Goal: Task Accomplishment & Management: Manage account settings

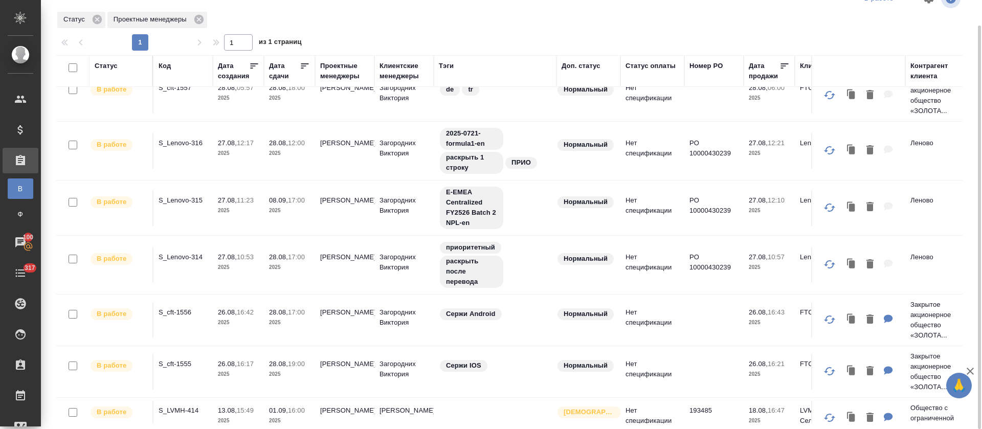
scroll to position [148, 0]
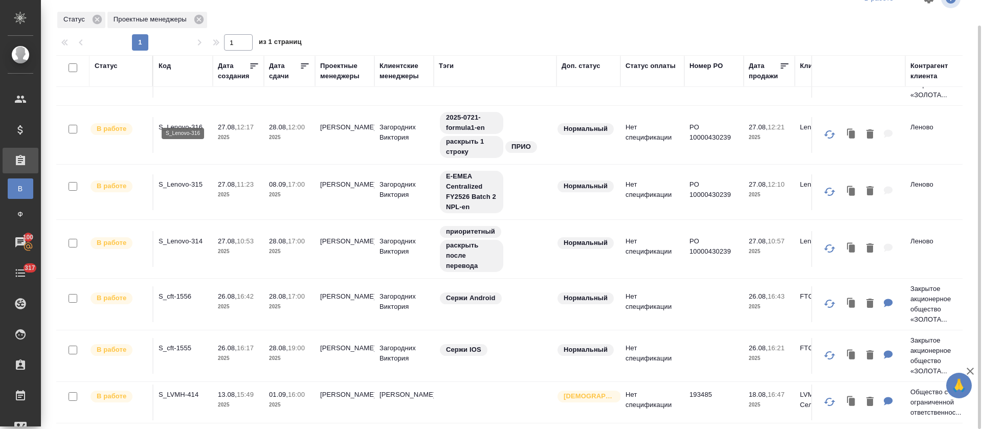
click at [170, 122] on p "S_Lenovo-316" at bounding box center [183, 127] width 49 height 10
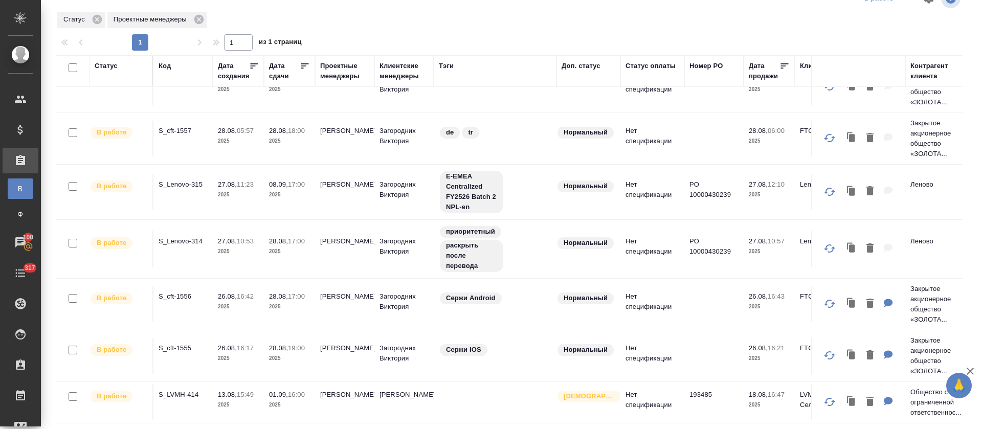
scroll to position [90, 0]
click at [192, 236] on p "S_Lenovo-314" at bounding box center [183, 241] width 49 height 10
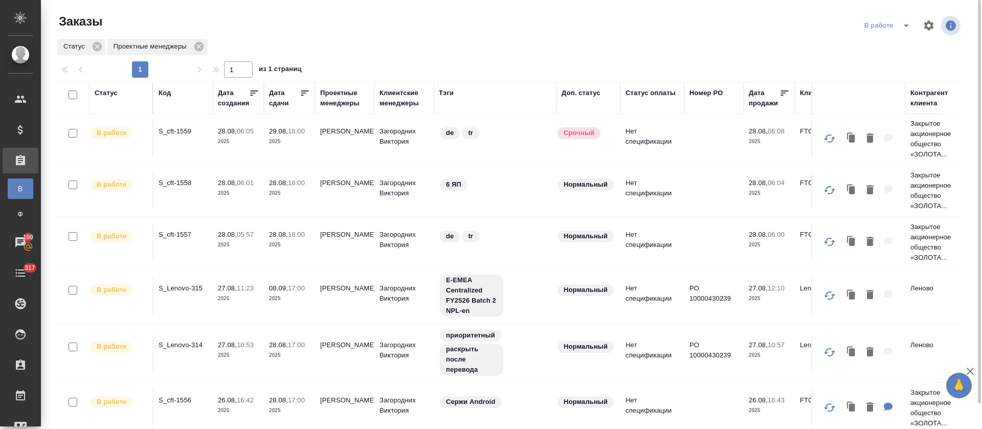
scroll to position [0, 0]
click at [900, 30] on icon "split button" at bounding box center [906, 25] width 12 height 12
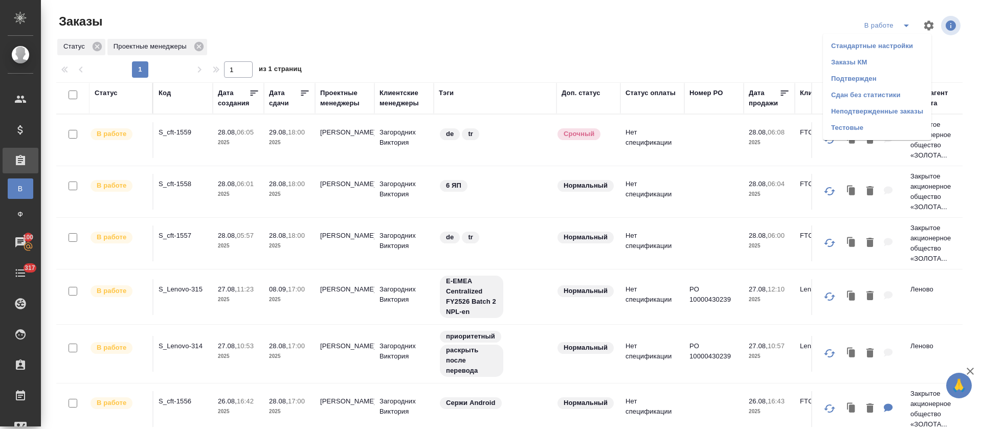
click at [877, 81] on li "Подтвержден" at bounding box center [877, 79] width 108 height 16
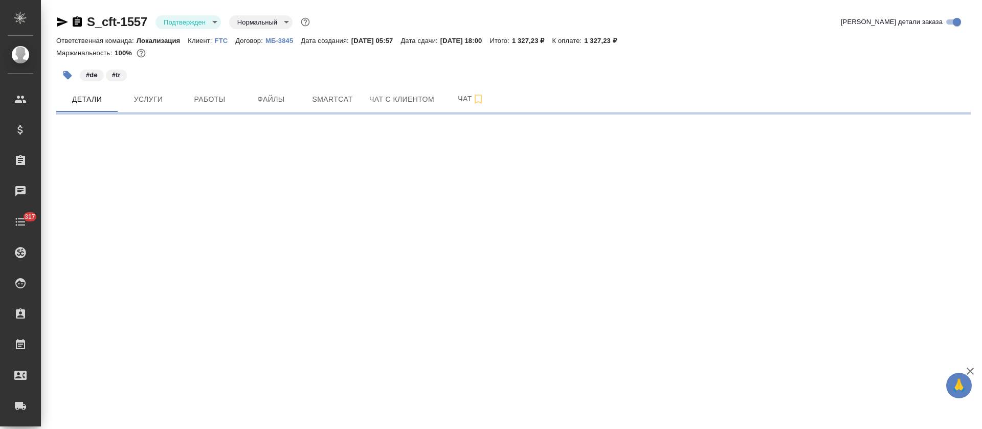
select select "RU"
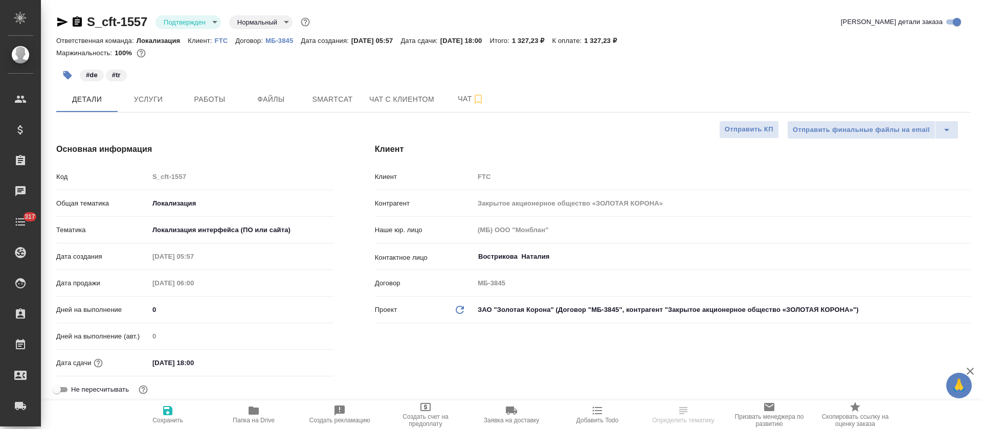
type textarea "x"
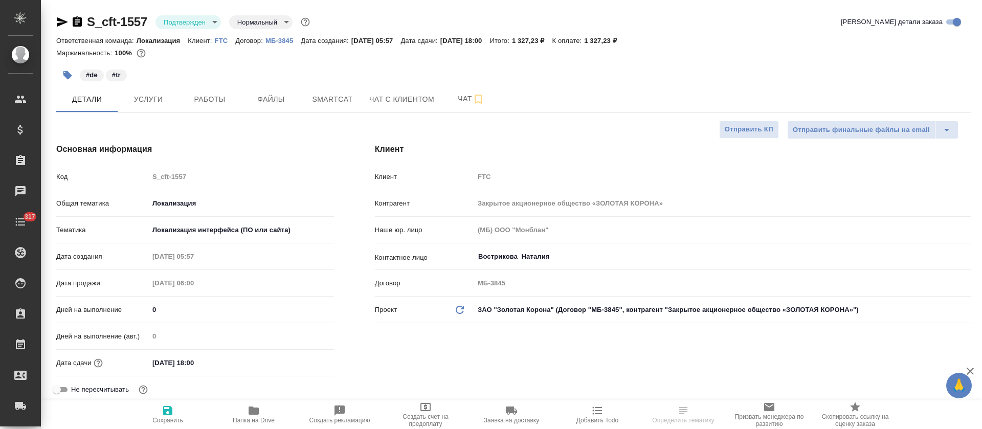
type textarea "x"
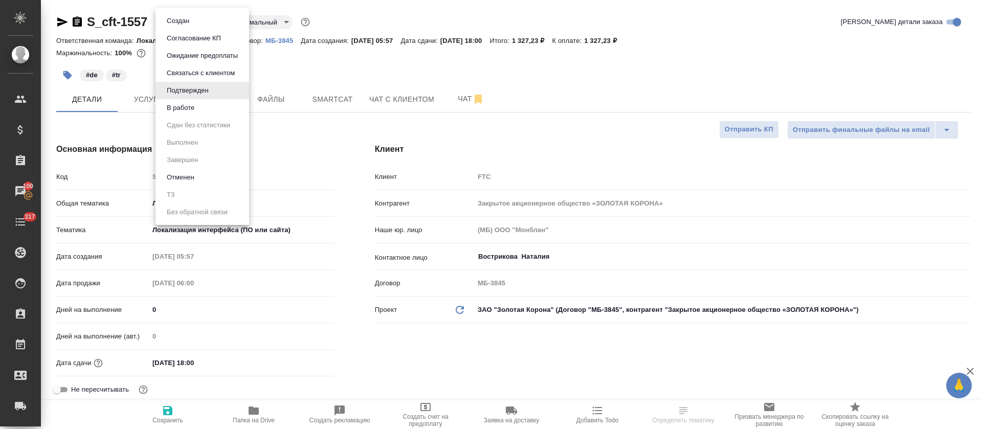
click at [215, 26] on body "🙏 .cls-1 fill:#fff; AWATERA Tretyakova Olga Клиенты Спецификации Заказы 100 Чат…" at bounding box center [491, 214] width 982 height 429
click at [221, 113] on li "В работе" at bounding box center [202, 107] width 94 height 17
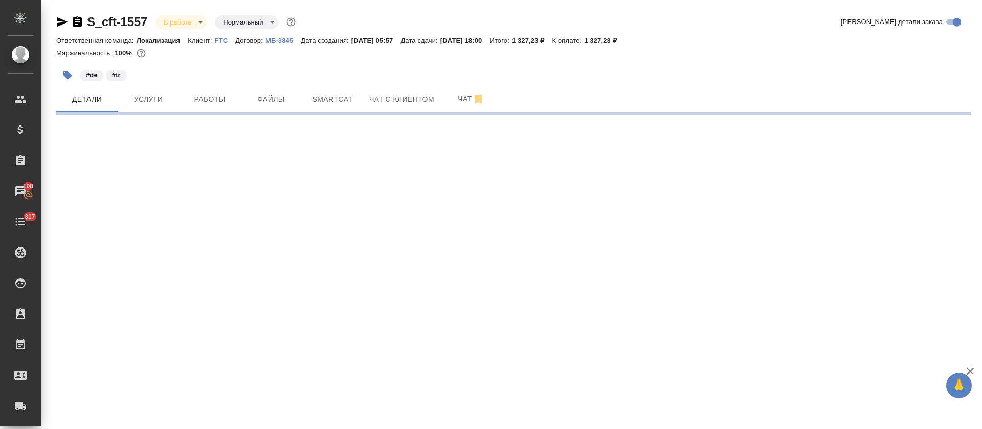
select select "RU"
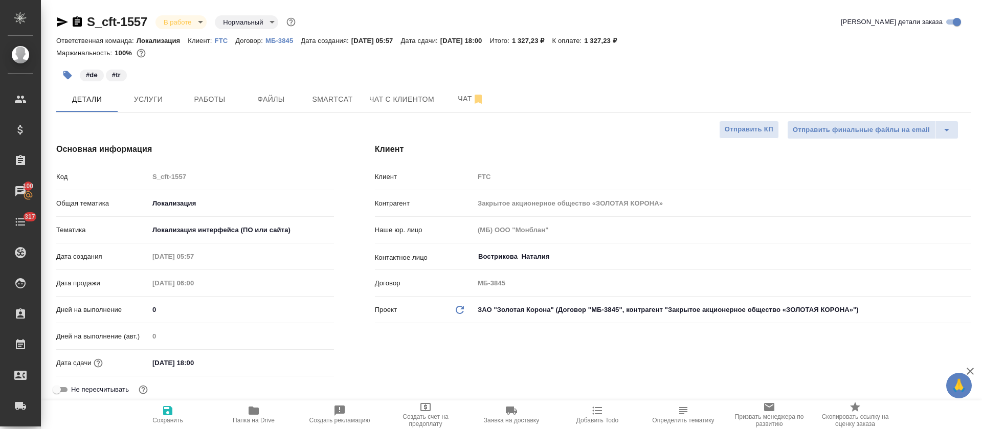
type textarea "x"
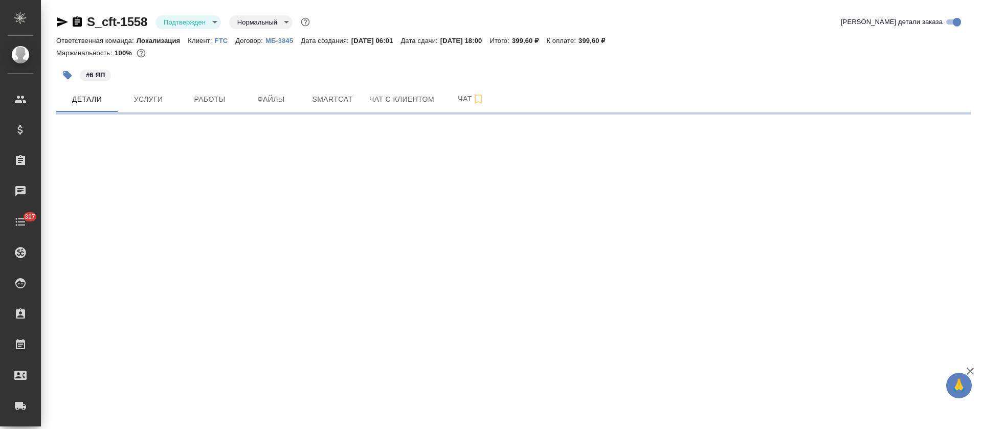
select select "RU"
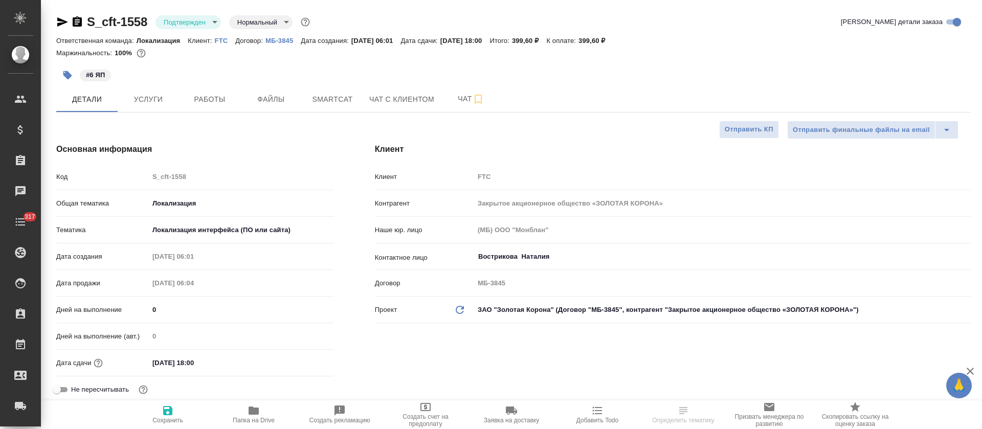
type textarea "x"
click at [212, 24] on body "🙏 .cls-1 fill:#fff; AWATERA Tretyakova Olga Клиенты Спецификации Заказы Чаты 31…" at bounding box center [491, 214] width 982 height 429
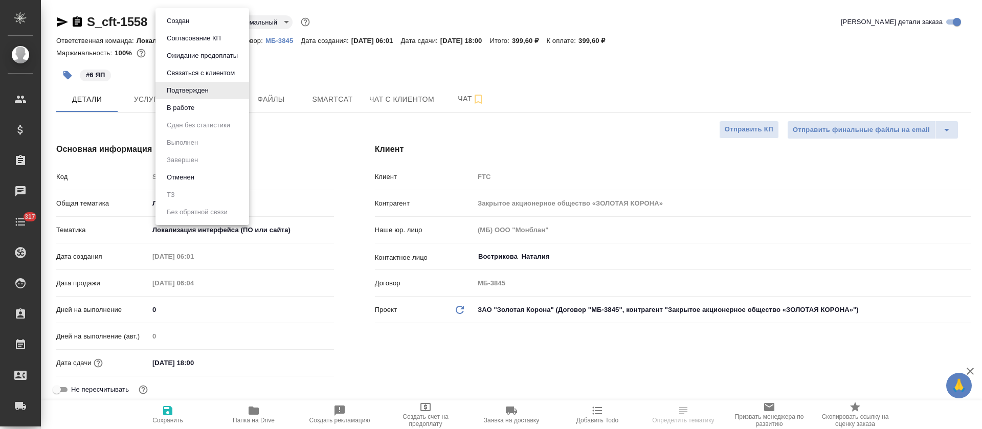
type textarea "x"
click at [207, 105] on li "В работе" at bounding box center [202, 107] width 94 height 17
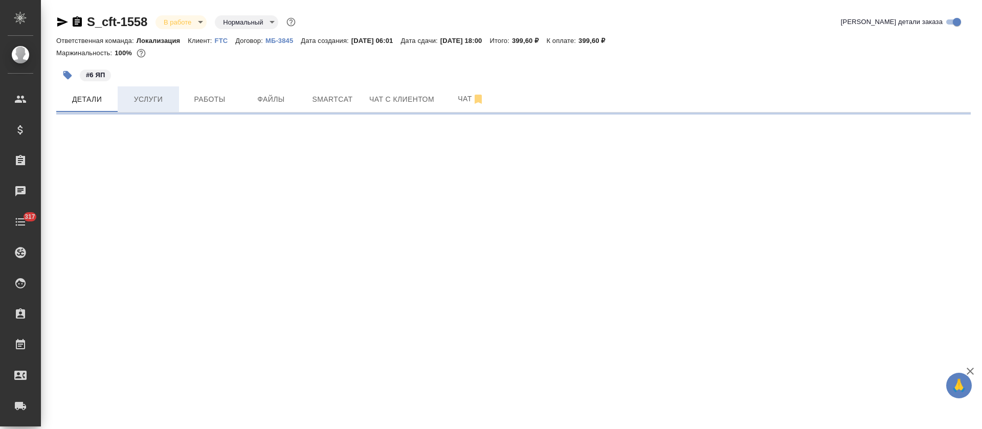
select select "RU"
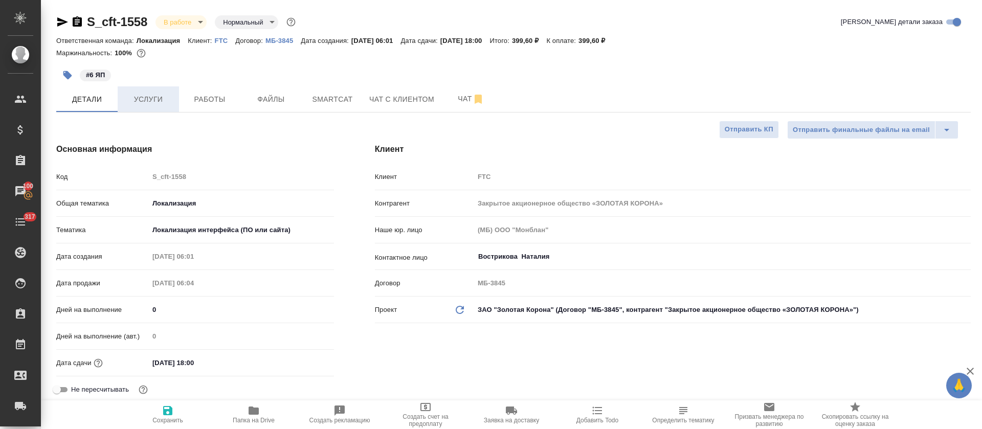
type textarea "x"
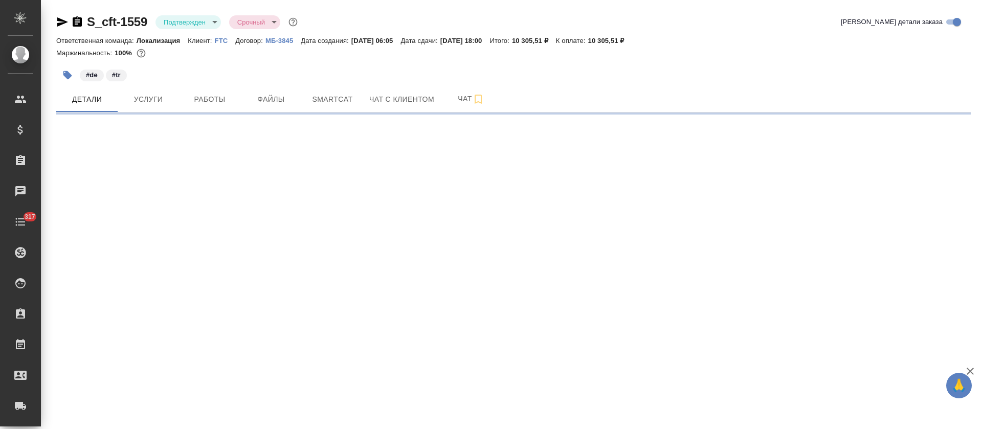
select select "RU"
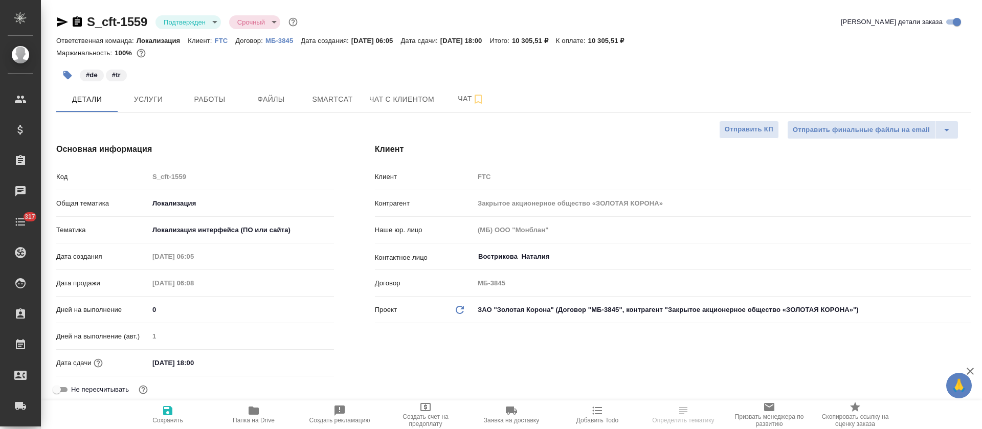
type textarea "x"
click at [207, 27] on body "🙏 .cls-1 fill:#fff; AWATERA Tretyakova Olga Клиенты Спецификации Заказы Чаты 31…" at bounding box center [491, 214] width 982 height 429
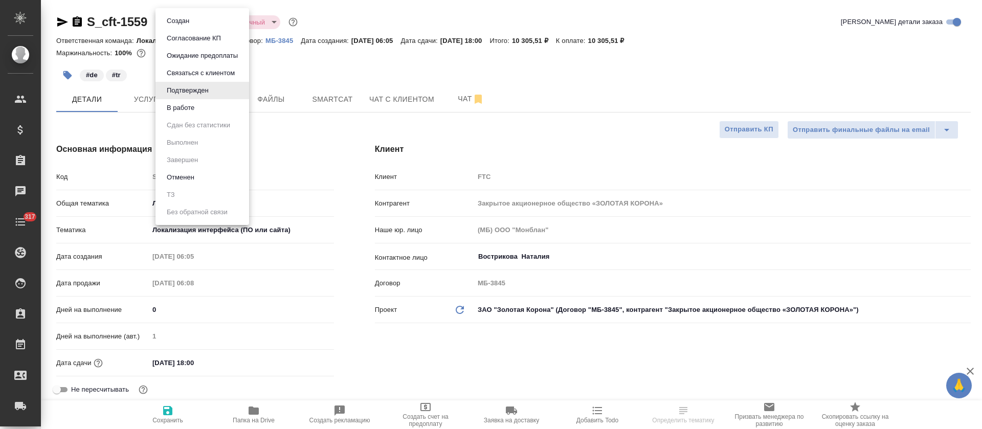
type textarea "x"
click at [210, 108] on li "В работе" at bounding box center [202, 107] width 94 height 17
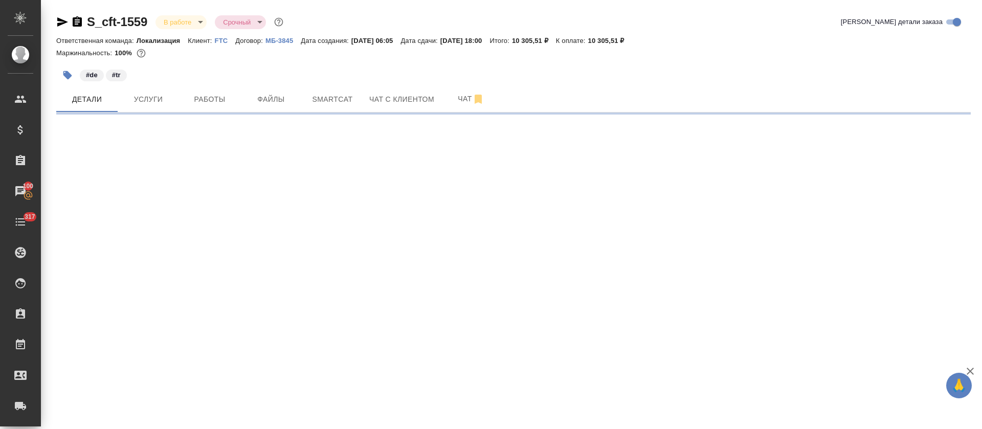
select select "RU"
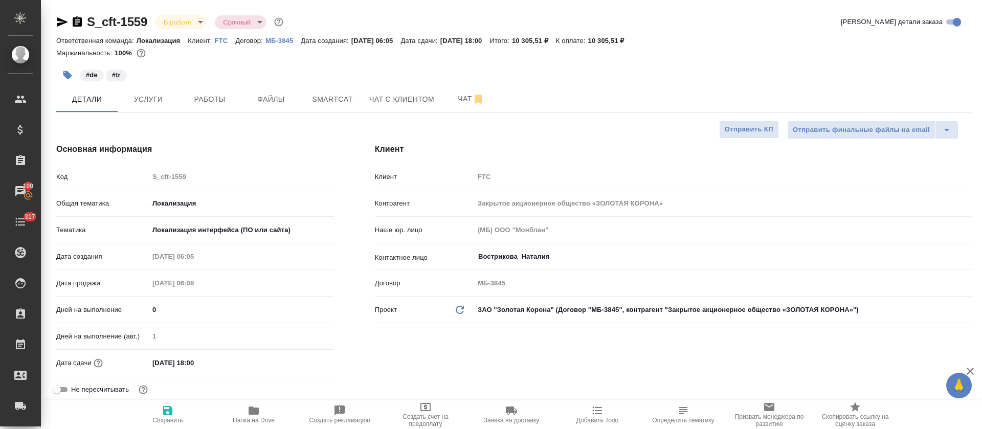
type textarea "x"
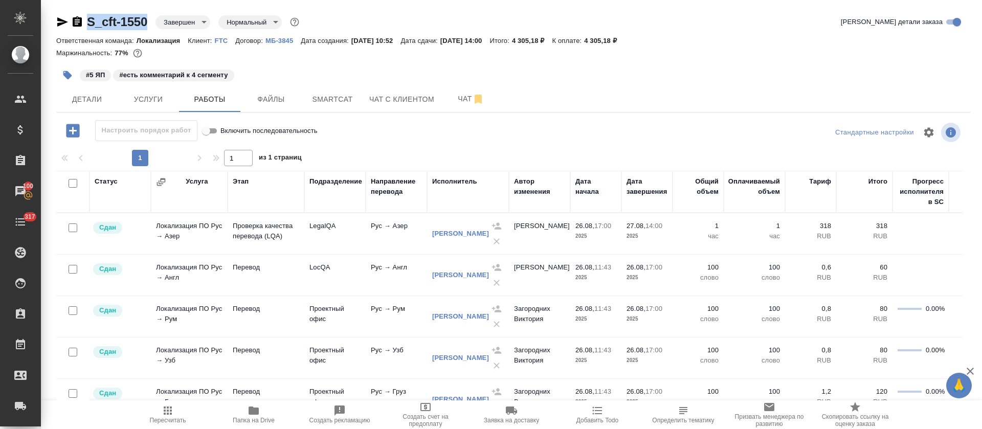
drag, startPoint x: 147, startPoint y: 20, endPoint x: 89, endPoint y: 25, distance: 58.5
click at [89, 25] on div "S_cft-1550 Завершен closed Нормальный normal" at bounding box center [178, 22] width 245 height 16
copy link "S_cft-1550"
click at [733, 52] on div "Маржинальность: 77%" at bounding box center [513, 53] width 914 height 13
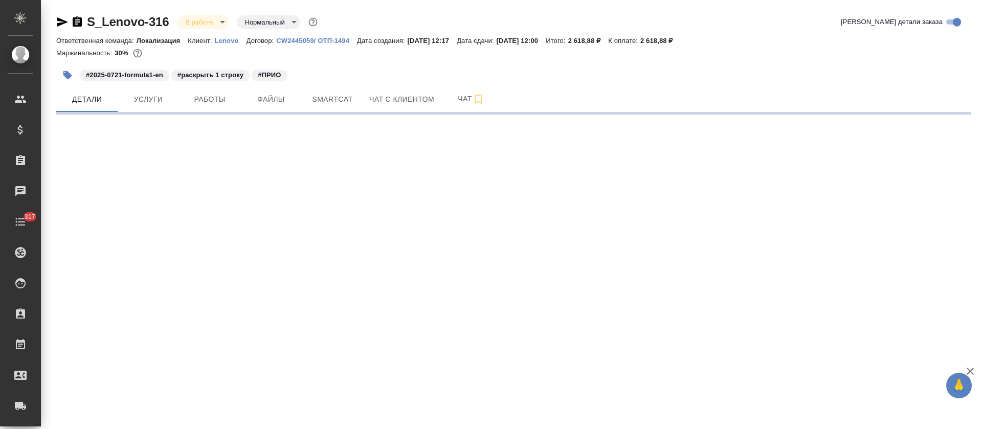
select select "RU"
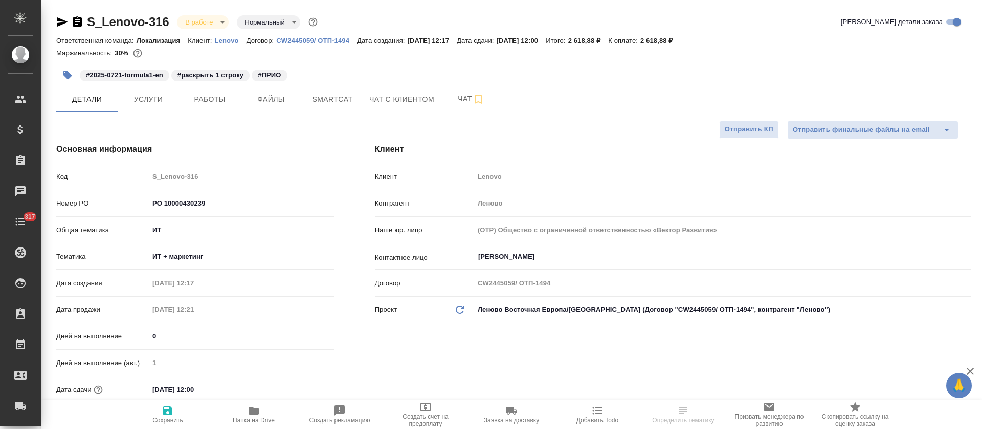
type textarea "x"
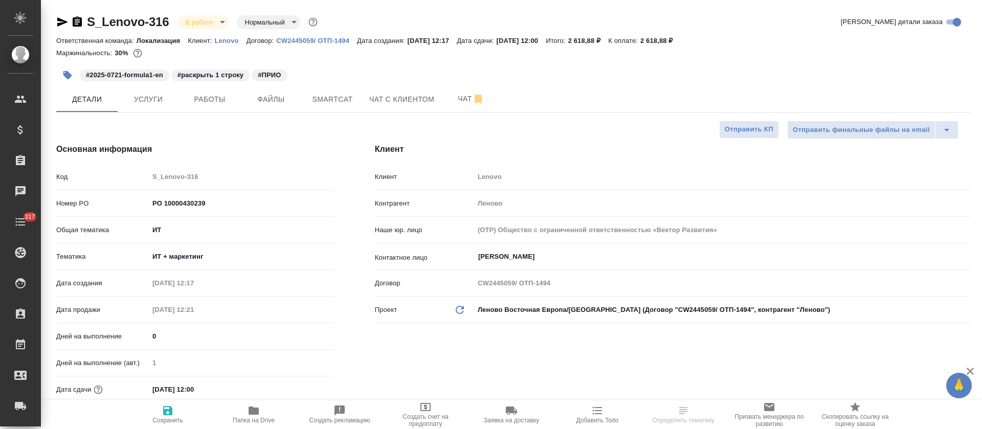
type textarea "x"
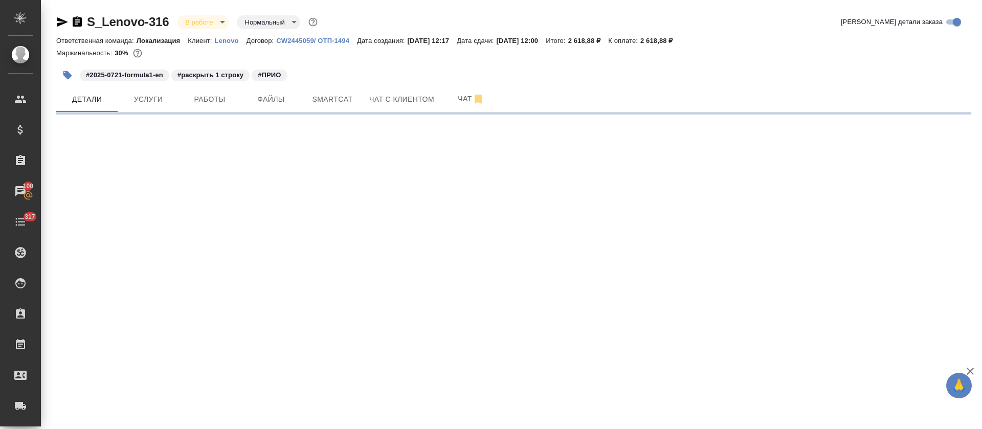
select select "RU"
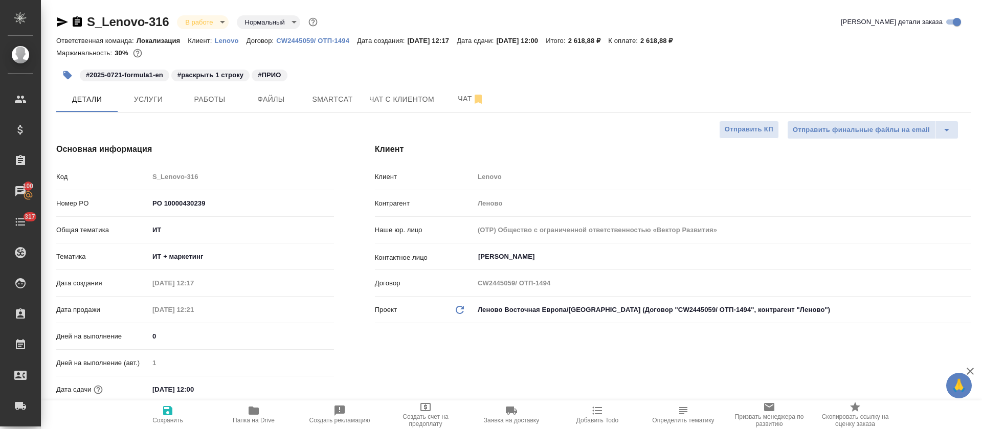
type textarea "x"
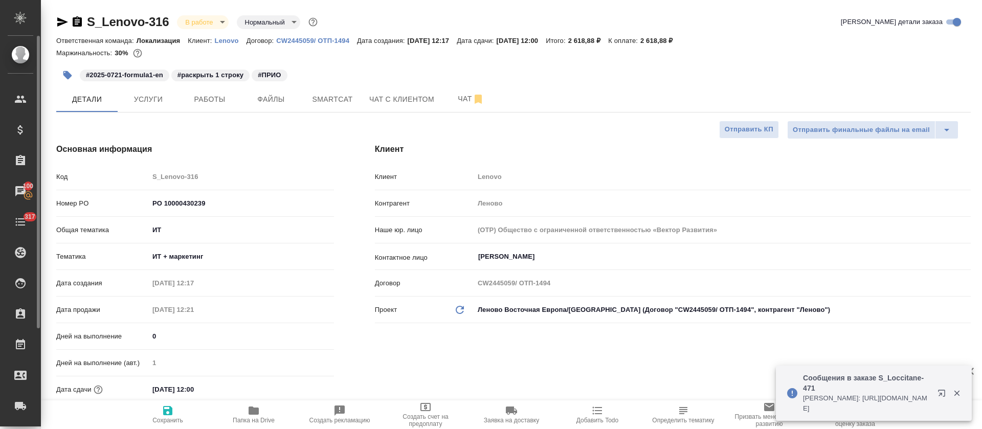
type textarea "x"
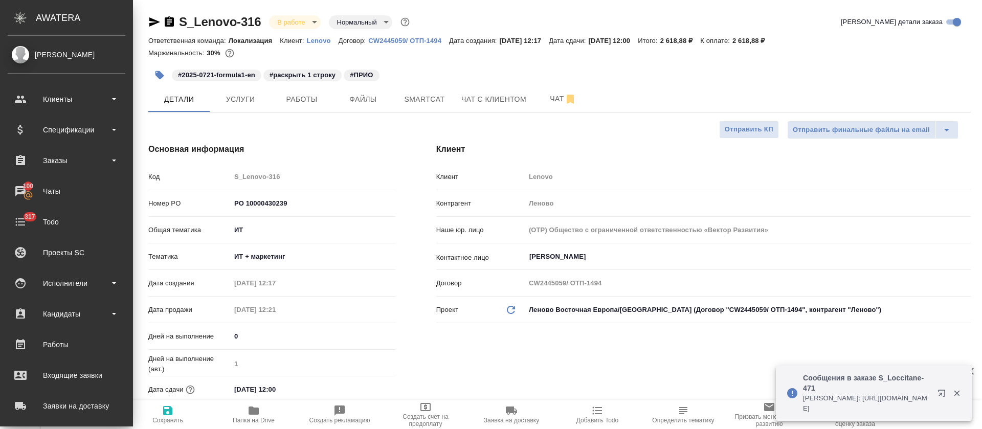
type textarea "x"
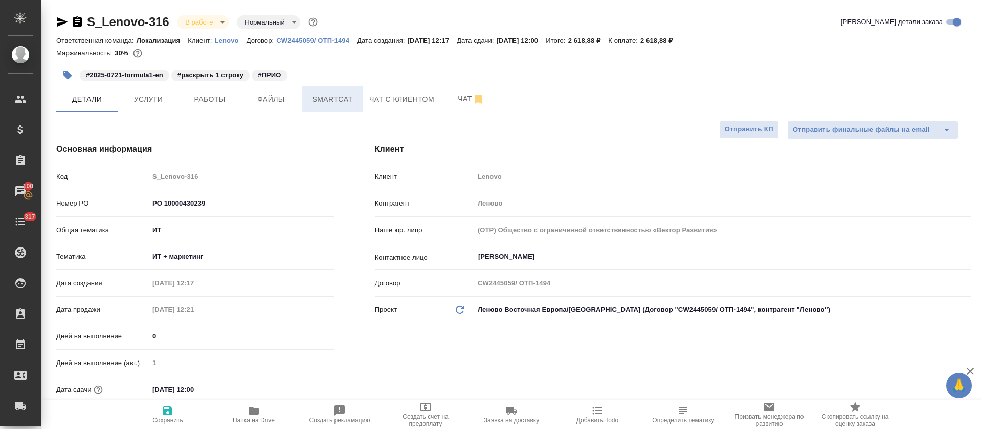
click at [330, 107] on button "Smartcat" at bounding box center [332, 99] width 61 height 26
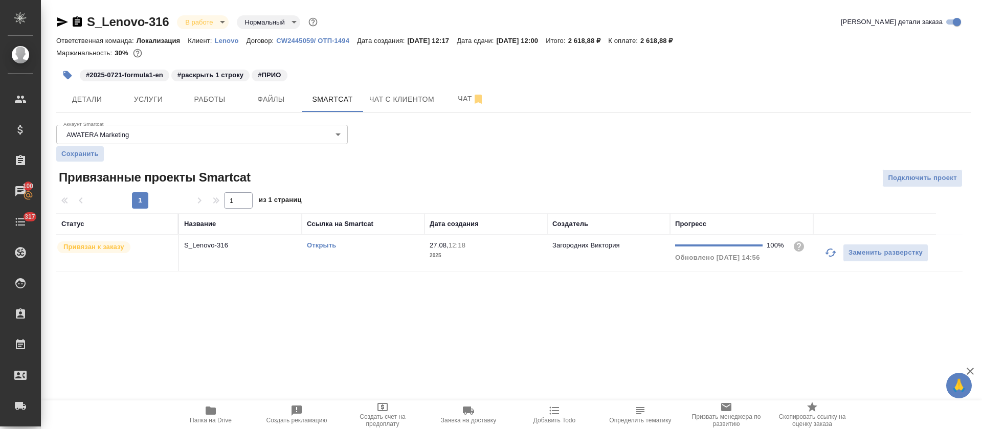
click at [409, 260] on td "Открыть" at bounding box center [363, 253] width 123 height 36
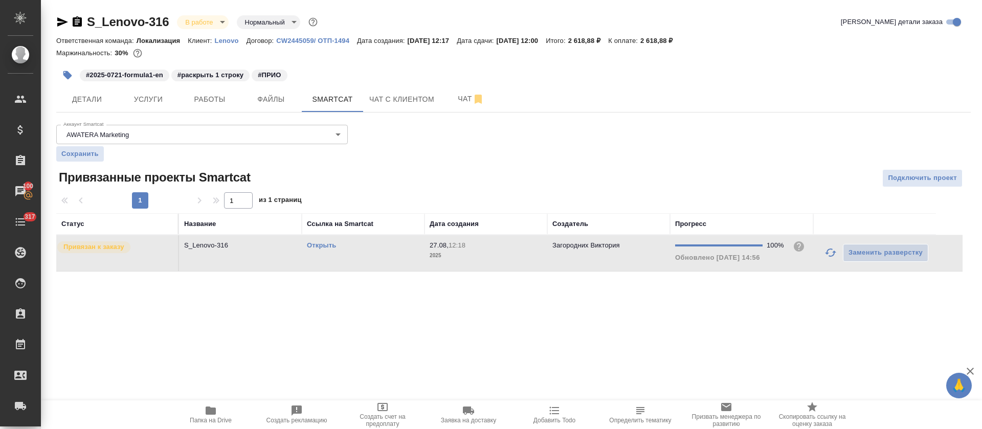
click at [409, 260] on td "Открыть" at bounding box center [363, 253] width 123 height 36
click at [320, 245] on link "Открыть" at bounding box center [321, 245] width 29 height 8
click at [216, 404] on button "Папка на Drive" at bounding box center [211, 414] width 86 height 29
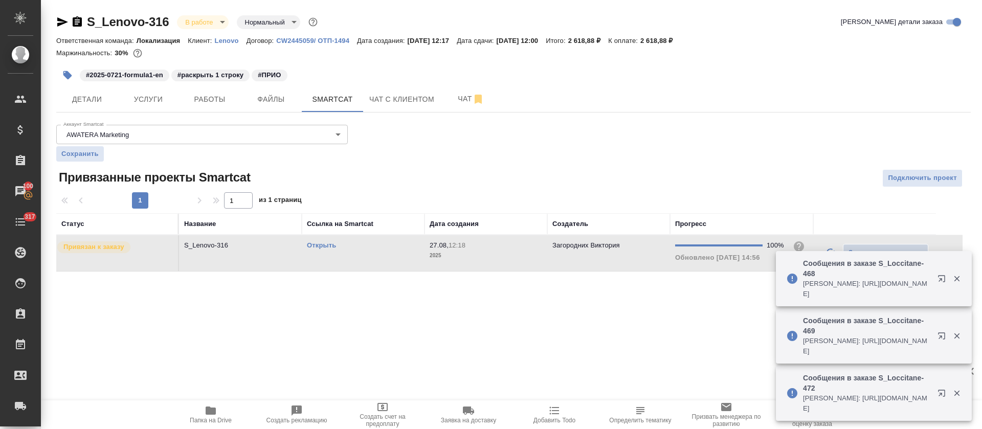
click at [366, 265] on td "Открыть" at bounding box center [363, 253] width 123 height 36
click at [230, 98] on span "Работы" at bounding box center [209, 99] width 49 height 13
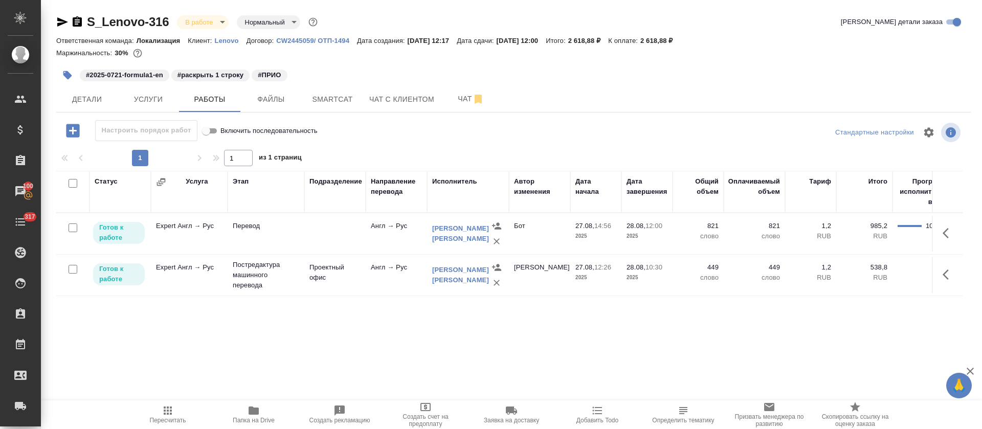
click at [229, 23] on div "S_Lenovo-316 В работе inProgress Нормальный normal" at bounding box center [187, 22] width 263 height 16
click at [219, 21] on body "🙏 .cls-1 fill:#fff; AWATERA Tretyakova Olga Клиенты Спецификации Заказы 100 Чат…" at bounding box center [491, 214] width 982 height 429
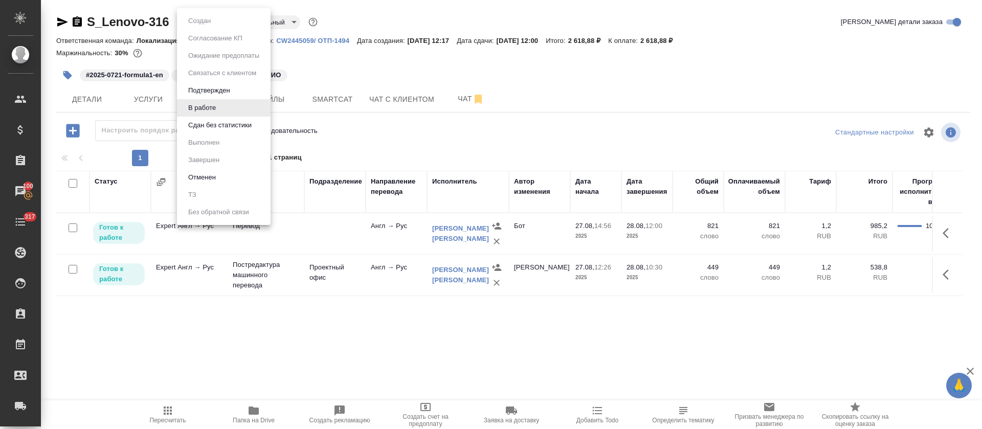
click at [230, 125] on button "Сдан без статистики" at bounding box center [220, 125] width 70 height 11
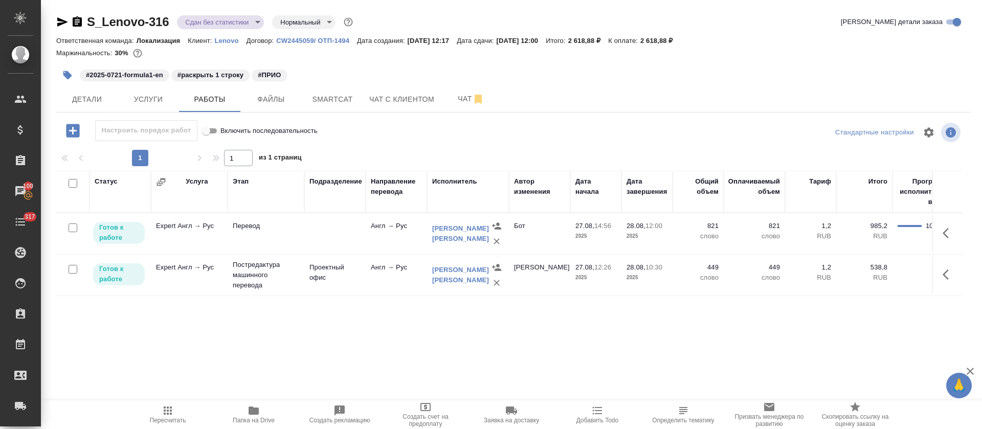
click at [328, 124] on div "Настроить порядок работ Включить последовательность" at bounding box center [208, 130] width 305 height 21
click at [332, 103] on span "Smartcat" at bounding box center [332, 99] width 49 height 13
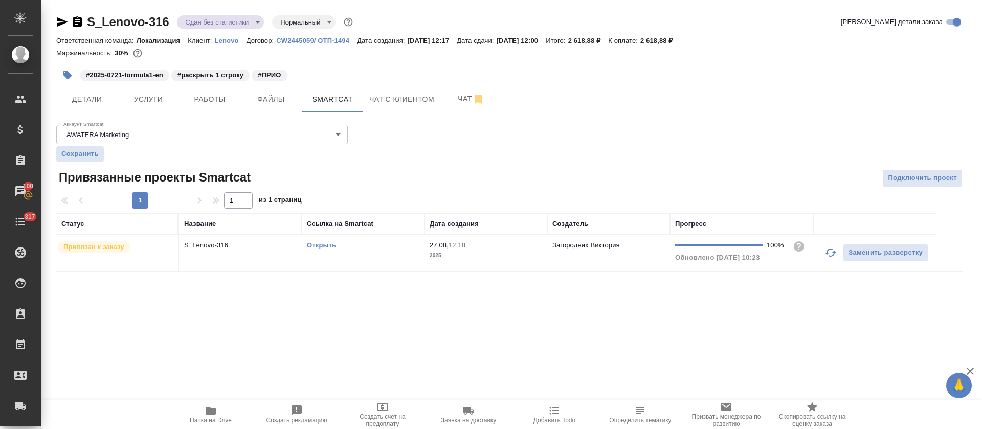
click at [381, 260] on td "Открыть" at bounding box center [363, 253] width 123 height 36
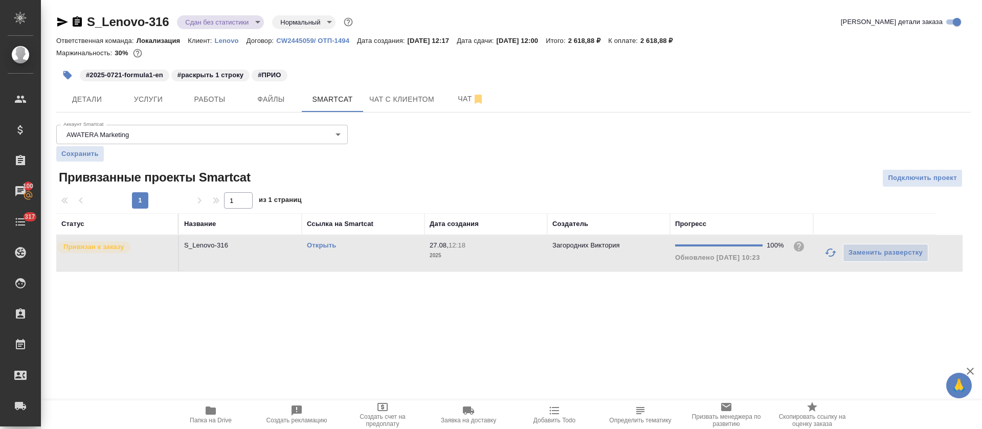
click at [381, 260] on td "Открыть" at bounding box center [363, 253] width 123 height 36
click at [207, 96] on span "Работы" at bounding box center [209, 99] width 49 height 13
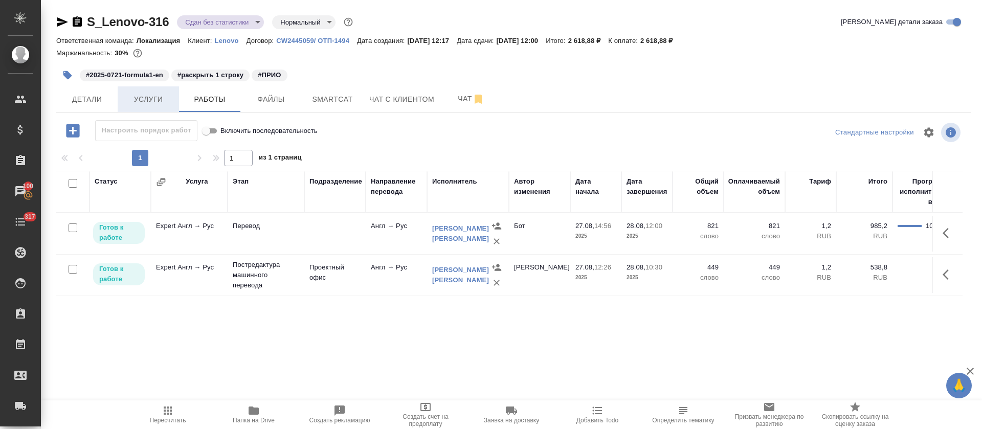
click at [140, 98] on span "Услуги" at bounding box center [148, 99] width 49 height 13
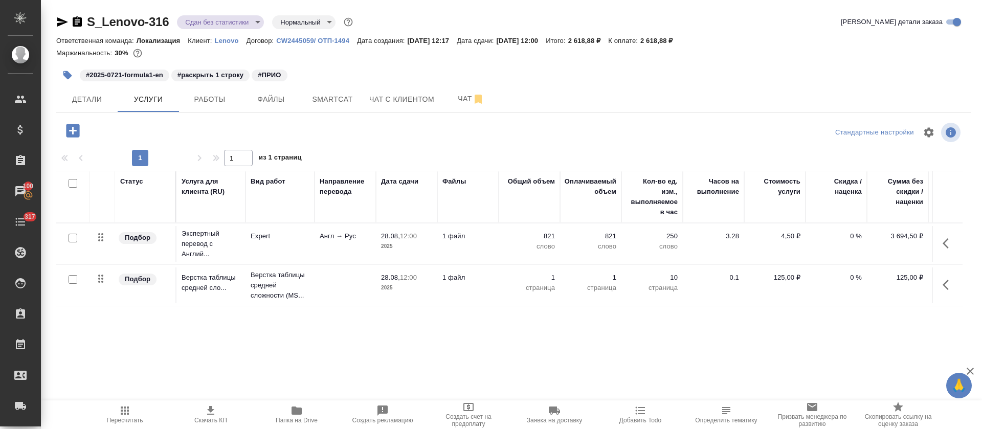
click at [62, 25] on icon "button" at bounding box center [62, 22] width 12 height 12
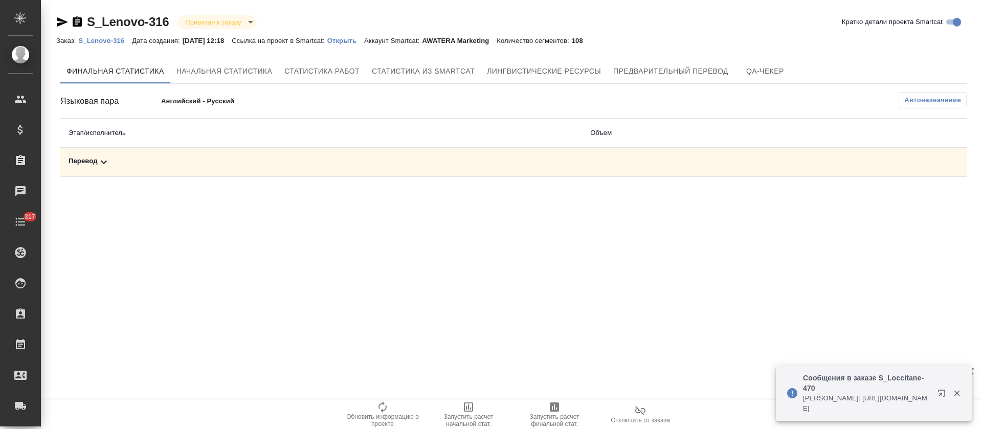
click at [377, 165] on div "Перевод" at bounding box center [321, 162] width 505 height 12
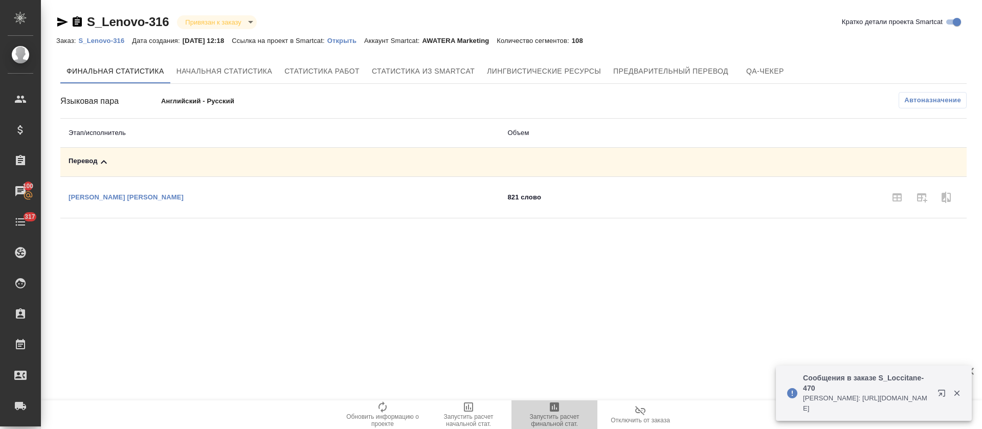
click at [551, 410] on icon "button" at bounding box center [554, 406] width 9 height 9
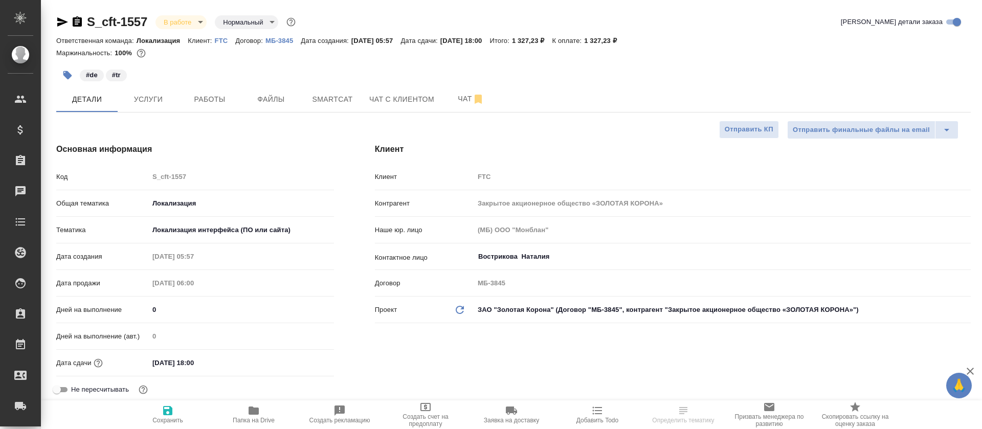
select select "RU"
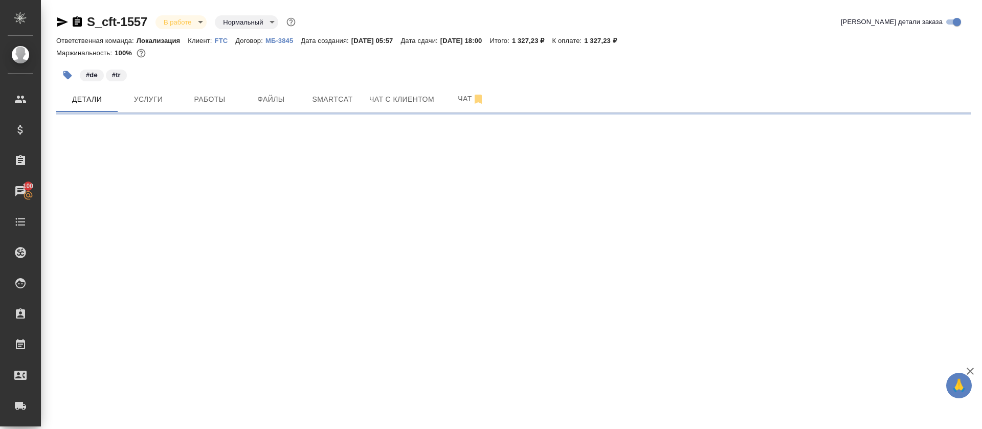
select select "RU"
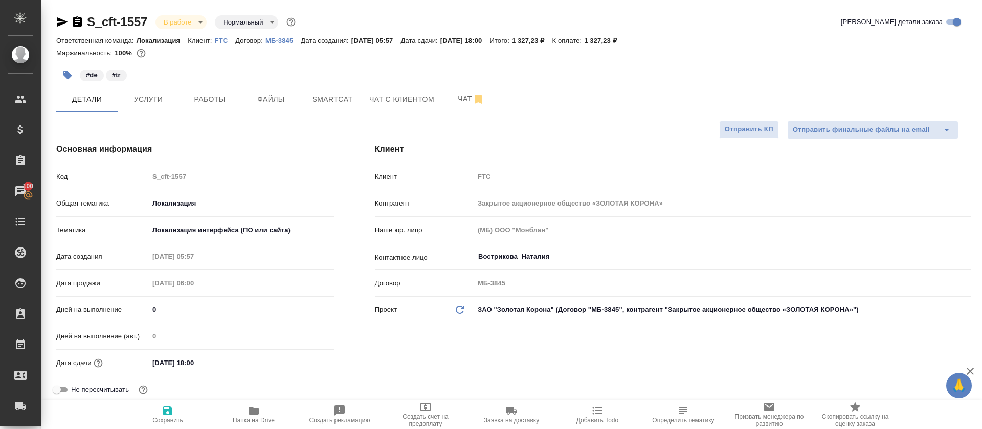
type textarea "x"
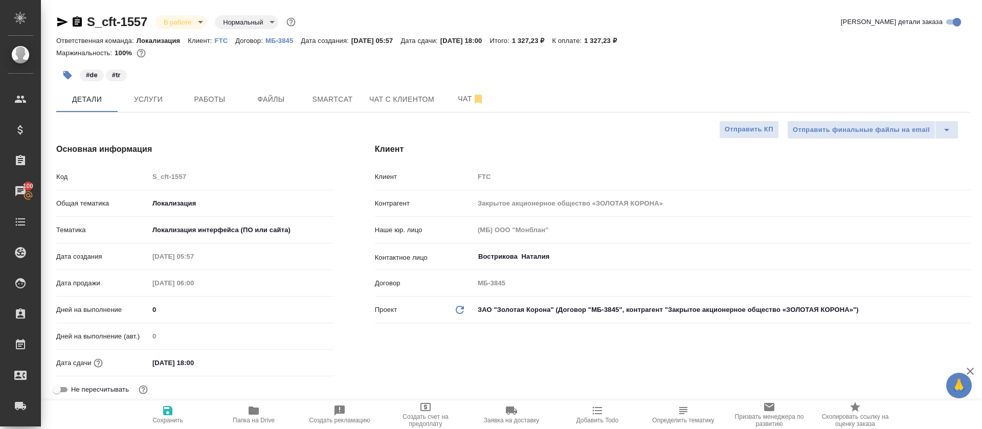
type textarea "x"
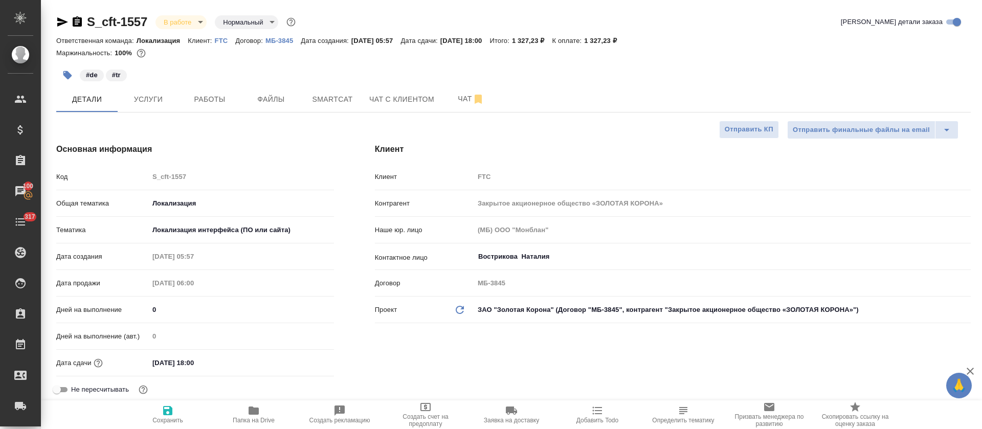
type textarea "x"
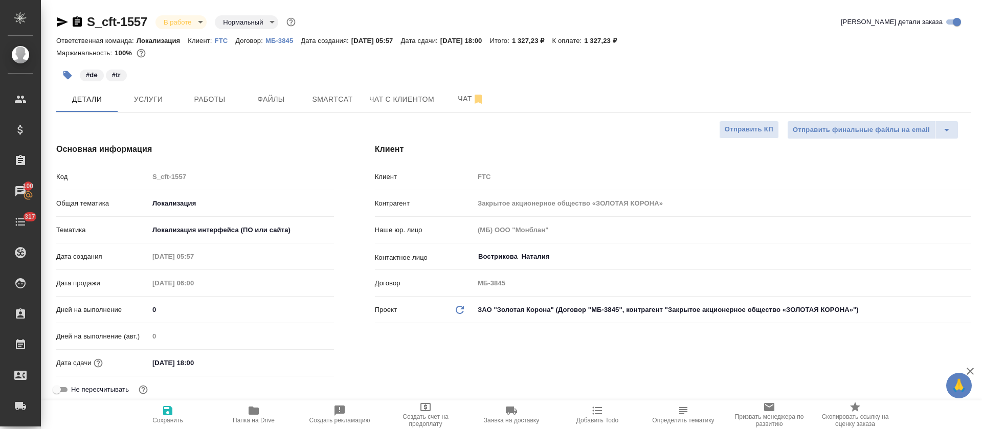
type textarea "x"
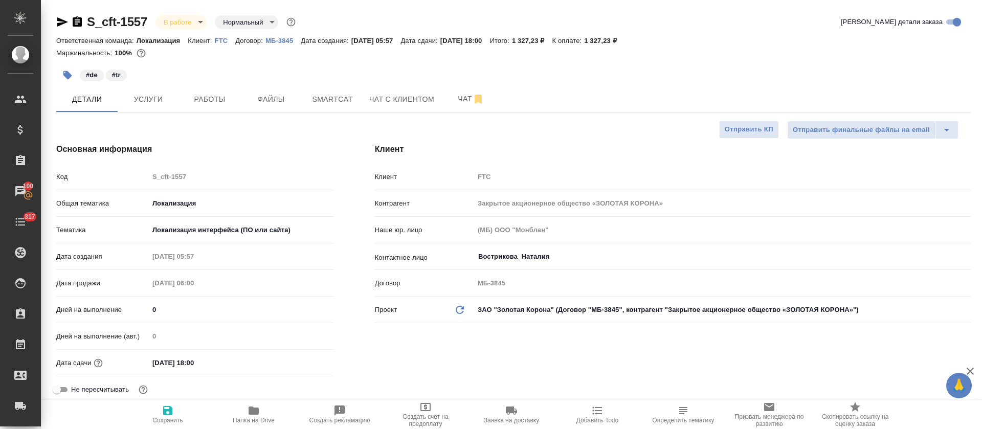
type textarea "x"
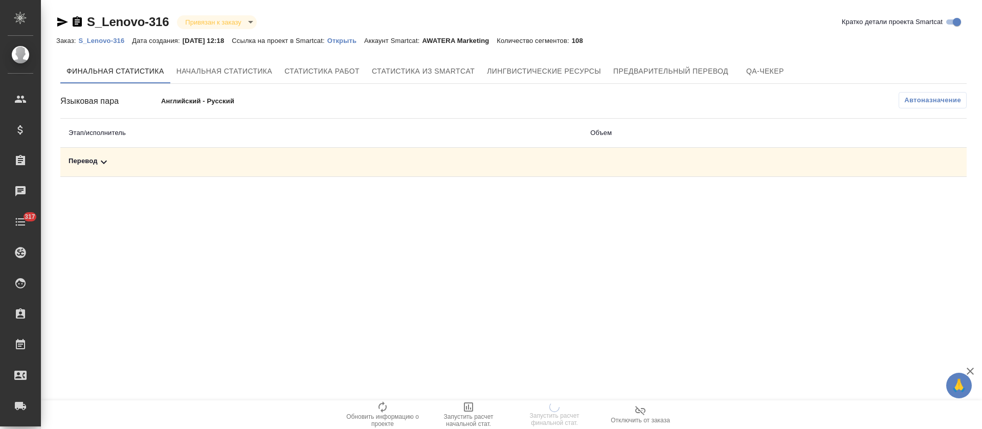
click at [293, 164] on div "Перевод" at bounding box center [321, 162] width 505 height 12
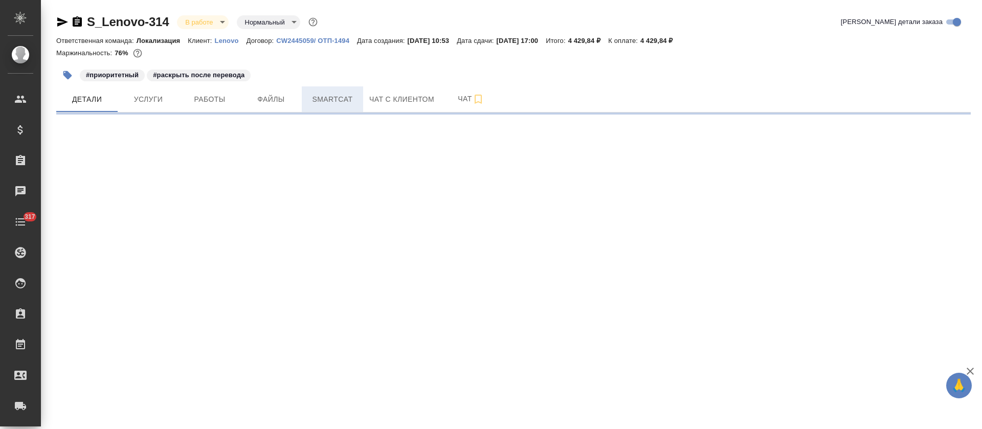
select select "RU"
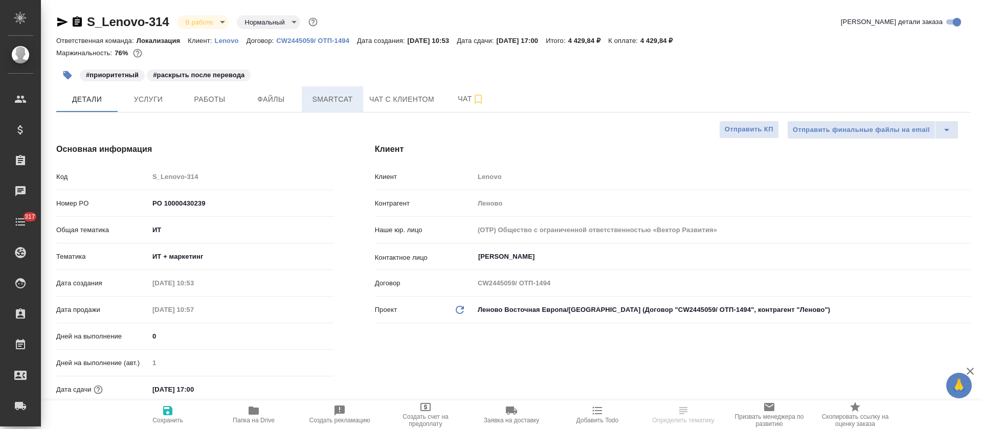
type textarea "x"
click at [329, 99] on span "Smartcat" at bounding box center [332, 99] width 49 height 13
type textarea "x"
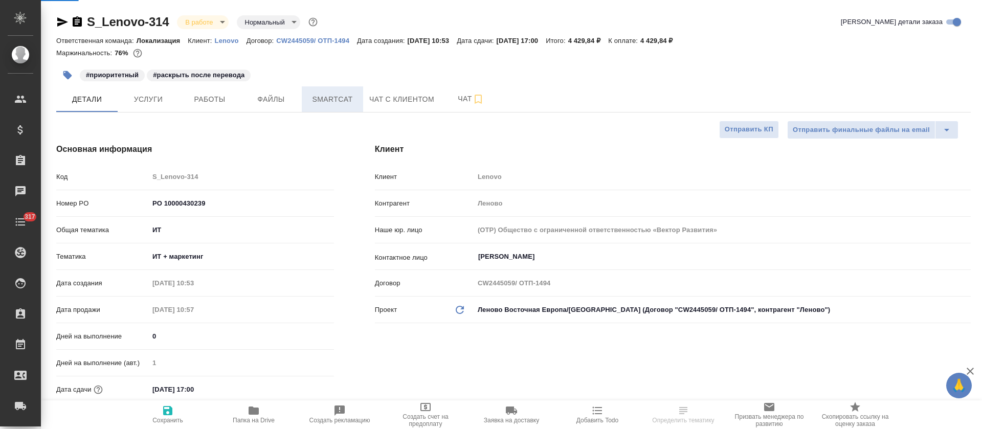
type textarea "x"
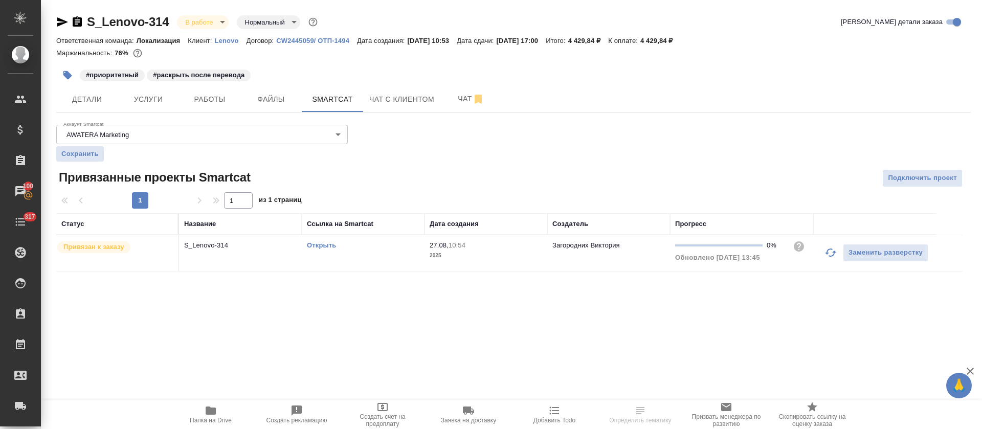
click at [829, 253] on icon "button" at bounding box center [830, 253] width 12 height 12
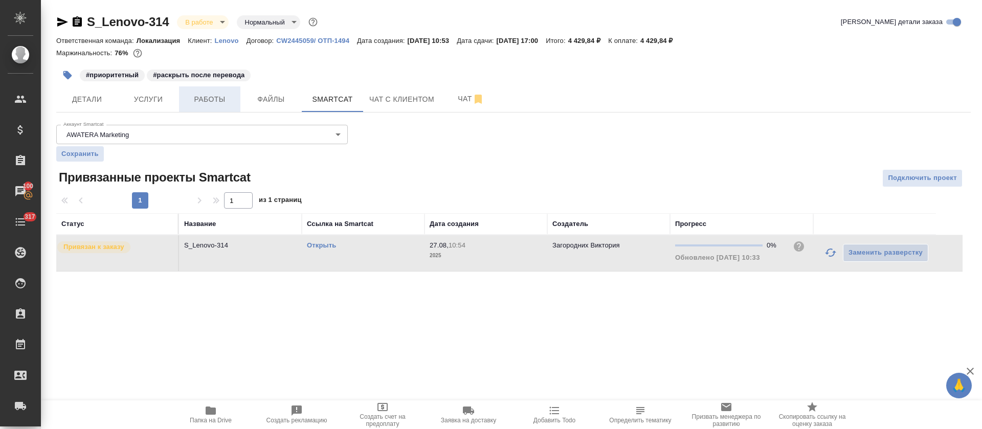
click at [209, 102] on span "Работы" at bounding box center [209, 99] width 49 height 13
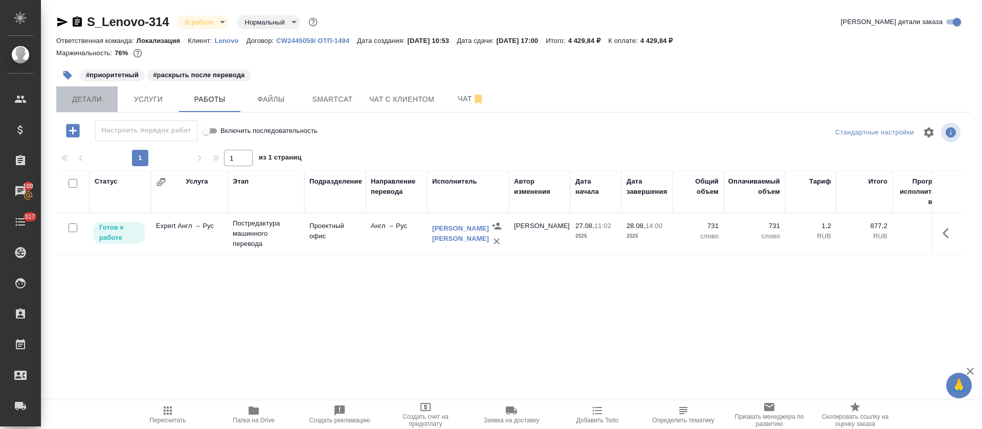
click at [95, 102] on span "Детали" at bounding box center [86, 99] width 49 height 13
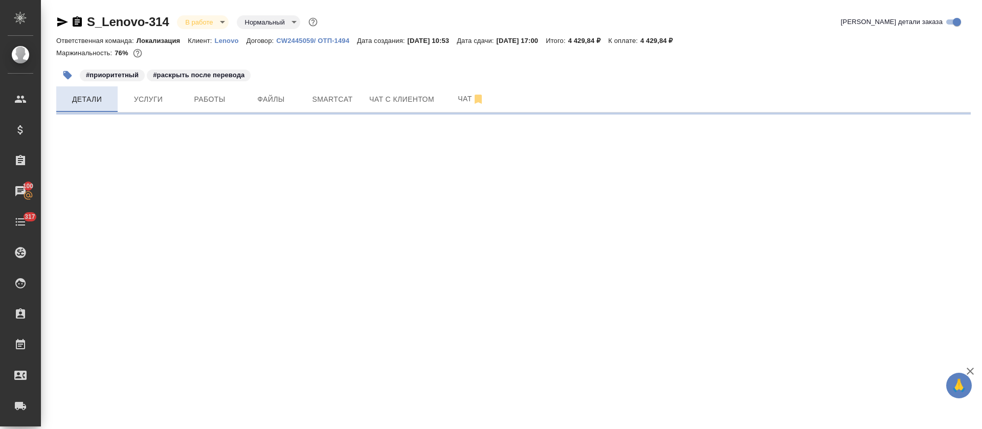
select select "RU"
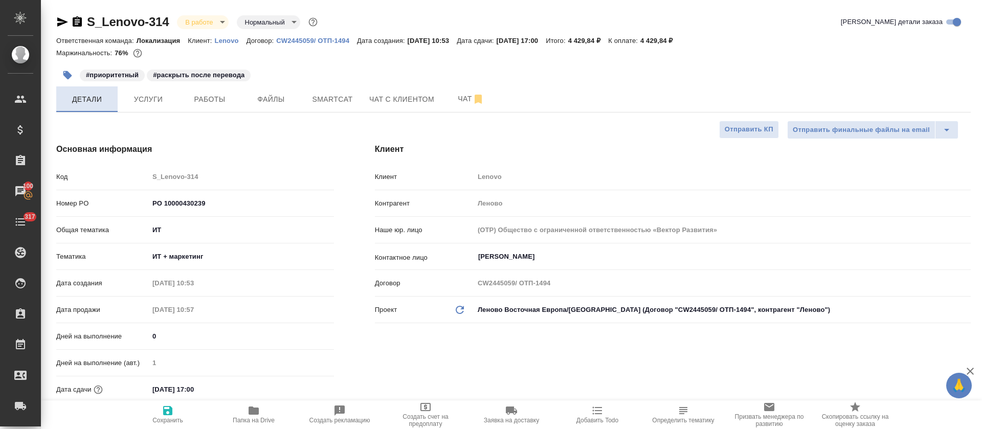
type textarea "x"
click at [188, 104] on span "Работы" at bounding box center [209, 99] width 49 height 13
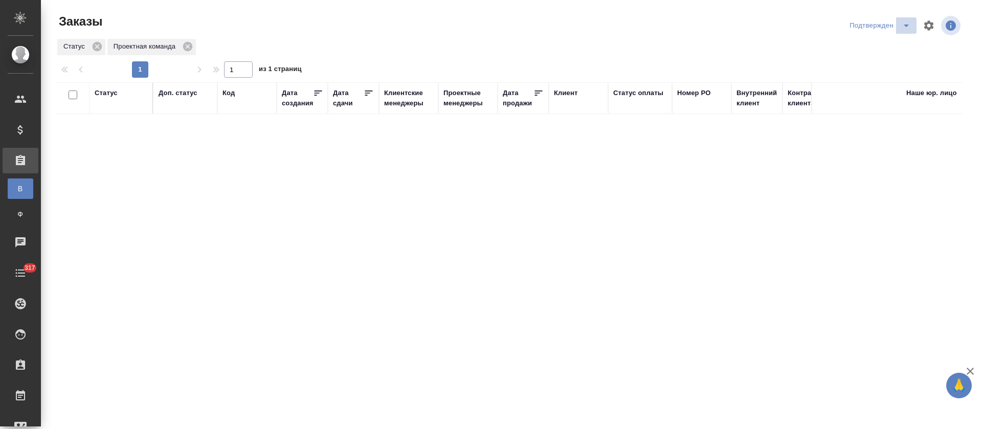
click at [897, 28] on button "split button" at bounding box center [906, 25] width 20 height 16
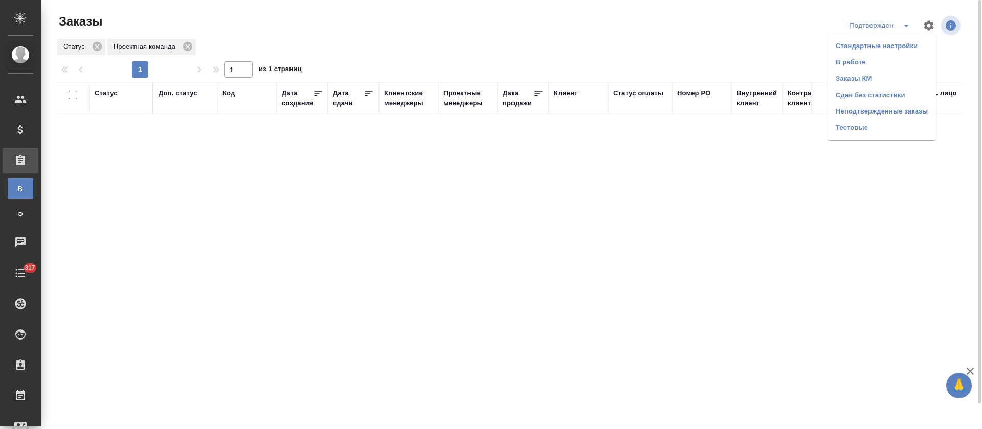
click at [883, 56] on li "В работе" at bounding box center [882, 62] width 108 height 16
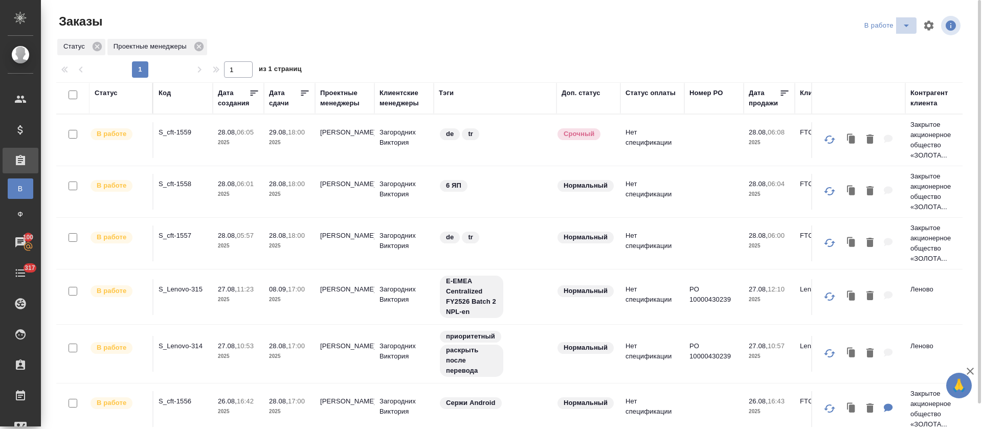
click at [902, 27] on icon "split button" at bounding box center [906, 25] width 12 height 12
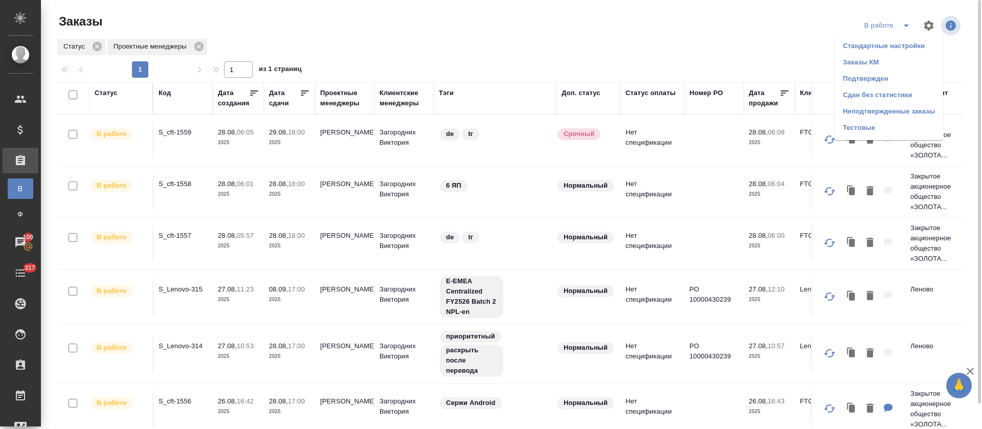
click at [887, 77] on li "Подтвержден" at bounding box center [889, 79] width 108 height 16
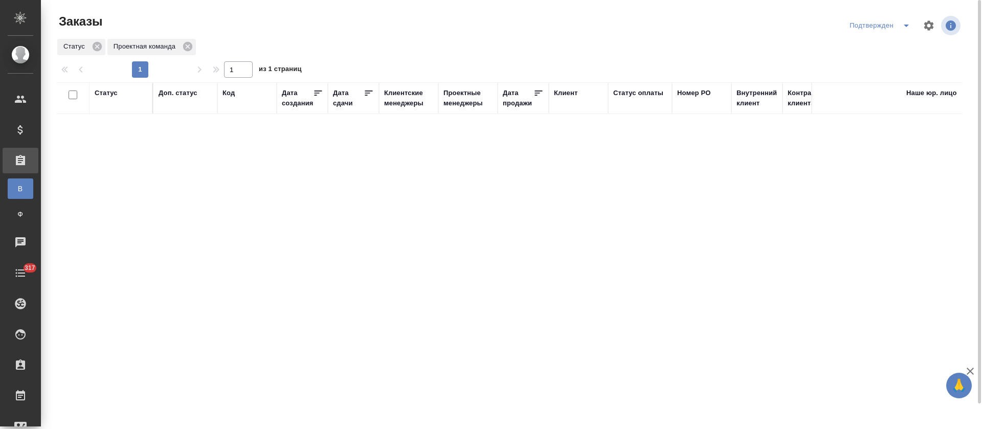
click at [905, 27] on icon "split button" at bounding box center [906, 25] width 12 height 12
click at [884, 61] on li "В работе" at bounding box center [882, 62] width 108 height 16
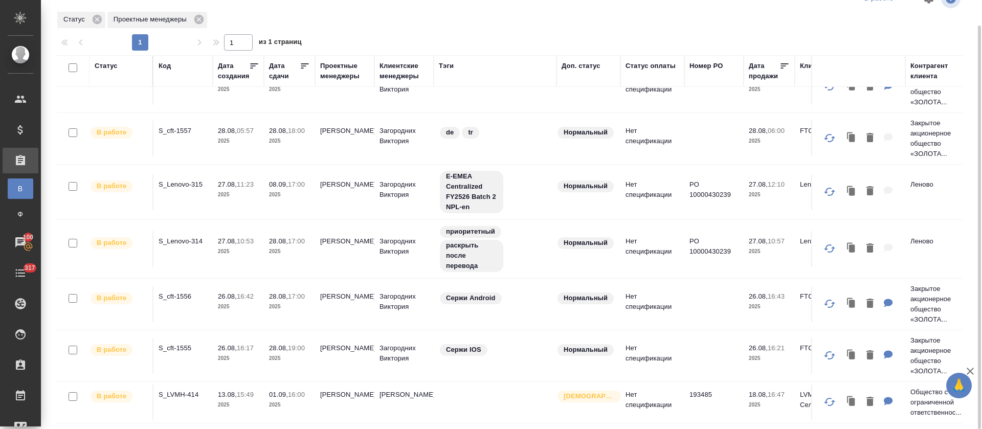
scroll to position [90, 0]
click at [180, 292] on p "S_cft-1556" at bounding box center [183, 297] width 49 height 10
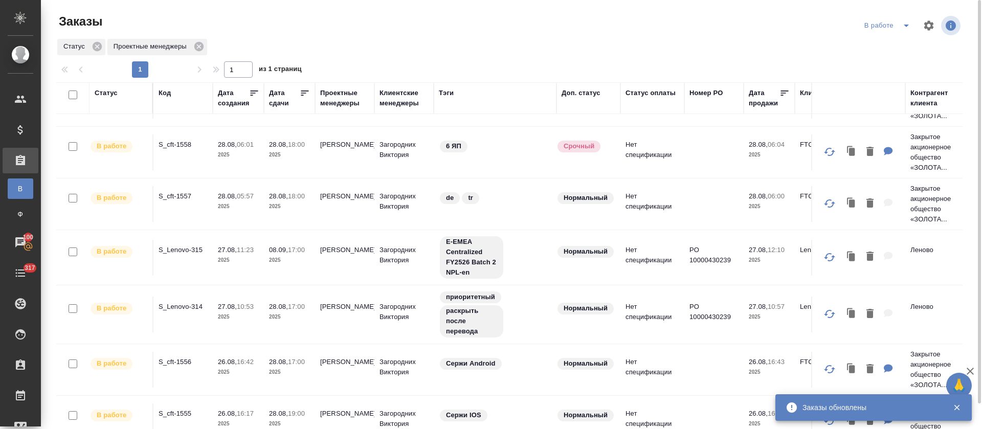
scroll to position [0, 0]
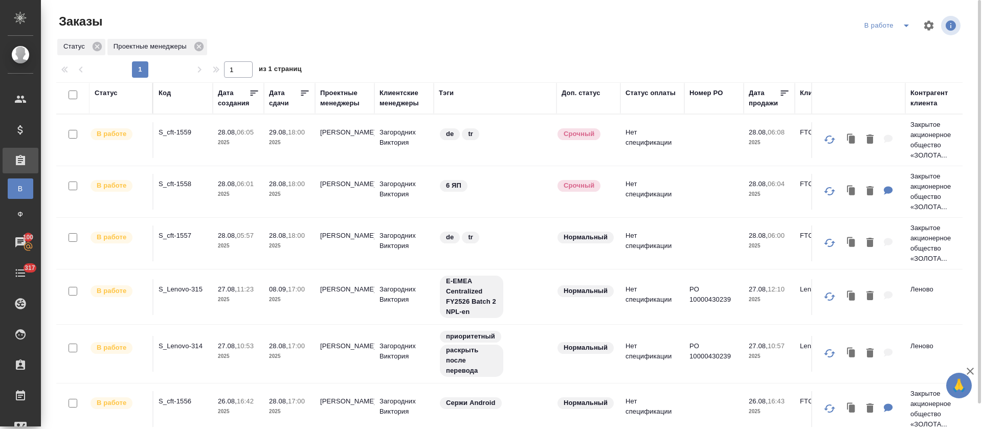
click at [899, 28] on span "split button" at bounding box center [906, 25] width 15 height 12
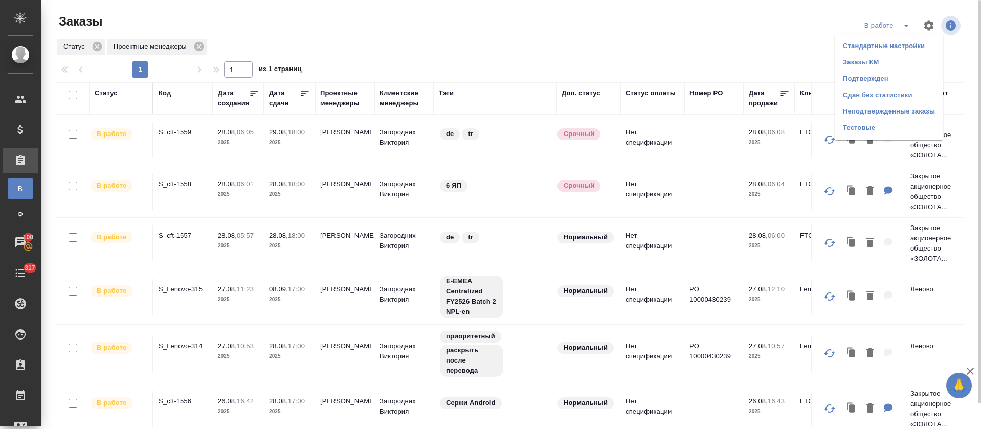
click at [876, 80] on li "Подтвержден" at bounding box center [889, 79] width 108 height 16
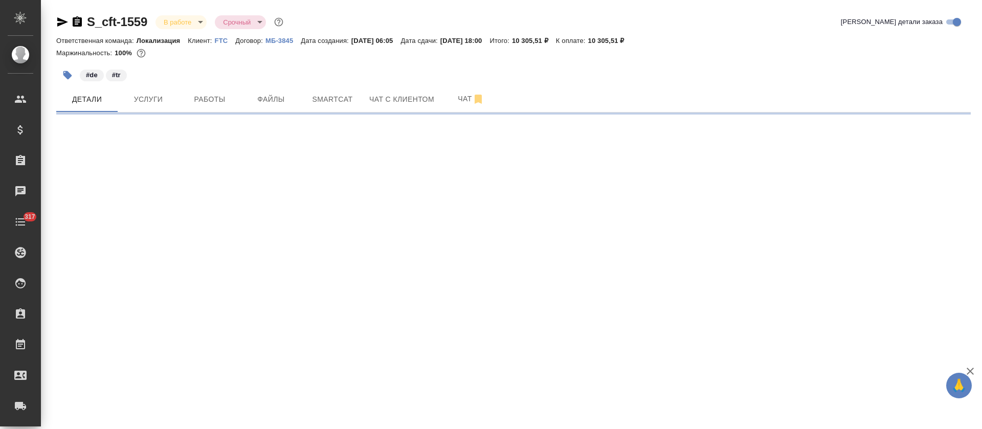
select select "RU"
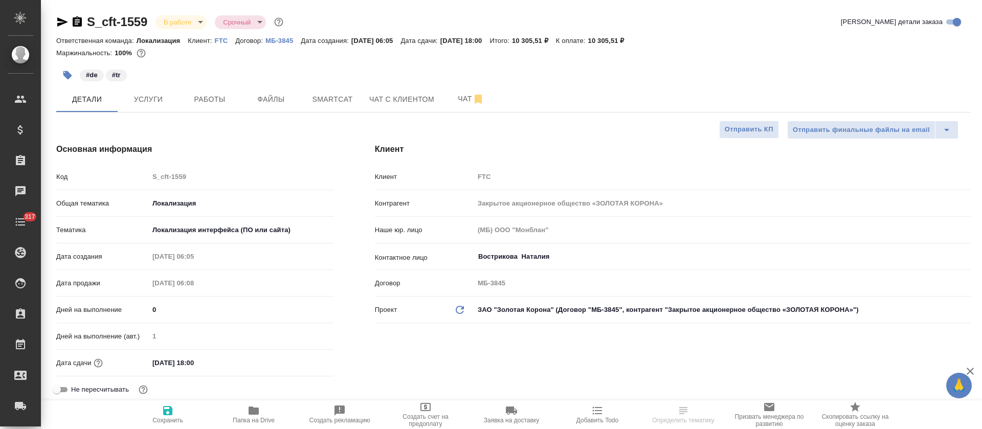
type textarea "x"
type input "Локализация"
click at [332, 100] on span "Smartcat" at bounding box center [332, 99] width 49 height 13
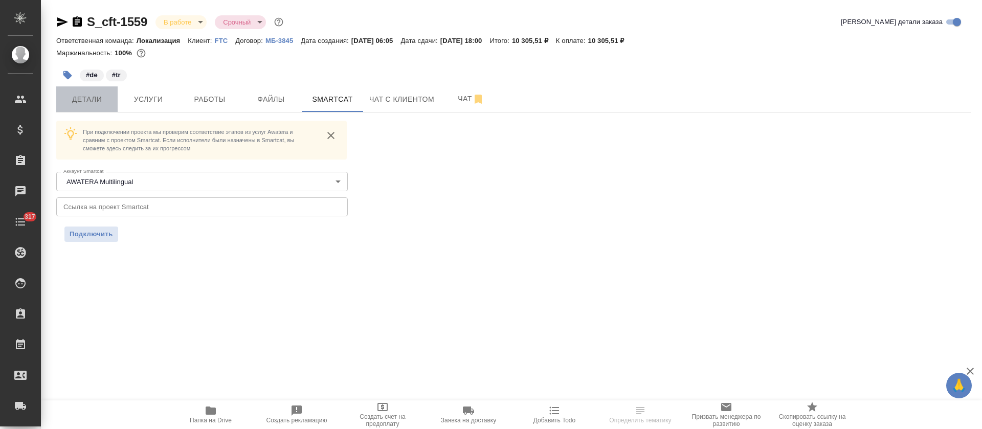
click at [93, 96] on span "Детали" at bounding box center [86, 99] width 49 height 13
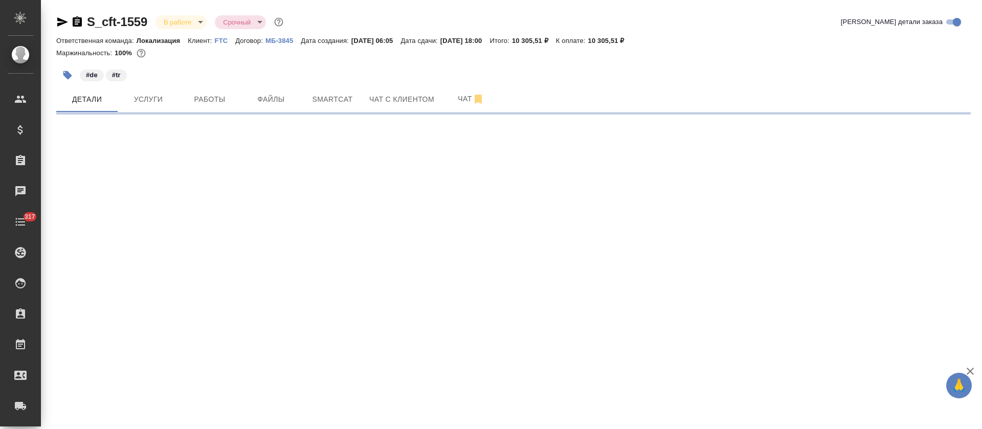
select select "RU"
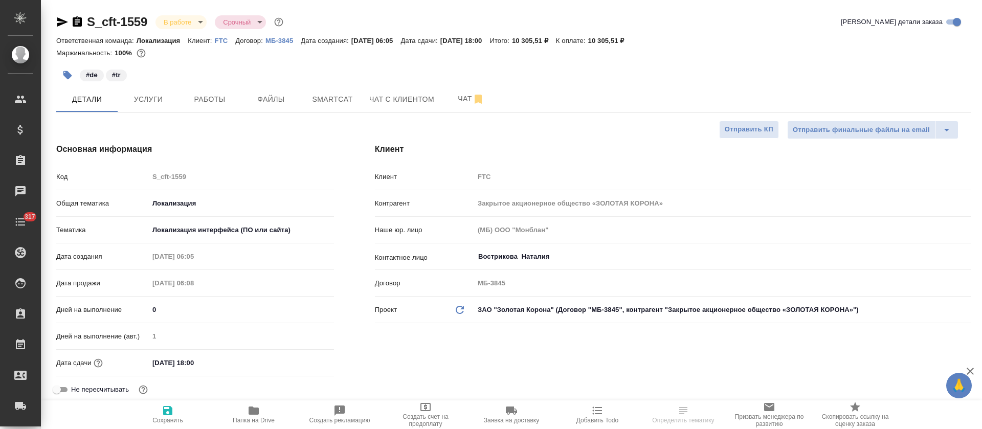
type textarea "x"
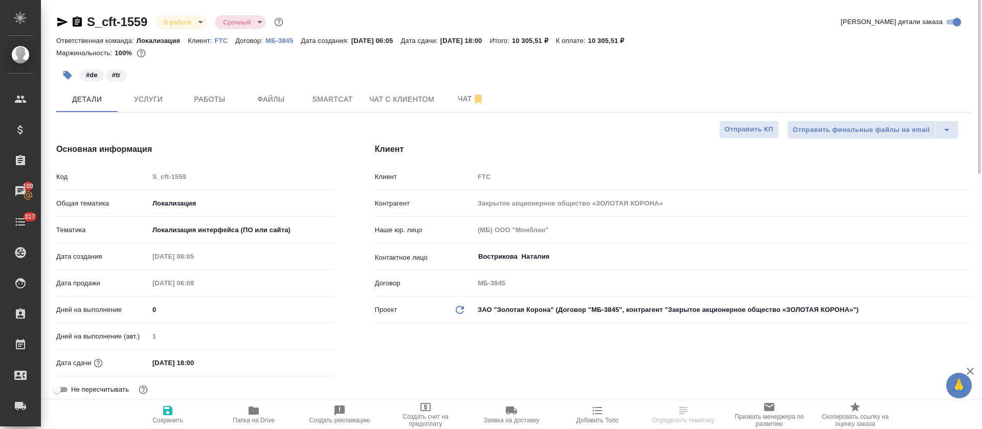
type textarea "x"
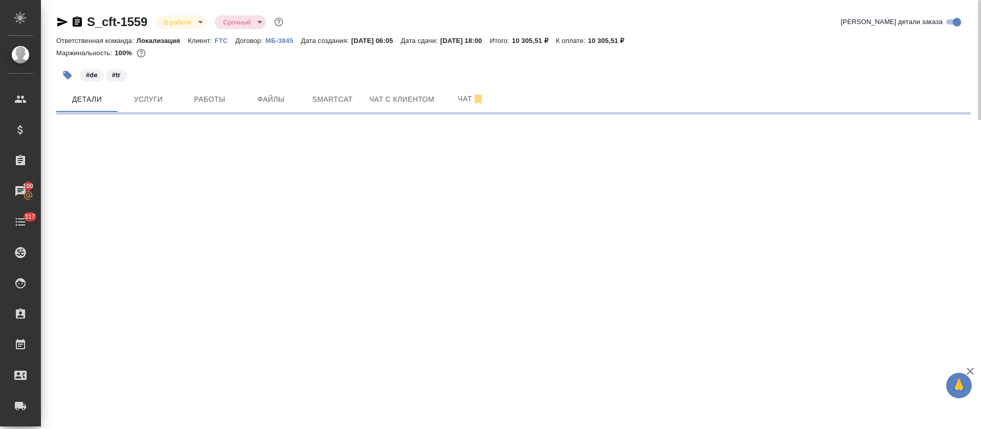
select select "RU"
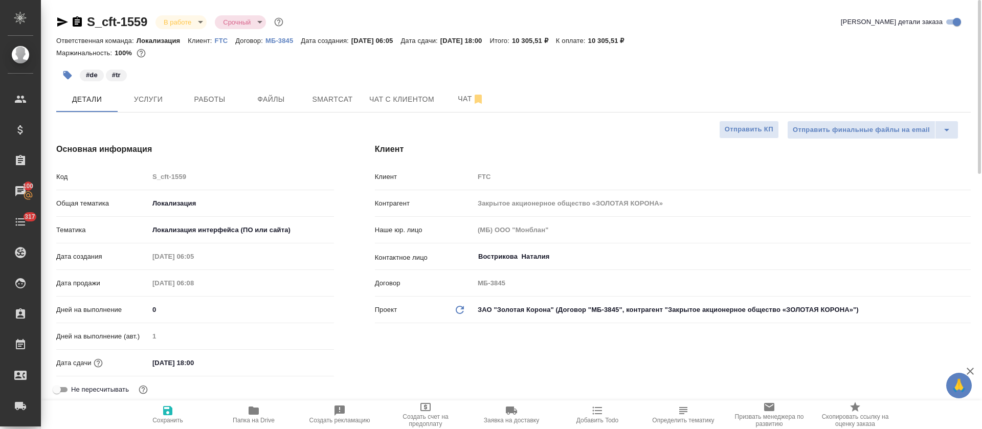
type textarea "x"
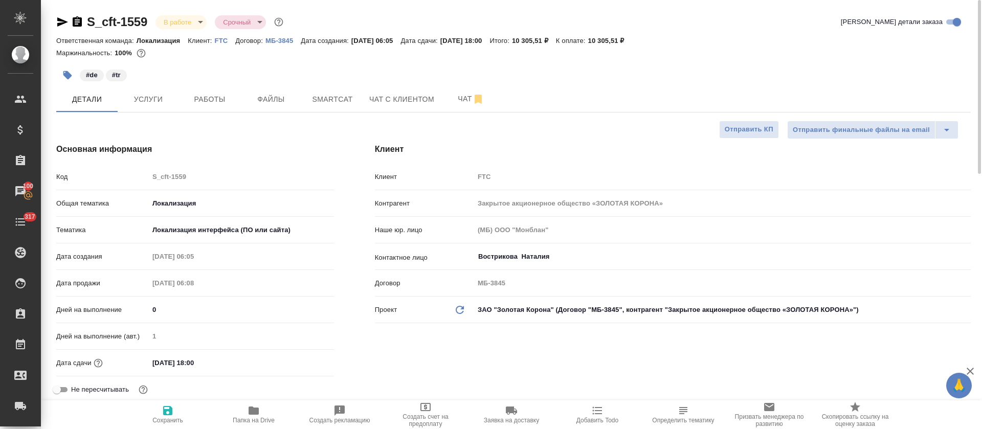
type textarea "x"
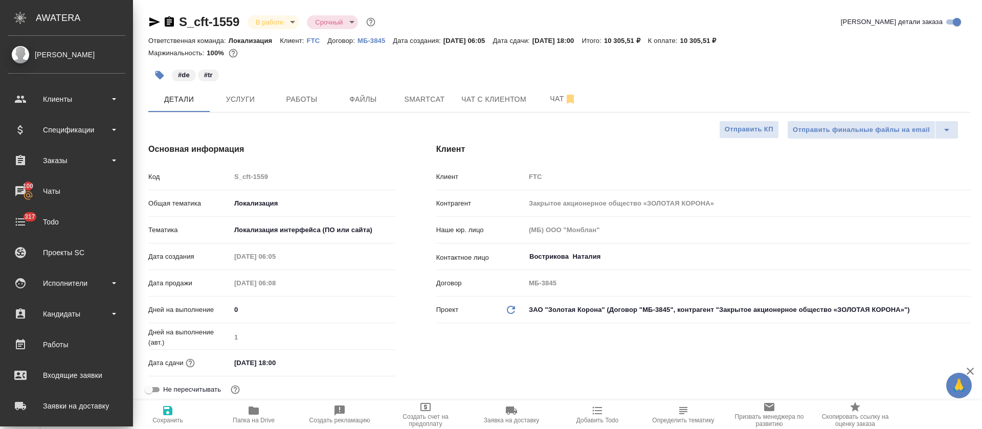
type textarea "x"
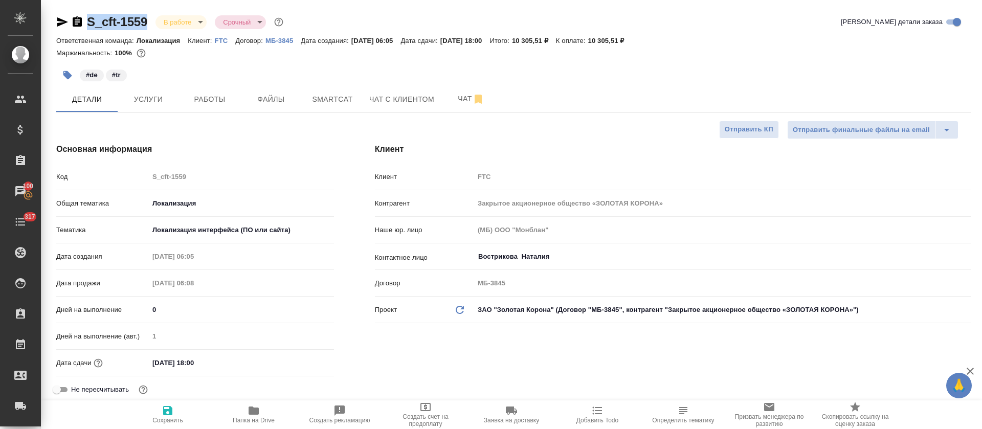
drag, startPoint x: 151, startPoint y: 12, endPoint x: 87, endPoint y: 23, distance: 64.9
copy link "S_cft-1559"
type textarea "x"
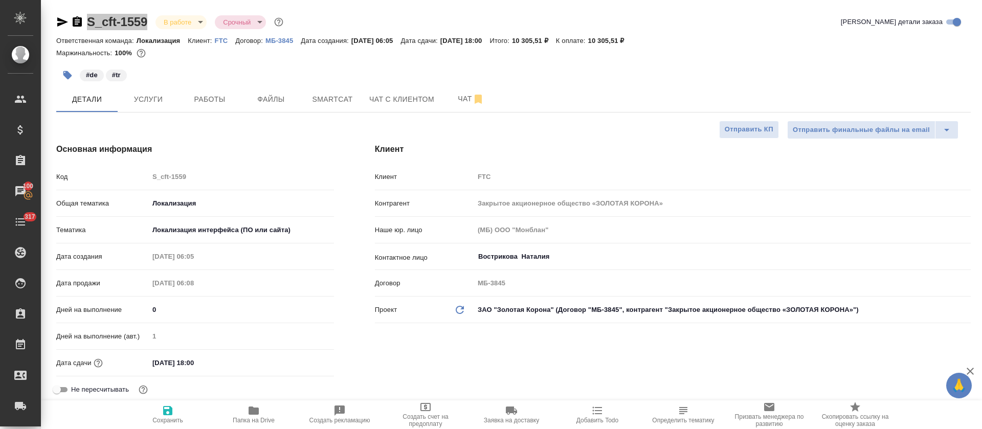
type textarea "x"
click at [340, 100] on span "Smartcat" at bounding box center [332, 99] width 49 height 13
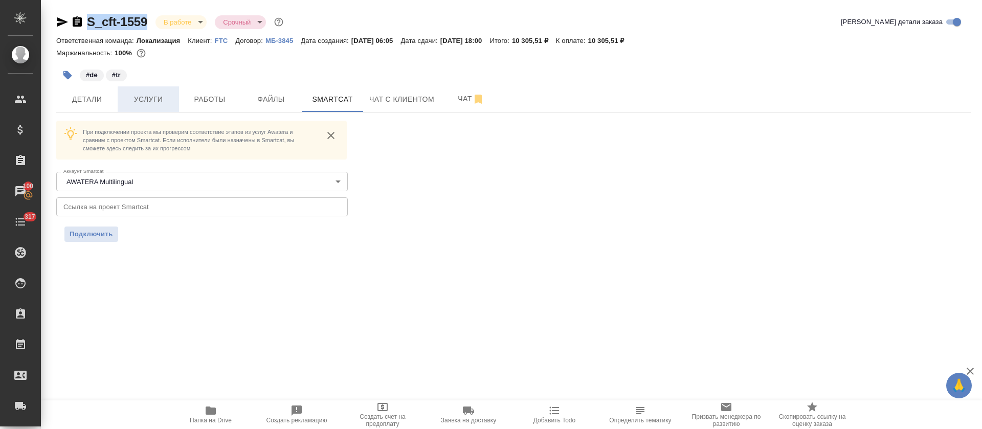
click at [156, 98] on span "Услуги" at bounding box center [148, 99] width 49 height 13
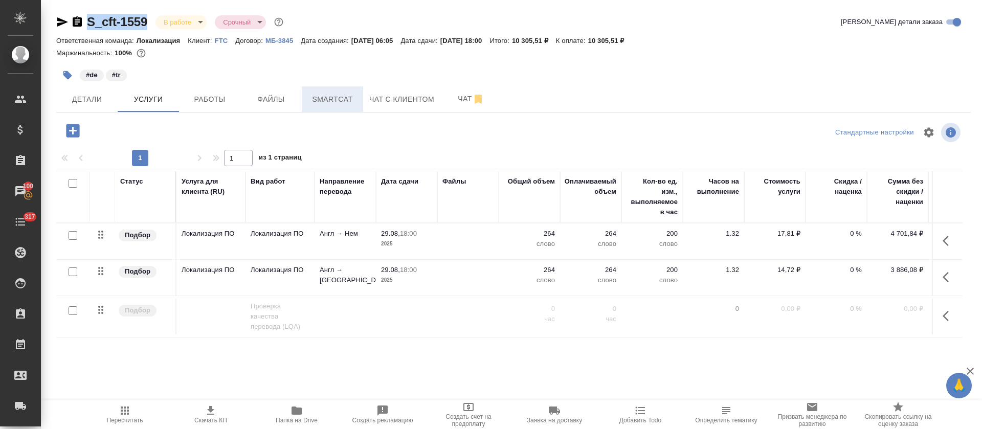
click at [325, 101] on span "Smartcat" at bounding box center [332, 99] width 49 height 13
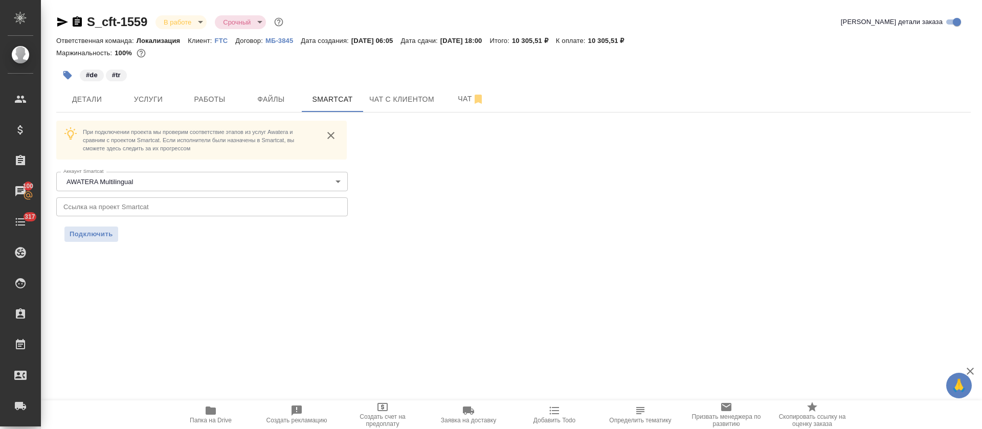
click at [267, 208] on input "text" at bounding box center [202, 206] width 292 height 18
click at [95, 236] on span "Подключить" at bounding box center [91, 234] width 43 height 10
click at [94, 242] on span "Подключить" at bounding box center [91, 246] width 43 height 10
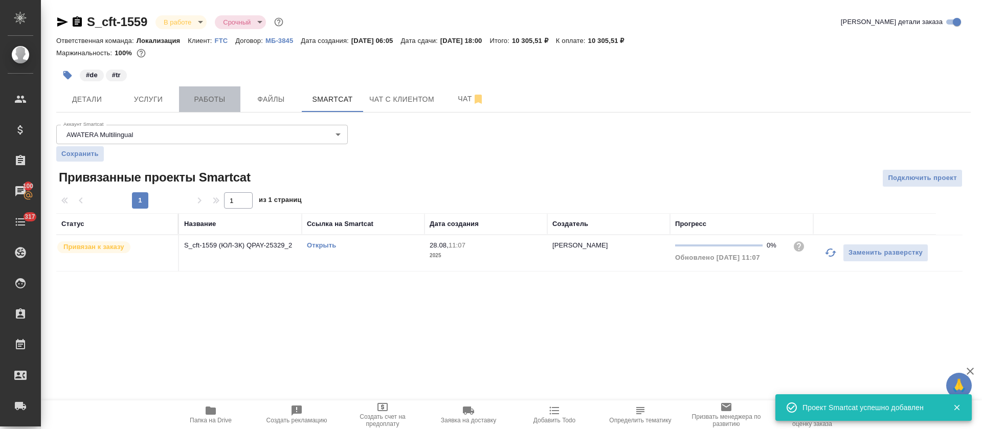
click at [227, 110] on button "Работы" at bounding box center [209, 99] width 61 height 26
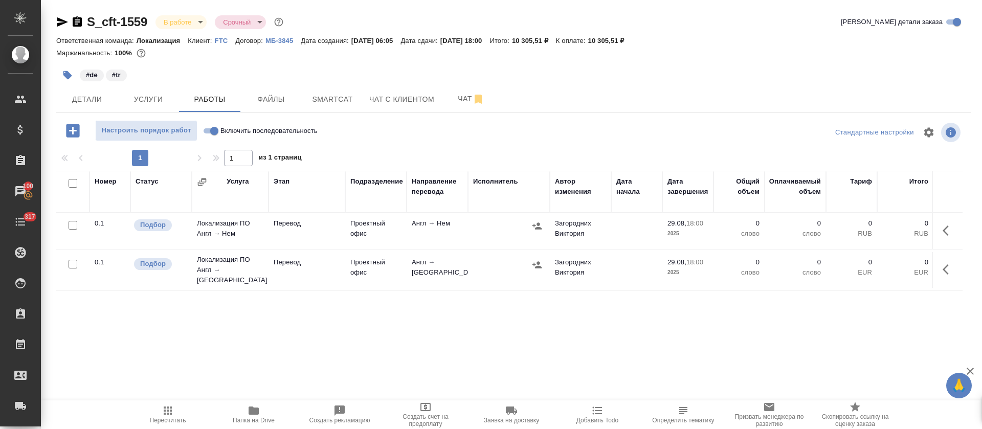
click at [211, 131] on input "Включить последовательность" at bounding box center [214, 131] width 37 height 12
checkbox input "true"
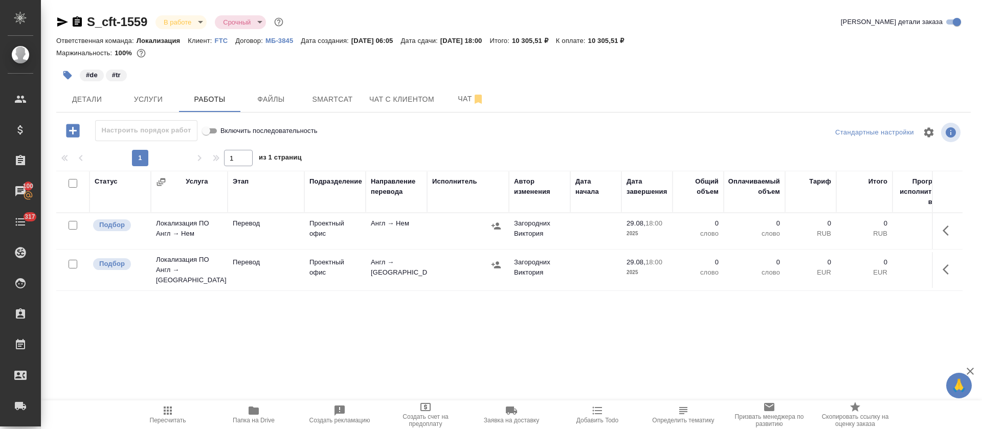
click at [74, 181] on input "checkbox" at bounding box center [73, 183] width 9 height 9
checkbox input "true"
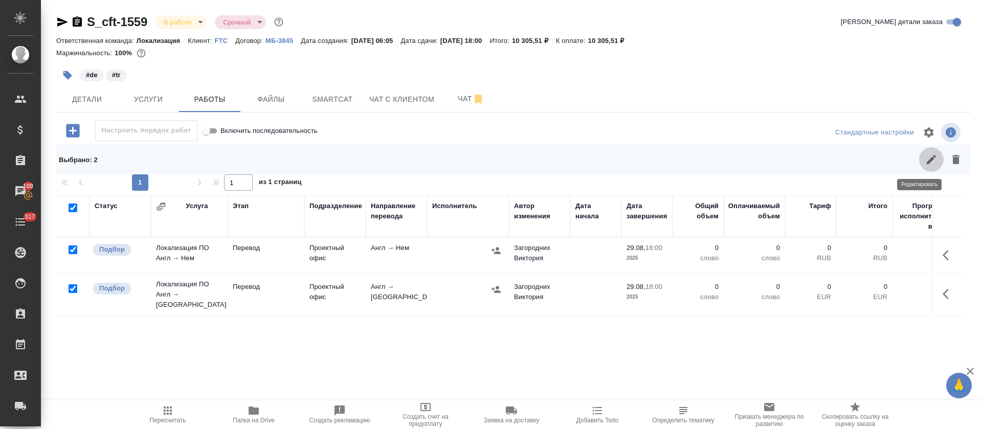
click at [925, 159] on icon "button" at bounding box center [931, 159] width 12 height 12
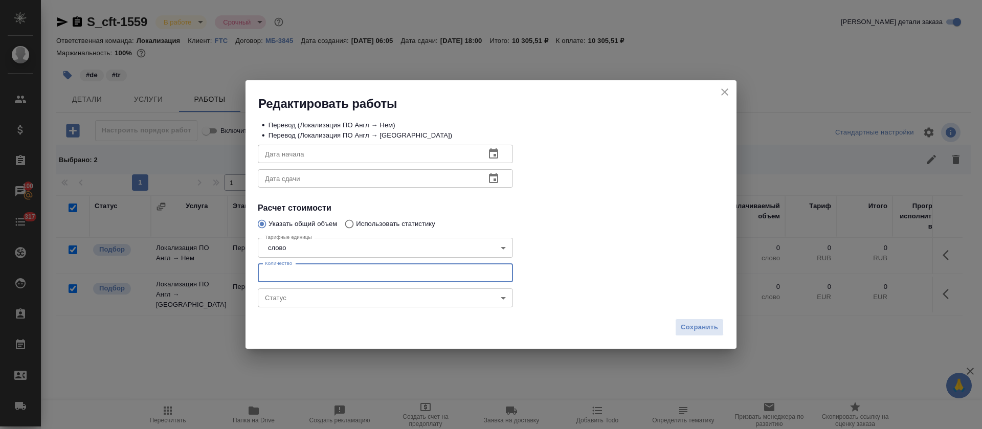
click at [296, 276] on input "number" at bounding box center [385, 273] width 255 height 18
paste input "133"
type input "133"
click at [499, 152] on icon "button" at bounding box center [493, 154] width 12 height 12
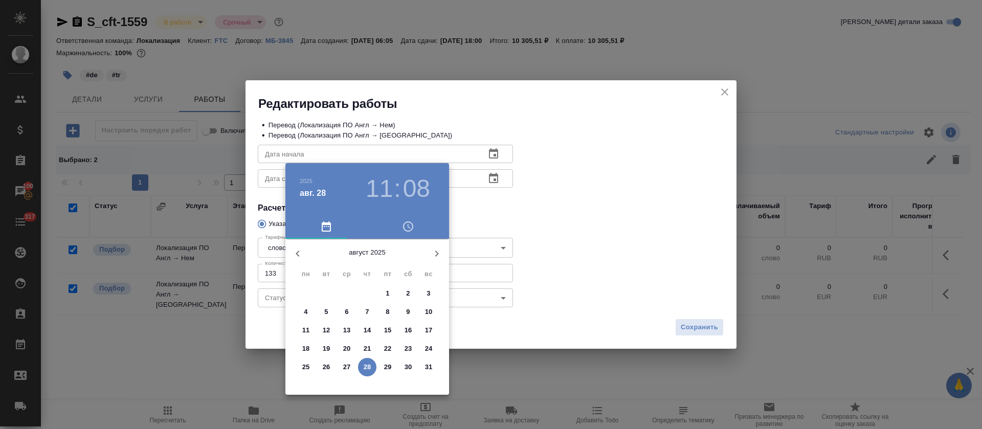
click at [367, 366] on p "28" at bounding box center [368, 367] width 8 height 10
type input "28.08.2025 11:08"
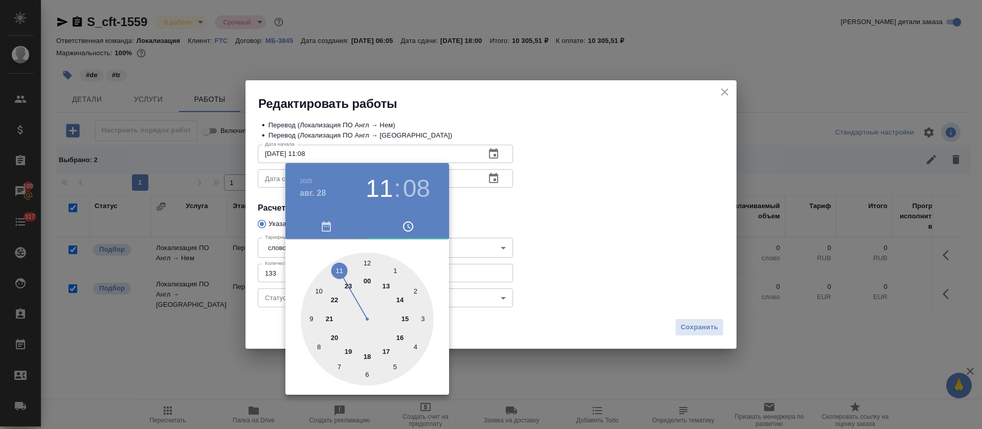
click at [511, 212] on div at bounding box center [491, 214] width 982 height 429
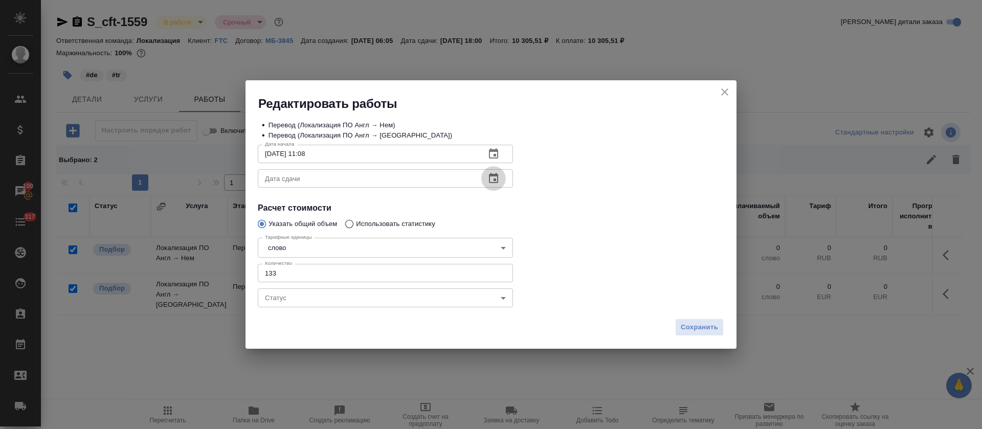
click at [495, 179] on icon "button" at bounding box center [493, 178] width 9 height 10
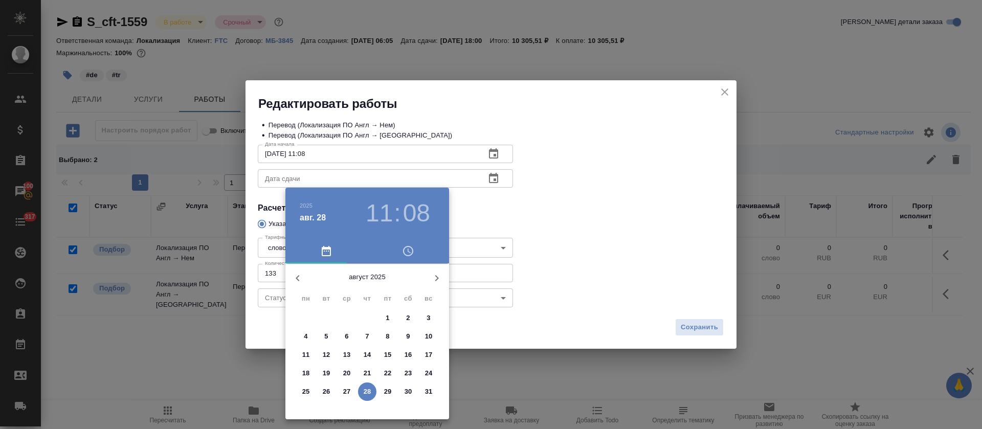
click at [389, 393] on p "29" at bounding box center [388, 392] width 8 height 10
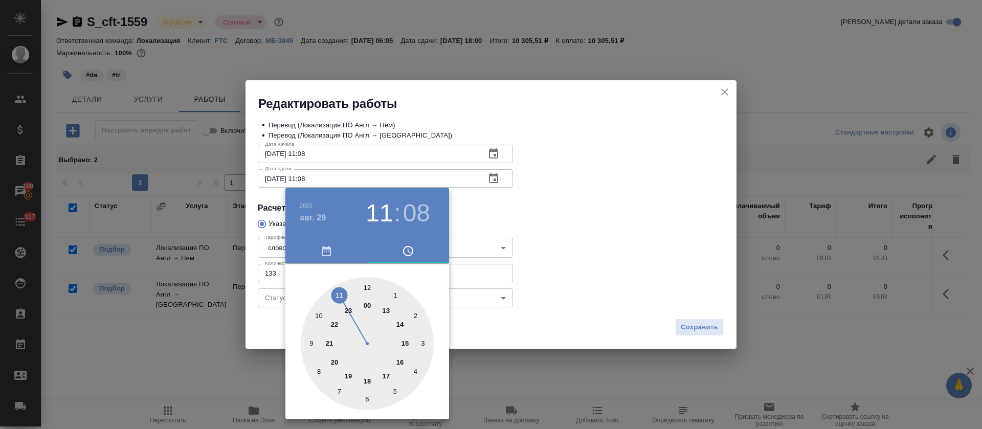
click at [404, 343] on div at bounding box center [367, 343] width 133 height 133
click at [365, 284] on div at bounding box center [367, 343] width 133 height 133
click at [374, 212] on h3 "15" at bounding box center [379, 213] width 27 height 29
click at [386, 314] on div at bounding box center [367, 343] width 133 height 133
type input "29.08.2025 13:00"
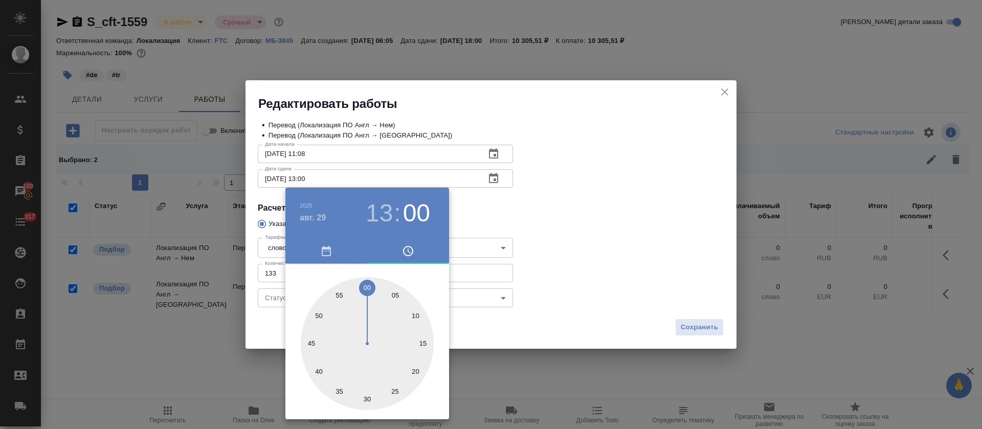
click at [568, 277] on div at bounding box center [491, 214] width 982 height 429
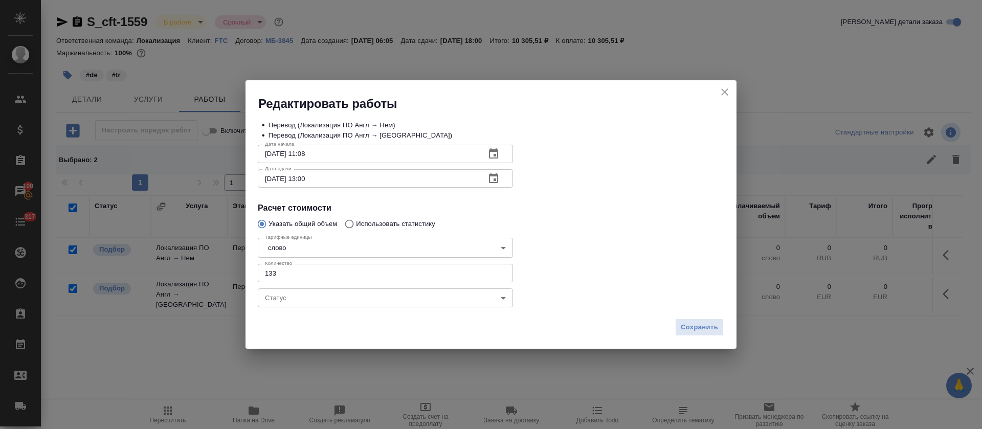
click at [707, 326] on span "Сохранить" at bounding box center [699, 328] width 37 height 12
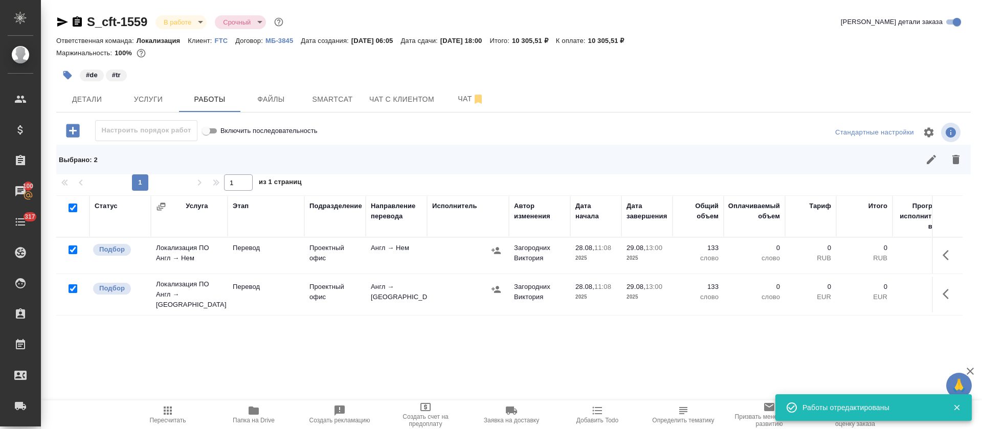
click at [171, 417] on span "Пересчитать" at bounding box center [168, 420] width 36 height 7
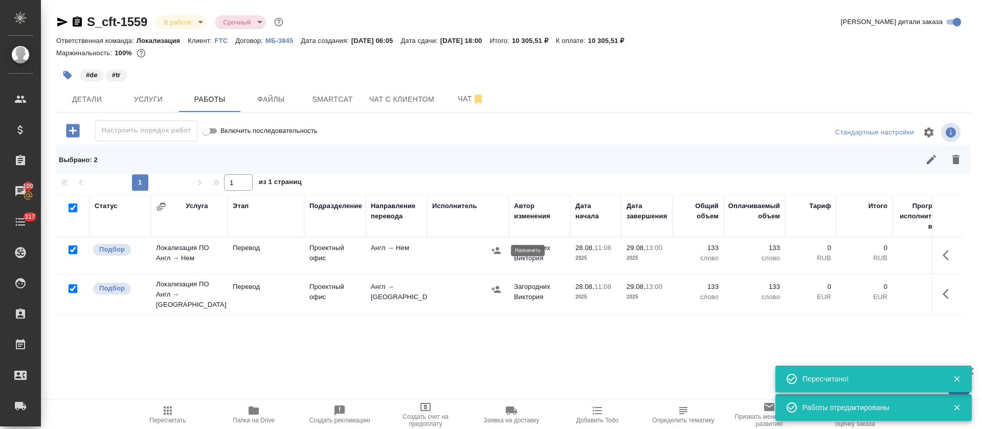
click at [493, 250] on icon "button" at bounding box center [495, 250] width 9 height 7
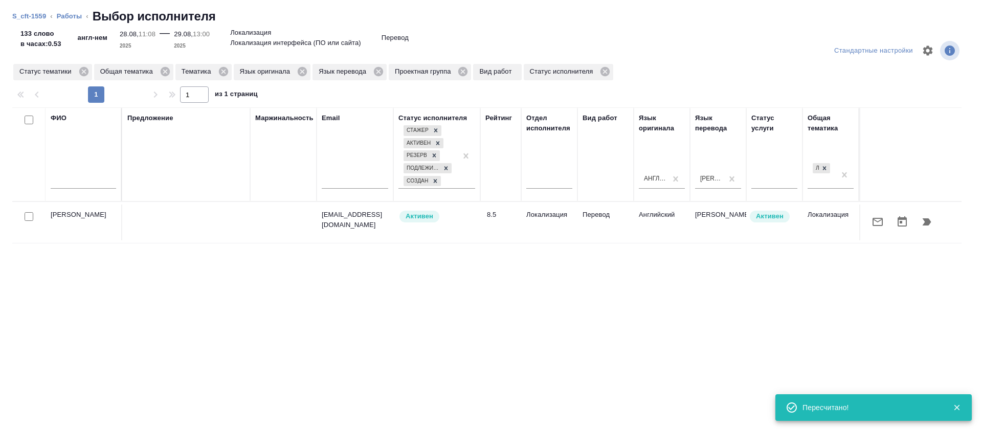
click at [871, 225] on icon "button" at bounding box center [877, 222] width 12 height 12
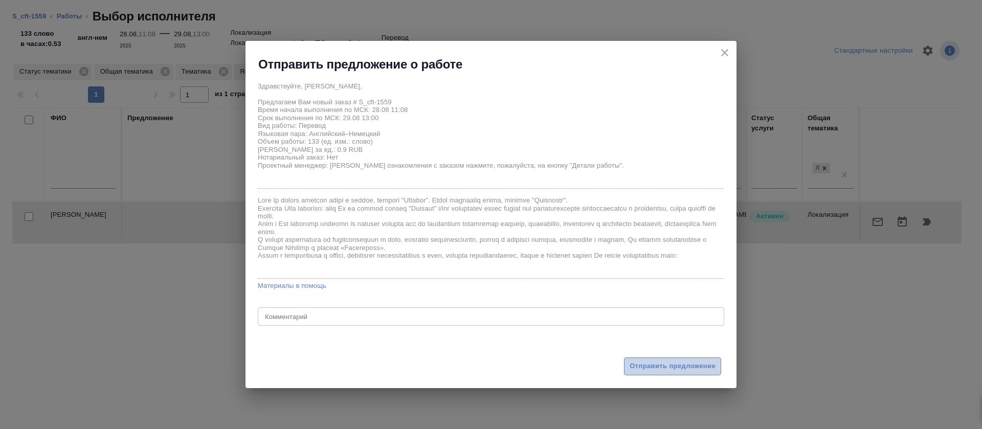
click at [632, 366] on span "Отправить предложение" at bounding box center [673, 367] width 86 height 12
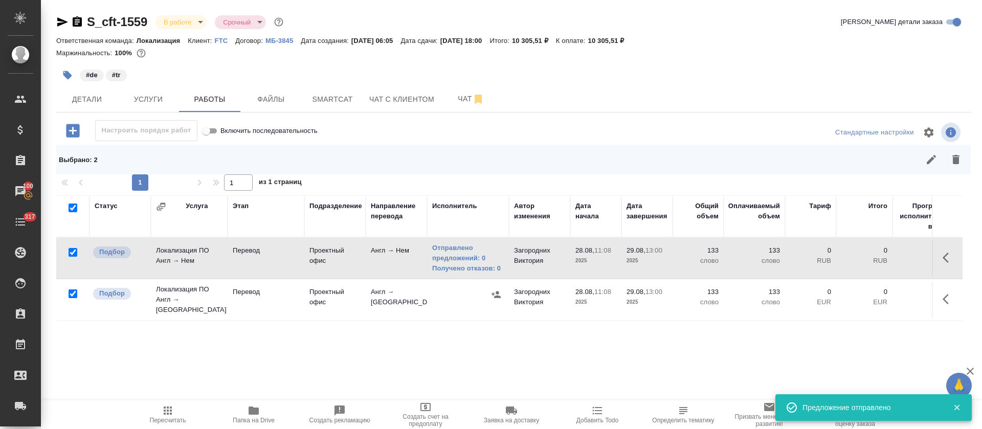
click at [494, 291] on icon "button" at bounding box center [495, 294] width 9 height 7
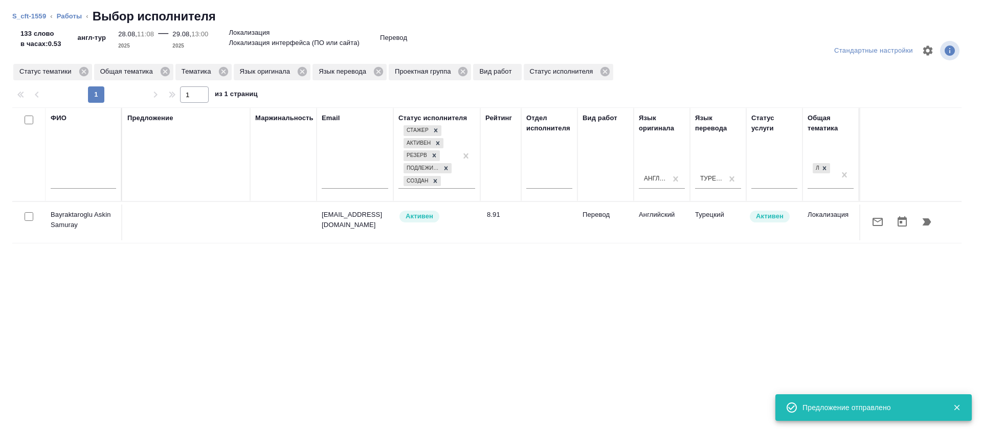
click at [873, 221] on icon "button" at bounding box center [878, 222] width 10 height 8
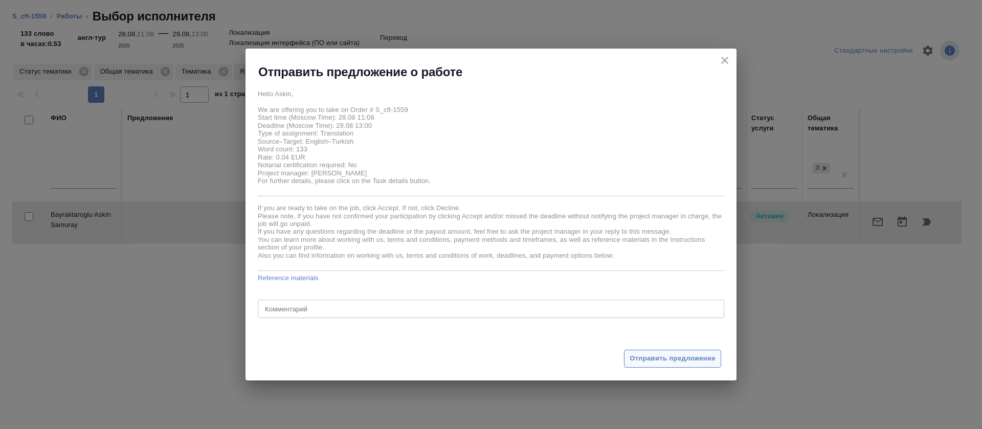
click at [672, 353] on span "Отправить предложение" at bounding box center [673, 359] width 86 height 12
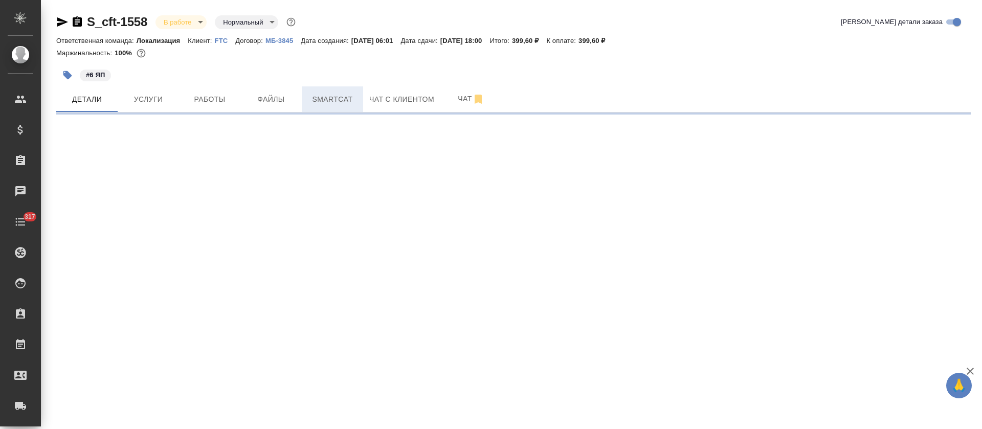
select select "RU"
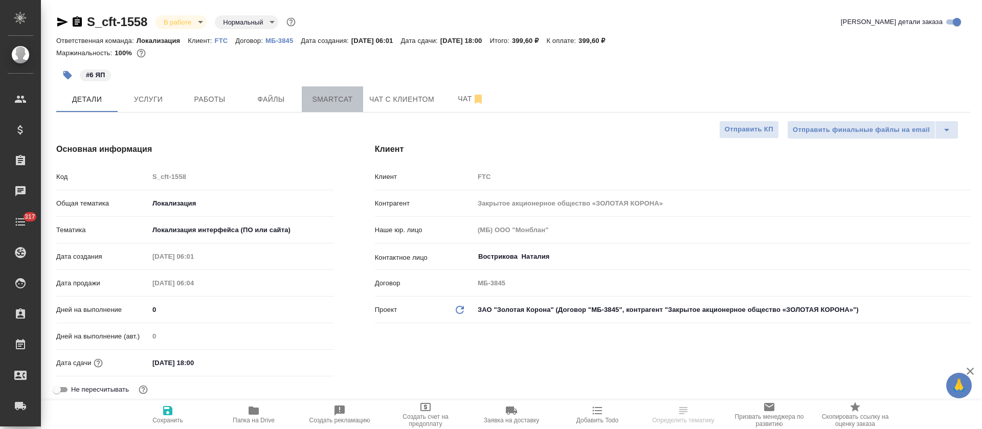
click at [343, 103] on span "Smartcat" at bounding box center [332, 99] width 49 height 13
type textarea "x"
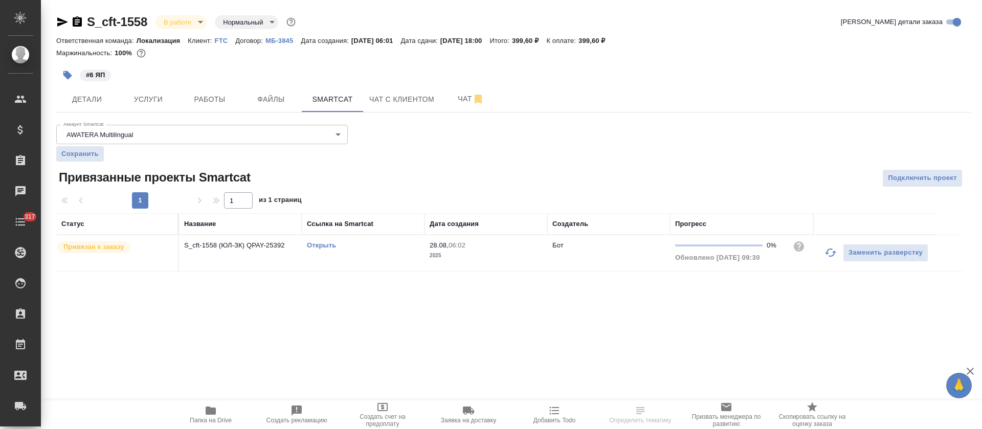
click at [325, 243] on link "Открыть" at bounding box center [321, 245] width 29 height 8
click at [328, 245] on link "Открыть" at bounding box center [321, 245] width 29 height 8
click at [200, 104] on span "Работы" at bounding box center [209, 99] width 49 height 13
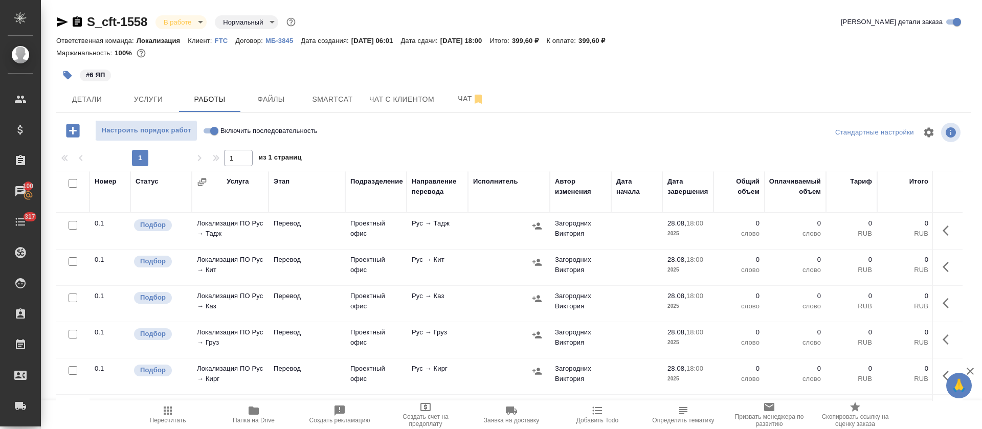
click at [209, 129] on input "Включить последовательность" at bounding box center [214, 131] width 37 height 12
checkbox input "true"
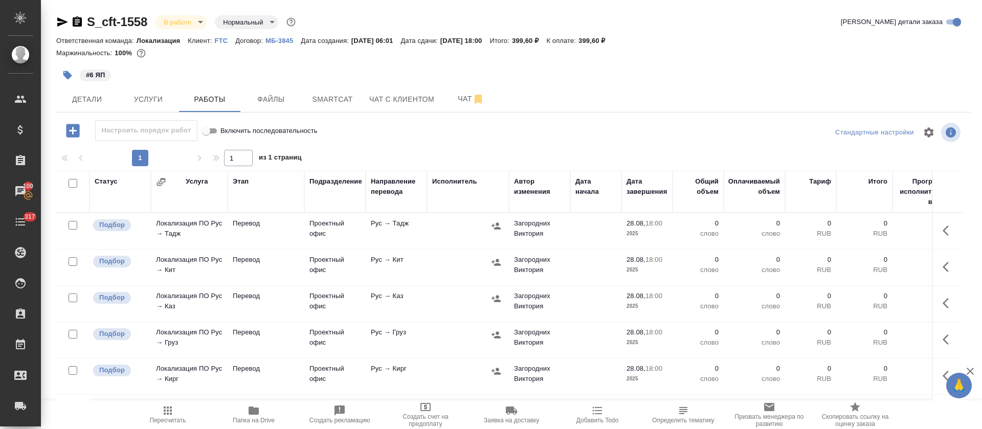
click at [72, 185] on input "checkbox" at bounding box center [73, 183] width 9 height 9
checkbox input "true"
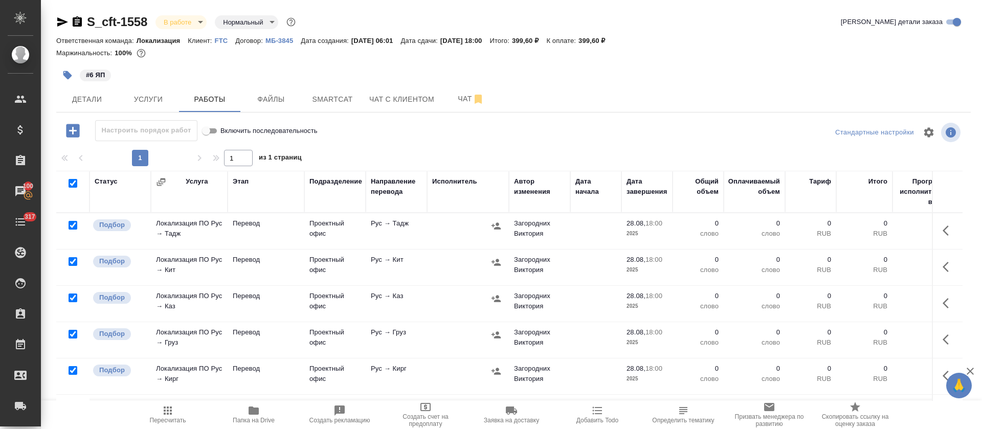
checkbox input "true"
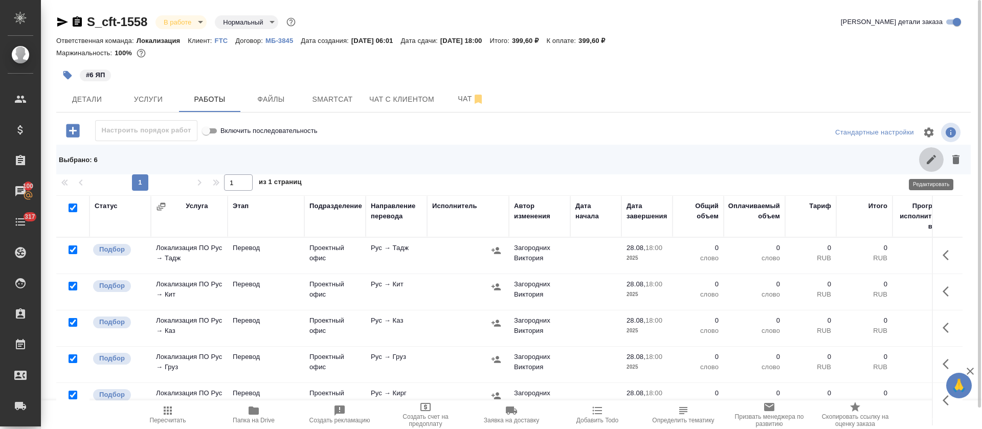
click at [924, 161] on button "button" at bounding box center [931, 159] width 25 height 25
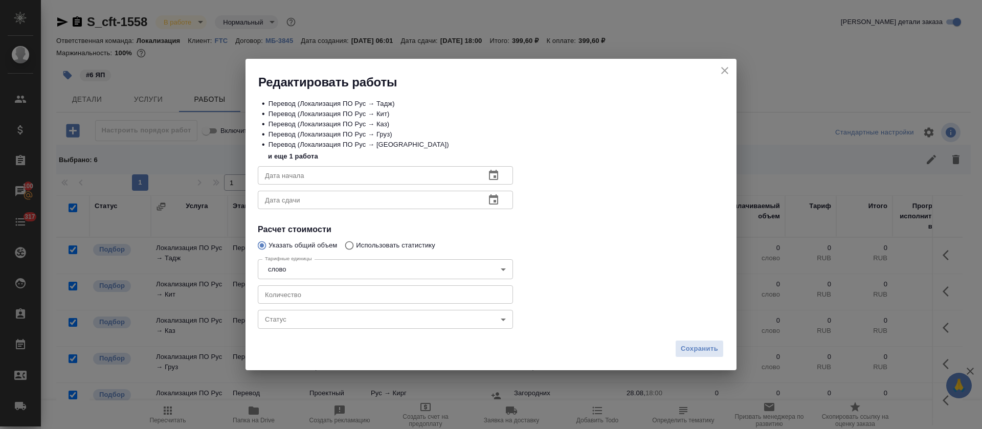
click at [293, 292] on input "number" at bounding box center [385, 294] width 255 height 18
type input "9"
click at [491, 175] on icon "button" at bounding box center [493, 175] width 12 height 12
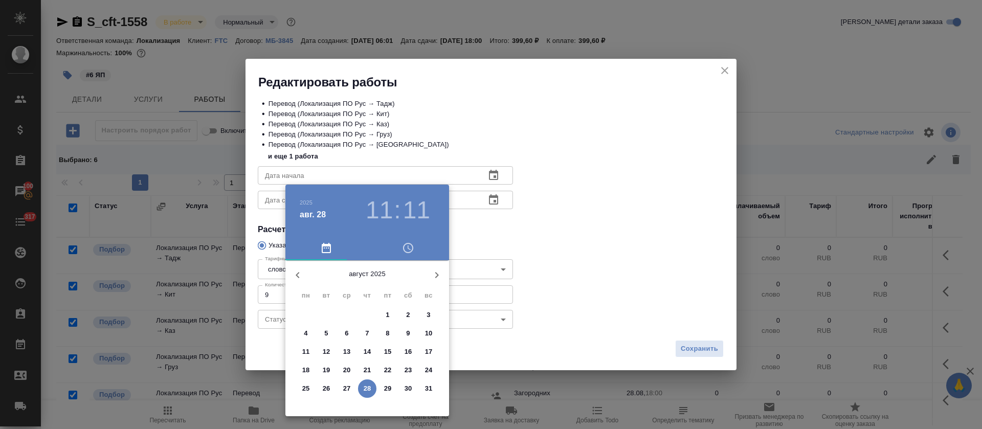
click at [367, 384] on p "28" at bounding box center [368, 389] width 8 height 10
type input "[DATE] 11:11"
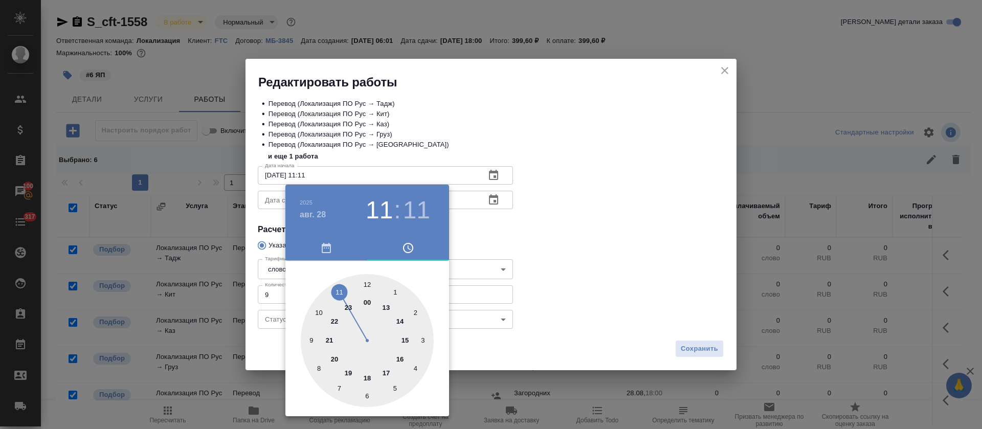
click at [513, 269] on div at bounding box center [491, 214] width 982 height 429
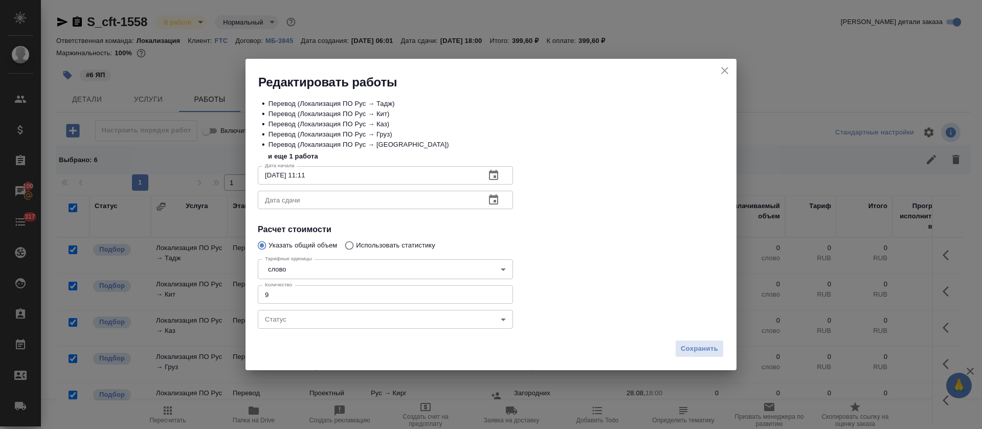
click at [490, 202] on icon "button" at bounding box center [493, 200] width 12 height 12
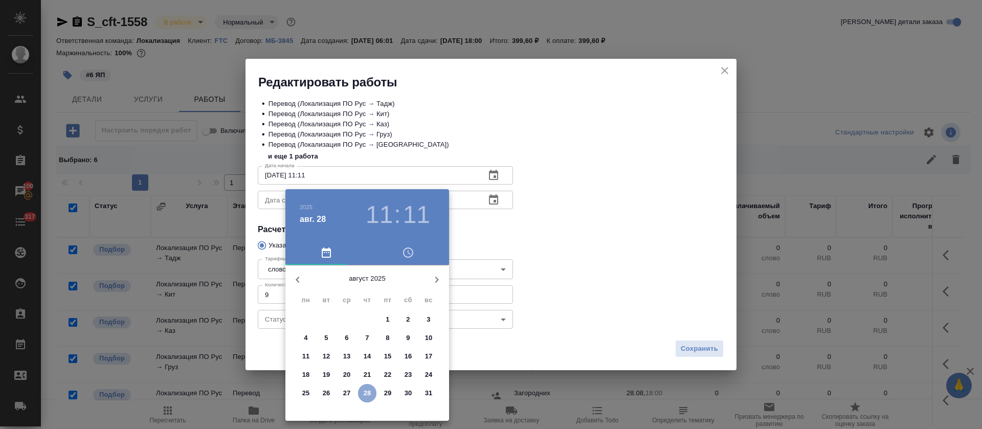
click at [367, 396] on p "28" at bounding box center [368, 393] width 8 height 10
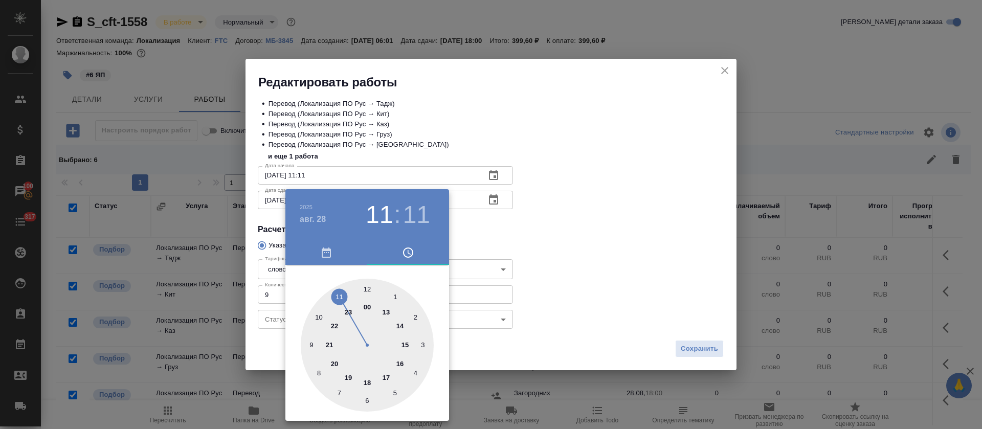
click at [399, 364] on div at bounding box center [367, 345] width 133 height 133
drag, startPoint x: 366, startPoint y: 286, endPoint x: 373, endPoint y: 288, distance: 7.4
click at [367, 287] on div at bounding box center [367, 345] width 133 height 133
type input "[DATE] 16:00"
click at [584, 271] on div at bounding box center [491, 214] width 982 height 429
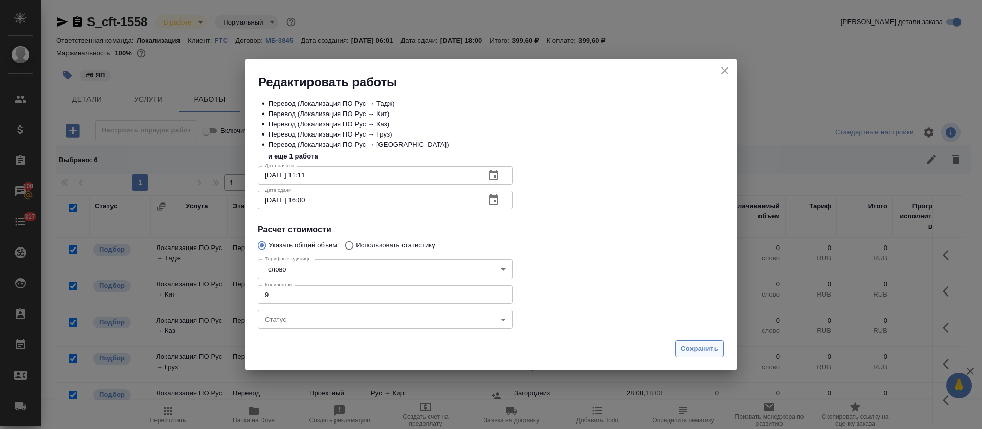
click at [686, 348] on span "Сохранить" at bounding box center [699, 349] width 37 height 12
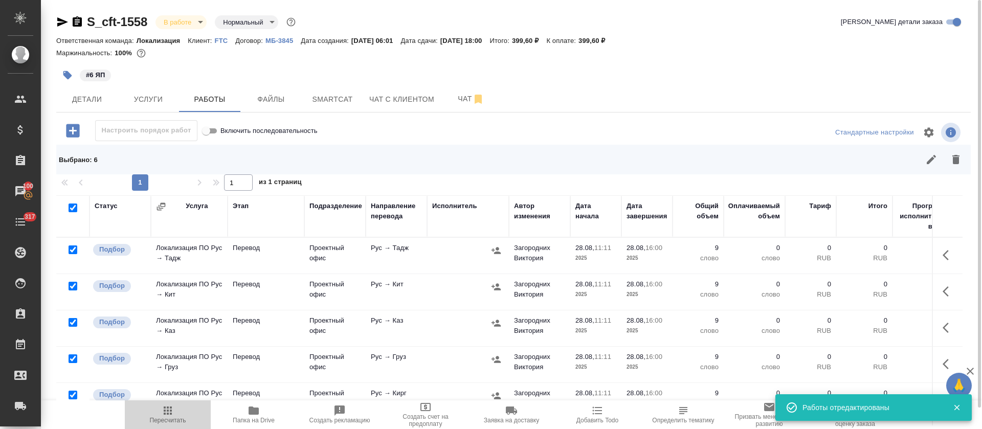
click at [164, 415] on icon "button" at bounding box center [168, 411] width 12 height 12
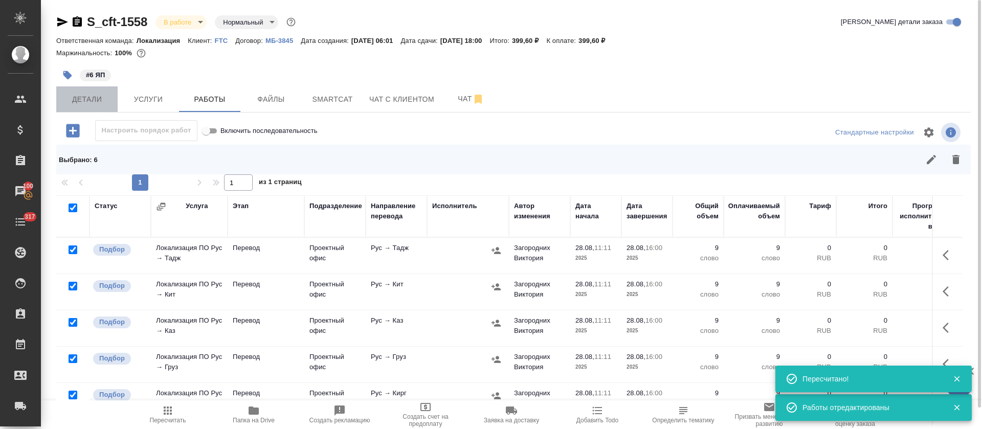
click at [88, 107] on button "Детали" at bounding box center [86, 99] width 61 height 26
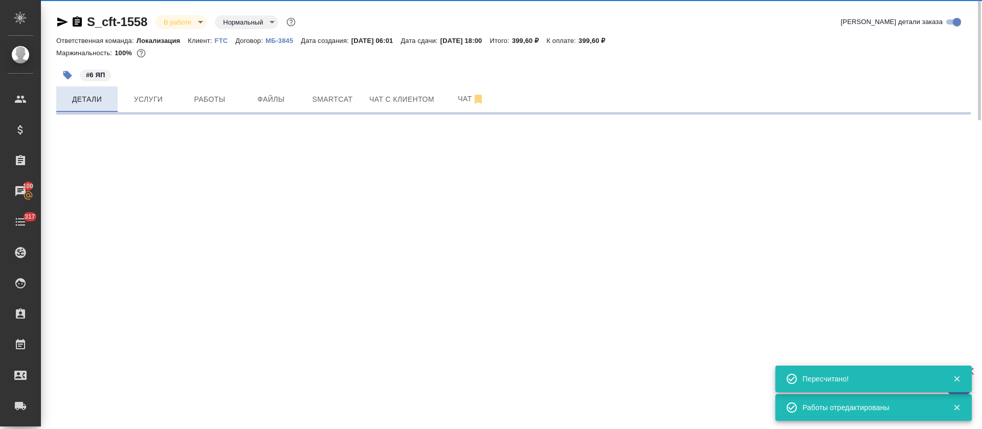
select select "RU"
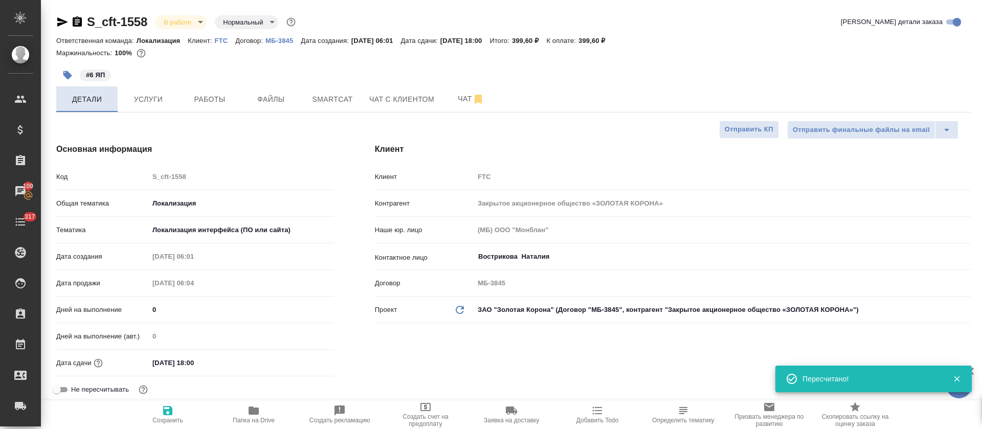
scroll to position [384, 0]
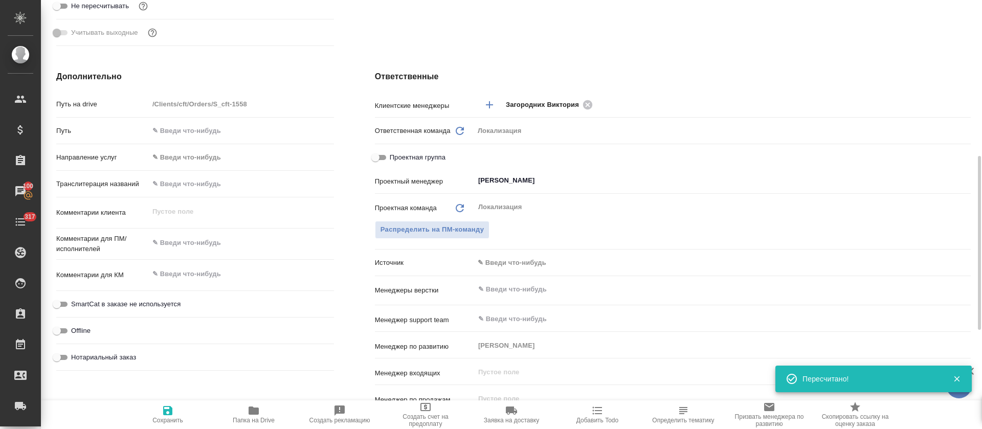
type textarea "x"
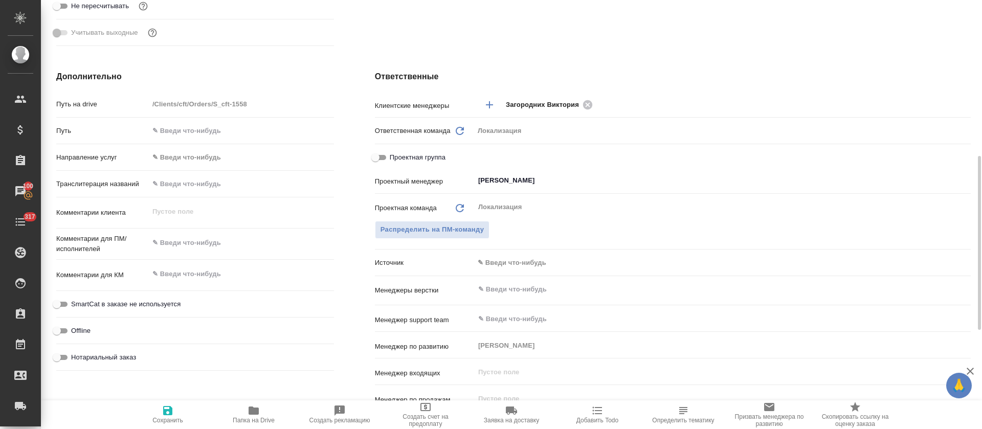
type textarea "x"
click at [183, 247] on textarea at bounding box center [241, 242] width 185 height 17
paste textarea "БКИ - Бюро кредитных историй"
type textarea "x"
type textarea "БКИ - Бюро кредитных историй"
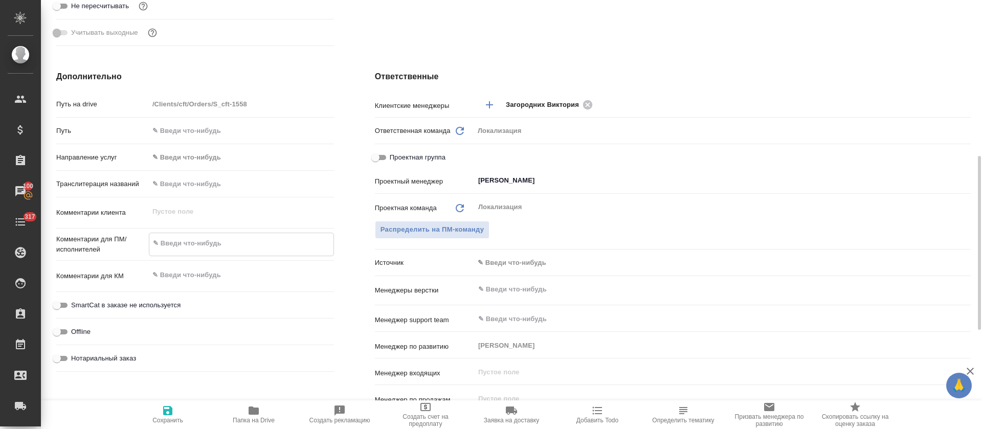
type textarea "x"
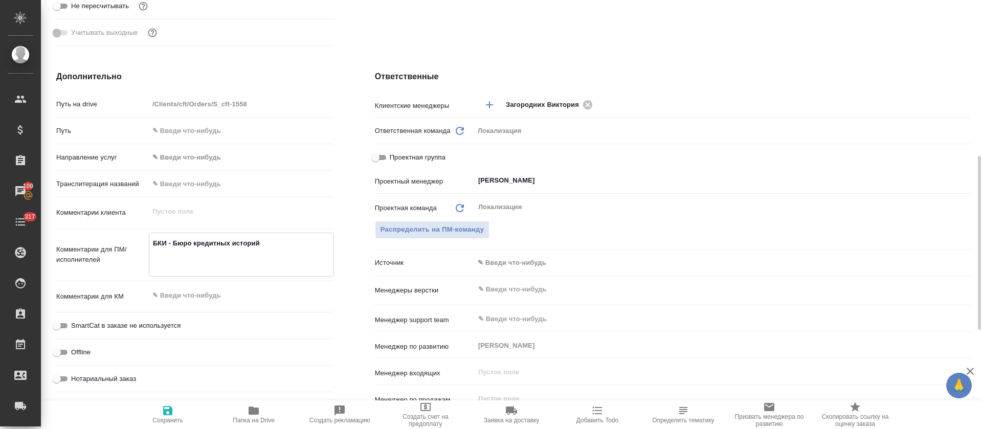
type textarea "БКИ - Бюро кредитных историй"
type textarea "x"
click at [165, 418] on span "Сохранить" at bounding box center [167, 420] width 31 height 7
type textarea "x"
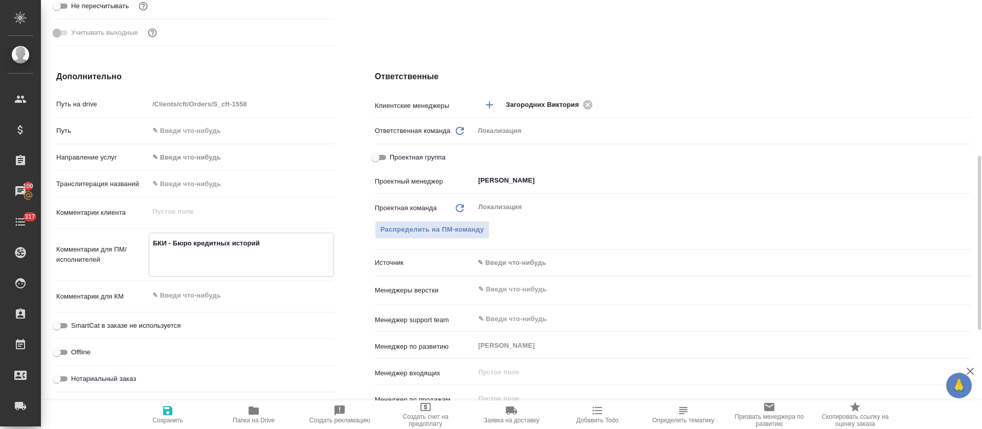
type textarea "x"
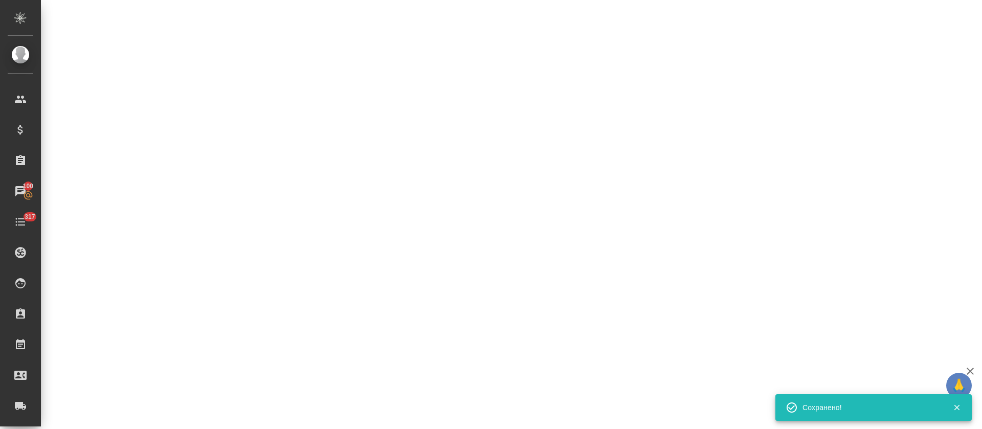
select select "RU"
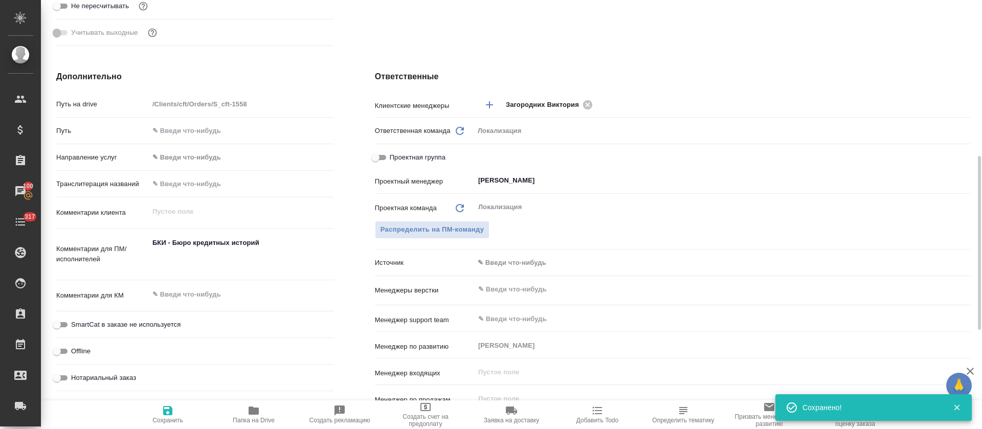
type textarea "x"
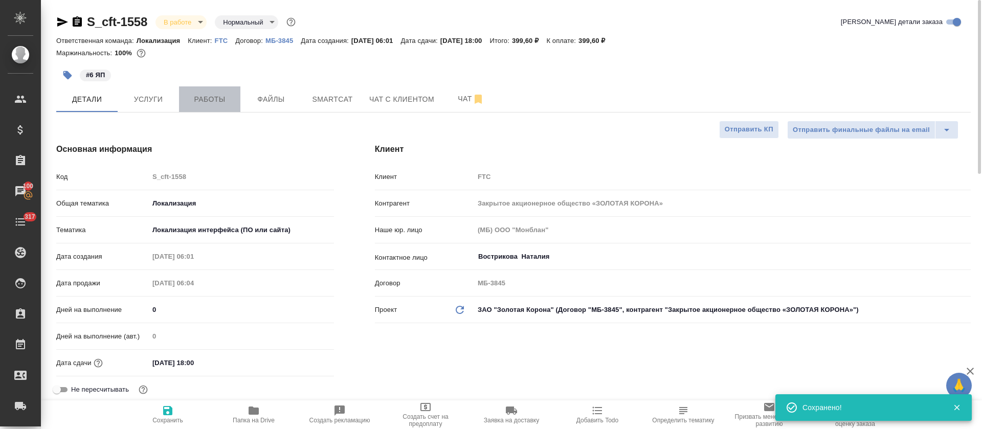
click at [192, 104] on span "Работы" at bounding box center [209, 99] width 49 height 13
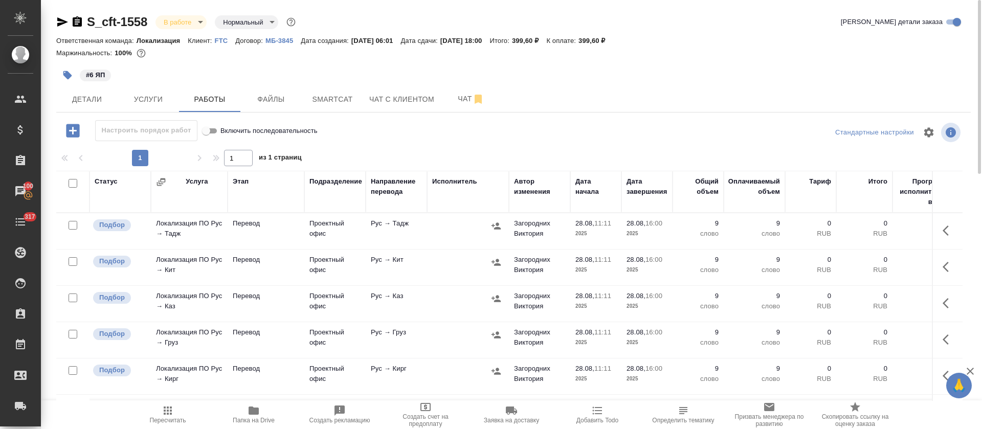
scroll to position [2, 0]
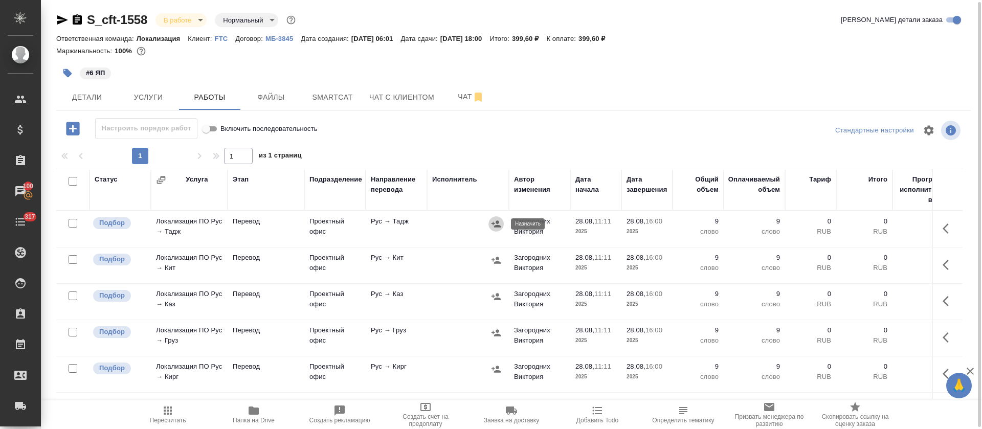
click at [498, 224] on icon "button" at bounding box center [496, 224] width 10 height 10
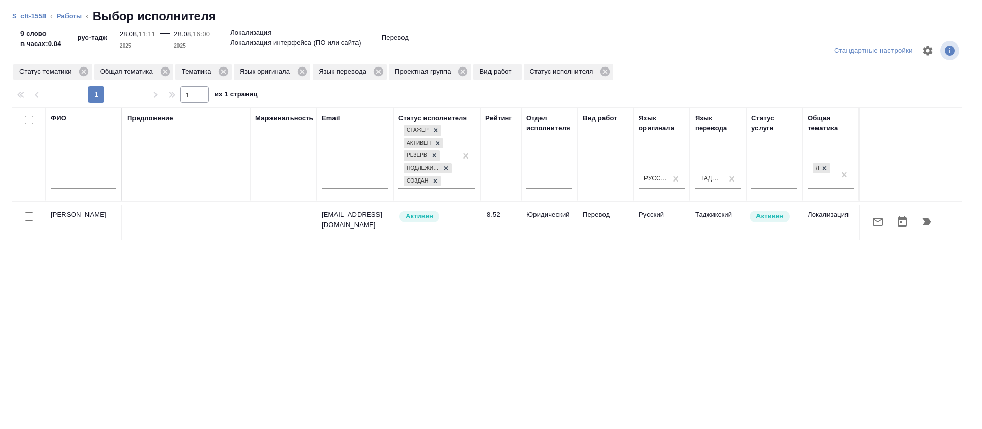
click at [873, 221] on icon "button" at bounding box center [878, 222] width 10 height 8
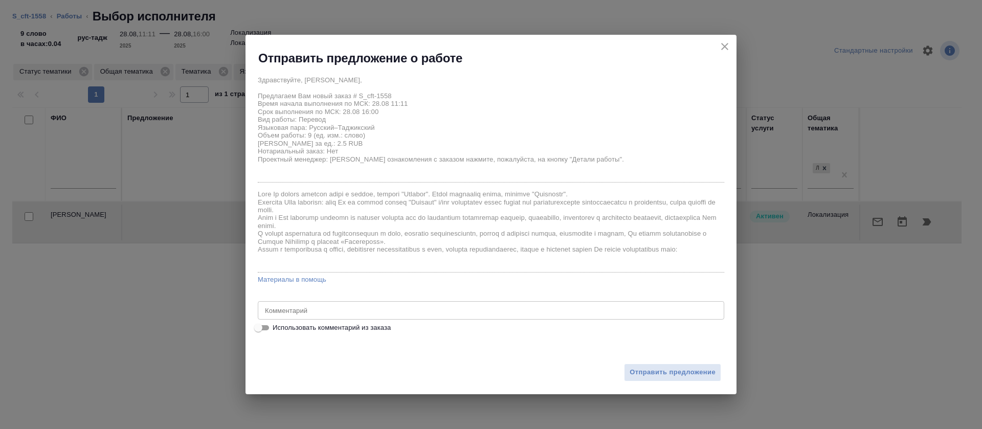
click at [339, 324] on span "Использовать комментарий из заказа" at bounding box center [332, 328] width 118 height 10
click at [277, 324] on input "Использовать комментарий из заказа" at bounding box center [258, 328] width 37 height 12
checkbox input "true"
type textarea "БКИ - Бюро кредитных историй"
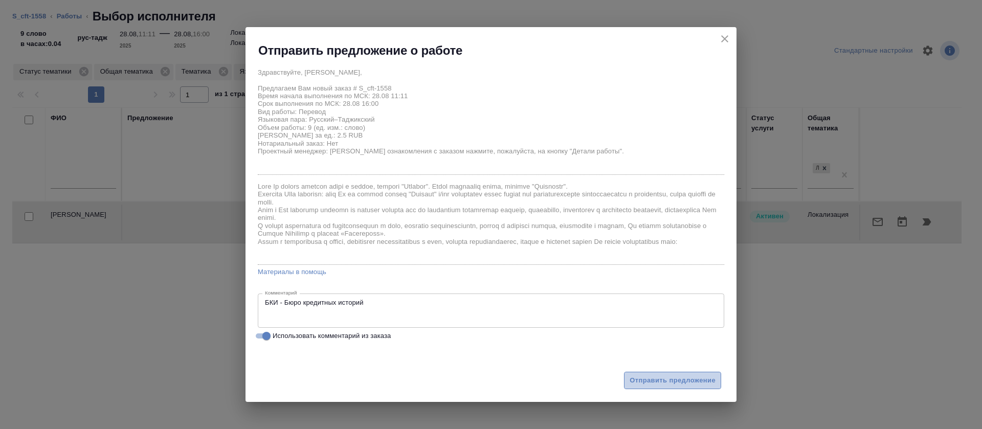
click at [658, 385] on span "Отправить предложение" at bounding box center [673, 381] width 86 height 12
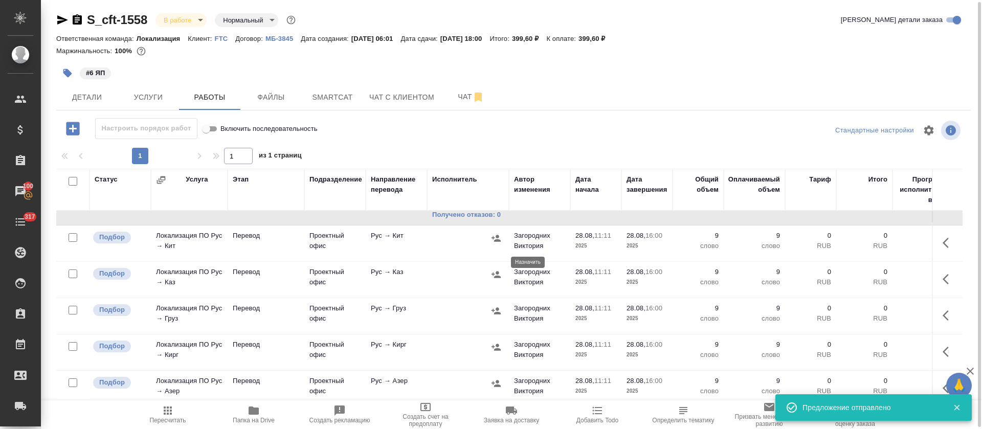
scroll to position [47, 0]
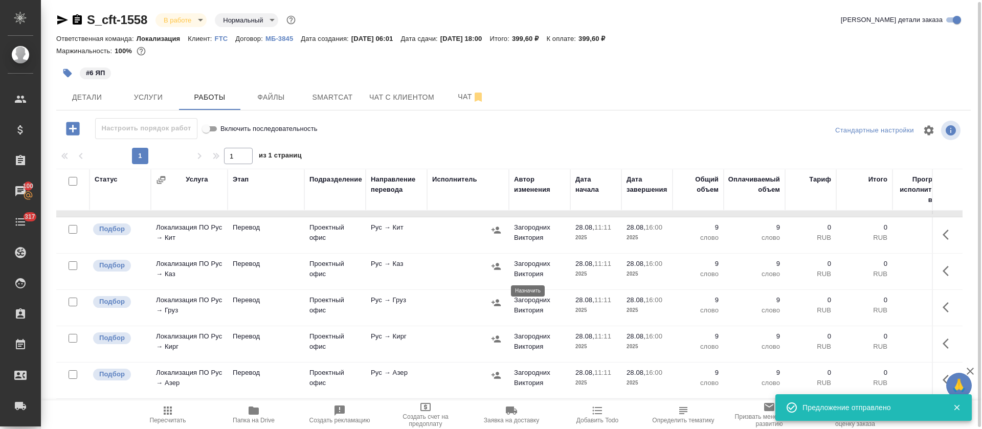
click at [494, 299] on icon "button" at bounding box center [495, 302] width 9 height 7
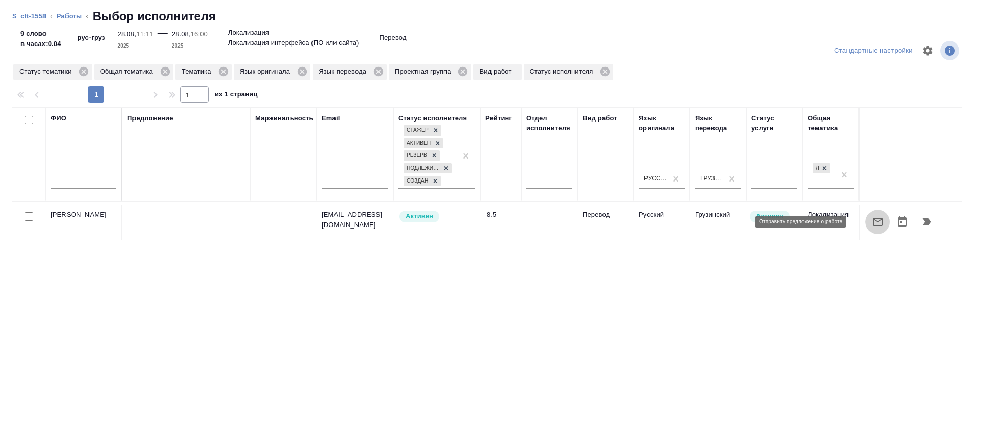
click at [865, 225] on button "button" at bounding box center [877, 222] width 25 height 25
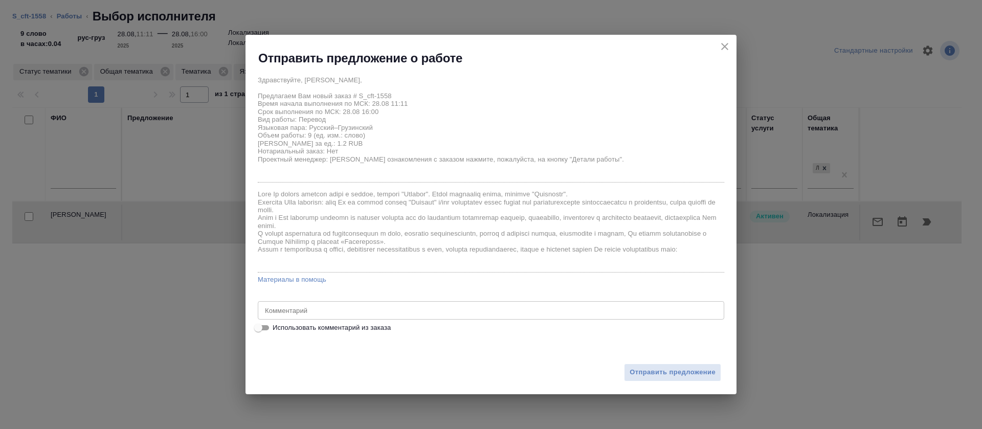
click at [376, 331] on span "Использовать комментарий из заказа" at bounding box center [332, 328] width 118 height 10
click at [277, 331] on input "Использовать комментарий из заказа" at bounding box center [258, 328] width 37 height 12
checkbox input "true"
type textarea "БКИ - Бюро кредитных историй"
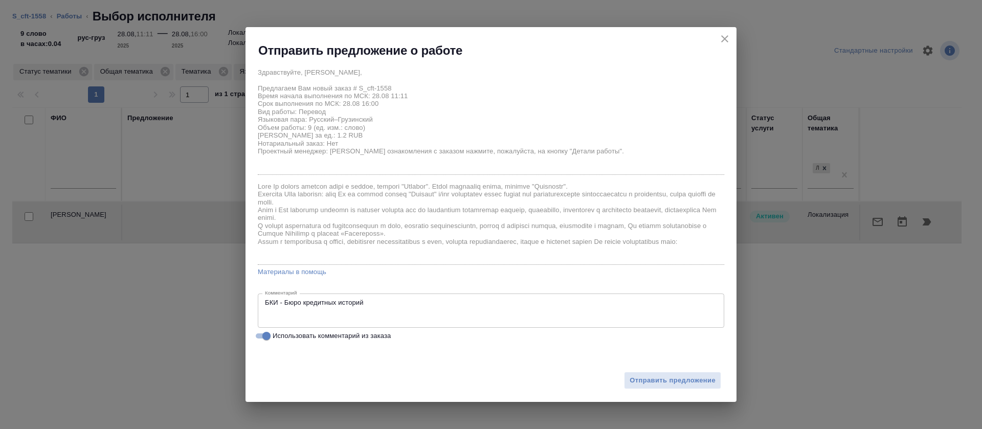
click at [643, 390] on div "Отправить предложение" at bounding box center [490, 374] width 491 height 56
click at [644, 381] on span "Отправить предложение" at bounding box center [673, 381] width 86 height 12
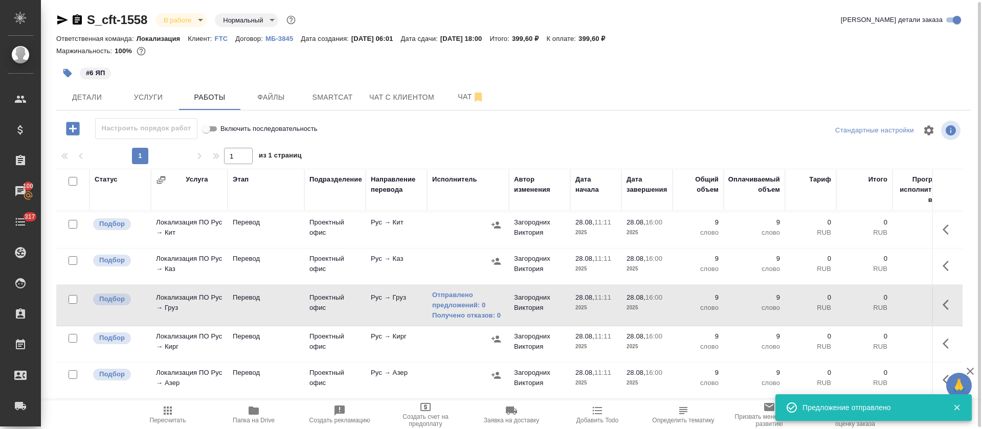
scroll to position [52, 0]
click at [499, 336] on icon "button" at bounding box center [495, 339] width 9 height 7
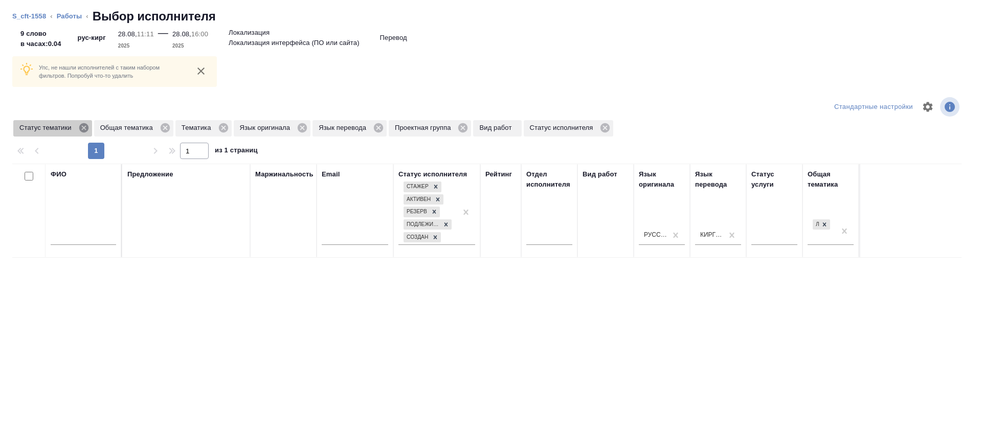
click at [84, 128] on icon at bounding box center [83, 127] width 11 height 11
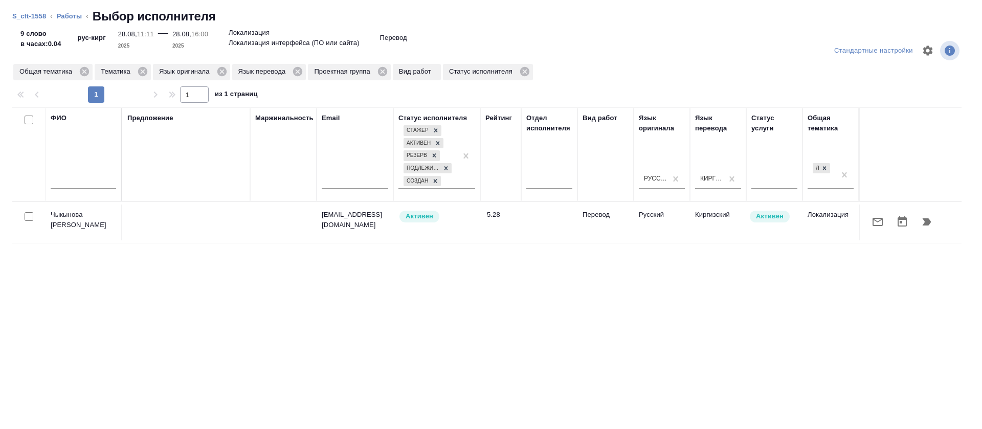
click at [871, 222] on icon "button" at bounding box center [877, 222] width 12 height 12
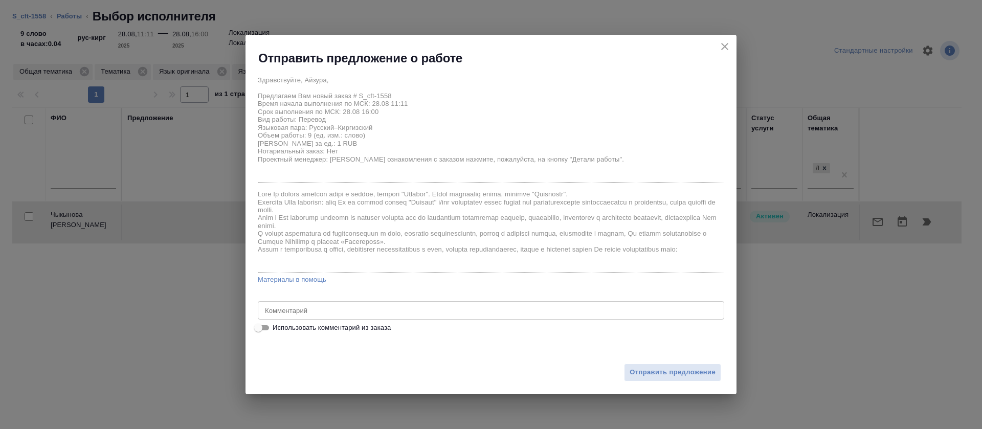
click at [382, 328] on span "Использовать комментарий из заказа" at bounding box center [332, 328] width 118 height 10
click at [277, 328] on input "Использовать комментарий из заказа" at bounding box center [258, 328] width 37 height 12
checkbox input "true"
type textarea "БКИ - Бюро кредитных историй"
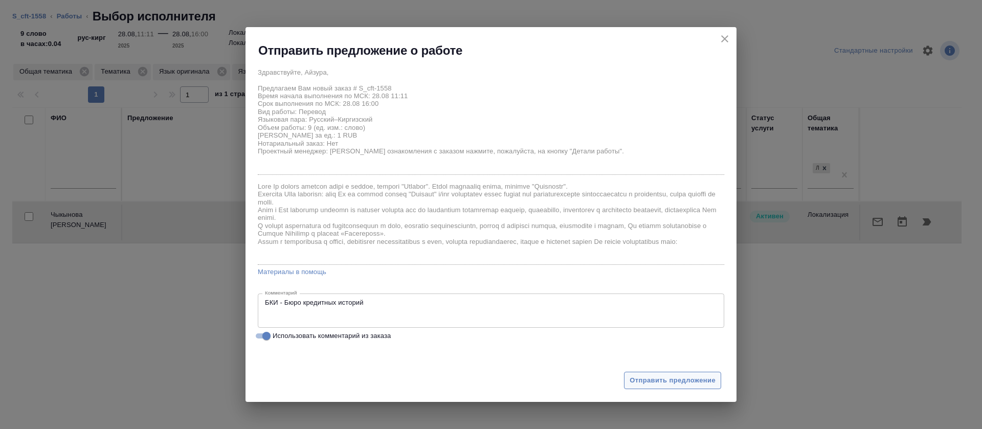
click at [656, 378] on span "Отправить предложение" at bounding box center [673, 381] width 86 height 12
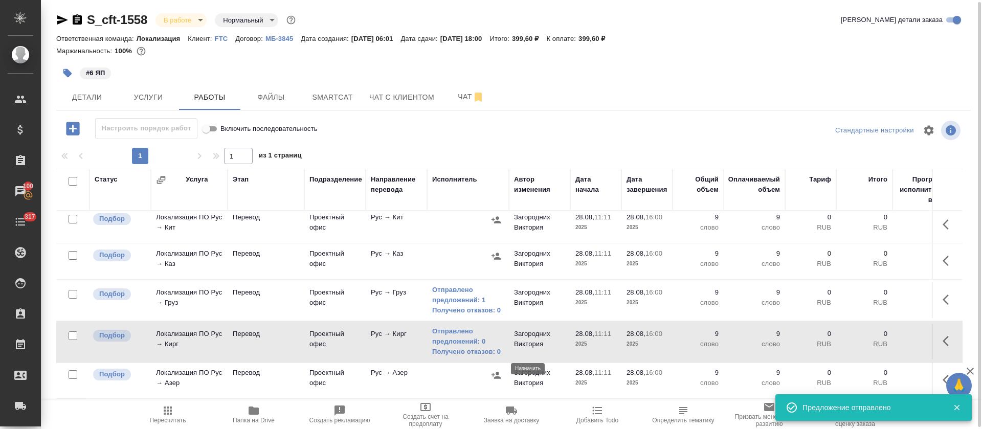
click at [499, 370] on icon "button" at bounding box center [496, 375] width 10 height 10
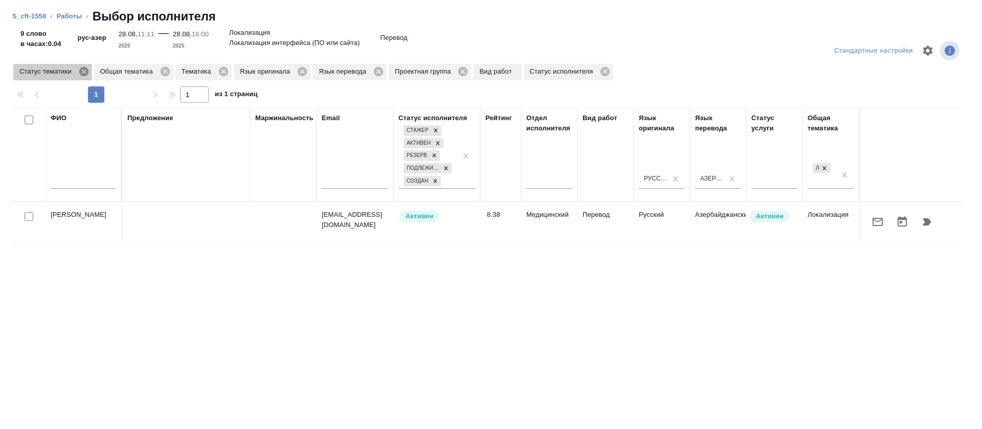
click at [83, 75] on icon at bounding box center [83, 71] width 9 height 9
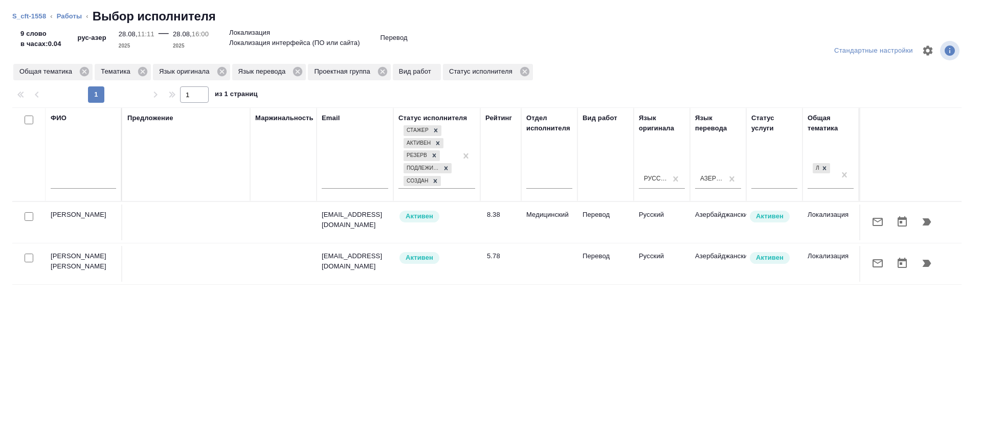
click at [871, 265] on icon "button" at bounding box center [877, 263] width 12 height 12
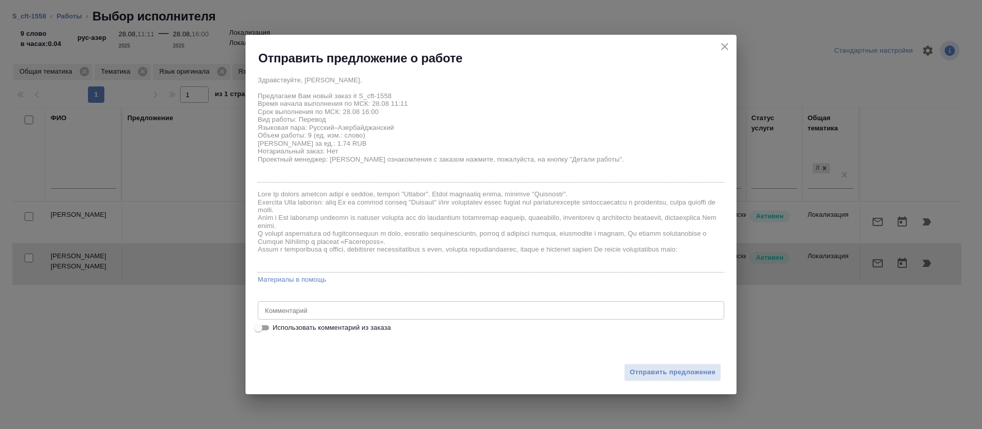
click at [309, 326] on span "Использовать комментарий из заказа" at bounding box center [332, 328] width 118 height 10
click at [277, 326] on input "Использовать комментарий из заказа" at bounding box center [258, 328] width 37 height 12
checkbox input "true"
type textarea "БКИ - Бюро кредитных историй"
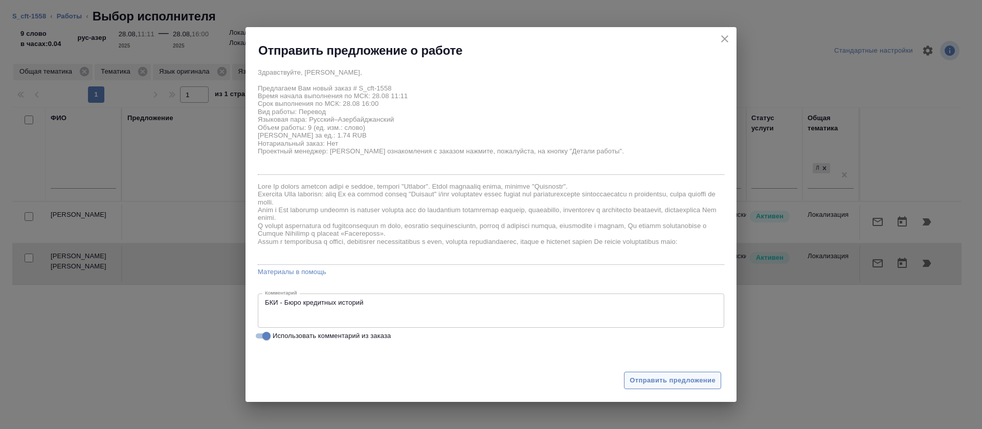
click at [648, 373] on button "Отправить предложение" at bounding box center [672, 381] width 97 height 18
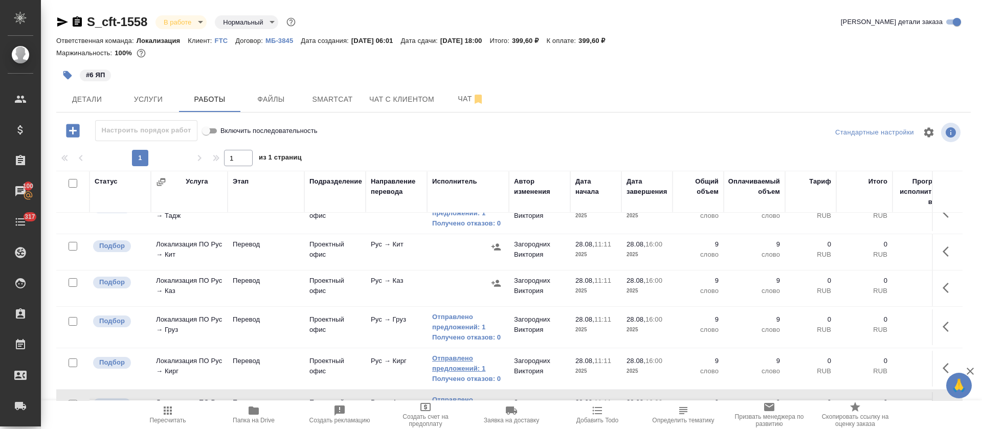
scroll to position [0, 0]
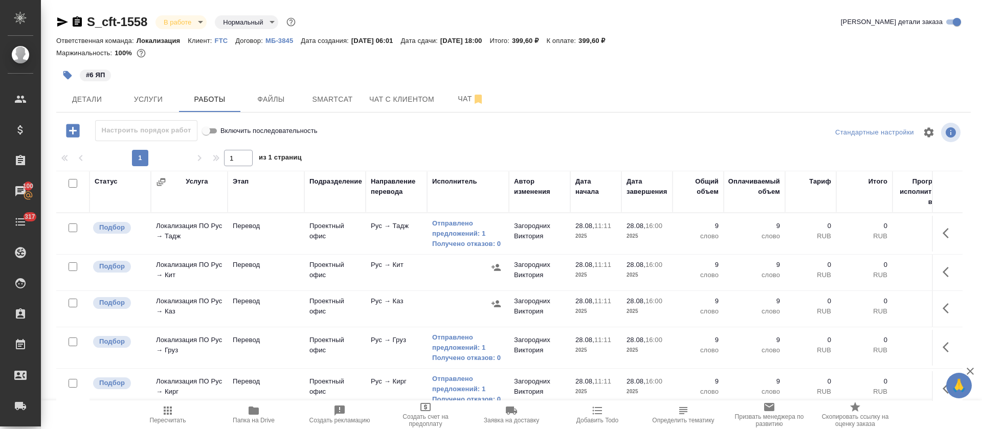
click at [943, 275] on icon "button" at bounding box center [949, 272] width 12 height 12
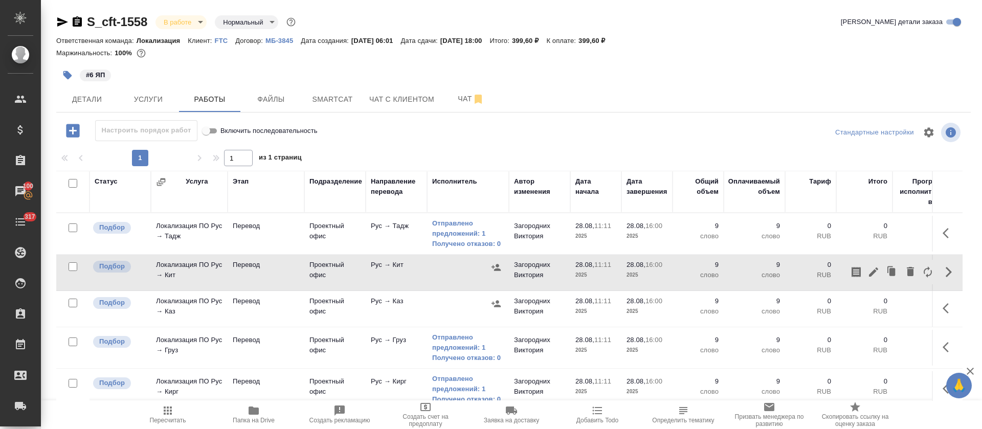
click at [867, 276] on icon "button" at bounding box center [873, 272] width 12 height 12
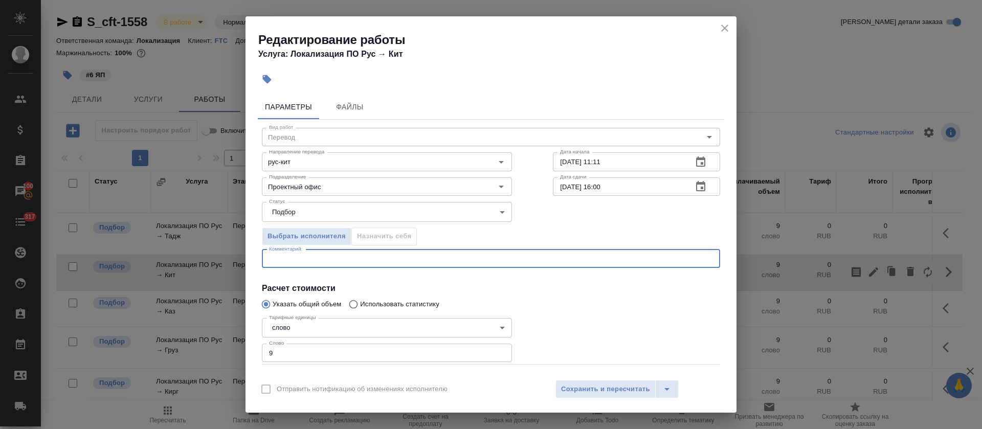
click at [379, 259] on textarea at bounding box center [491, 259] width 444 height 8
paste textarea "БКИ - Бюро кредитных историй"
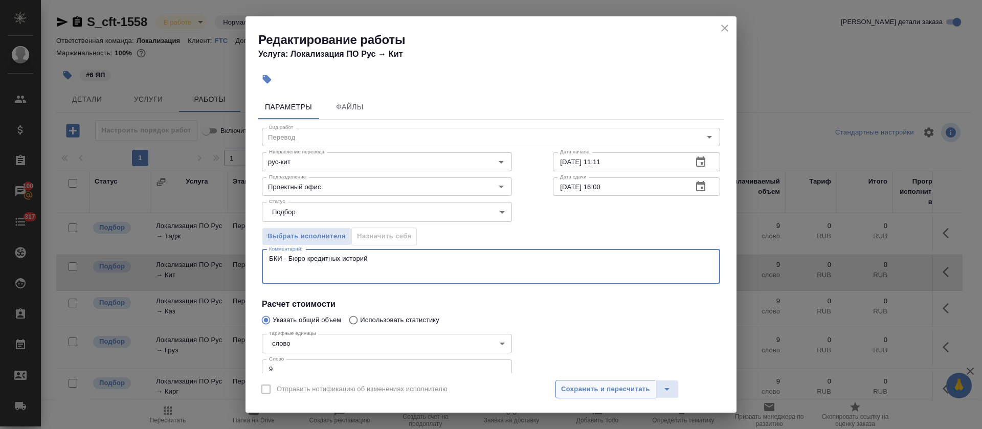
type textarea "БКИ - Бюро кредитных историй"
click at [583, 389] on span "Сохранить и пересчитать" at bounding box center [605, 390] width 89 height 12
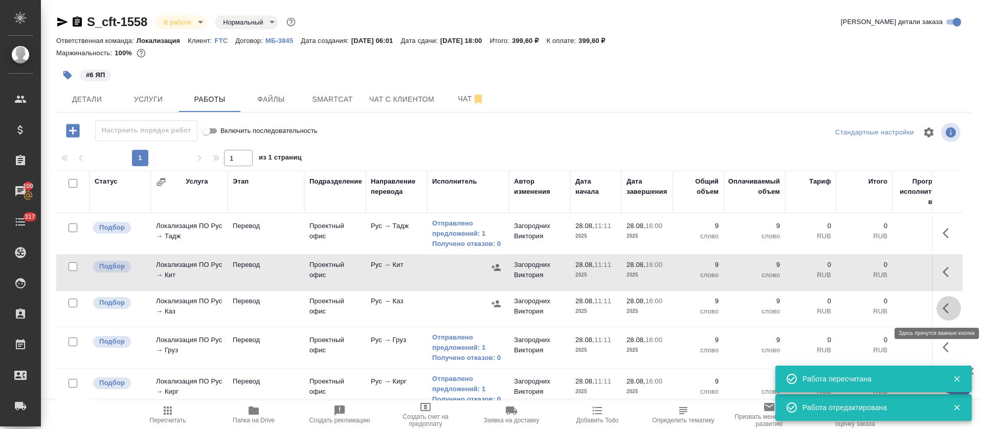
click at [943, 309] on icon "button" at bounding box center [946, 308] width 6 height 10
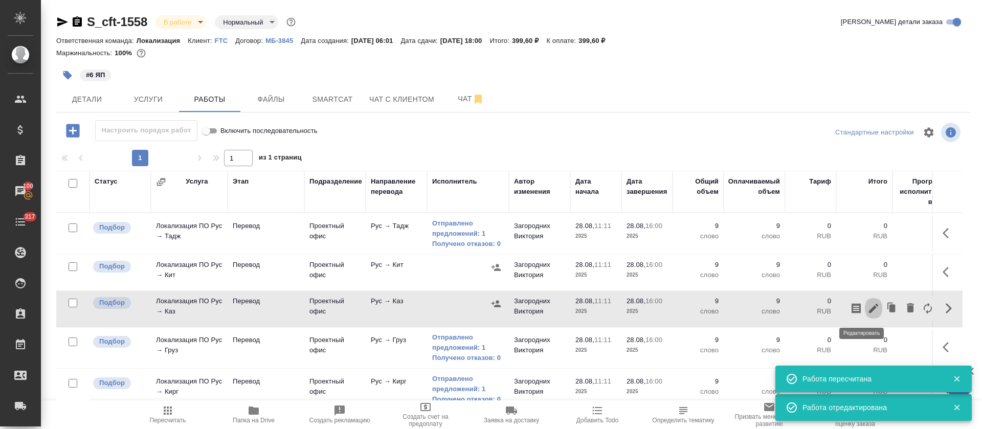
click at [867, 309] on icon "button" at bounding box center [873, 308] width 12 height 12
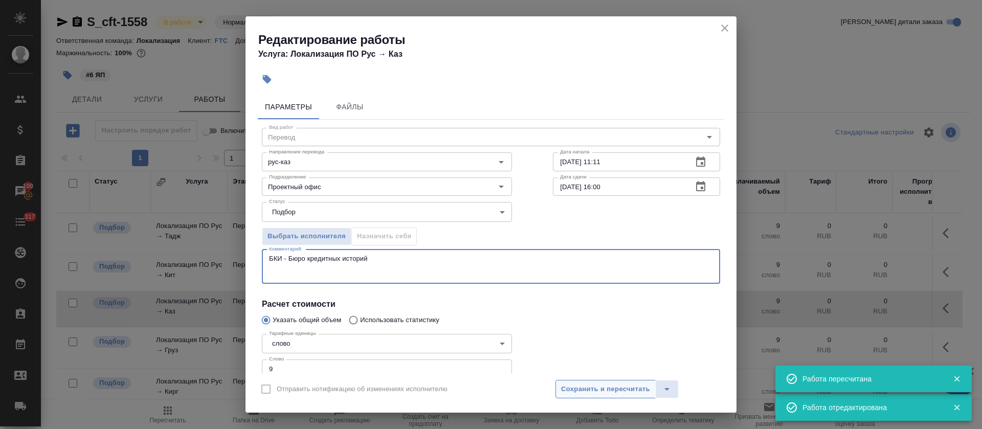
type textarea "БКИ - Бюро кредитных историй"
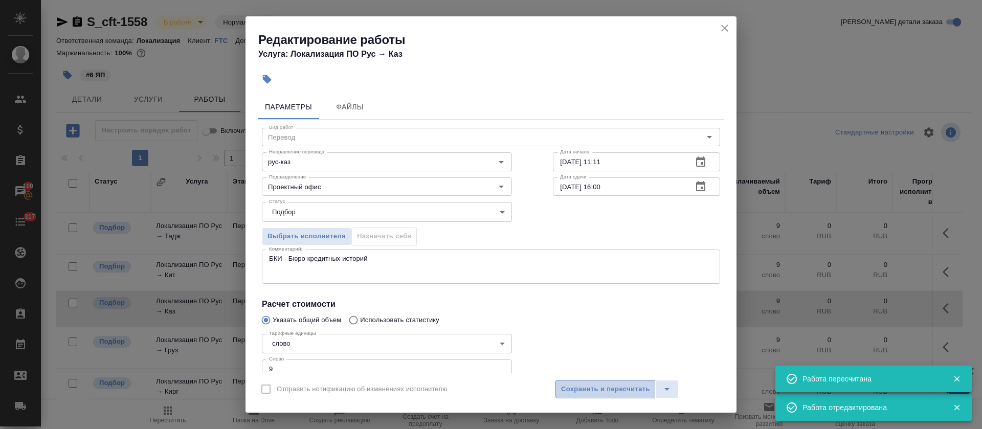
click at [614, 395] on button "Сохранить и пересчитать" at bounding box center [605, 389] width 100 height 18
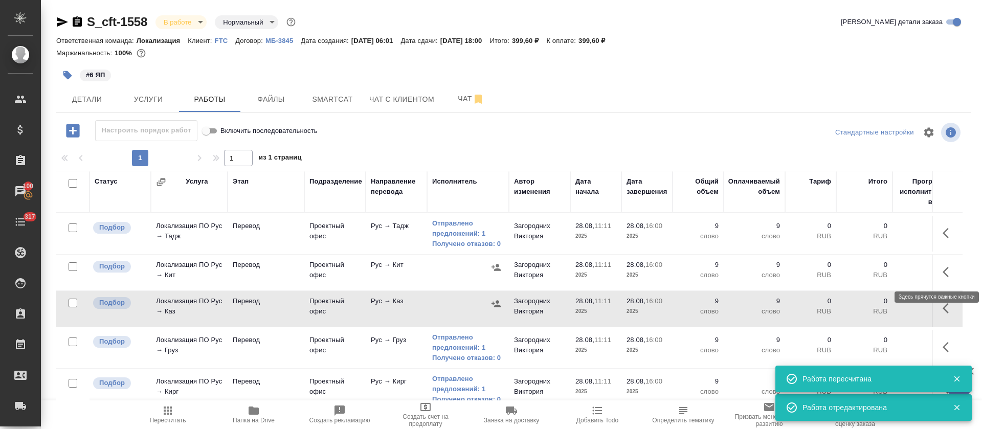
click at [943, 274] on icon "button" at bounding box center [949, 272] width 12 height 12
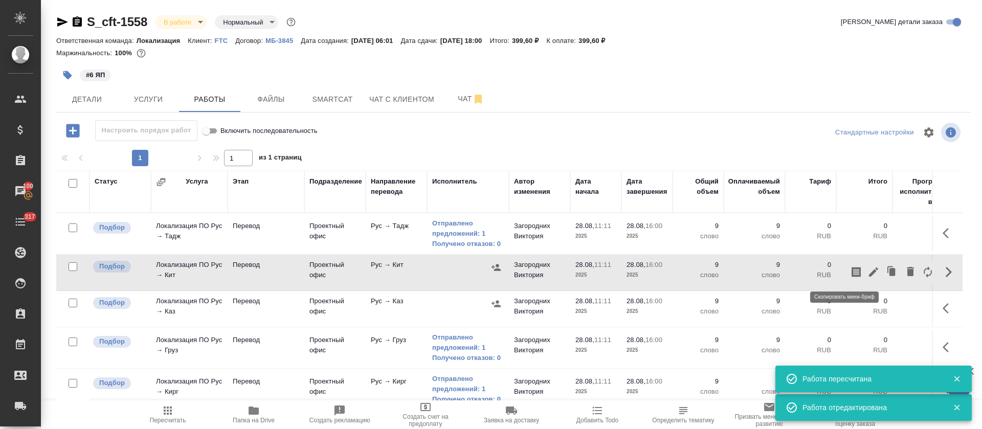
click at [850, 272] on icon "button" at bounding box center [856, 272] width 12 height 12
drag, startPoint x: 924, startPoint y: 315, endPoint x: 929, endPoint y: 312, distance: 6.0
click at [932, 315] on td at bounding box center [947, 309] width 31 height 36
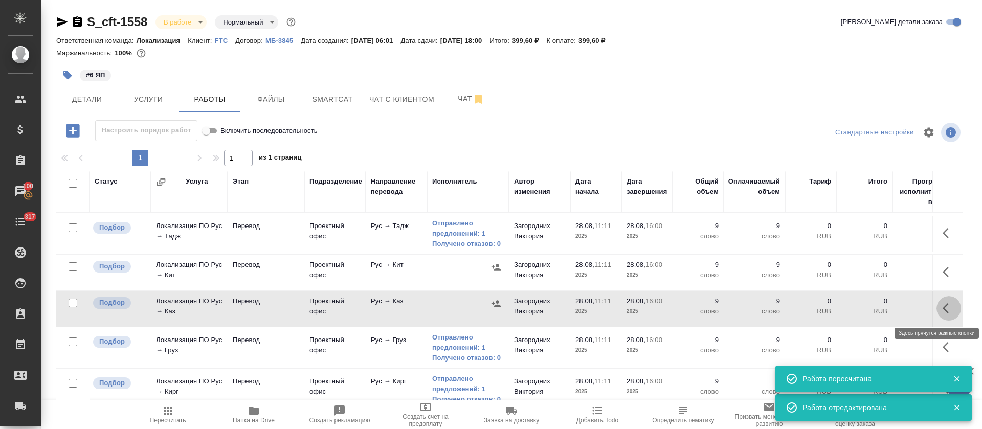
click at [943, 309] on icon "button" at bounding box center [946, 308] width 6 height 10
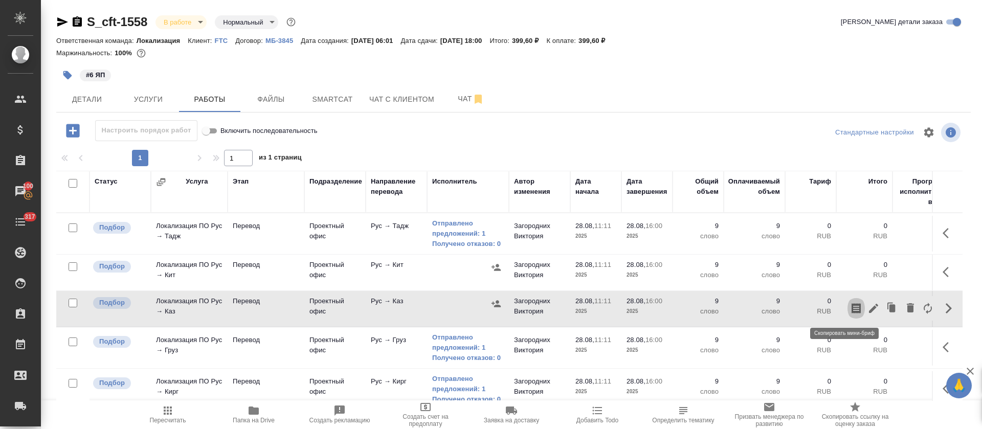
click at [852, 309] on icon "button" at bounding box center [856, 308] width 9 height 10
click at [146, 95] on span "Услуги" at bounding box center [148, 99] width 49 height 13
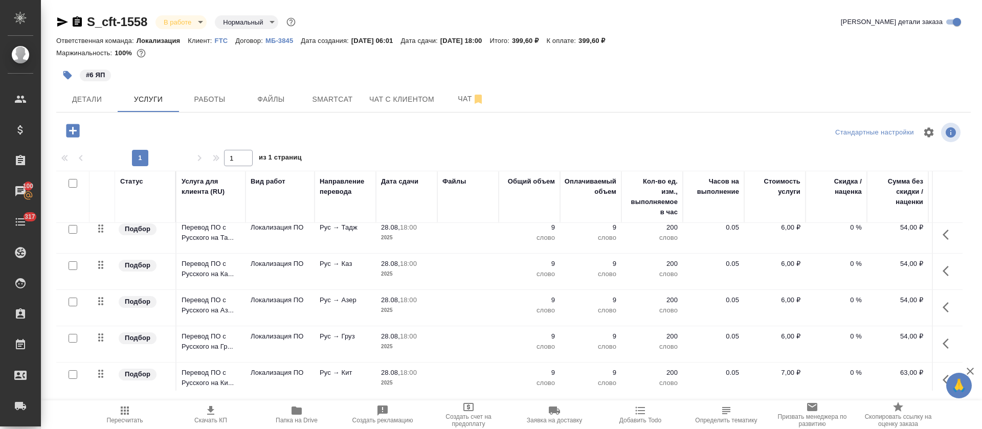
scroll to position [62, 0]
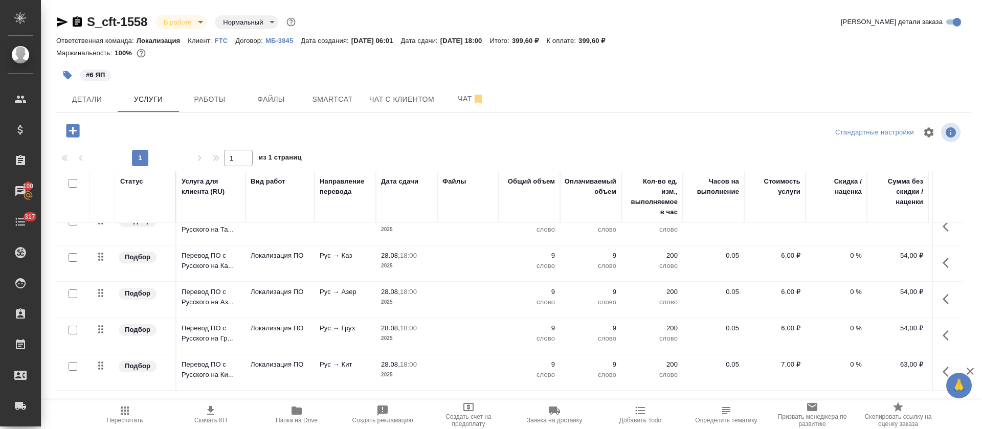
click at [936, 360] on button "button" at bounding box center [948, 372] width 25 height 25
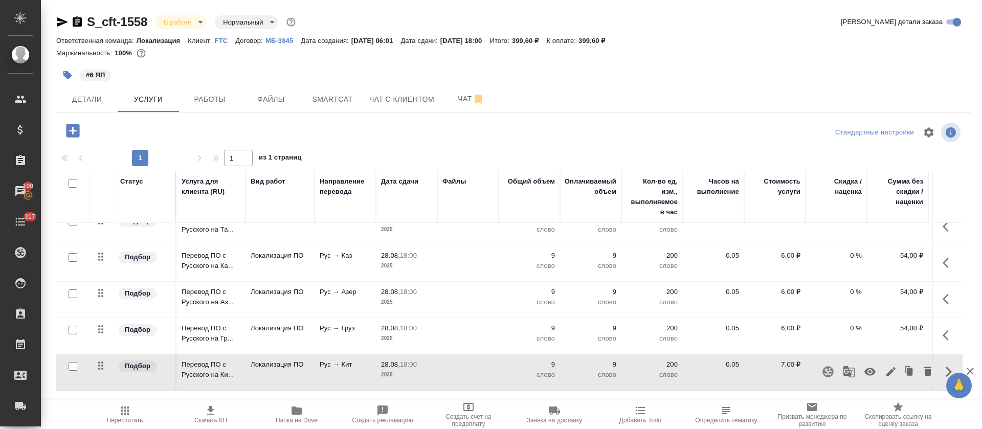
click at [864, 368] on icon "button" at bounding box center [869, 372] width 11 height 8
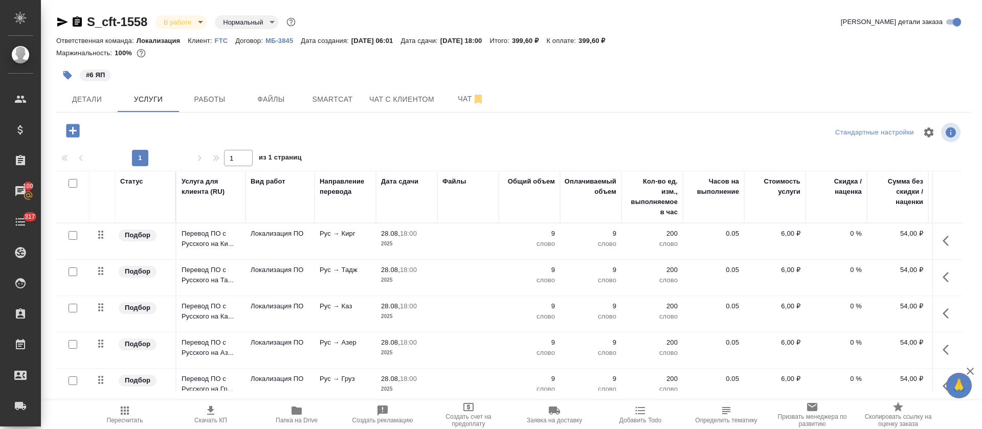
click at [68, 134] on icon "button" at bounding box center [72, 130] width 13 height 13
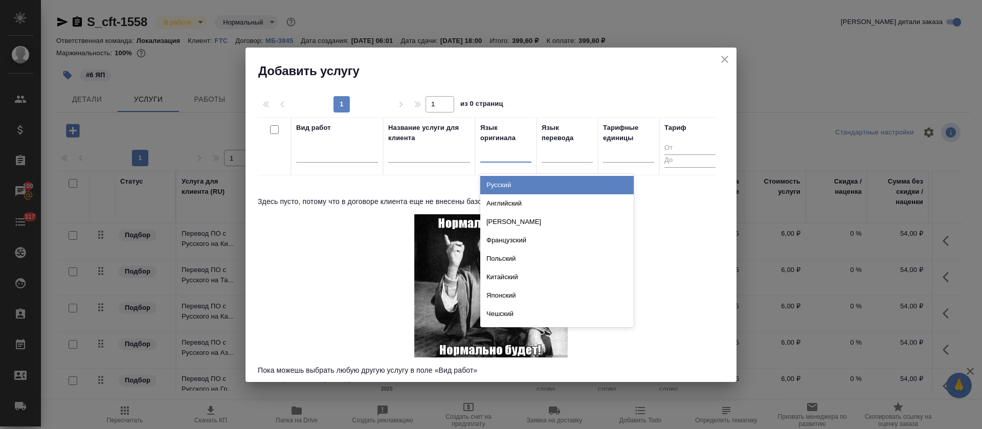
click at [505, 156] on div at bounding box center [505, 152] width 51 height 15
click at [505, 185] on div "Русский" at bounding box center [556, 185] width 153 height 18
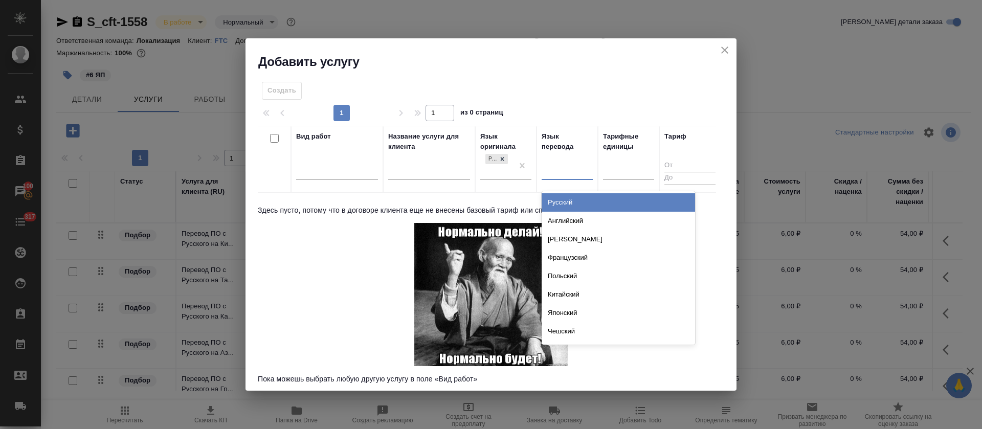
click at [560, 170] on div at bounding box center [567, 169] width 51 height 15
type input "узб"
click at [560, 202] on div "Узбекский" at bounding box center [618, 202] width 153 height 18
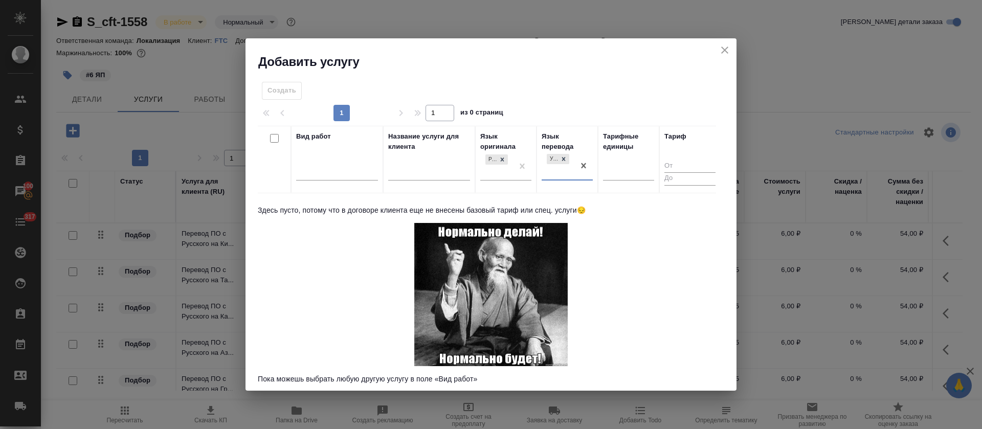
click at [427, 177] on input "text" at bounding box center [429, 173] width 82 height 13
type input "пере"
drag, startPoint x: 432, startPoint y: 175, endPoint x: 353, endPoint y: 173, distance: 79.3
click at [353, 173] on tr "Вид работ Название услуги для клиента пере Язык оригинала Русский Язык перевода…" at bounding box center [489, 159] width 463 height 67
click at [723, 56] on icon "close" at bounding box center [725, 50] width 12 height 12
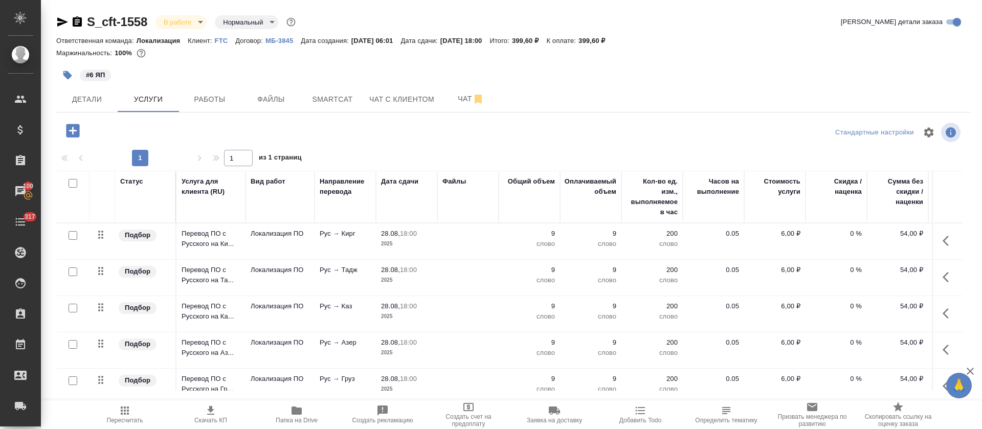
click at [943, 239] on icon "button" at bounding box center [949, 241] width 12 height 12
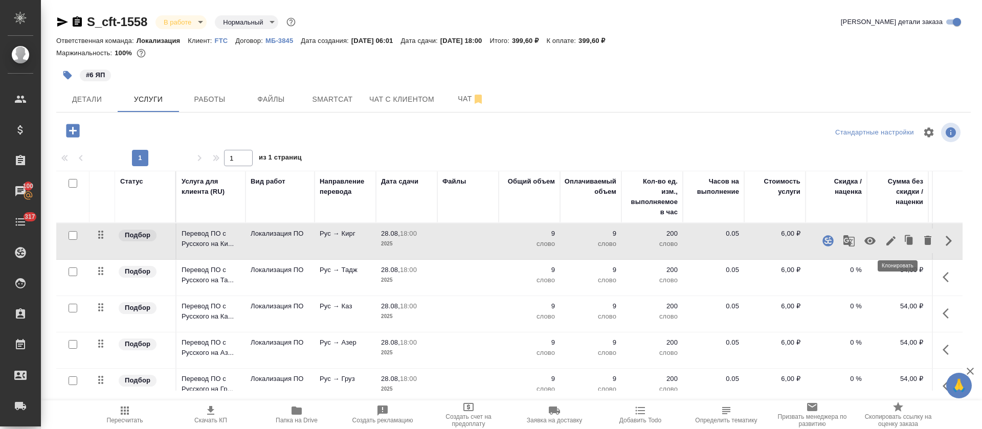
click at [907, 242] on icon "button" at bounding box center [910, 241] width 6 height 8
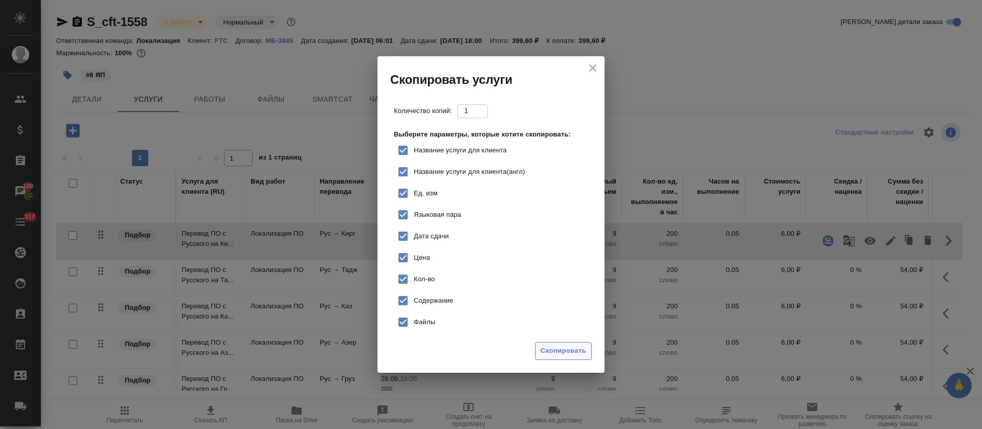
click at [568, 348] on span "Скопировать" at bounding box center [564, 351] width 46 height 12
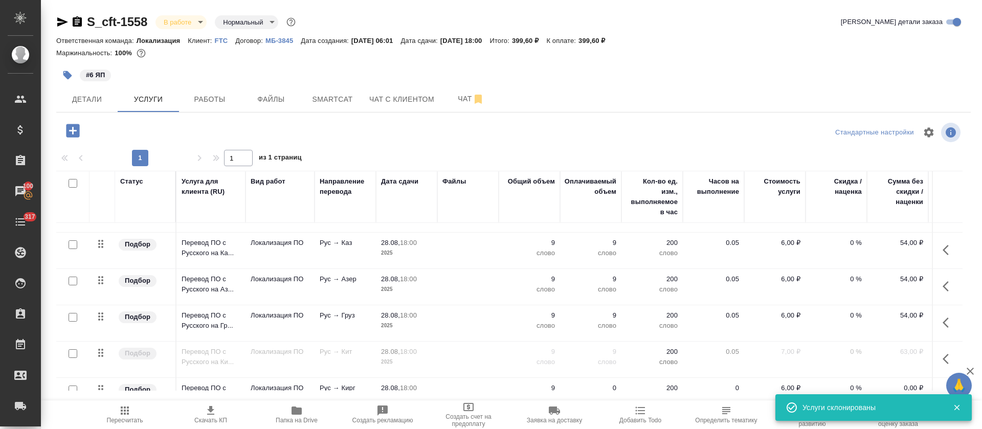
scroll to position [99, 0]
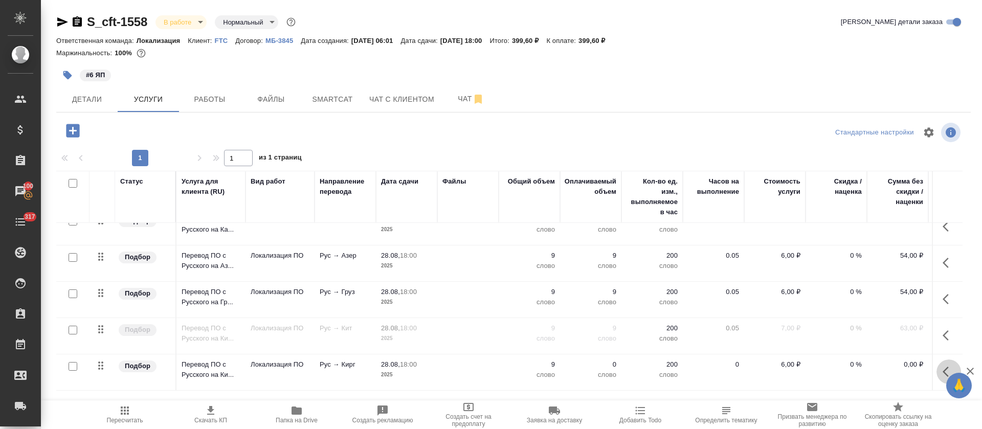
click at [936, 360] on button "button" at bounding box center [948, 372] width 25 height 25
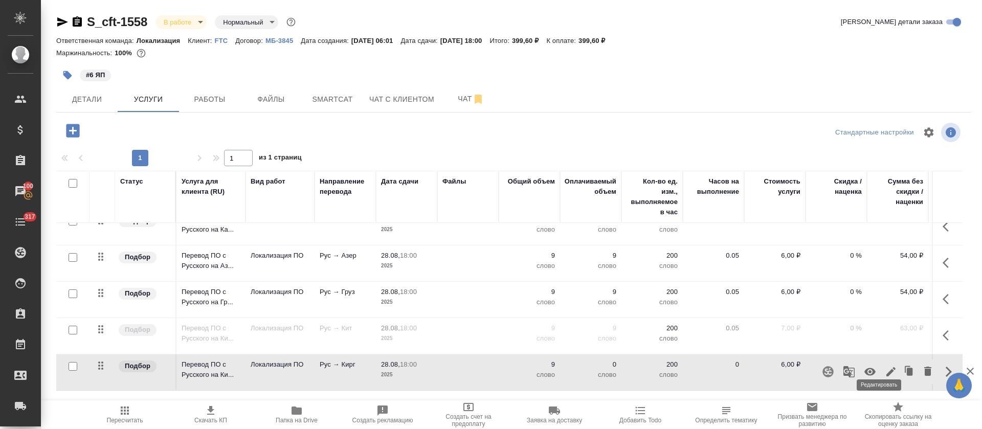
click at [885, 366] on icon "button" at bounding box center [891, 372] width 12 height 12
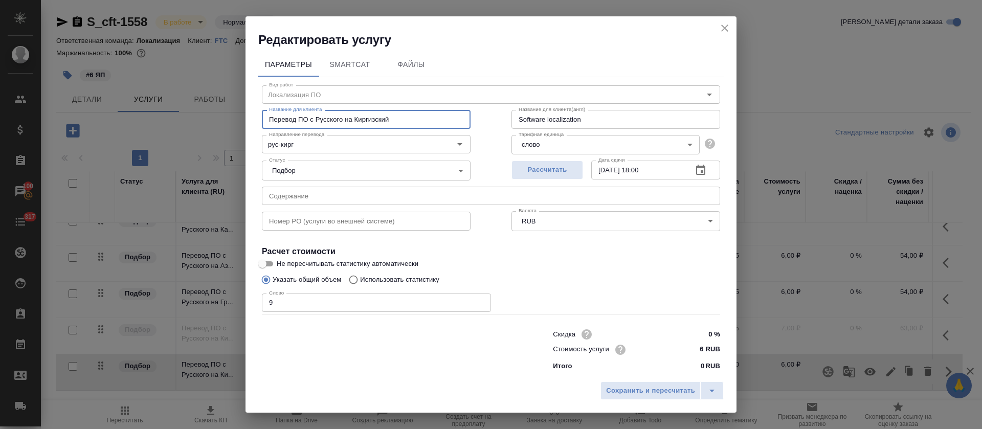
click at [353, 118] on input "Перевод ПО с Русского на Киргизский" at bounding box center [366, 119] width 209 height 18
drag, startPoint x: 354, startPoint y: 118, endPoint x: 432, endPoint y: 119, distance: 77.2
click at [432, 119] on input "Перевод ПО с Русского на Киргизский" at bounding box center [366, 119] width 209 height 18
type input "Перевод ПО с Русского на Узбекский"
click at [290, 143] on input "рус-кирг" at bounding box center [349, 144] width 168 height 12
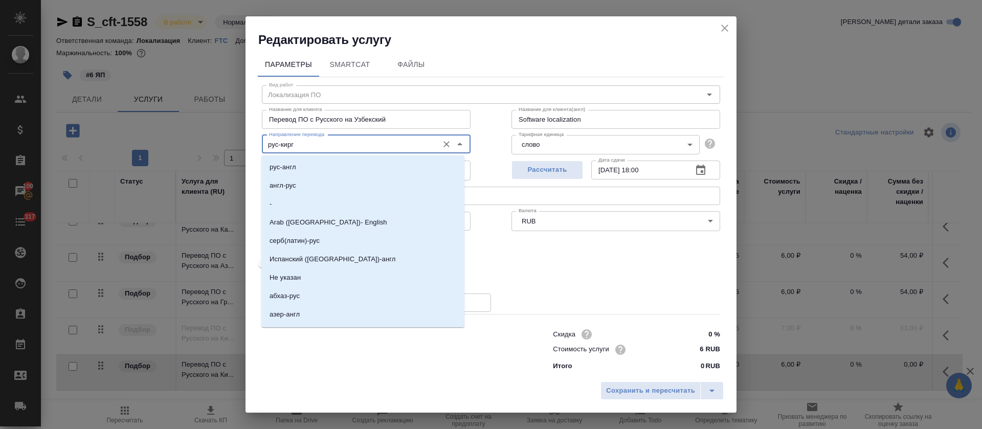
click at [284, 143] on input "рус-кирг" at bounding box center [349, 144] width 168 height 12
drag, startPoint x: 280, startPoint y: 143, endPoint x: 299, endPoint y: 143, distance: 18.9
click at [299, 143] on input "рус-кирг" at bounding box center [349, 144] width 168 height 12
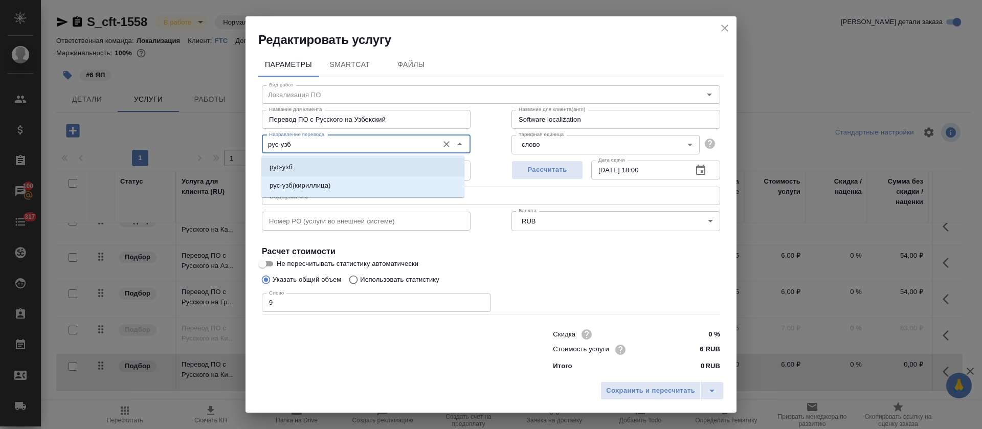
click at [307, 169] on li "рус-узб" at bounding box center [362, 167] width 203 height 18
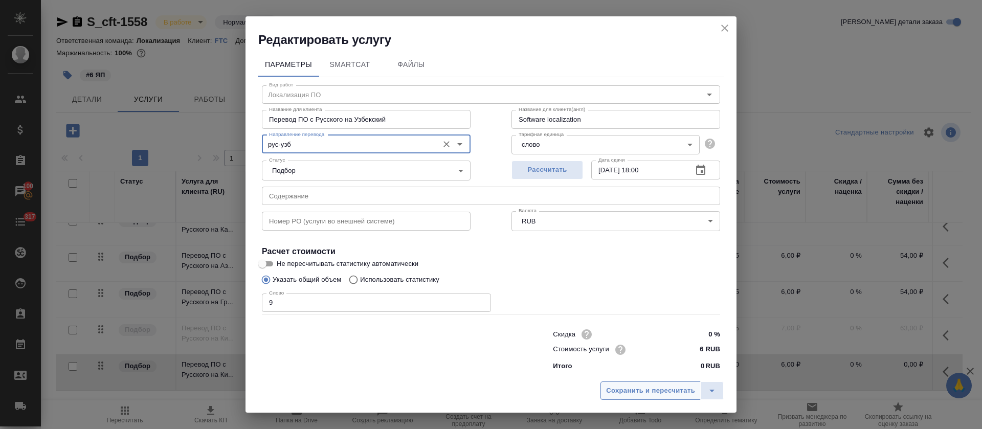
type input "рус-узб"
click at [640, 392] on span "Сохранить и пересчитать" at bounding box center [650, 391] width 89 height 12
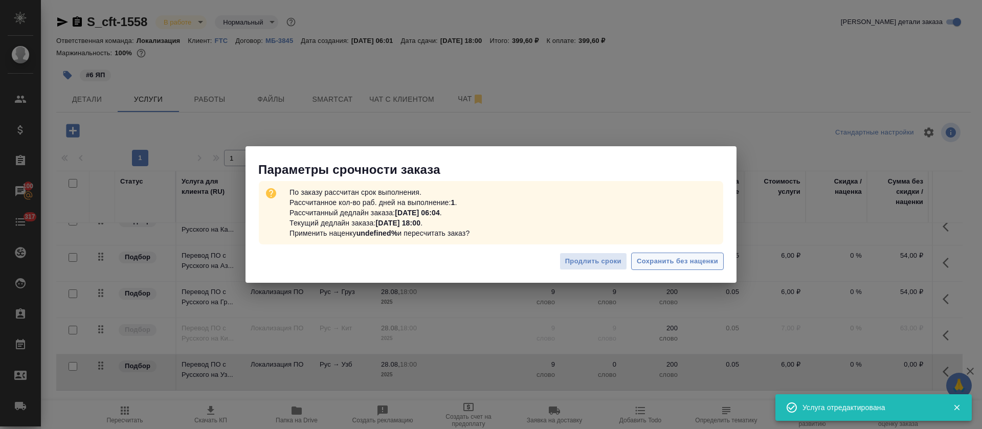
click at [678, 262] on span "Сохранить без наценки" at bounding box center [677, 262] width 81 height 12
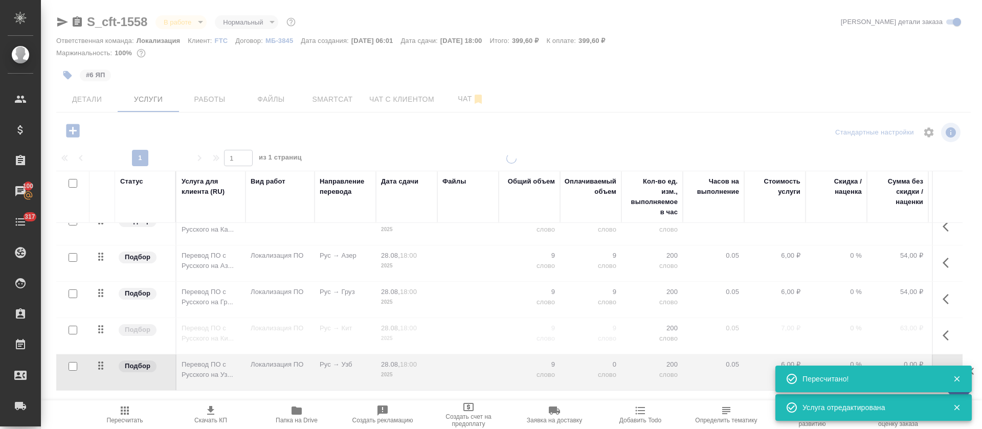
type input "urgent"
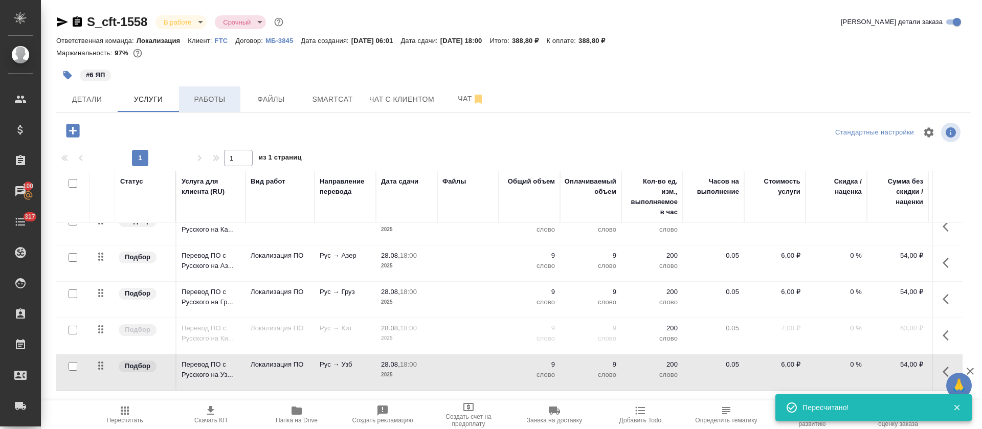
click at [217, 101] on span "Работы" at bounding box center [209, 99] width 49 height 13
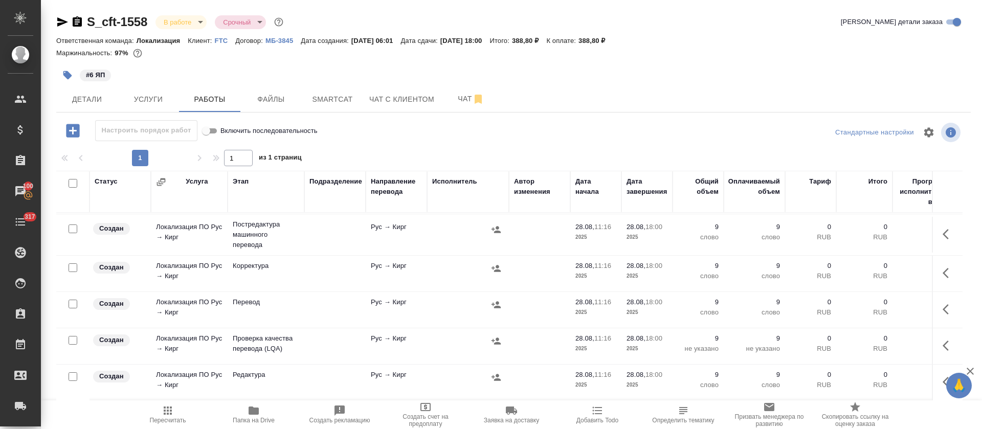
scroll to position [285, 0]
click at [70, 372] on input "checkbox" at bounding box center [73, 376] width 9 height 9
checkbox input "true"
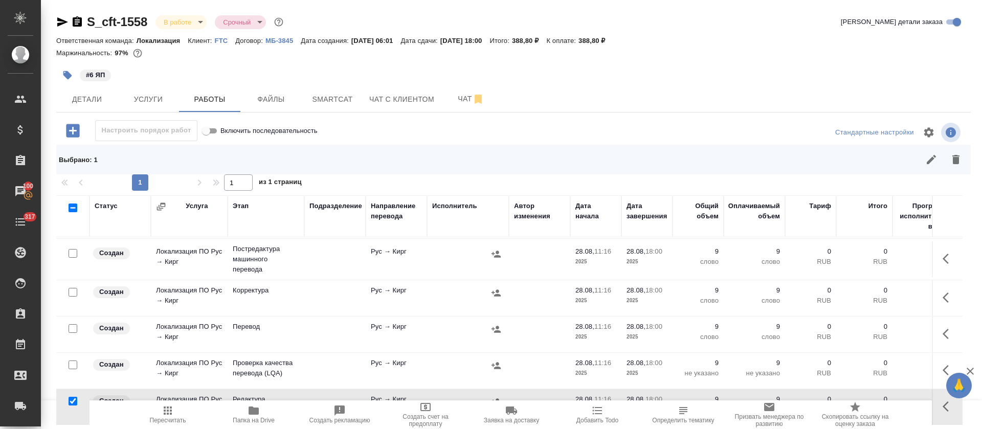
click at [74, 361] on input "checkbox" at bounding box center [73, 365] width 9 height 9
checkbox input "true"
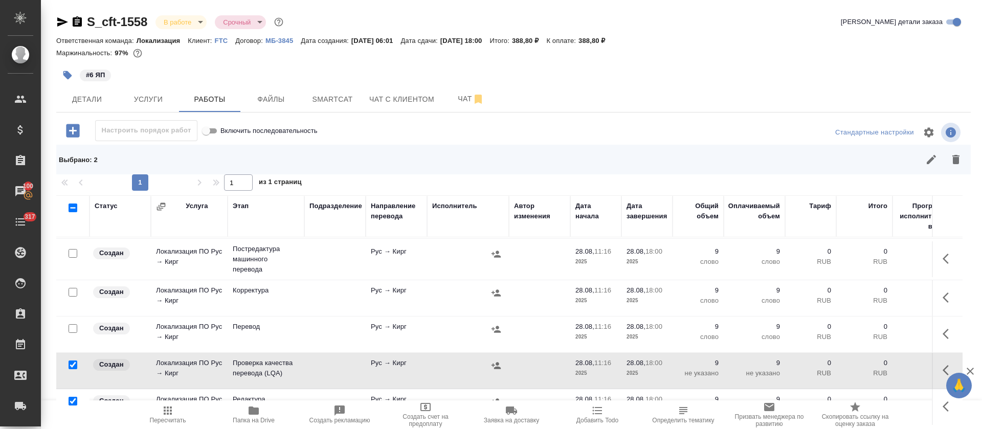
click at [76, 288] on input "checkbox" at bounding box center [73, 292] width 9 height 9
checkbox input "true"
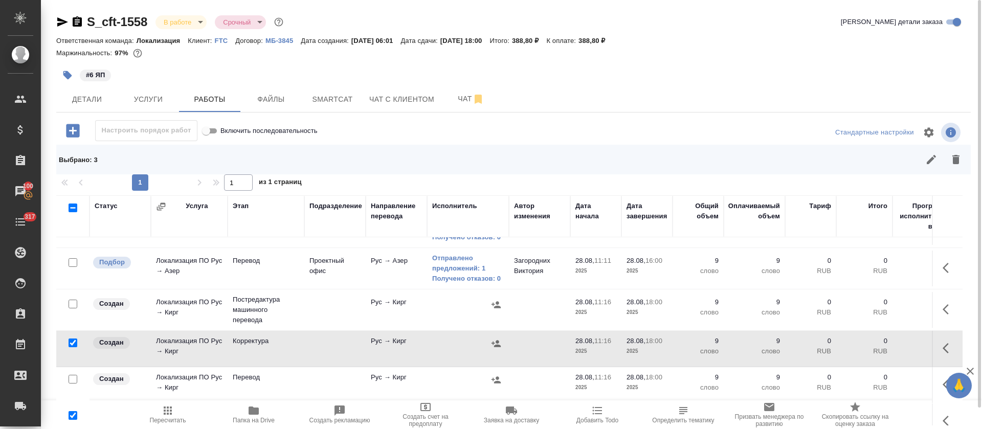
scroll to position [209, 0]
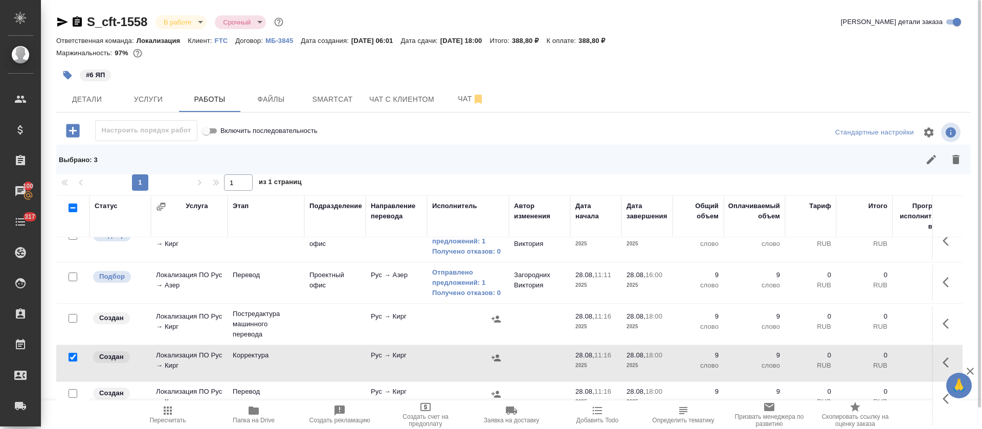
click at [73, 321] on input "checkbox" at bounding box center [73, 318] width 9 height 9
checkbox input "true"
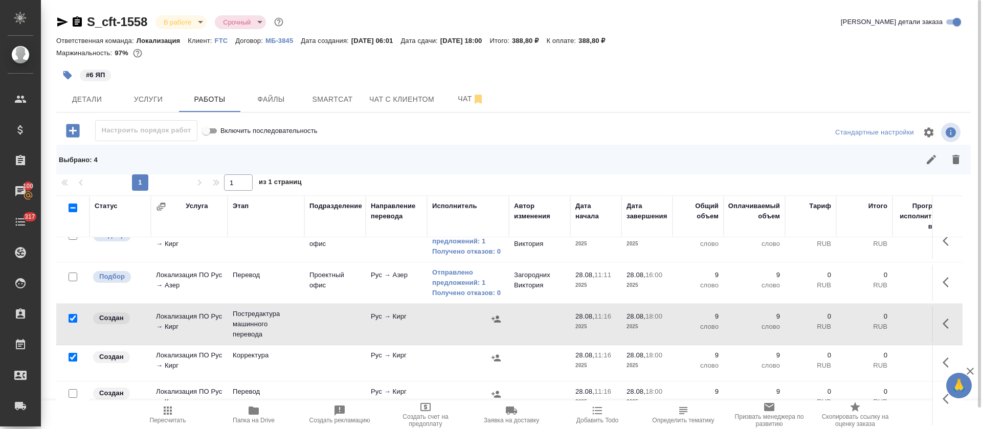
scroll to position [0, 0]
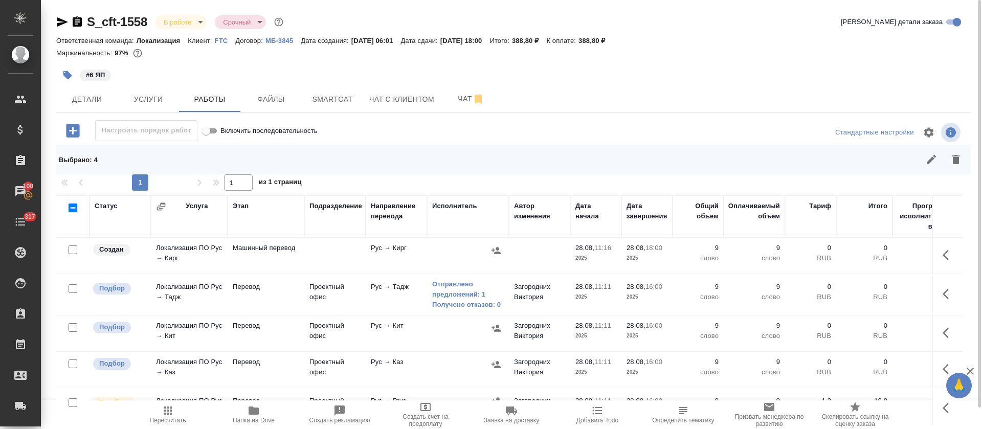
click at [71, 249] on input "checkbox" at bounding box center [73, 249] width 9 height 9
checkbox input "true"
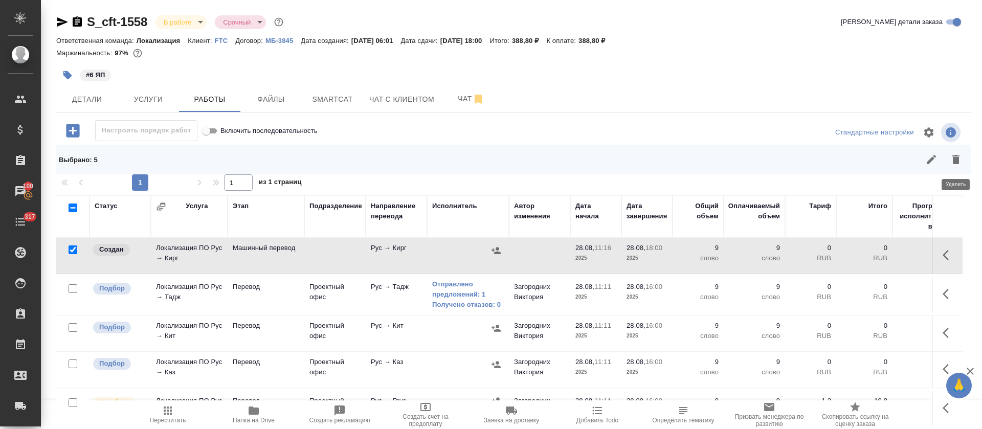
drag, startPoint x: 950, startPoint y: 151, endPoint x: 928, endPoint y: 170, distance: 29.0
click at [949, 150] on button "button" at bounding box center [956, 159] width 25 height 25
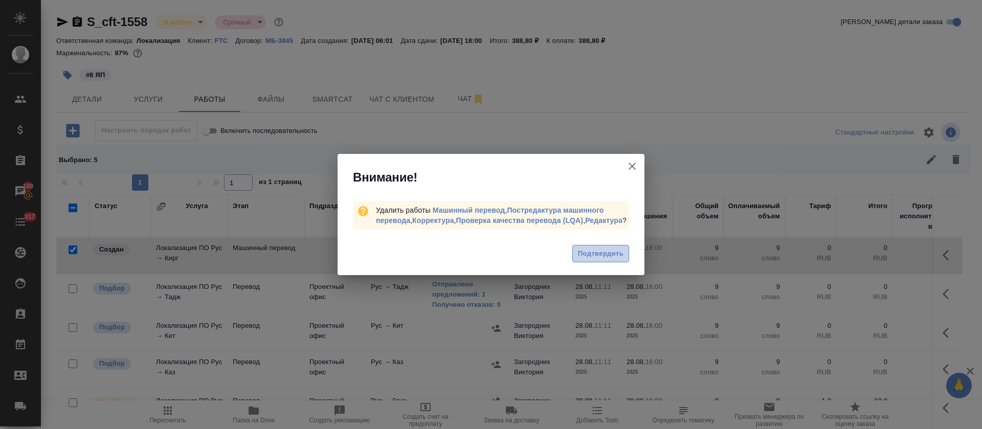
click at [618, 258] on span "Подтвердить" at bounding box center [601, 254] width 46 height 12
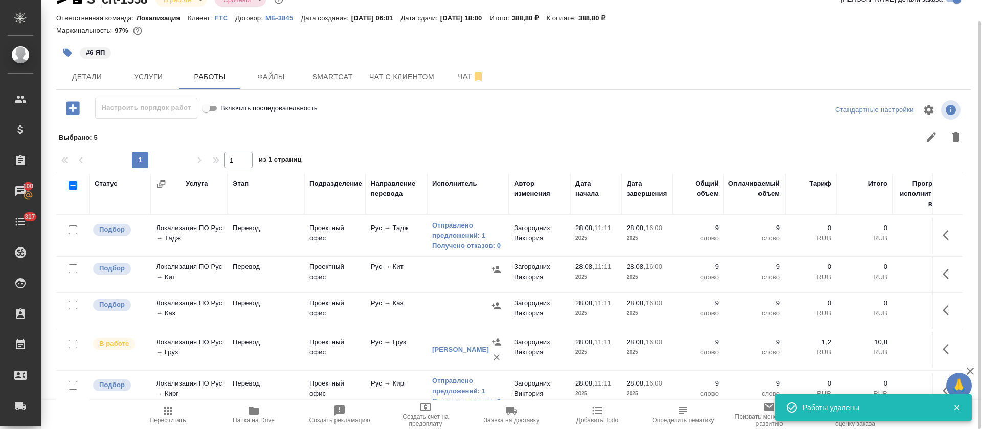
click at [943, 273] on icon "button" at bounding box center [946, 274] width 6 height 10
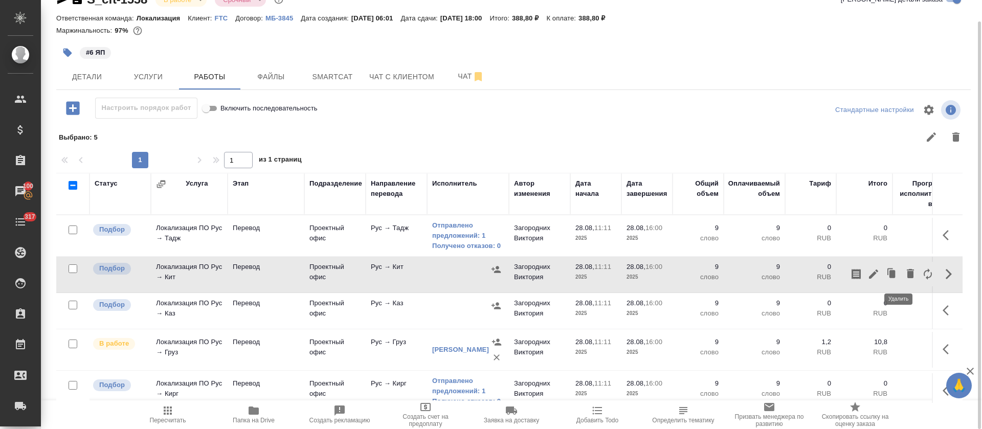
click at [902, 277] on button "button" at bounding box center [910, 274] width 17 height 25
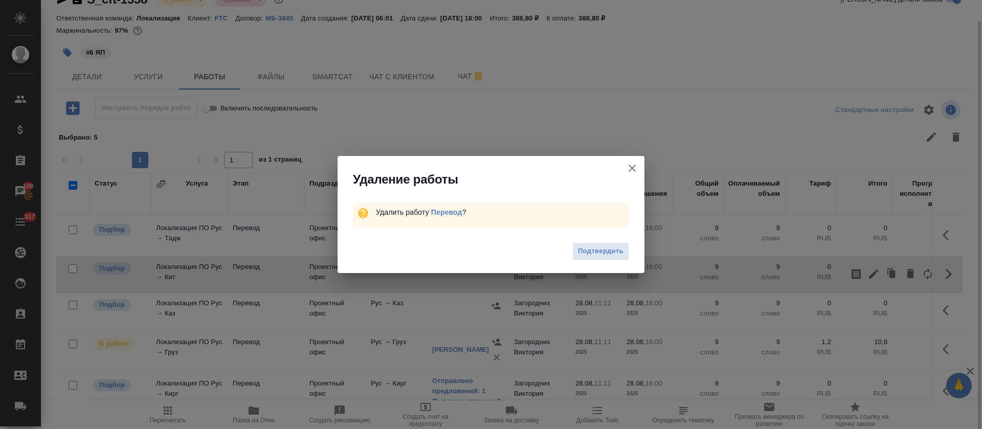
click at [586, 256] on span "Подтвердить" at bounding box center [601, 251] width 46 height 12
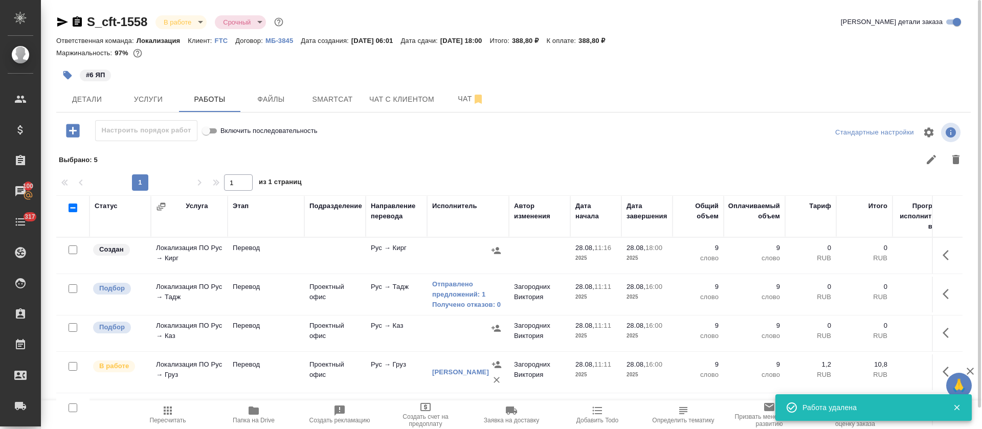
click at [943, 250] on icon "button" at bounding box center [949, 255] width 12 height 12
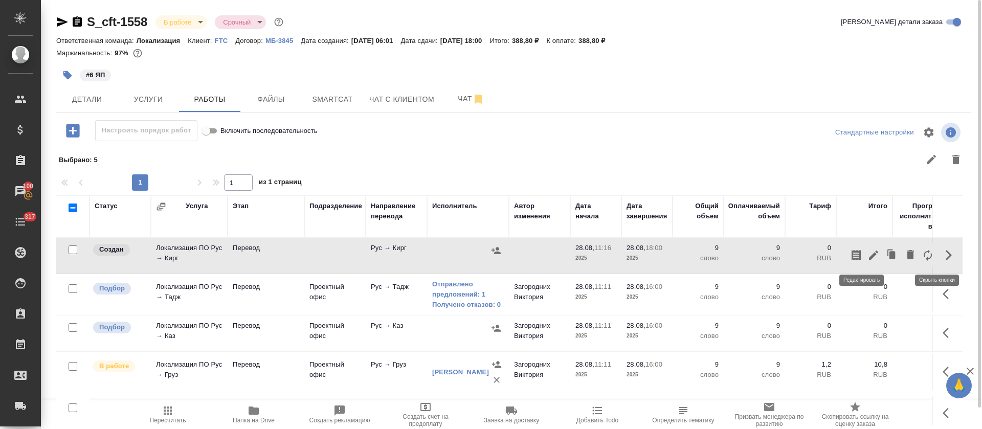
click at [867, 256] on icon "button" at bounding box center [873, 255] width 12 height 12
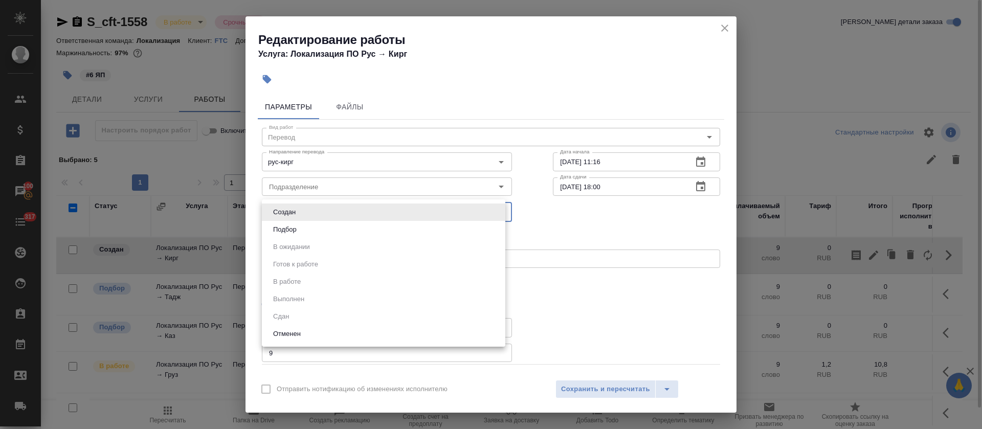
click at [318, 210] on body "🙏 .cls-1 fill:#fff; AWATERA Tretyakova Olga Клиенты Спецификации Заказы 100 Чат…" at bounding box center [491, 214] width 982 height 429
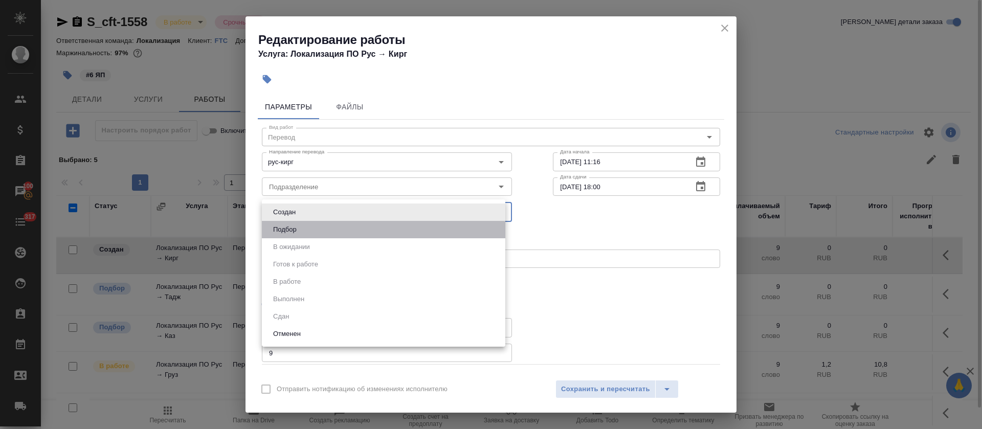
click at [312, 230] on li "Подбор" at bounding box center [383, 229] width 243 height 17
type input "recruiting"
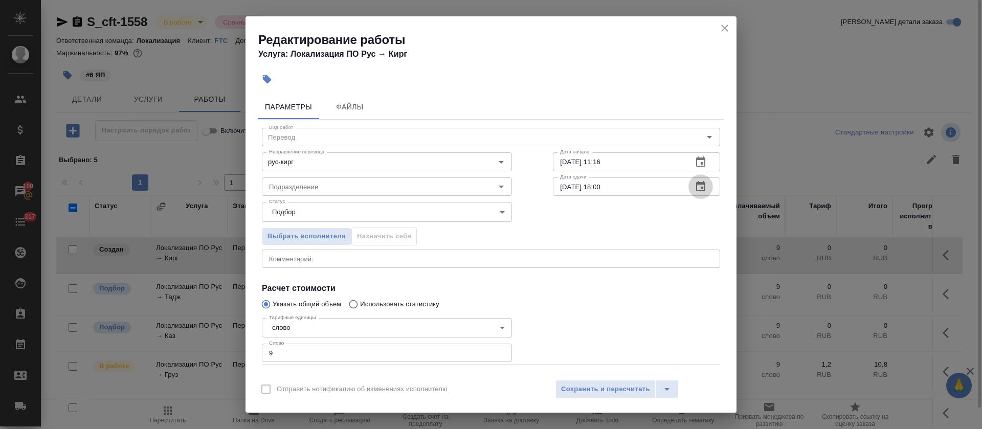
click at [688, 191] on button "button" at bounding box center [700, 186] width 25 height 25
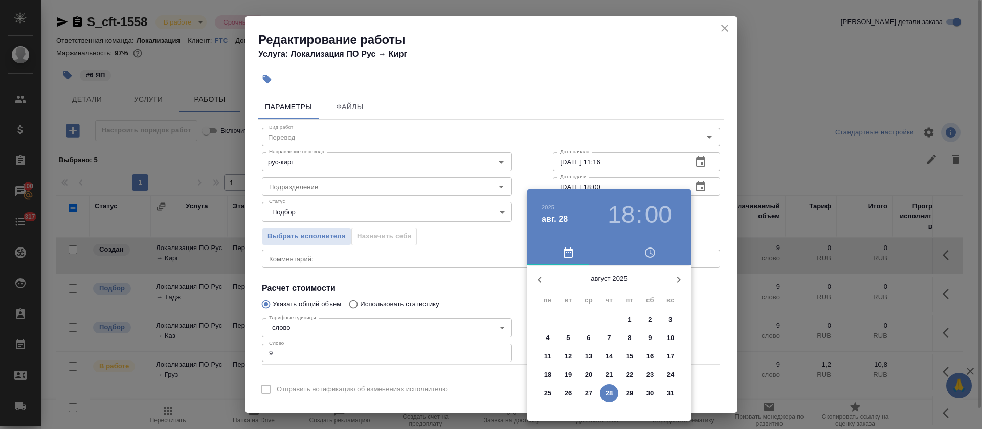
click at [633, 216] on h3 "18" at bounding box center [621, 214] width 27 height 29
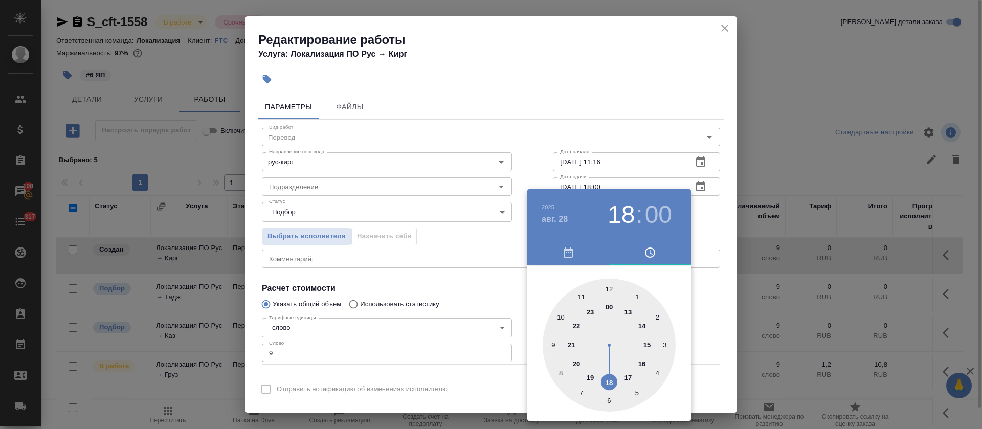
click at [642, 361] on div at bounding box center [609, 345] width 133 height 133
type input "28.08.2025 16:00"
click at [452, 290] on div at bounding box center [491, 214] width 982 height 429
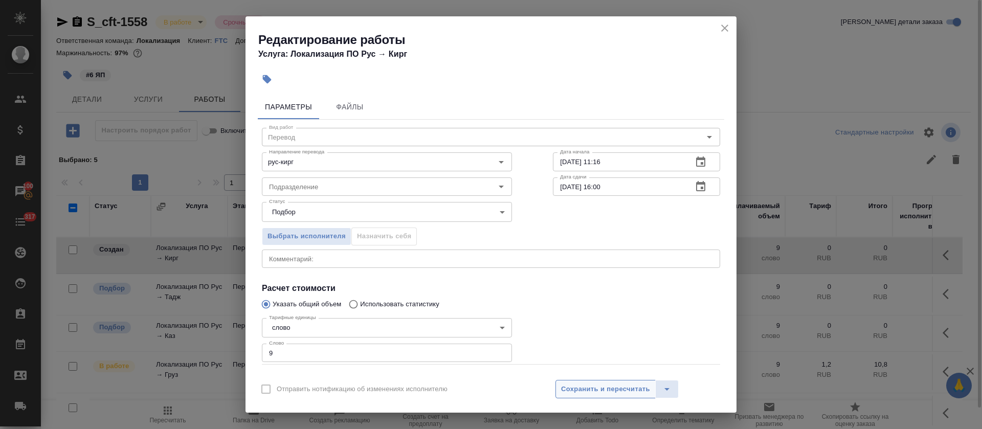
click at [587, 387] on span "Сохранить и пересчитать" at bounding box center [605, 390] width 89 height 12
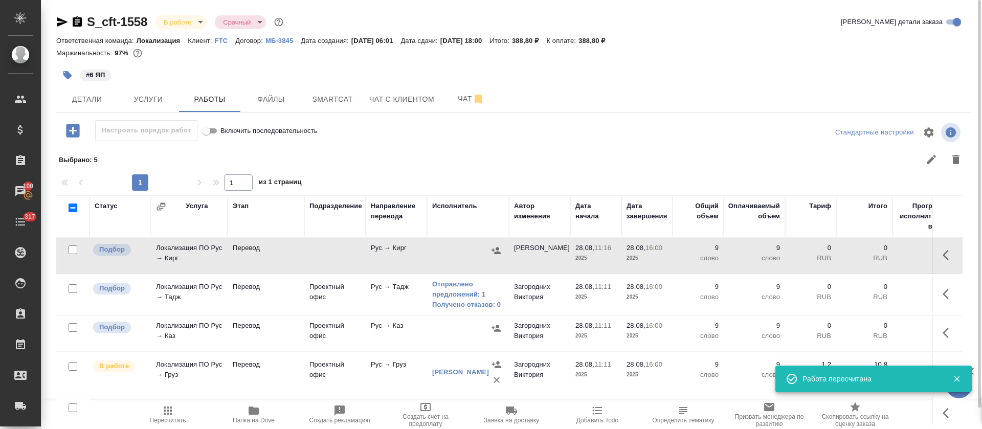
click at [943, 257] on icon "button" at bounding box center [946, 255] width 6 height 10
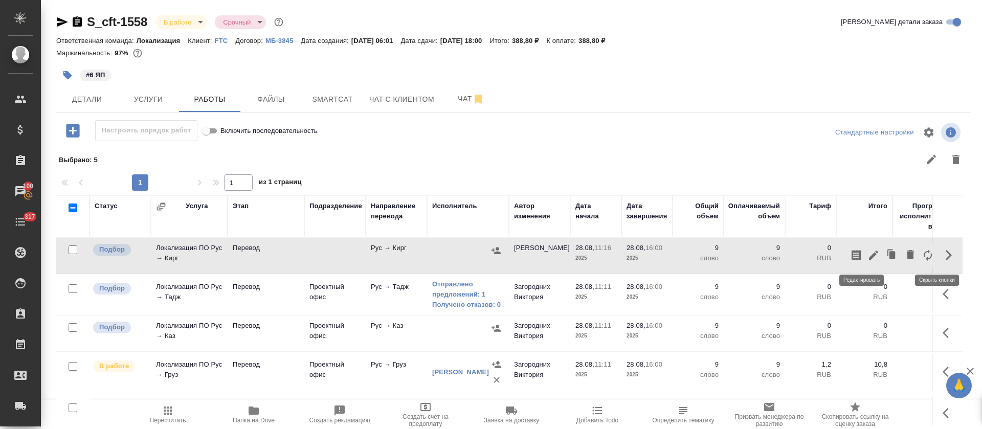
click at [865, 262] on button "button" at bounding box center [873, 255] width 17 height 25
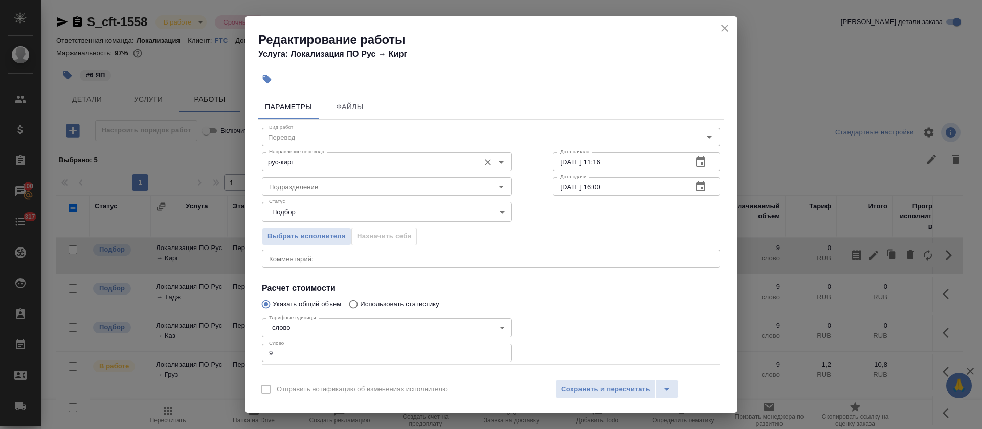
click at [303, 166] on input "рус-кирг" at bounding box center [370, 161] width 210 height 12
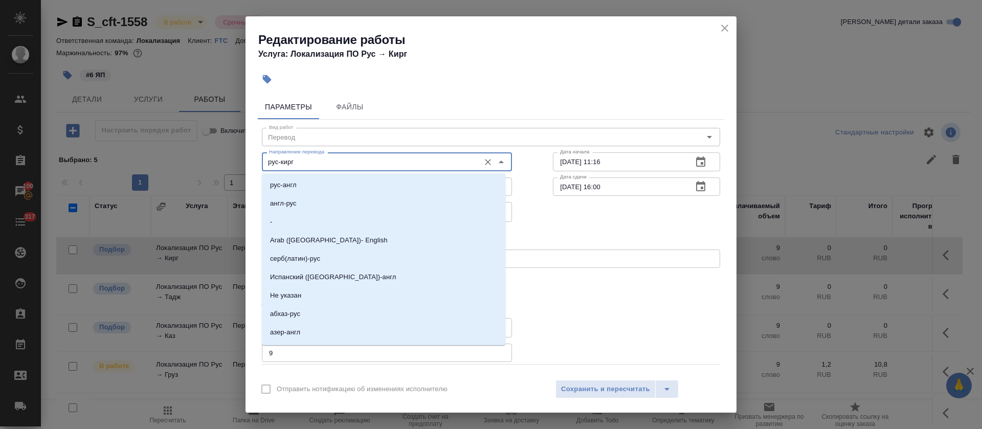
click at [303, 166] on input "рус-кирг" at bounding box center [370, 161] width 210 height 12
click at [284, 166] on input "рус-кирг" at bounding box center [370, 161] width 210 height 12
drag, startPoint x: 283, startPoint y: 164, endPoint x: 300, endPoint y: 164, distance: 16.9
click at [300, 164] on input "рус-кирг" at bounding box center [370, 161] width 210 height 12
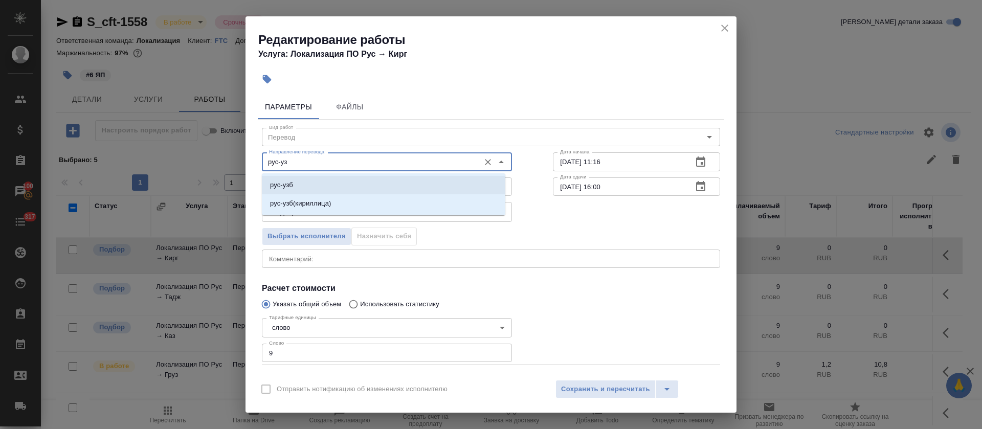
click at [299, 184] on li "рус-узб" at bounding box center [383, 185] width 243 height 18
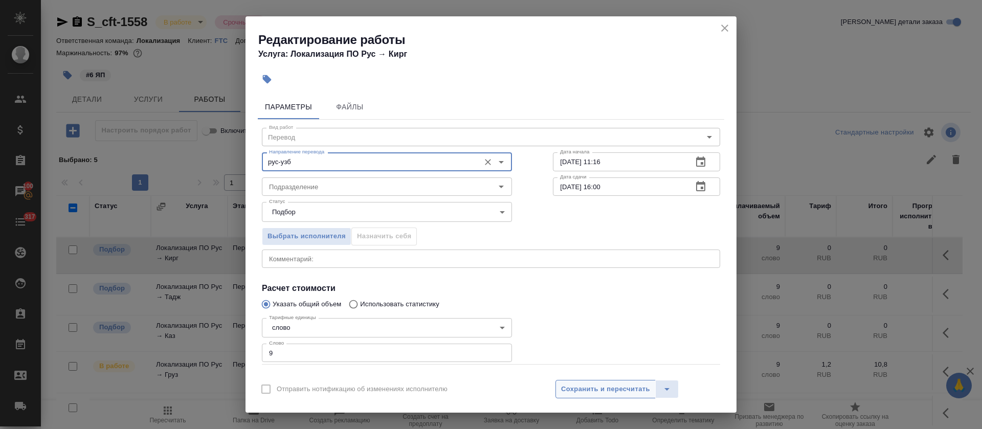
type input "рус-узб"
click at [606, 382] on button "Сохранить и пересчитать" at bounding box center [605, 389] width 100 height 18
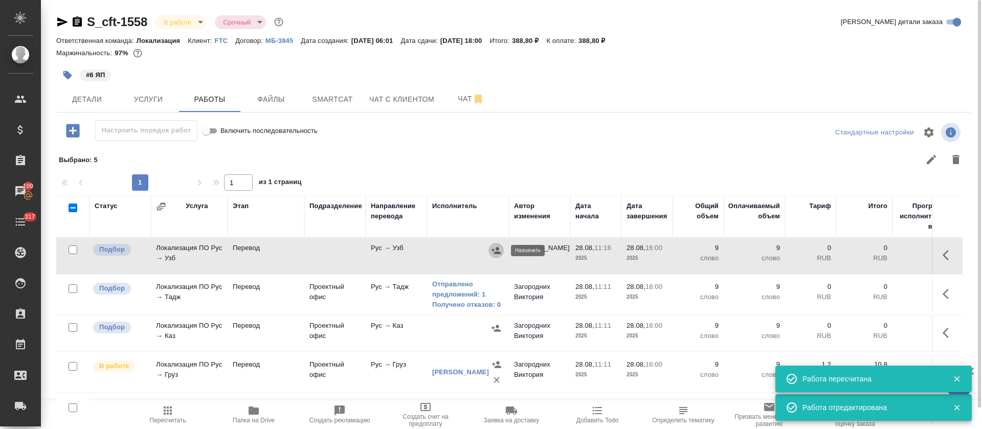
click at [498, 249] on icon "button" at bounding box center [495, 250] width 9 height 7
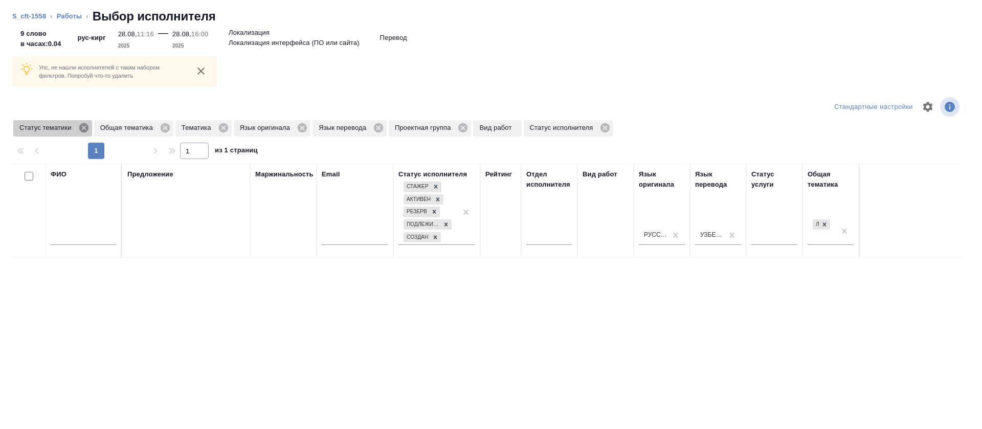
click at [84, 125] on icon at bounding box center [83, 127] width 9 height 9
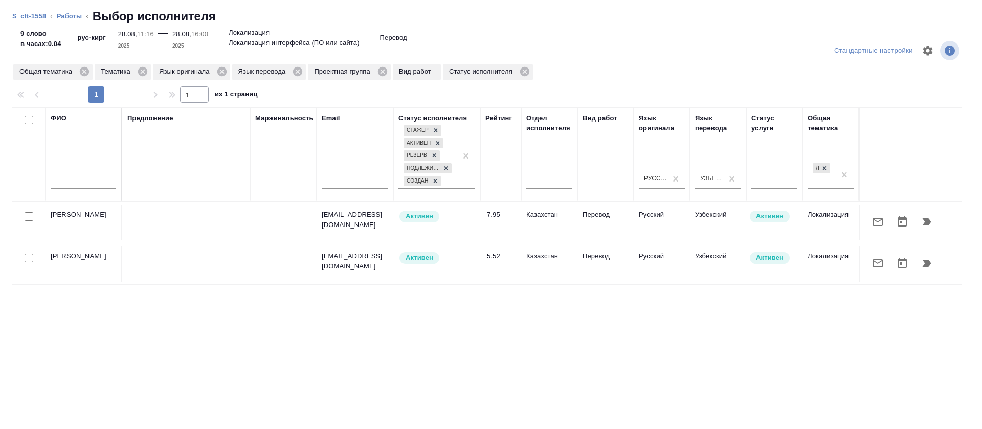
click at [865, 222] on button "button" at bounding box center [877, 222] width 25 height 25
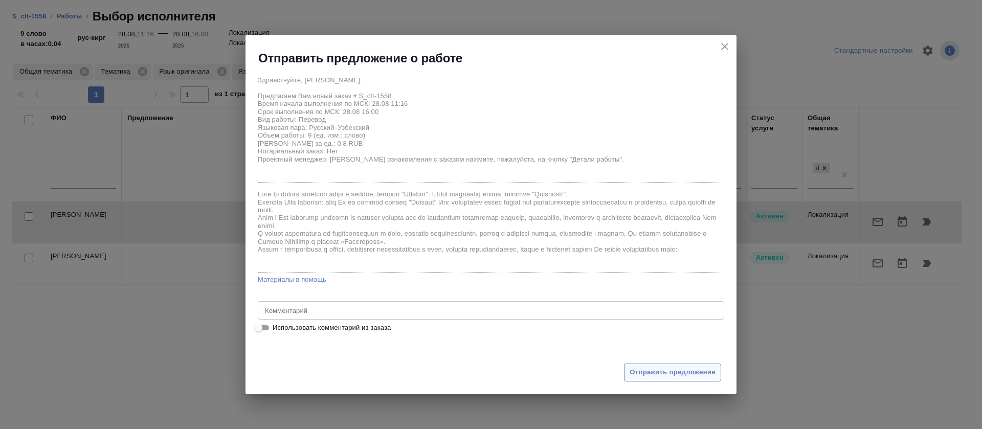
click at [653, 377] on span "Отправить предложение" at bounding box center [673, 373] width 86 height 12
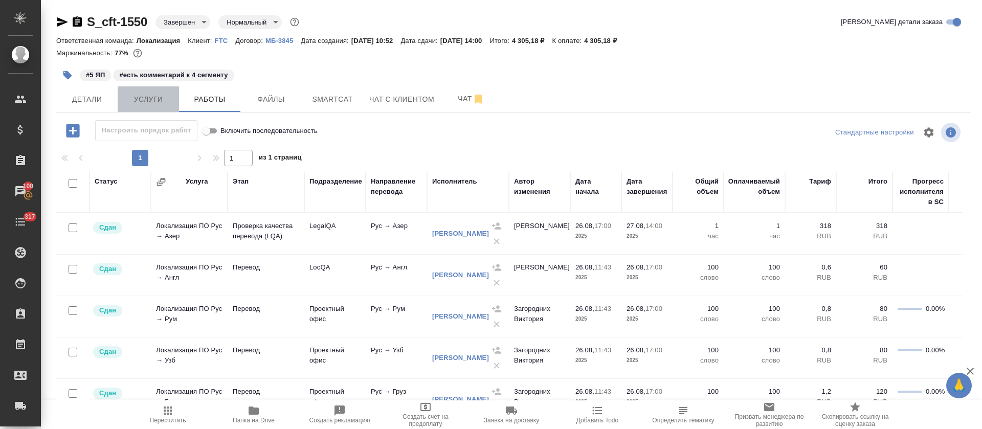
click at [148, 99] on span "Услуги" at bounding box center [148, 99] width 49 height 13
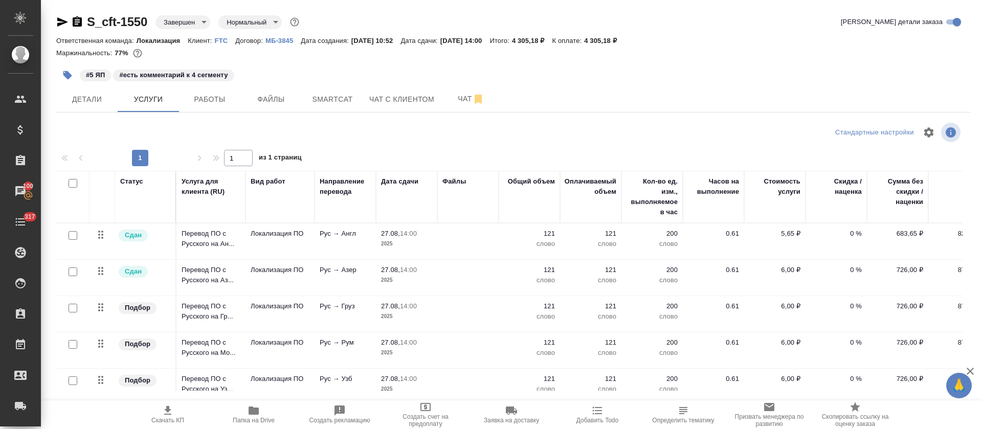
scroll to position [26, 0]
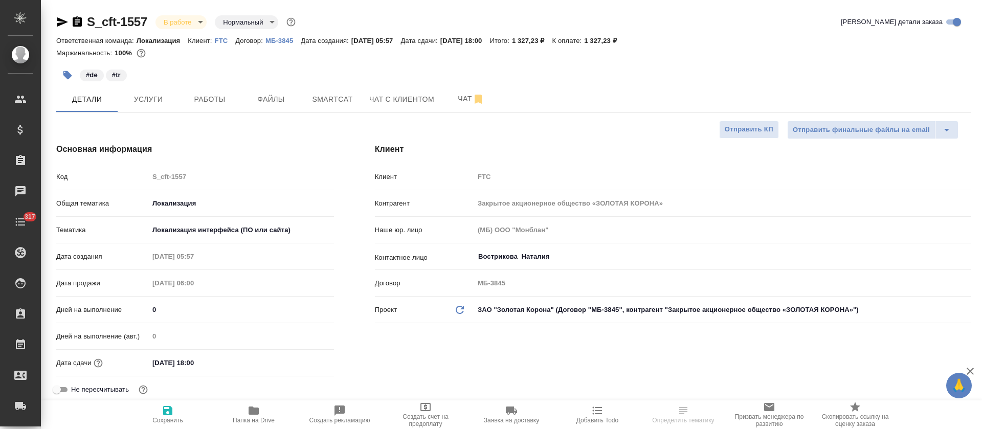
select select "RU"
click at [325, 104] on span "Smartcat" at bounding box center [332, 99] width 49 height 13
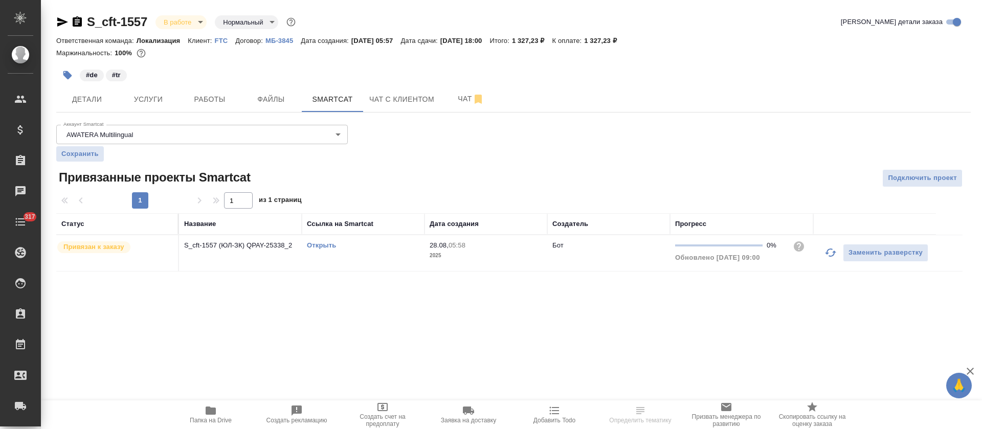
click at [332, 249] on link "Открыть" at bounding box center [321, 245] width 29 height 8
click at [196, 113] on div "S_cft-1557 В работе inProgress Нормальный normal Кратко детали заказа Ответстве…" at bounding box center [514, 149] width 926 height 298
click at [201, 105] on span "Работы" at bounding box center [209, 99] width 49 height 13
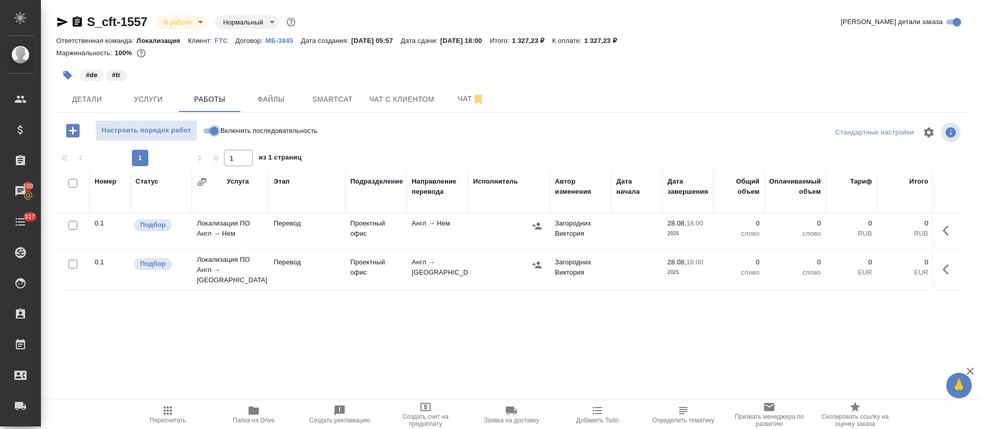
click at [207, 131] on input "Включить последовательность" at bounding box center [214, 131] width 37 height 12
checkbox input "true"
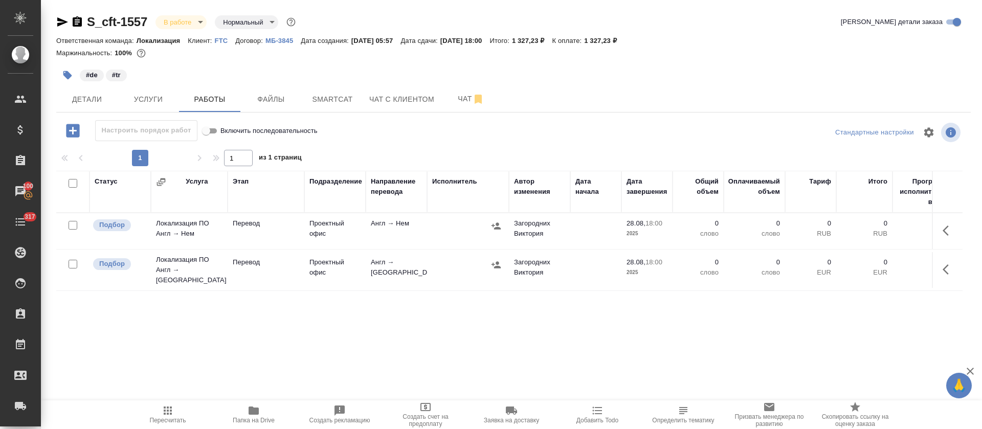
click at [71, 183] on input "checkbox" at bounding box center [73, 183] width 9 height 9
checkbox input "true"
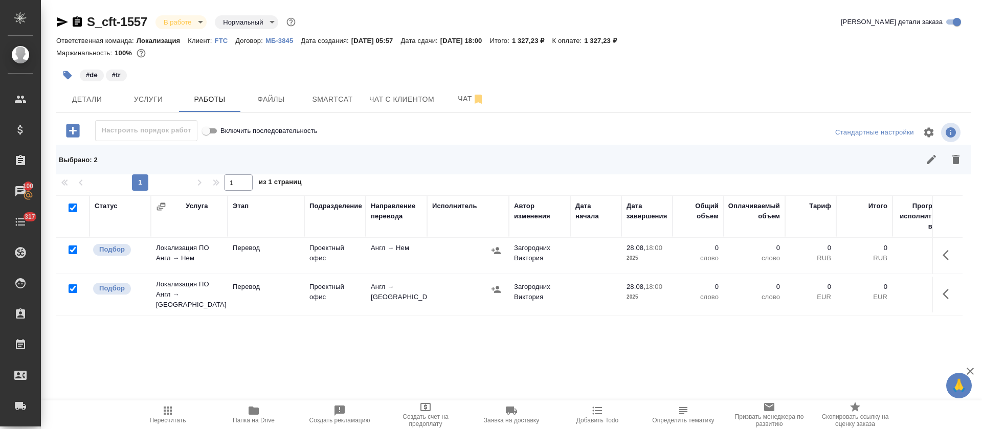
click at [925, 164] on icon "button" at bounding box center [931, 159] width 12 height 12
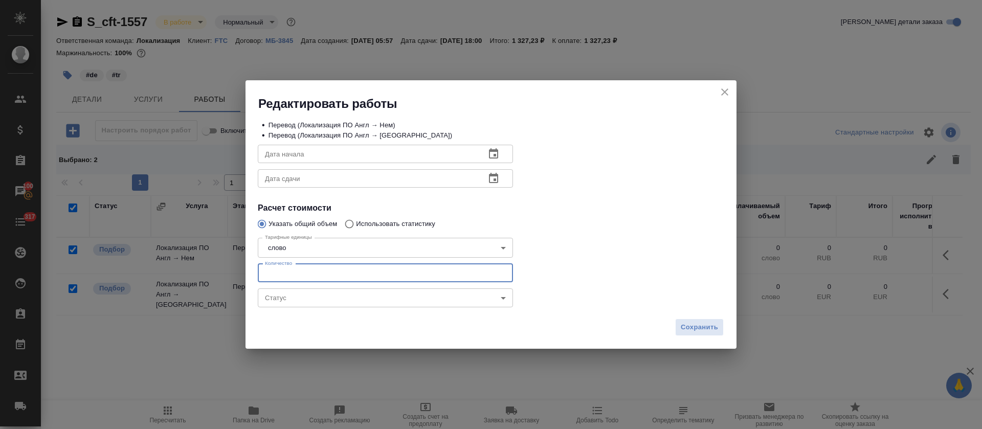
click at [367, 277] on input "number" at bounding box center [385, 273] width 255 height 18
type input "34"
click at [497, 161] on button "button" at bounding box center [493, 154] width 25 height 25
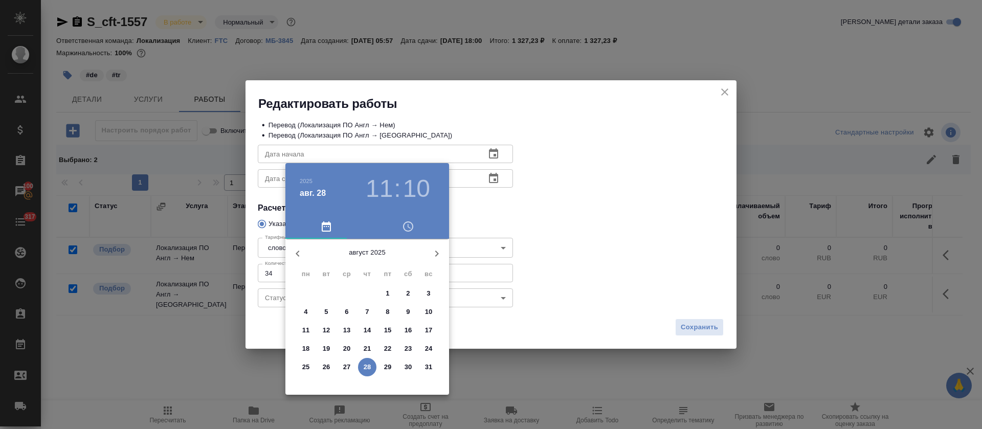
click at [369, 370] on p "28" at bounding box center [368, 367] width 8 height 10
type input "28.08.2025 11:10"
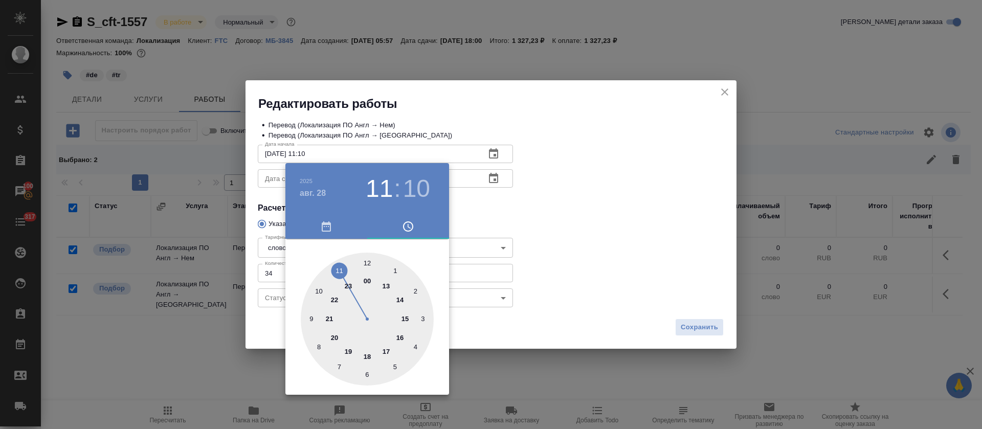
click at [526, 236] on div at bounding box center [491, 214] width 982 height 429
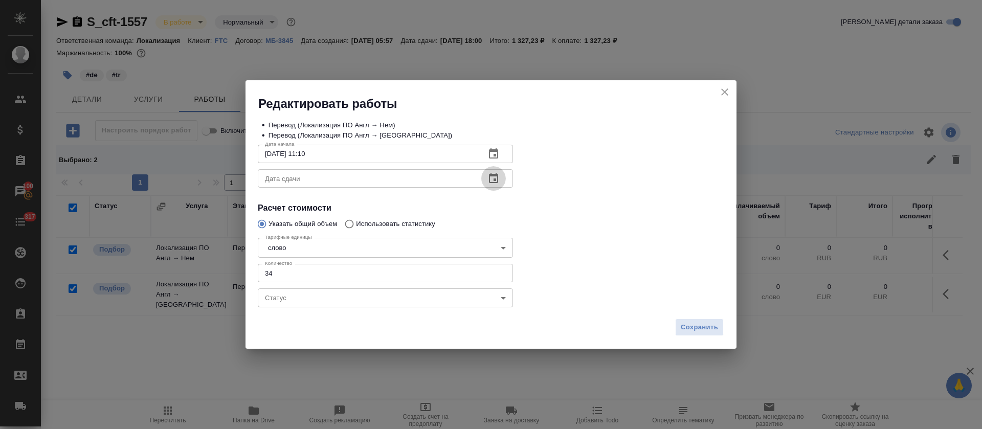
click icon "button"
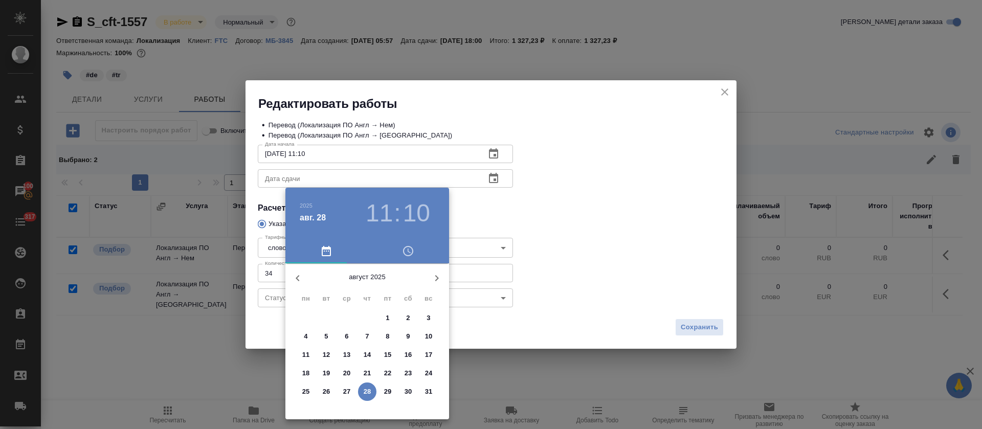
click p "28"
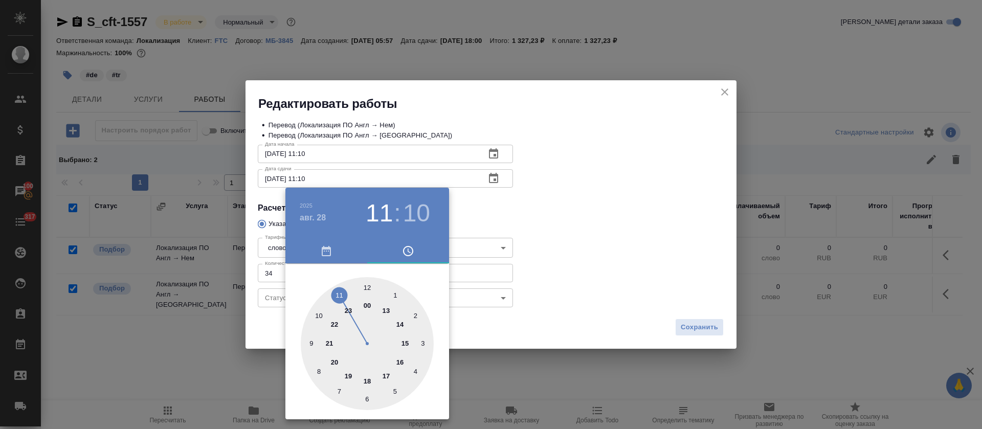
click div
click h3 "17"
click div
type input "28.08.2025 16:00"
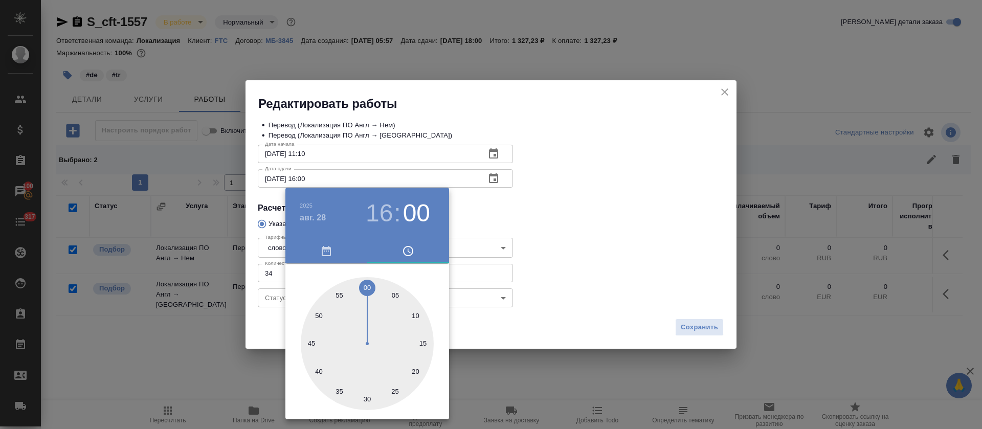
click div
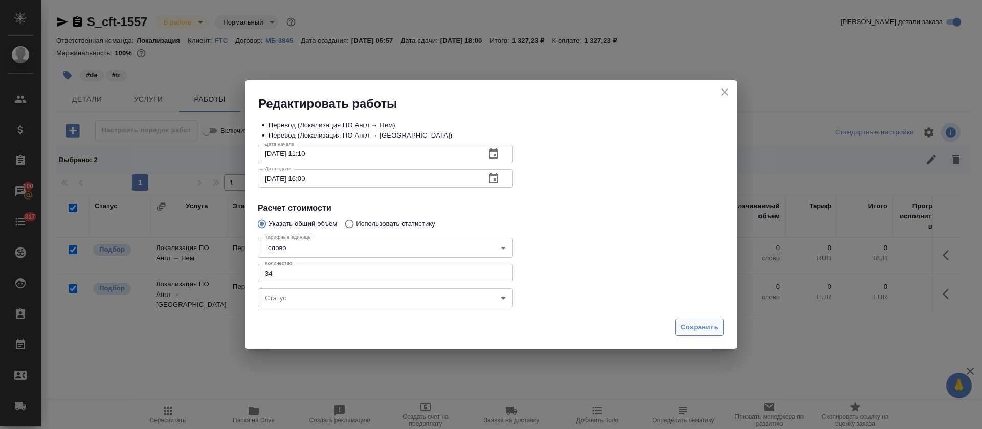
click span "Сохранить"
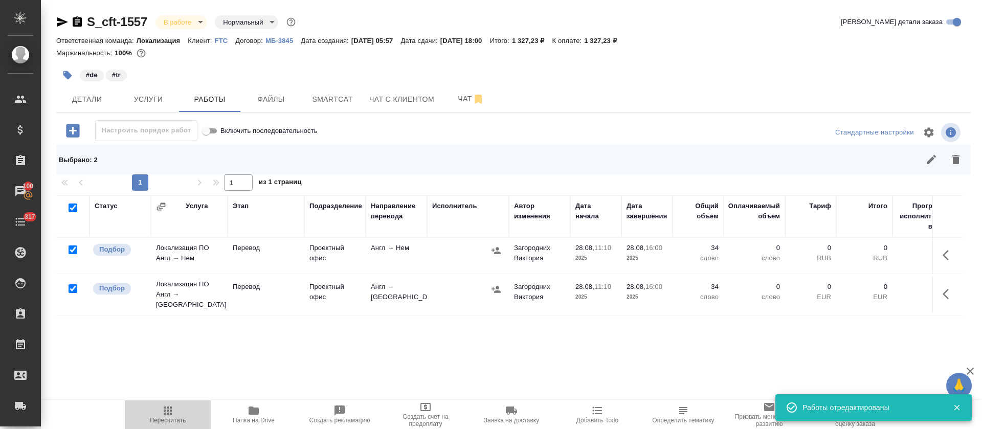
click button "Пересчитать"
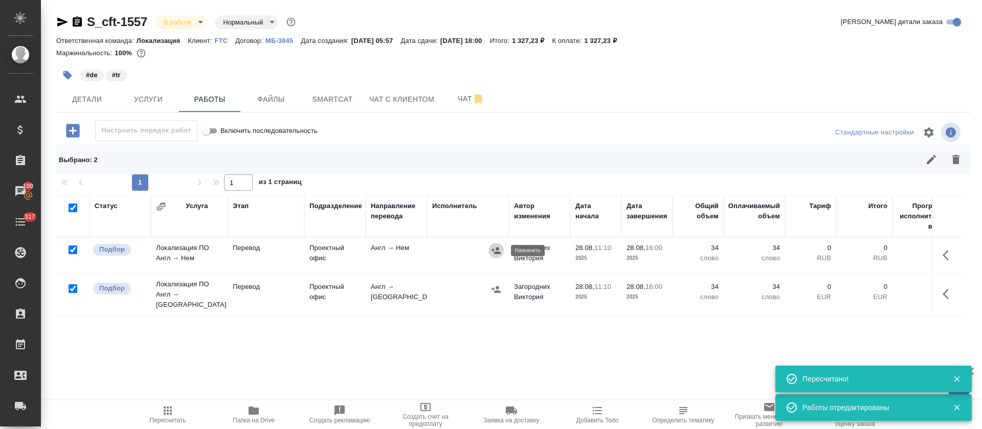
click icon "button"
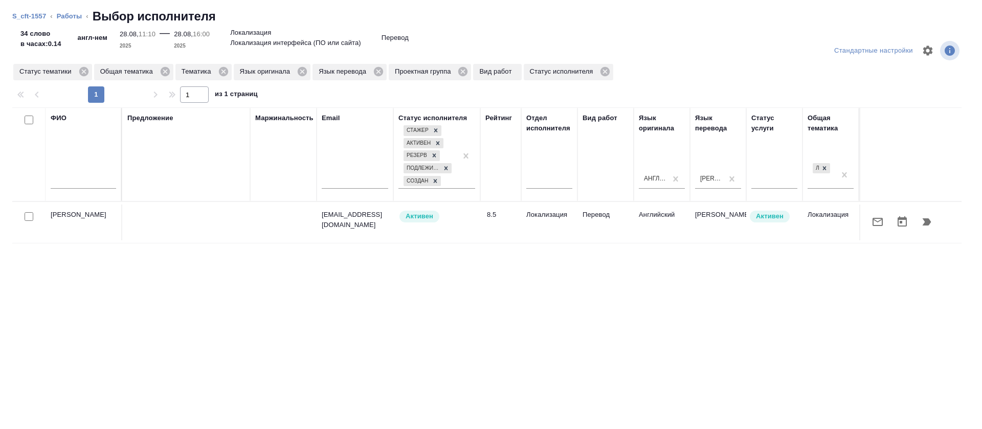
click icon "button"
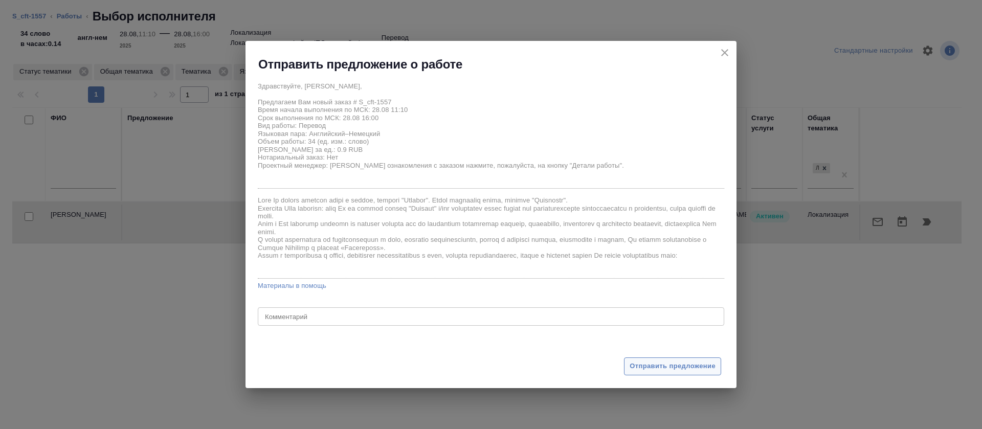
click span "Отправить предложение"
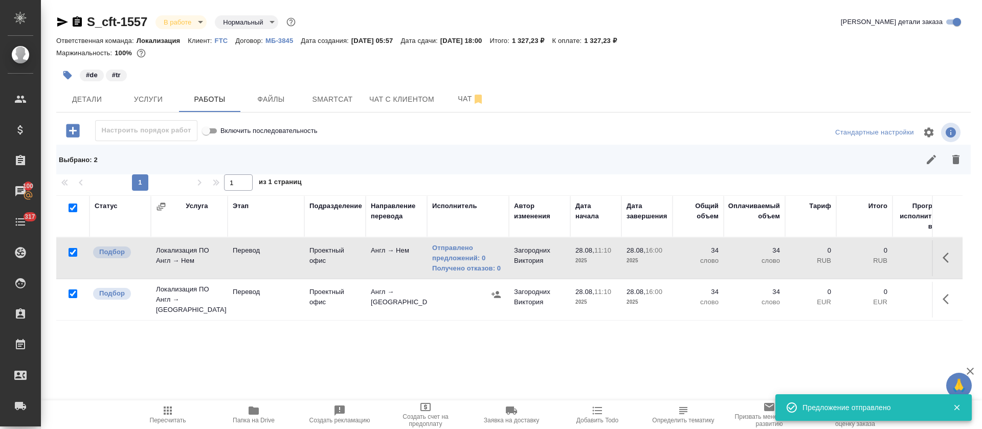
click icon "button"
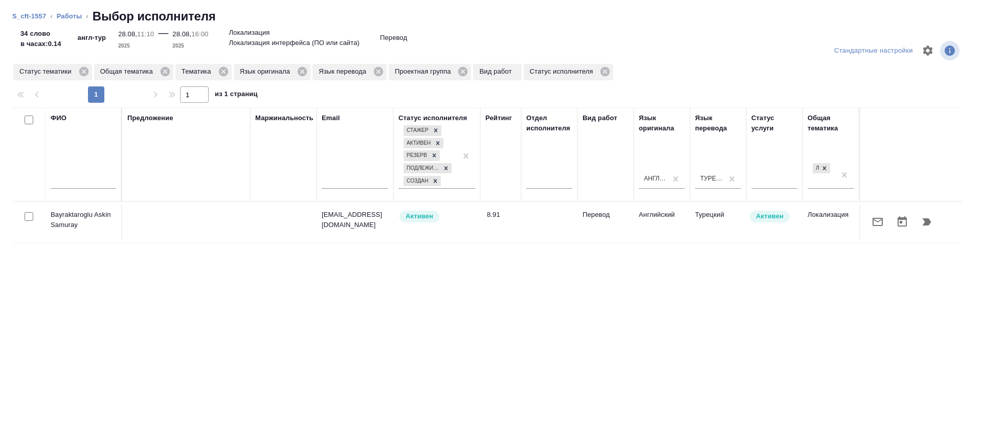
click icon "button"
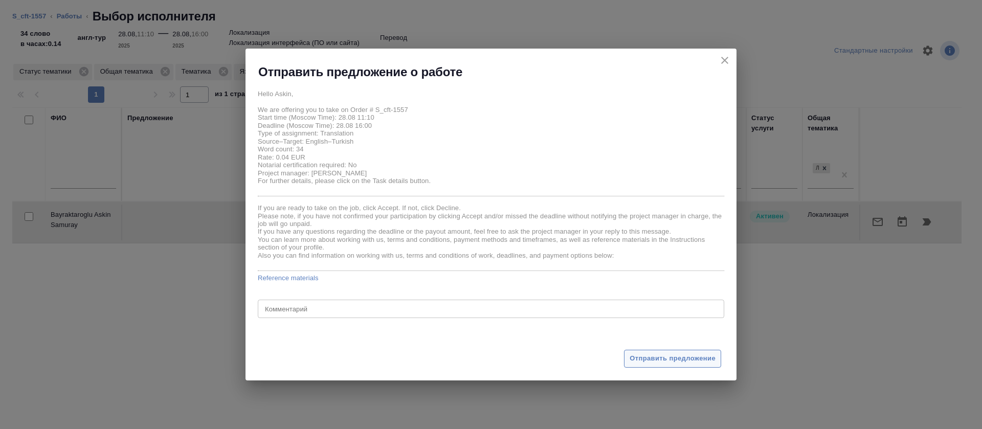
click span "Отправить предложение"
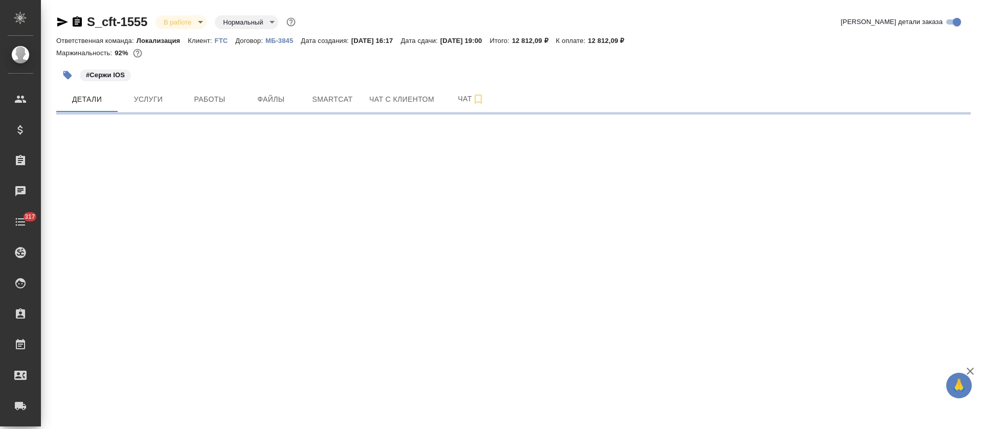
select select "RU"
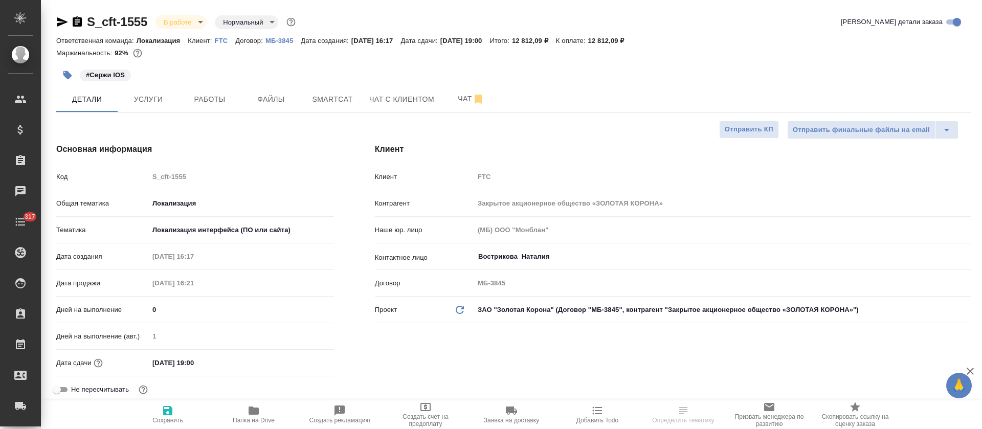
type textarea "x"
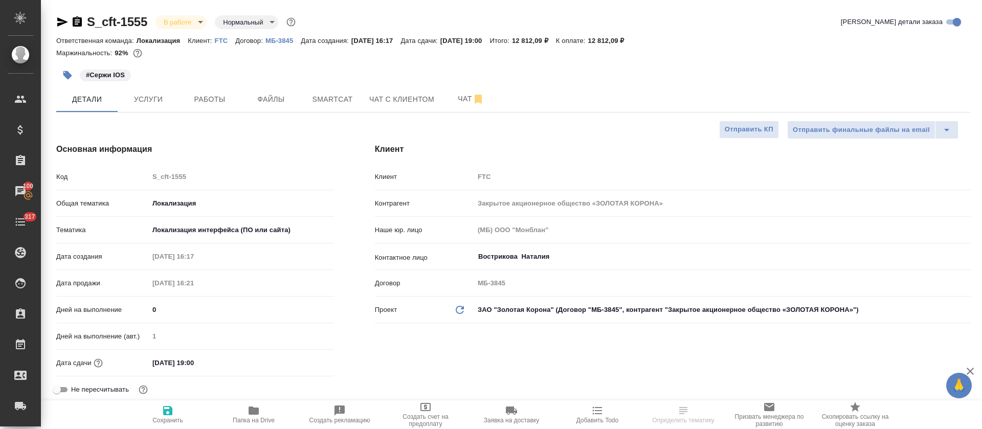
type textarea "x"
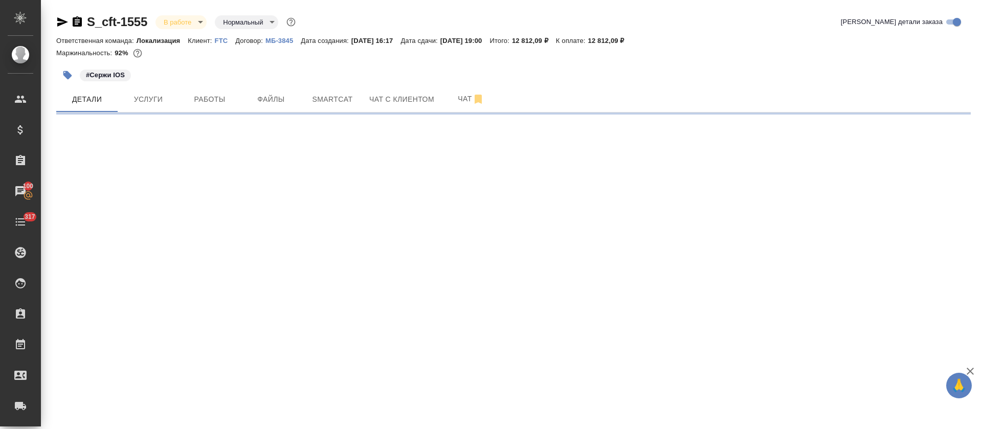
select select "RU"
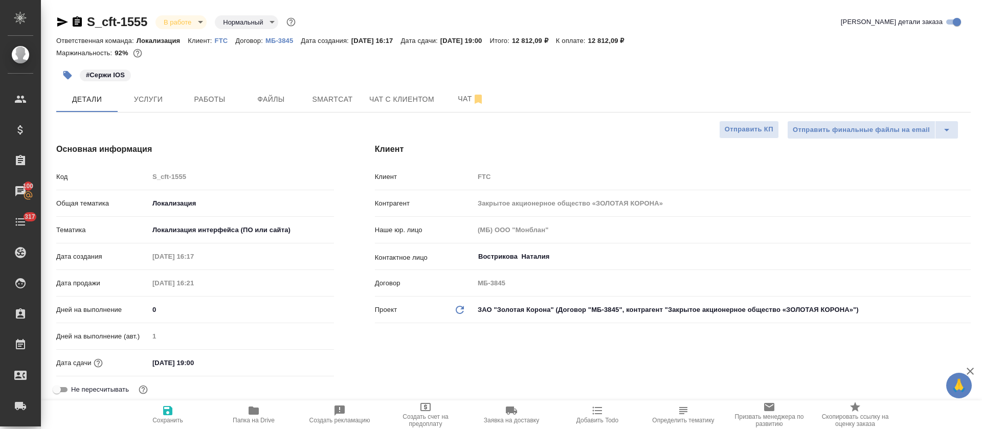
type textarea "x"
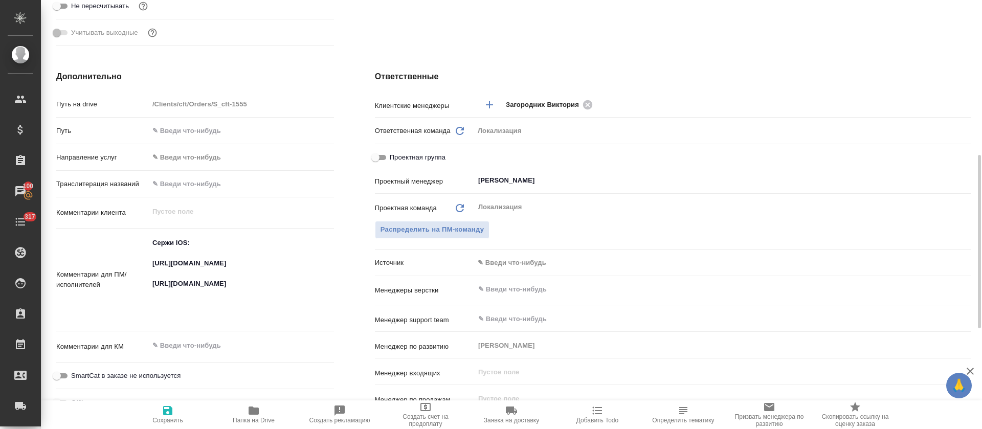
type textarea "x"
click at [189, 269] on textarea "Сержи IOS: [URL][DOMAIN_NAME] [URL][DOMAIN_NAME]" at bounding box center [241, 279] width 184 height 89
type textarea "x"
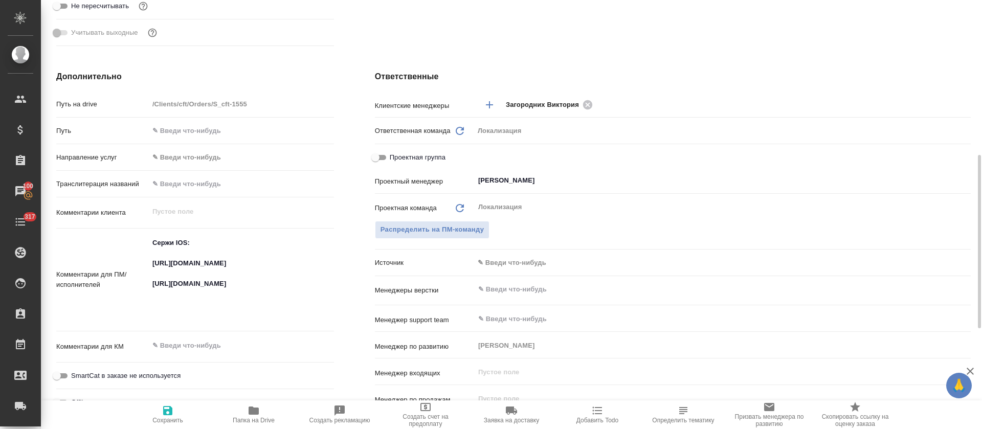
type textarea "x"
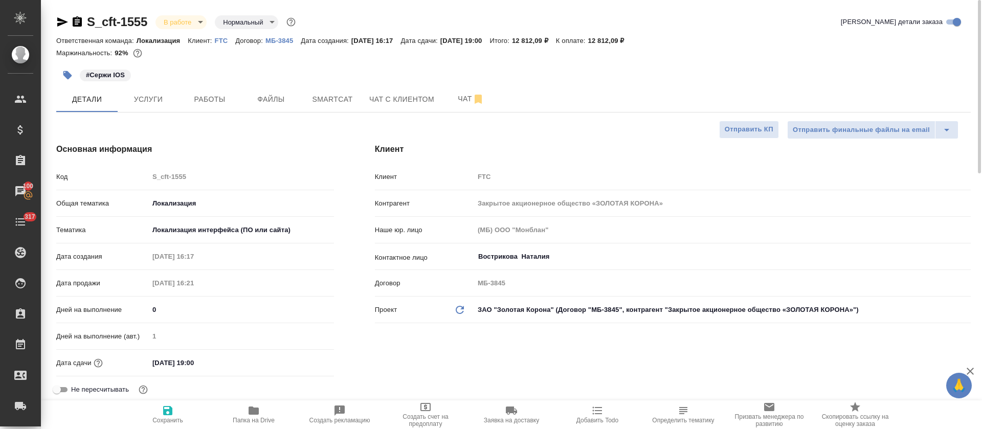
scroll to position [460, 0]
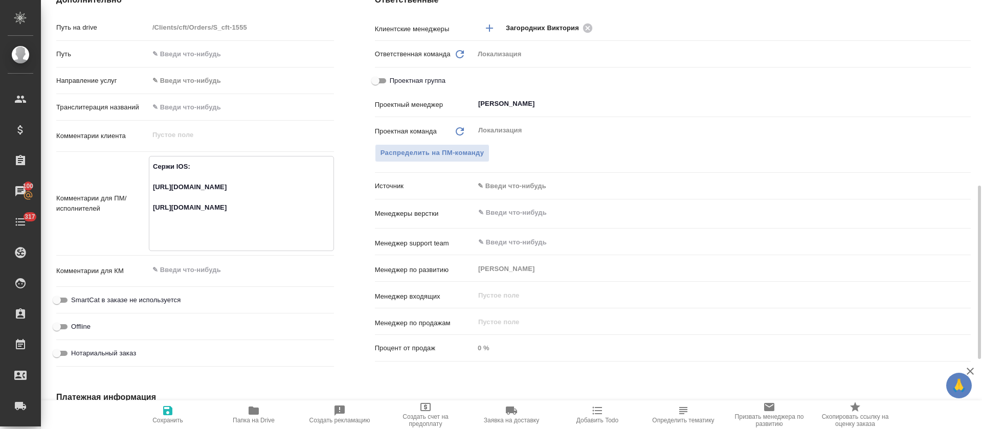
click at [184, 222] on textarea "Сержи IOS: https://smartcat.com/projects/cbb2b0c1-053b-4a02-9793-cb712a3e3c97/f…" at bounding box center [241, 202] width 184 height 89
type textarea "x"
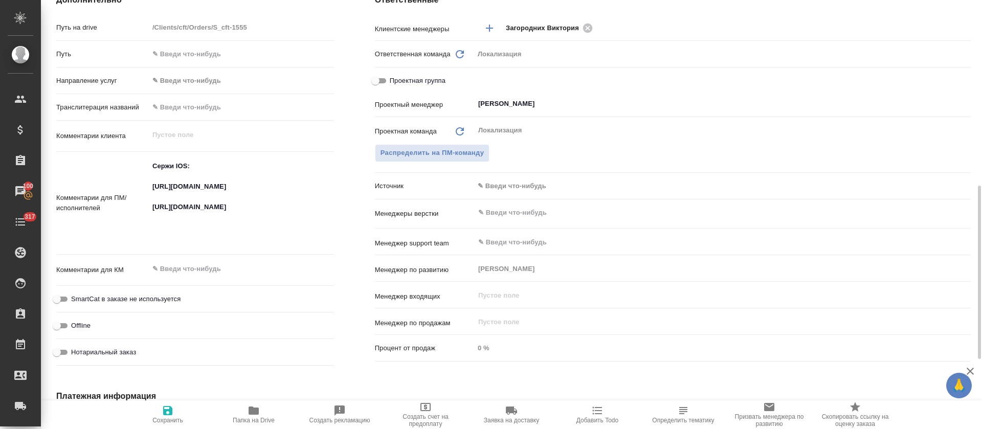
type textarea "x"
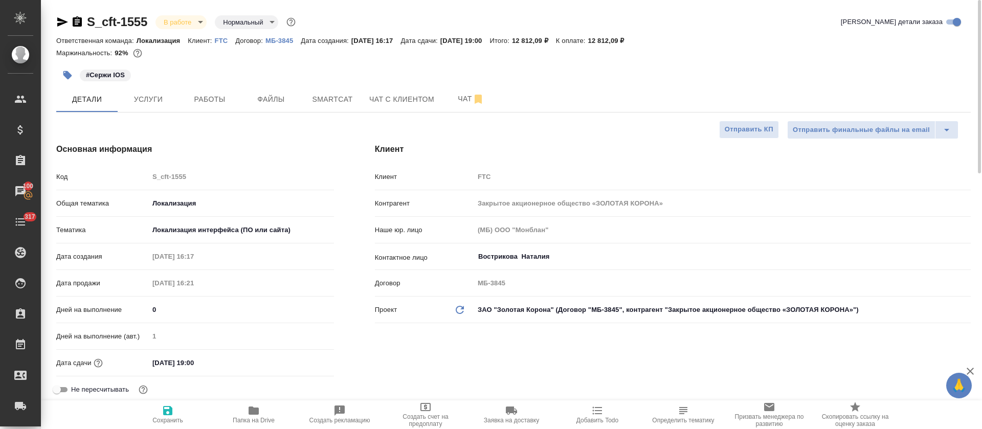
type textarea "x"
drag, startPoint x: 151, startPoint y: 15, endPoint x: 78, endPoint y: 32, distance: 75.1
click at [78, 32] on div "S_cft-1555 В работе inProgress Нормальный normal Кратко детали заказа" at bounding box center [513, 24] width 914 height 20
copy link "S_cft-1555"
type textarea "x"
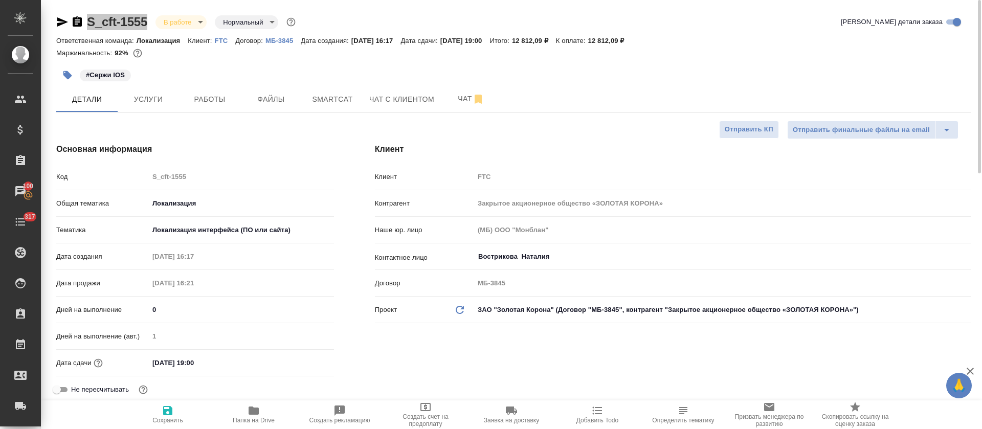
type textarea "x"
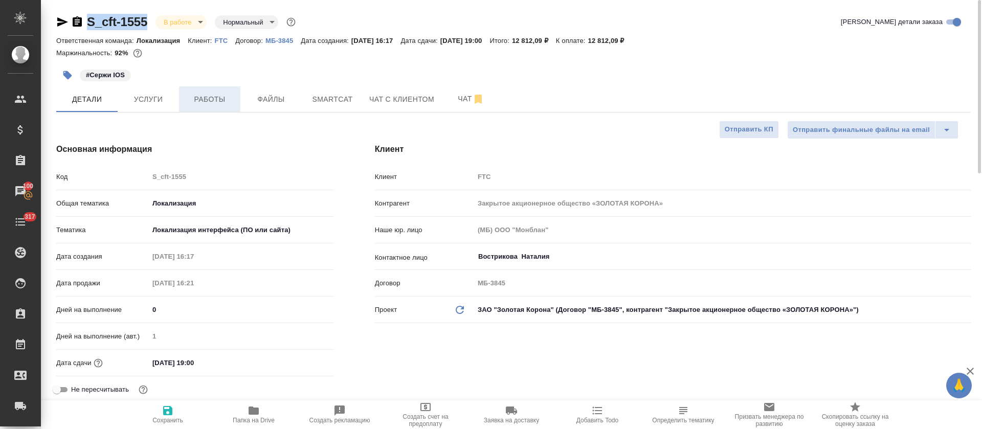
click at [213, 93] on span "Работы" at bounding box center [209, 99] width 49 height 13
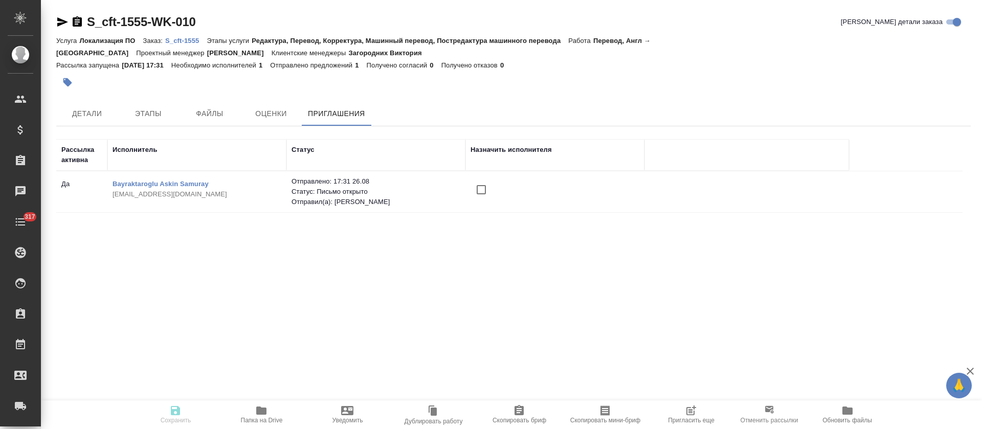
click at [480, 179] on input "checkbox" at bounding box center [481, 189] width 21 height 21
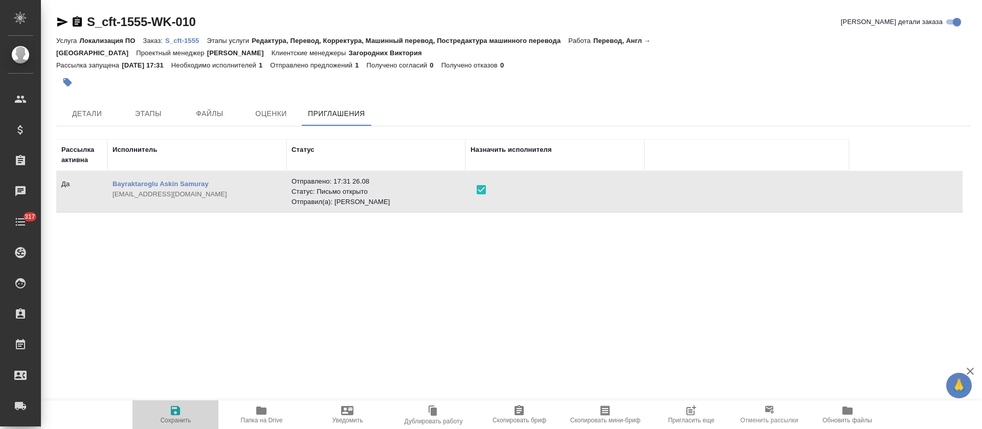
drag, startPoint x: 178, startPoint y: 407, endPoint x: 263, endPoint y: 409, distance: 84.4
click at [178, 408] on icon "button" at bounding box center [175, 410] width 9 height 9
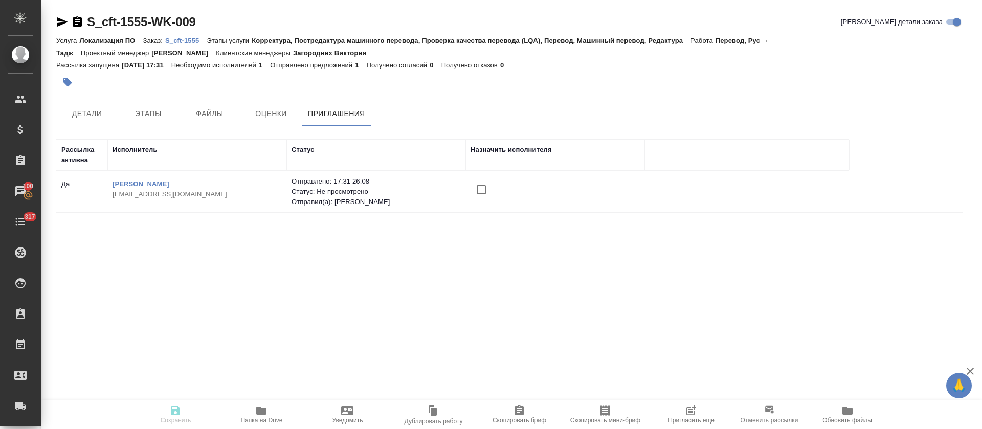
click at [479, 196] on input "checkbox" at bounding box center [481, 189] width 21 height 21
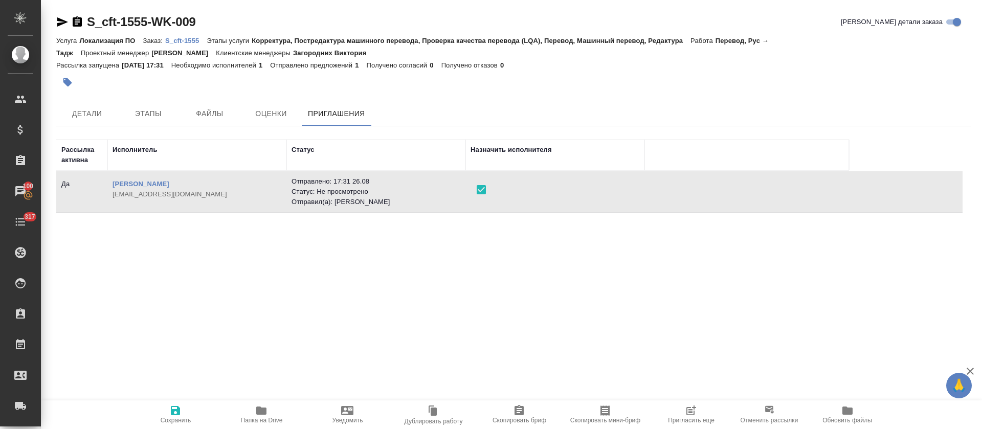
click at [184, 412] on span "Сохранить" at bounding box center [176, 414] width 74 height 19
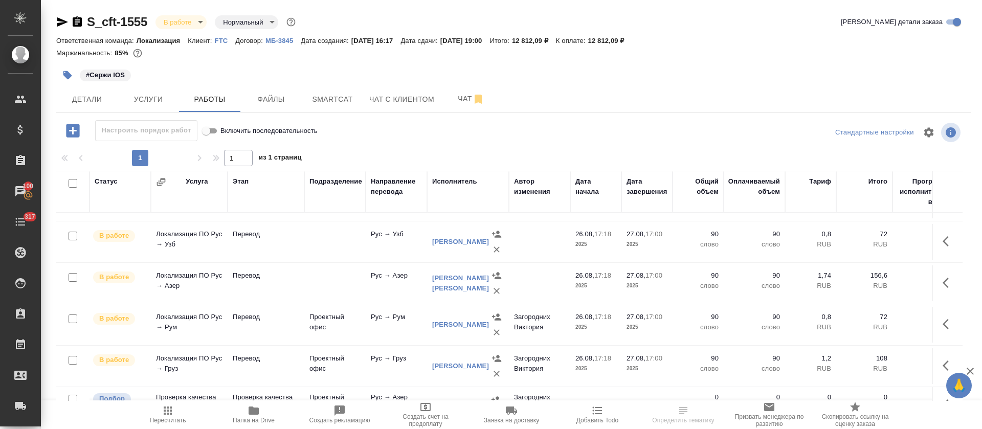
scroll to position [270, 0]
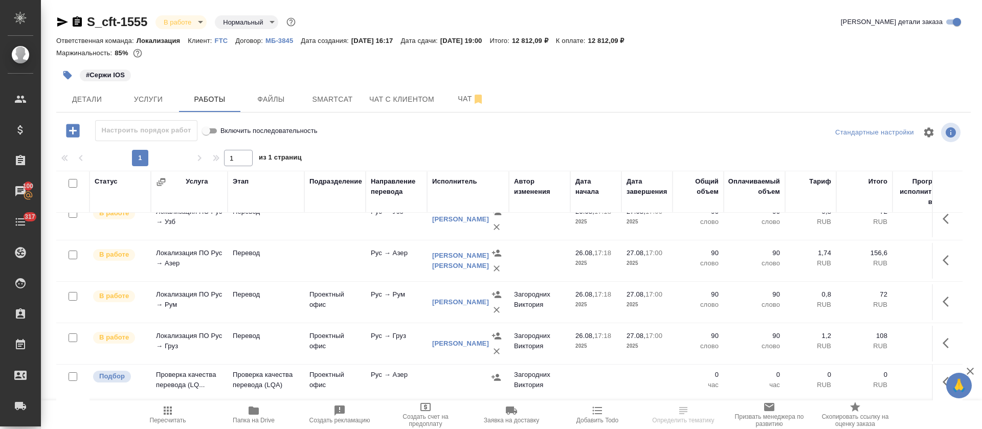
click at [943, 376] on icon "button" at bounding box center [949, 382] width 12 height 12
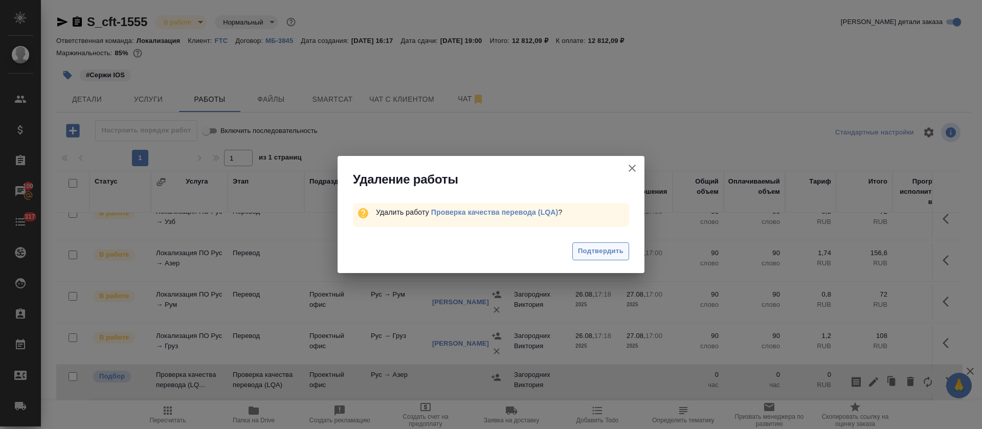
click at [579, 249] on span "Подтвердить" at bounding box center [601, 251] width 46 height 12
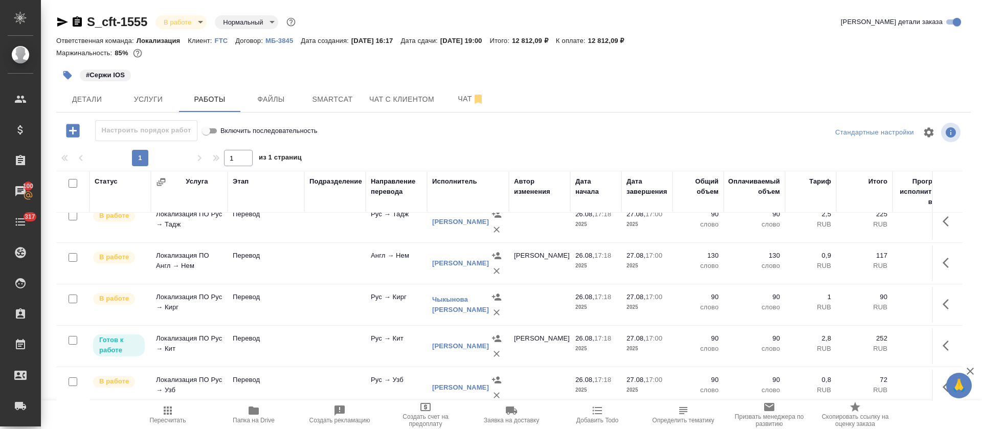
scroll to position [0, 0]
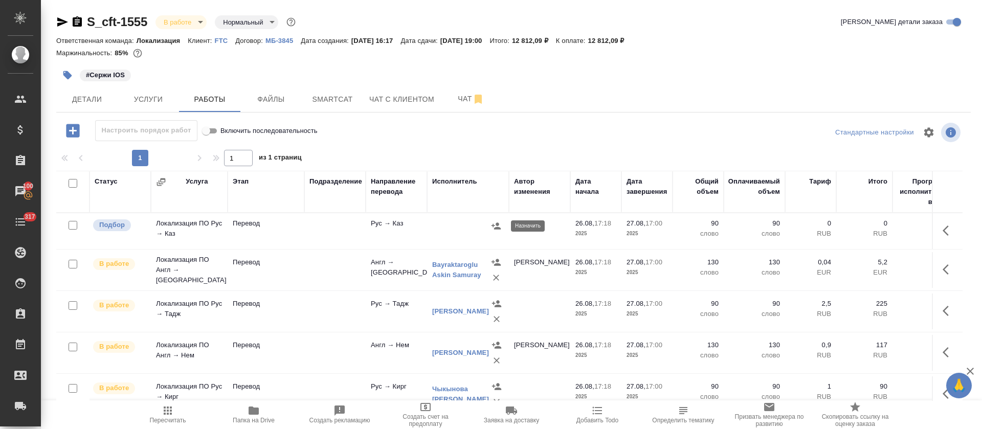
click at [499, 228] on icon "button" at bounding box center [495, 225] width 9 height 7
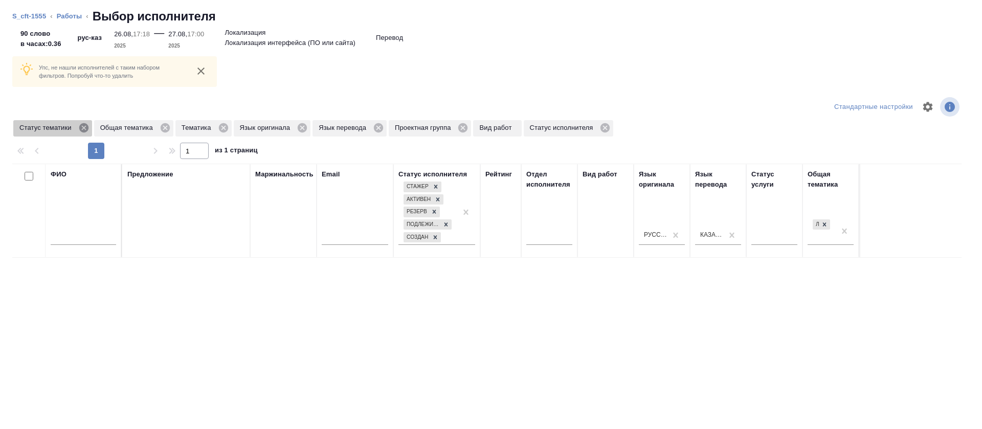
click at [84, 129] on icon at bounding box center [83, 127] width 9 height 9
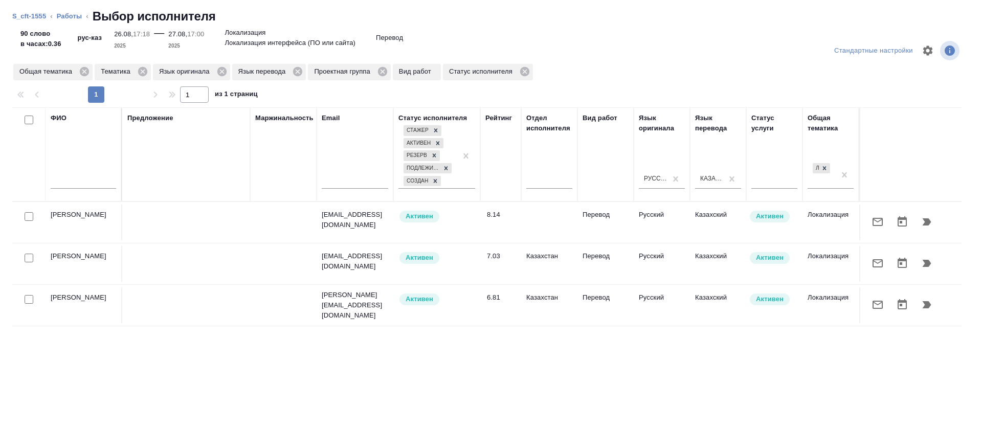
click at [922, 221] on button "button" at bounding box center [926, 222] width 25 height 25
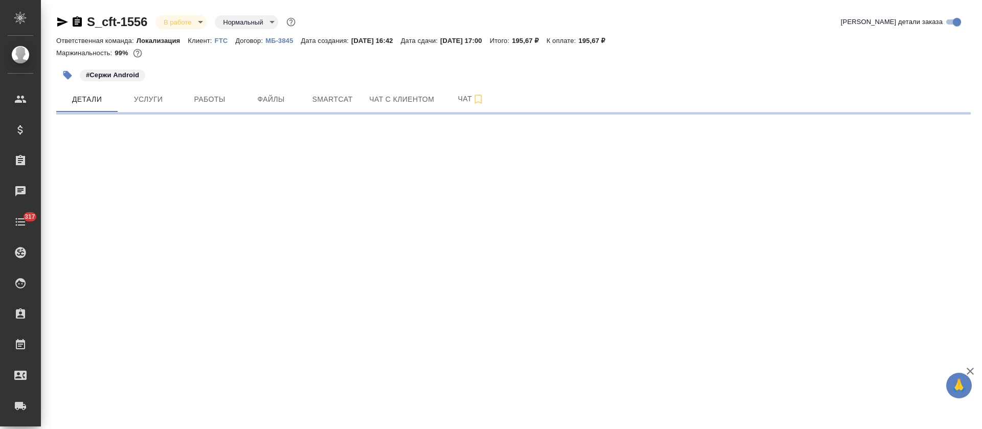
select select "RU"
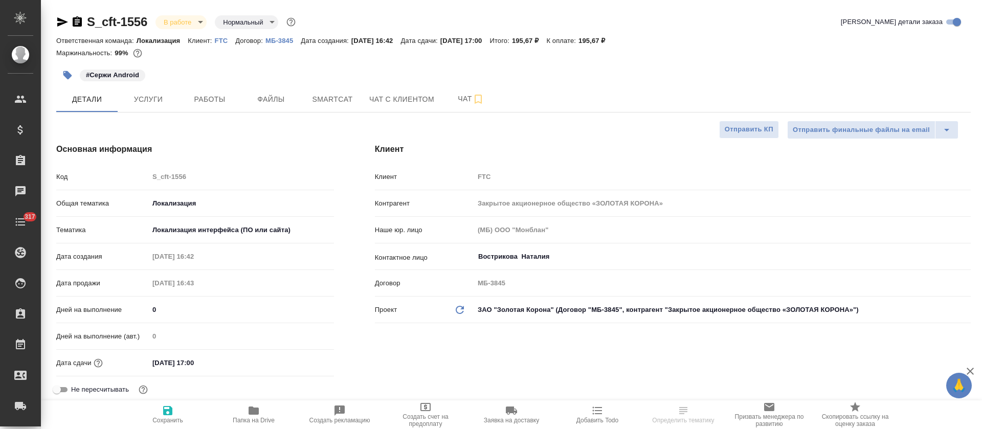
type textarea "x"
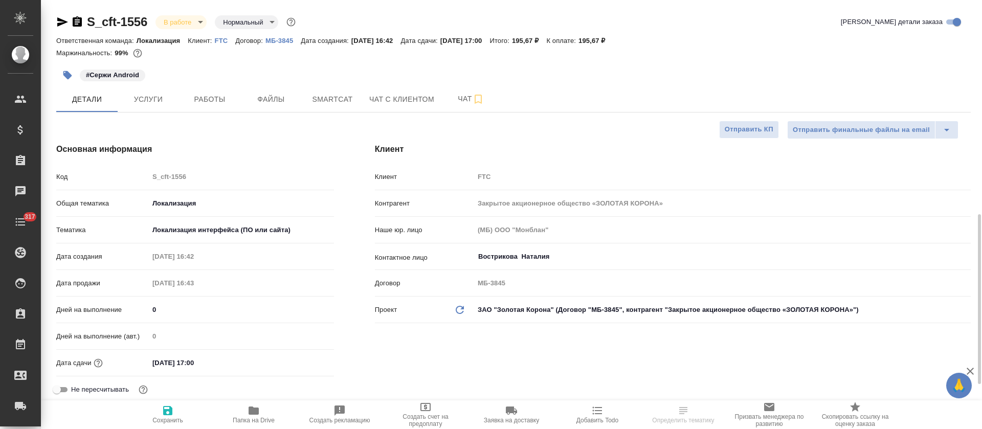
type textarea "x"
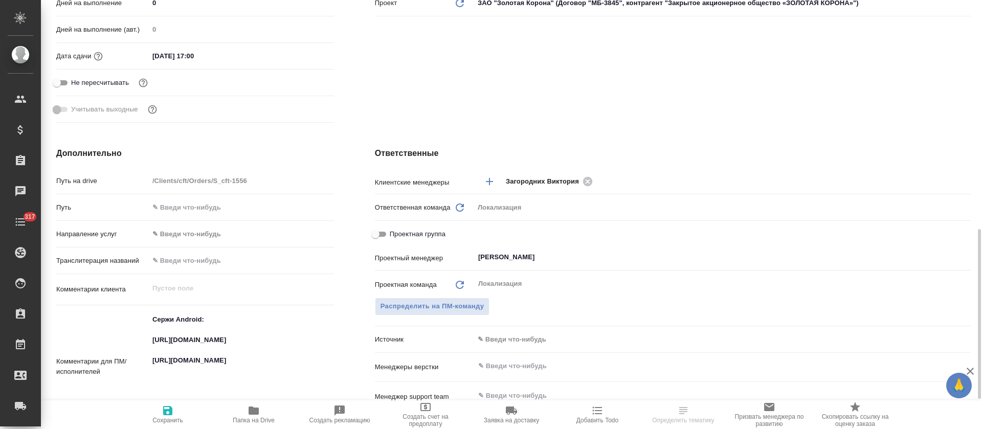
scroll to position [384, 0]
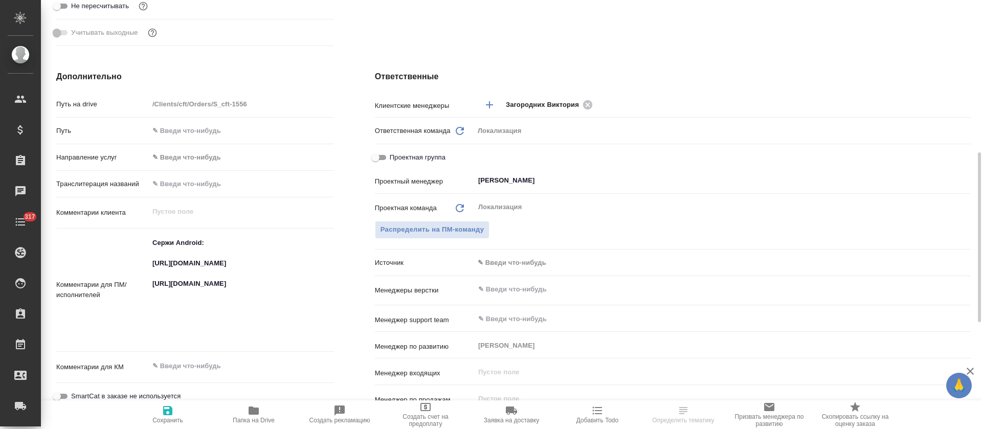
type textarea "x"
click at [202, 269] on textarea "Сержи Android: [URL][DOMAIN_NAME] [URL][DOMAIN_NAME]" at bounding box center [241, 289] width 184 height 109
type textarea "x"
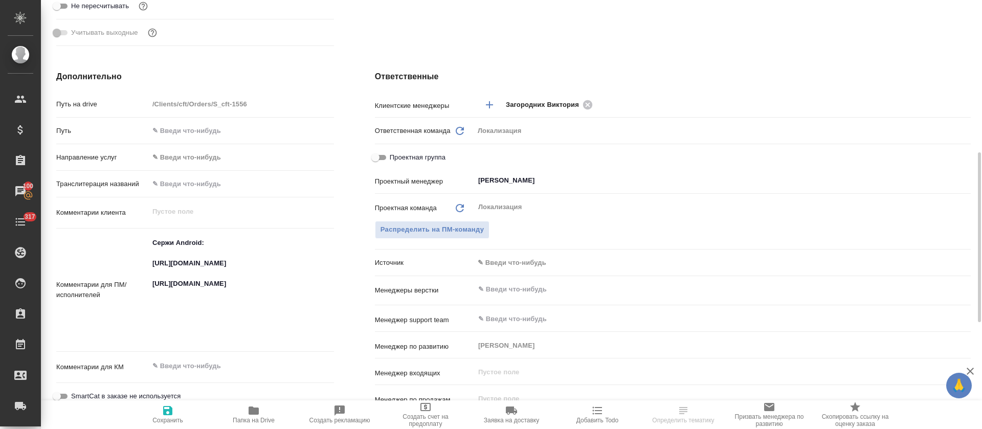
type textarea "x"
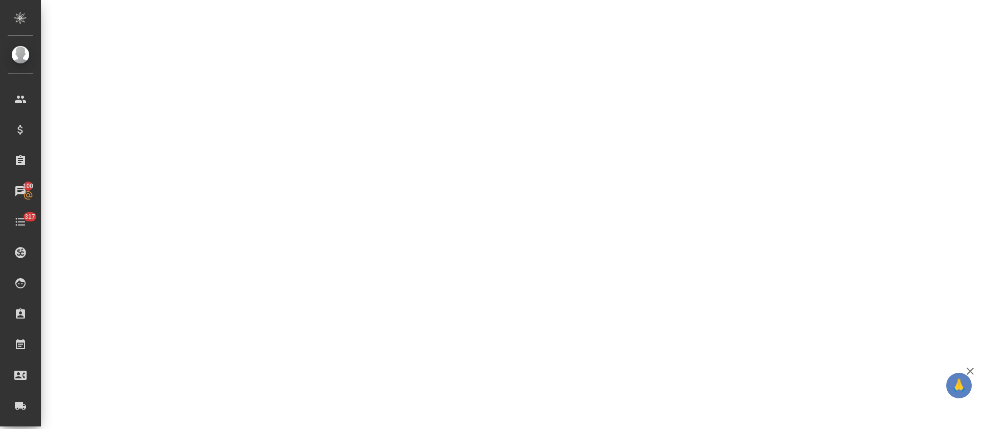
select select "RU"
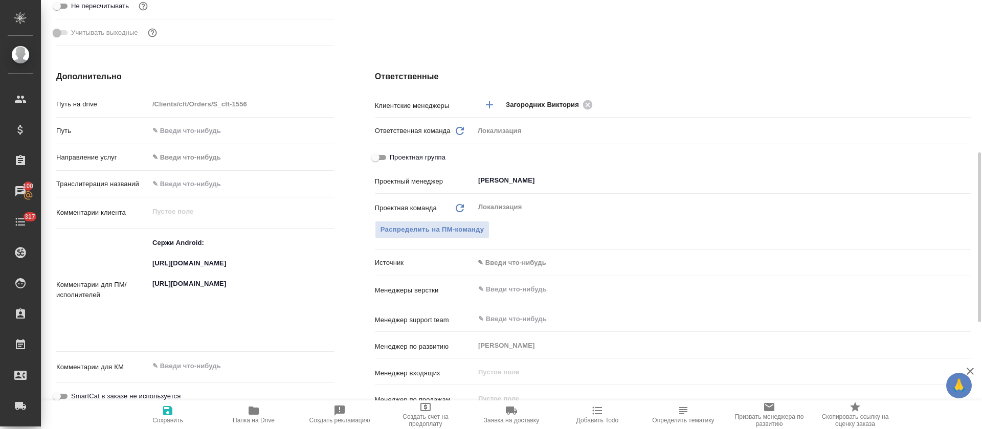
type textarea "x"
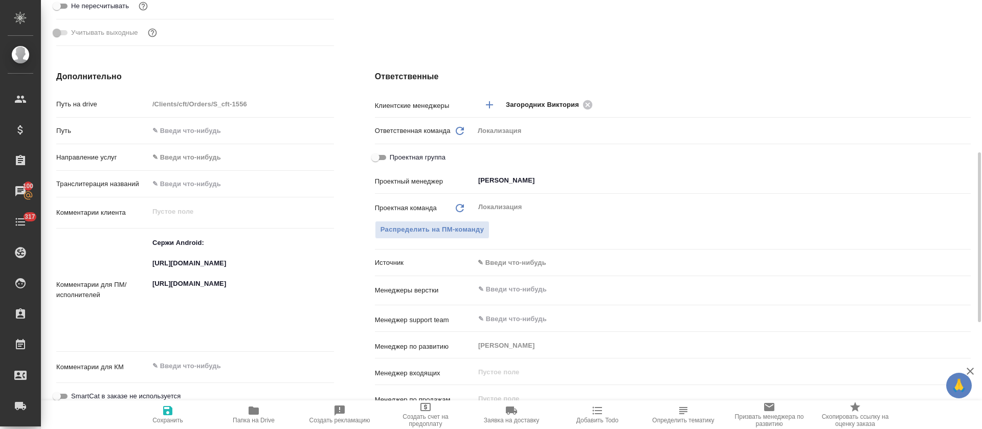
type textarea "x"
click at [185, 320] on textarea "Сержи Android: [URL][DOMAIN_NAME] [URL][DOMAIN_NAME]" at bounding box center [241, 288] width 185 height 109
click at [185, 320] on textarea "Сержи Android: [URL][DOMAIN_NAME] [URL][DOMAIN_NAME]" at bounding box center [241, 289] width 184 height 109
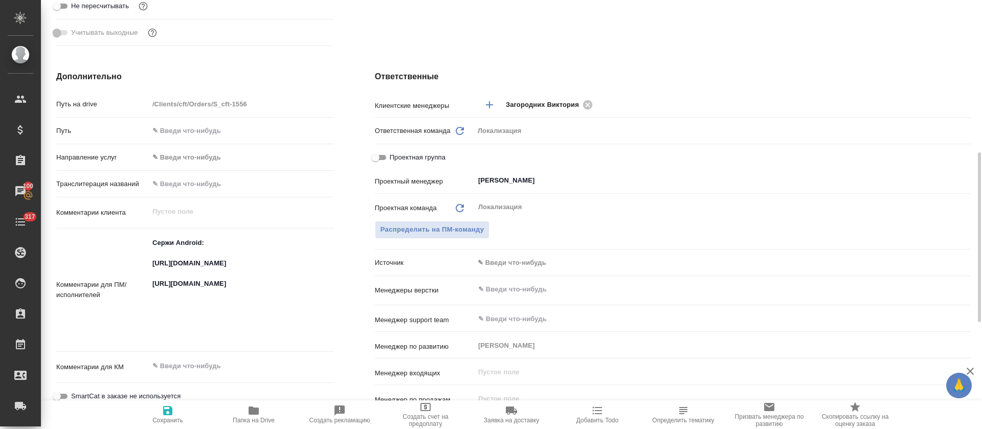
type textarea "x"
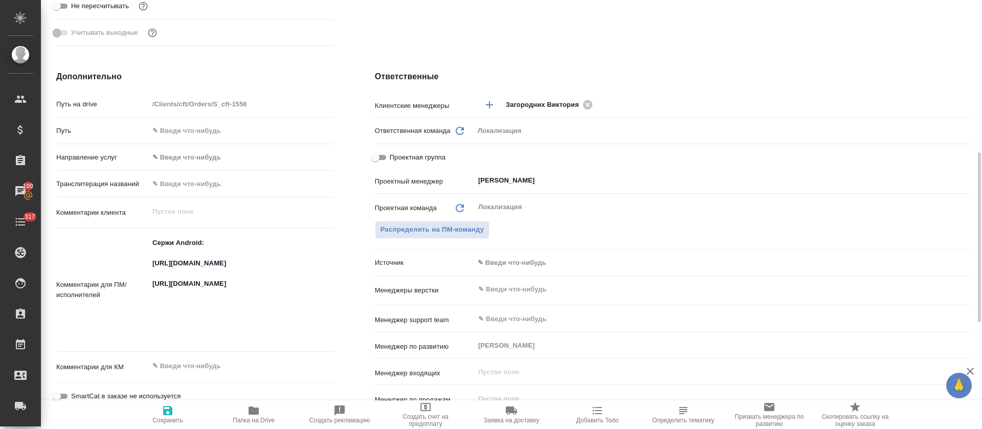
type textarea "x"
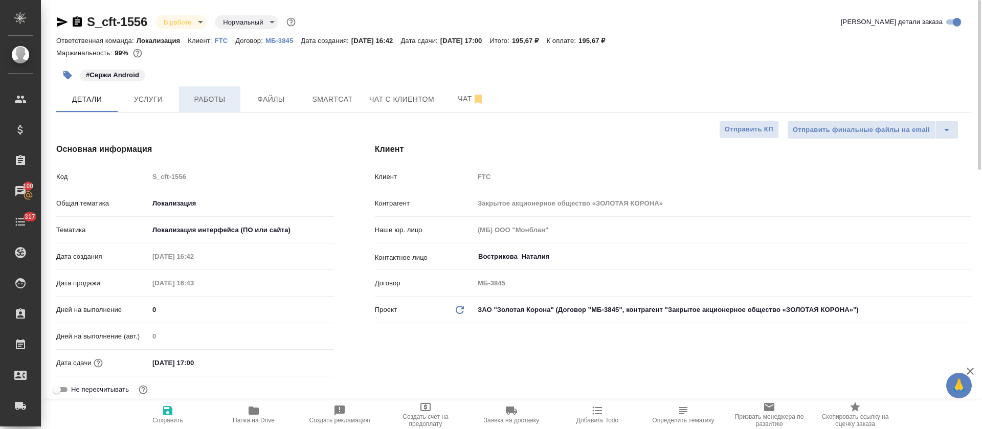
type textarea "x"
click at [209, 95] on span "Работы" at bounding box center [209, 99] width 49 height 13
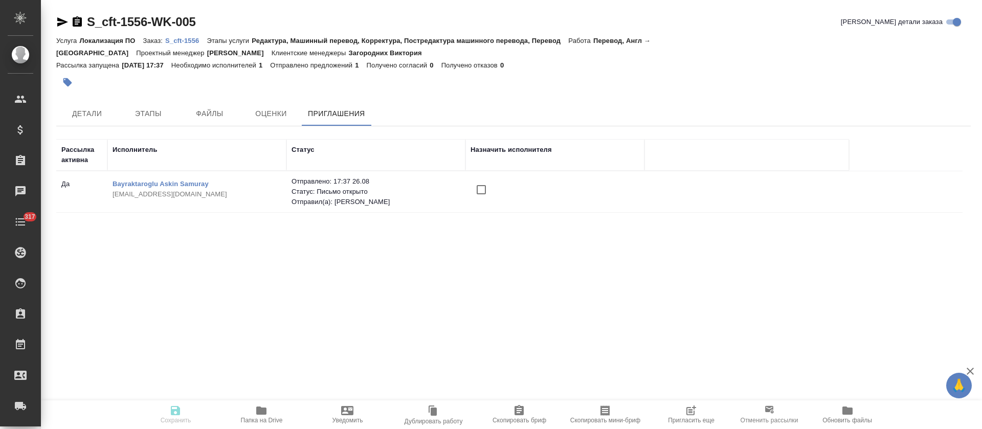
click at [478, 179] on input "checkbox" at bounding box center [481, 189] width 21 height 21
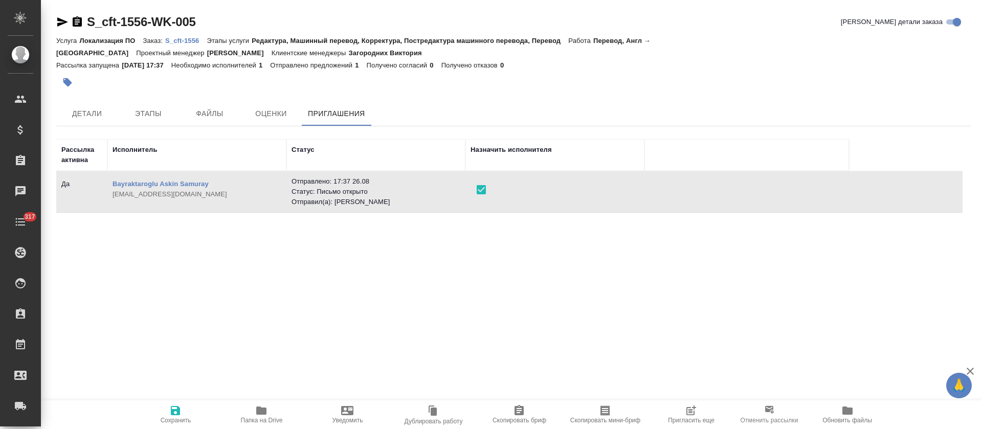
click at [187, 410] on span "Сохранить" at bounding box center [176, 414] width 74 height 19
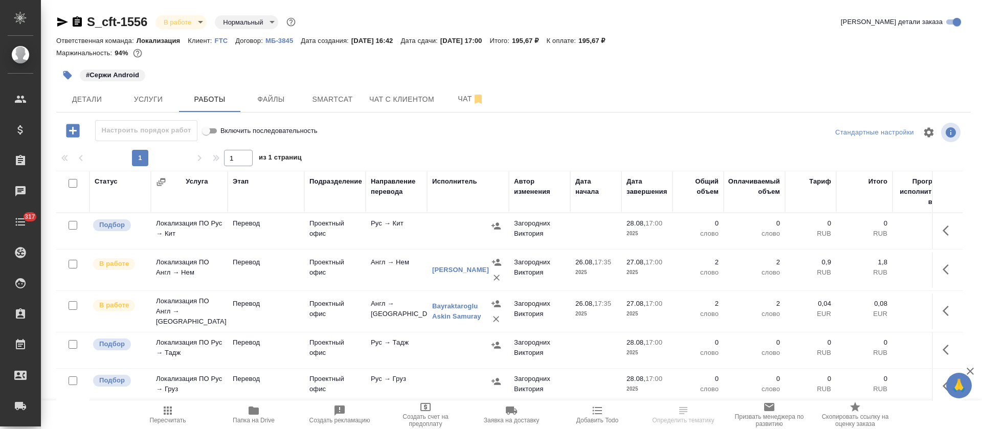
click at [73, 184] on input "checkbox" at bounding box center [73, 183] width 9 height 9
checkbox input "true"
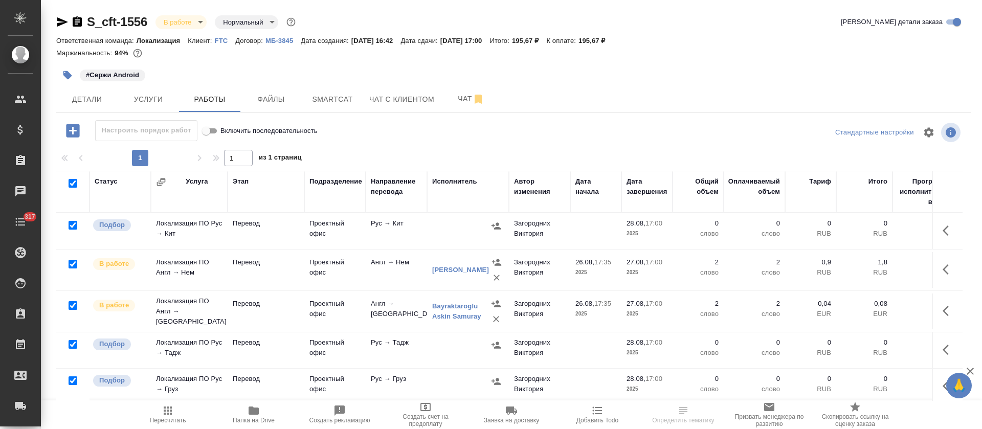
checkbox input "true"
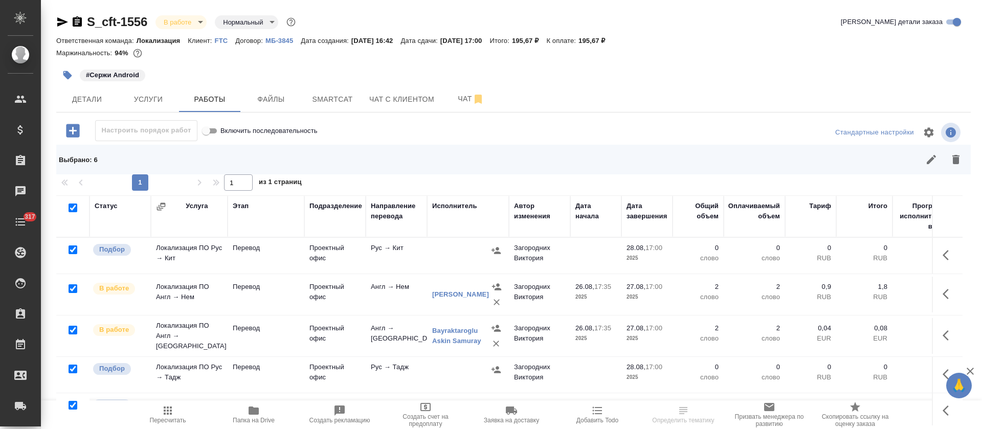
click at [74, 330] on input "checkbox" at bounding box center [73, 330] width 9 height 9
checkbox input "false"
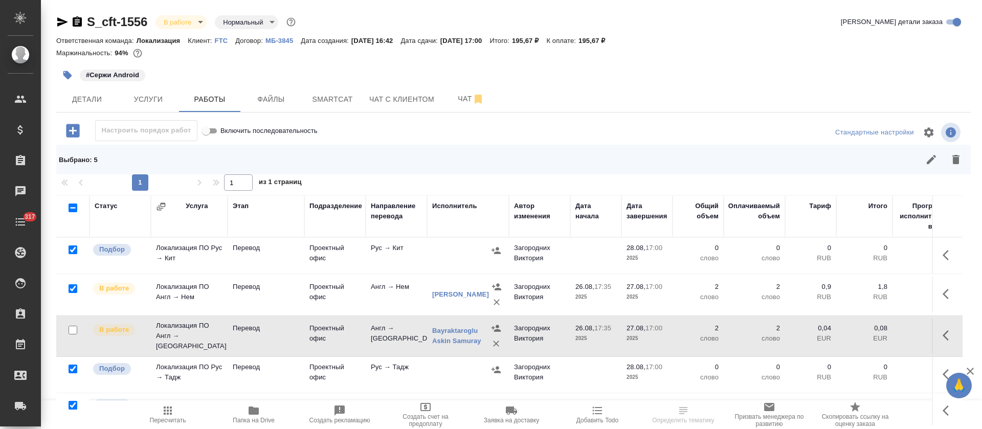
click at [72, 287] on input "checkbox" at bounding box center [73, 288] width 9 height 9
checkbox input "false"
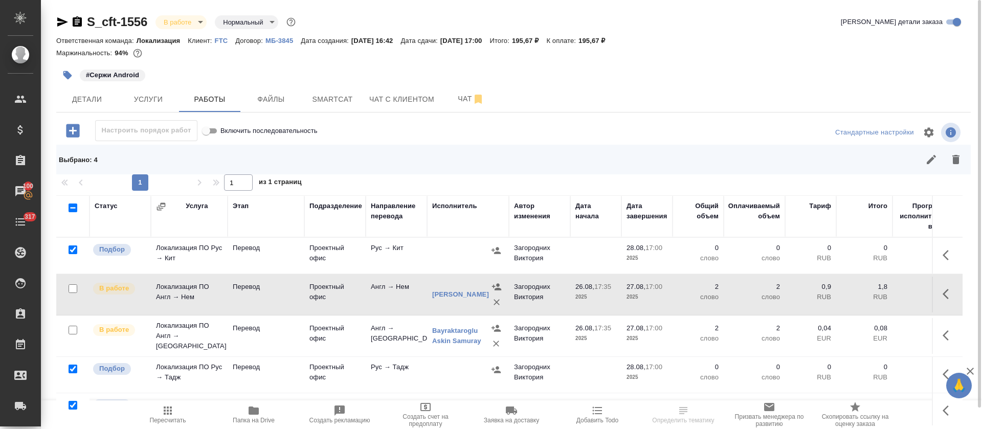
click at [965, 161] on button "button" at bounding box center [956, 159] width 25 height 25
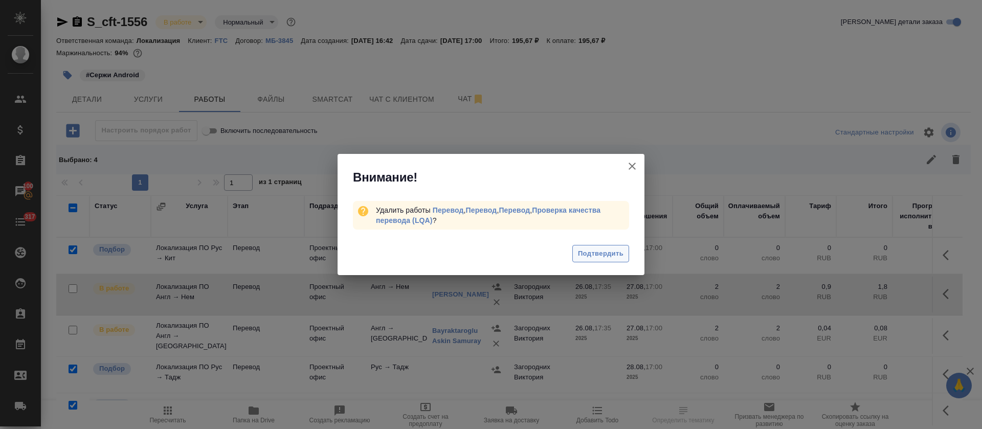
click at [608, 251] on span "Подтвердить" at bounding box center [601, 254] width 46 height 12
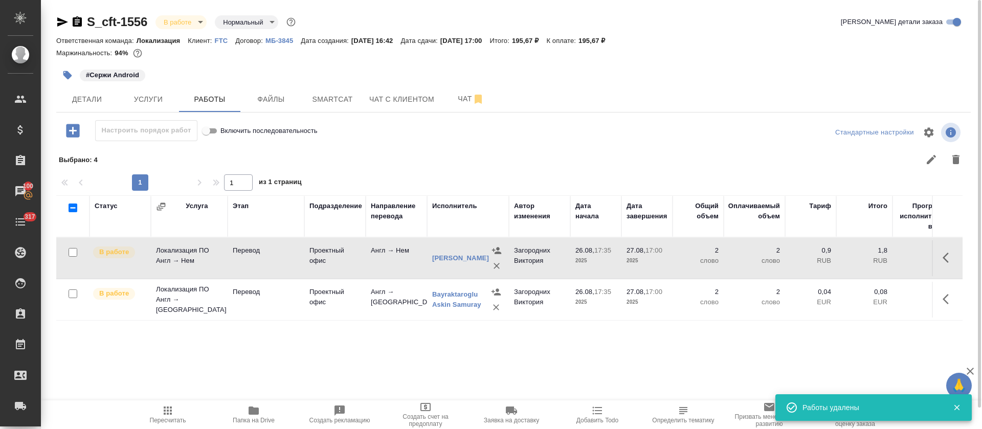
click at [74, 206] on input "checkbox" at bounding box center [73, 208] width 9 height 9
checkbox input "true"
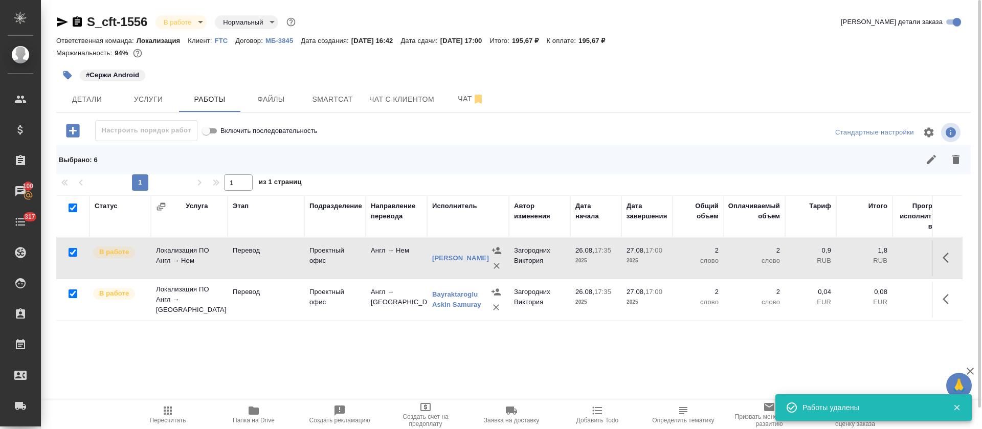
click at [935, 170] on button "button" at bounding box center [931, 159] width 25 height 25
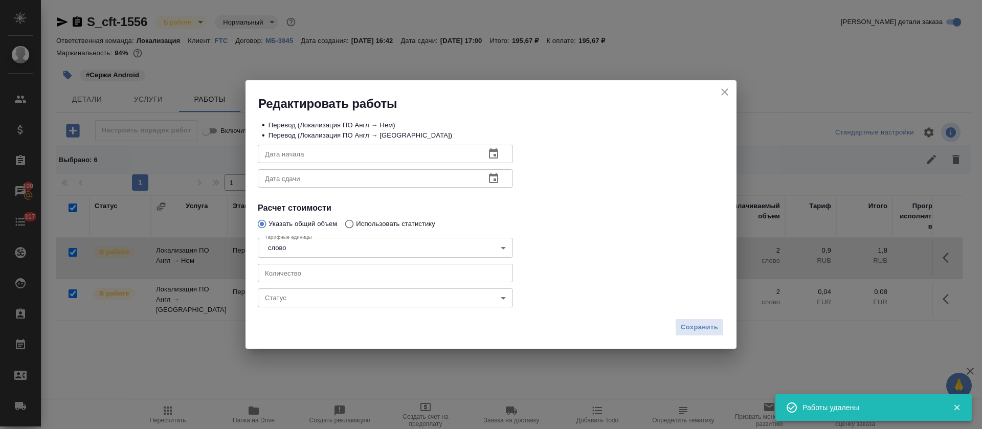
click at [299, 300] on body "🙏 .cls-1 fill:#fff; AWATERA Tretyakova Olga Клиенты Спецификации Заказы 100 Чат…" at bounding box center [491, 214] width 982 height 429
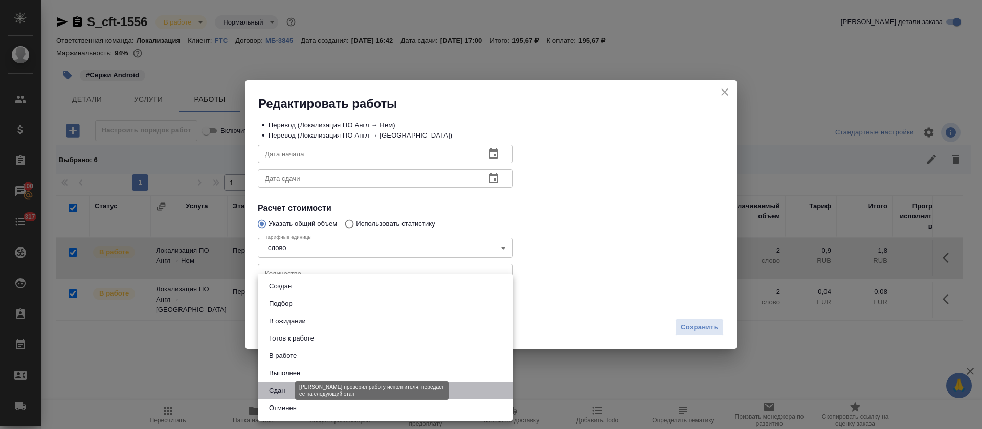
click at [280, 391] on button "Сдан" at bounding box center [277, 390] width 22 height 11
type input "closed"
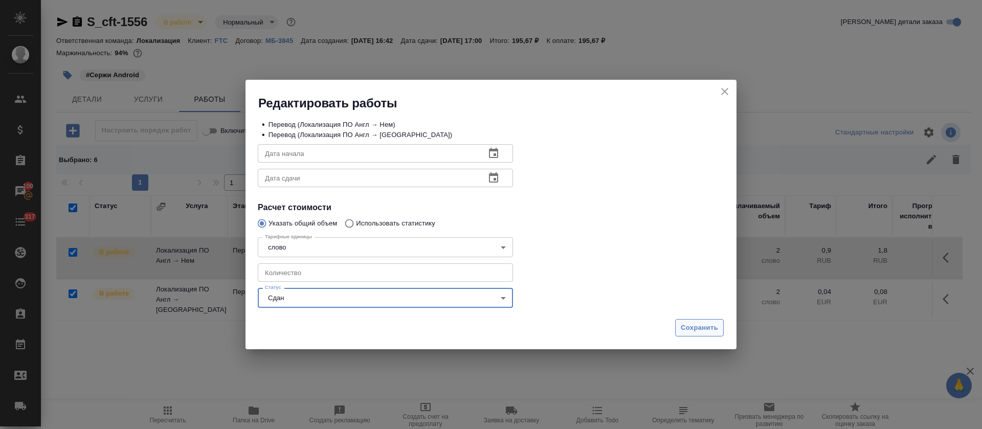
click at [682, 327] on span "Сохранить" at bounding box center [699, 328] width 37 height 12
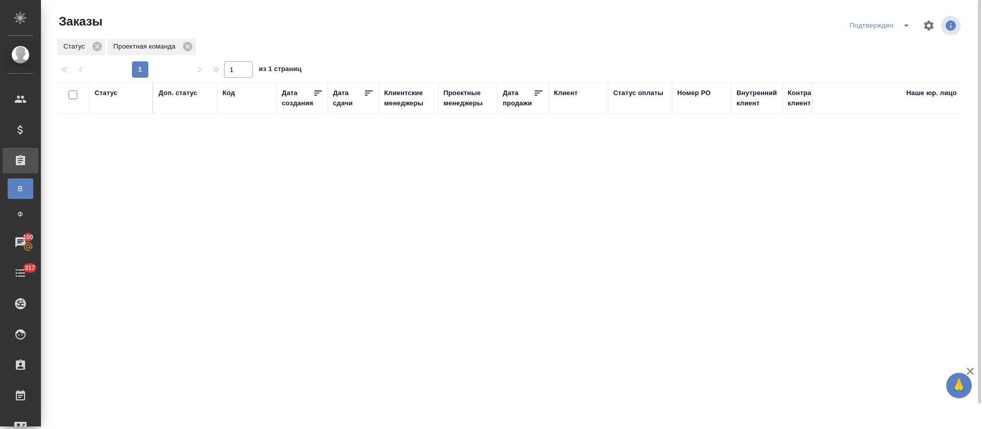
click at [906, 35] on div "Подтвержден" at bounding box center [905, 25] width 116 height 25
click at [908, 28] on icon "split button" at bounding box center [906, 25] width 12 height 12
click at [888, 100] on li "Сдан без статистики" at bounding box center [882, 95] width 108 height 16
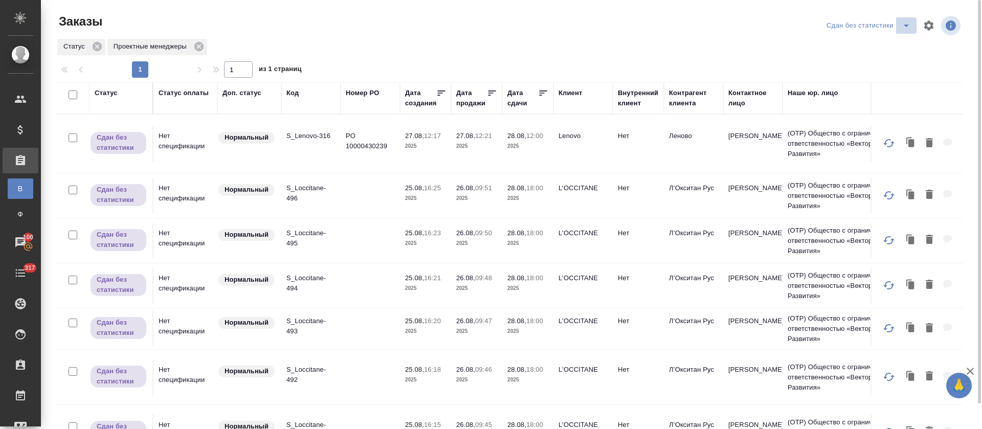
click at [903, 25] on icon "split button" at bounding box center [906, 25] width 12 height 12
click at [883, 94] on li "Подтвержден" at bounding box center [870, 95] width 108 height 16
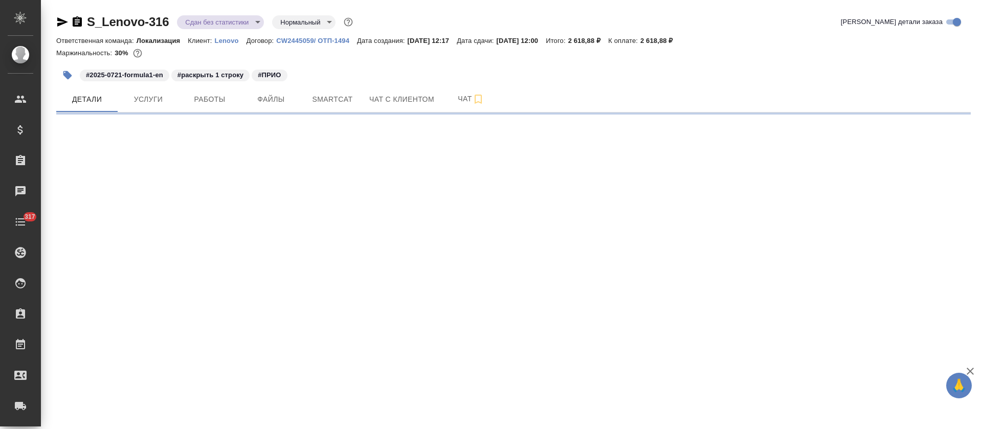
select select "RU"
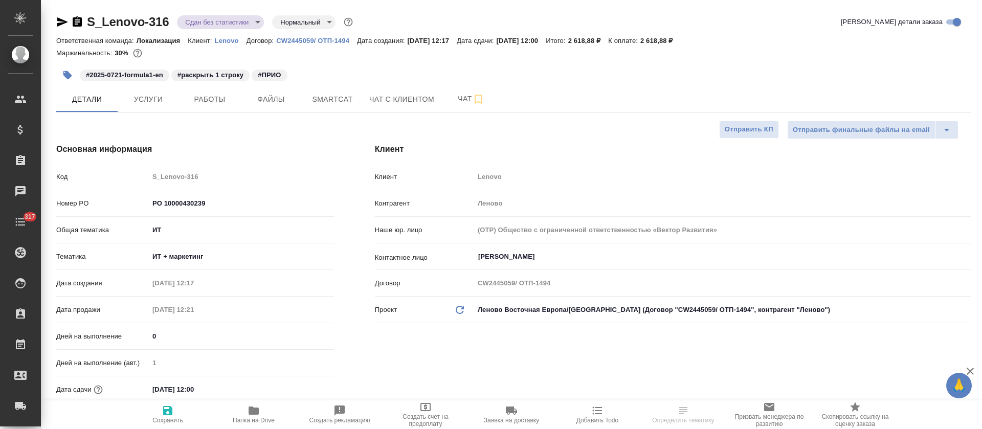
type textarea "x"
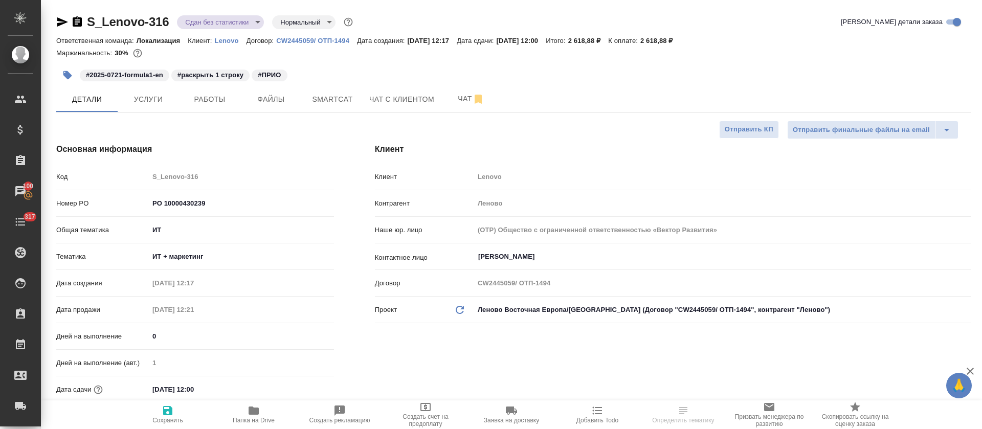
type textarea "x"
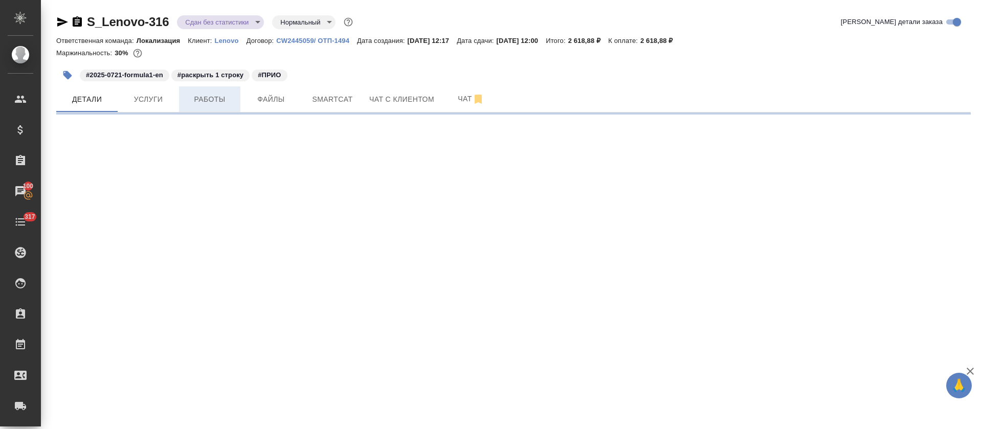
select select "RU"
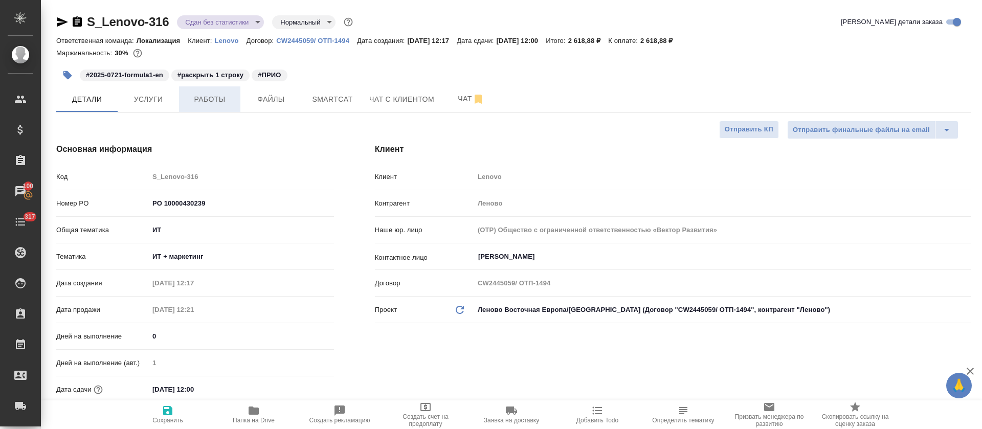
type textarea "x"
click at [334, 104] on span "Smartcat" at bounding box center [332, 99] width 49 height 13
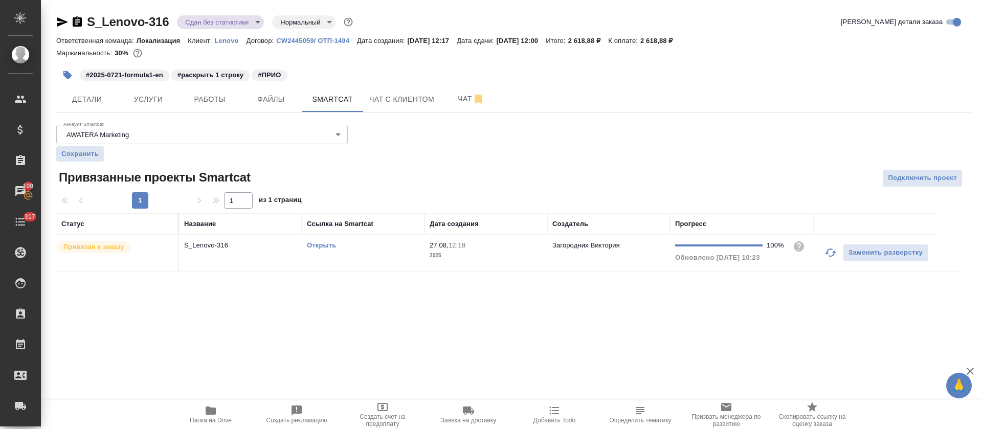
click at [370, 262] on td "Открыть" at bounding box center [363, 253] width 123 height 36
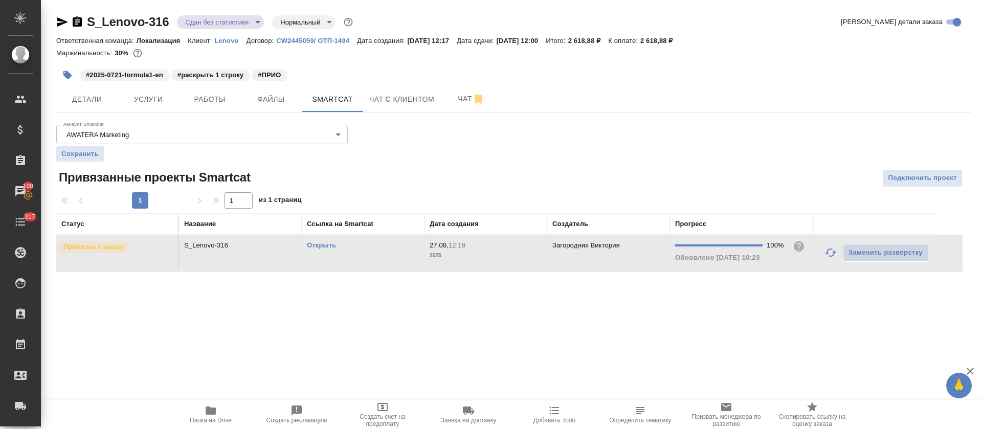
click at [370, 262] on td "Открыть" at bounding box center [363, 253] width 123 height 36
click at [207, 101] on span "Работы" at bounding box center [209, 99] width 49 height 13
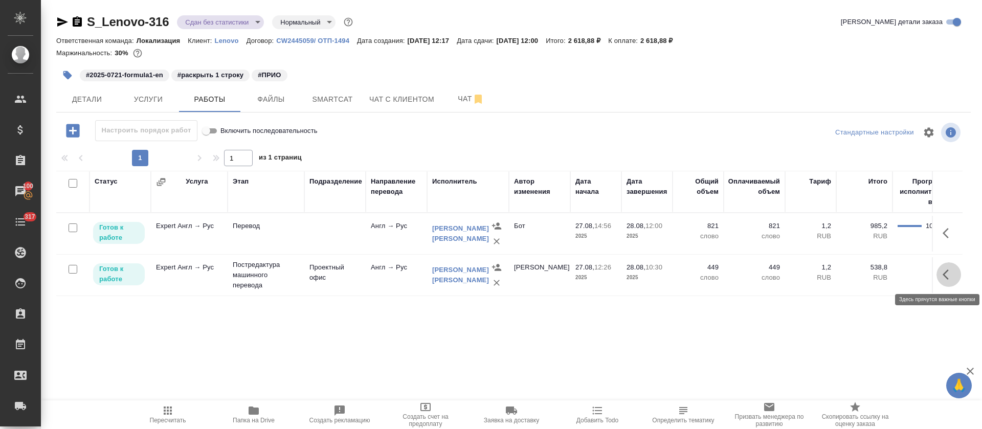
click at [947, 280] on icon "button" at bounding box center [949, 275] width 12 height 12
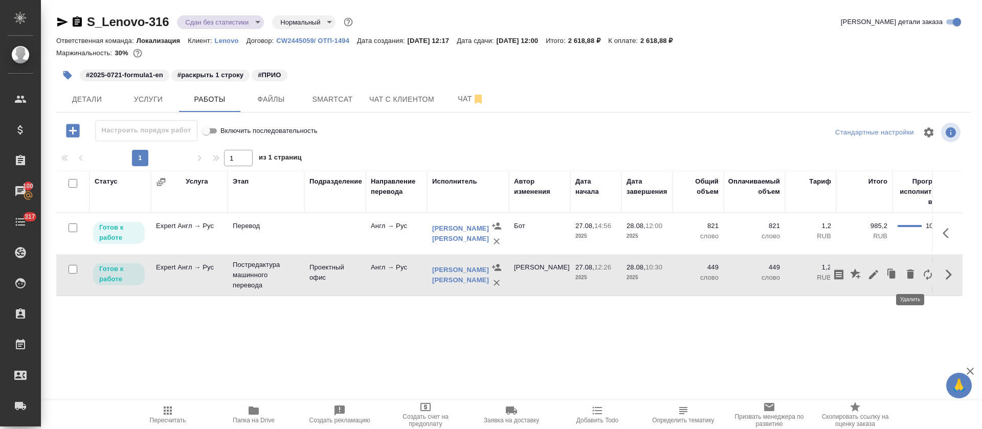
click at [909, 276] on icon "button" at bounding box center [910, 274] width 7 height 9
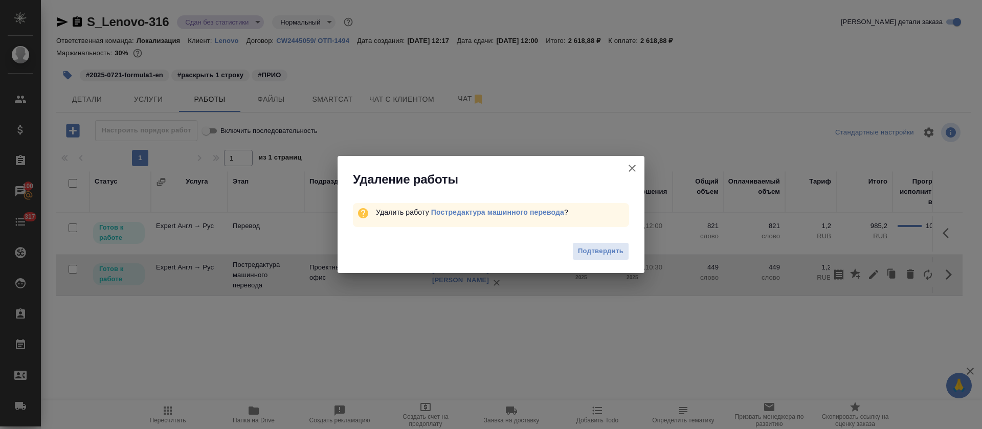
click at [632, 166] on icon "button" at bounding box center [632, 168] width 12 height 12
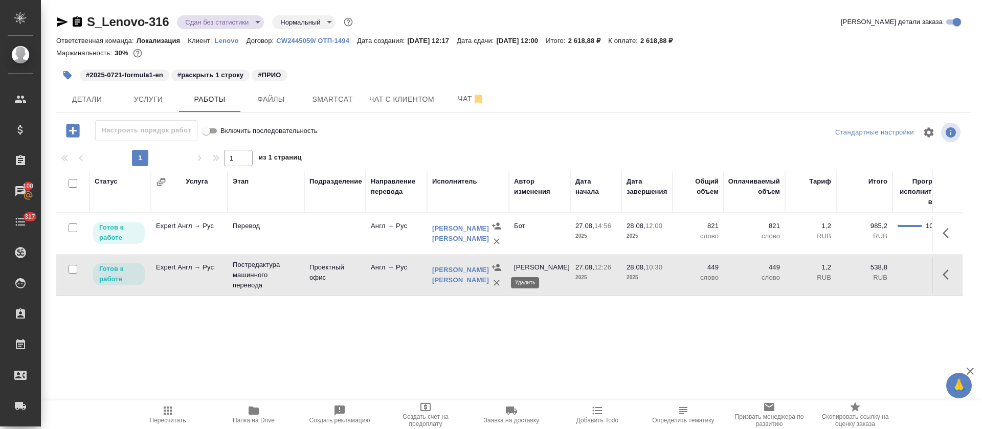
click at [496, 285] on icon "button" at bounding box center [496, 283] width 10 height 10
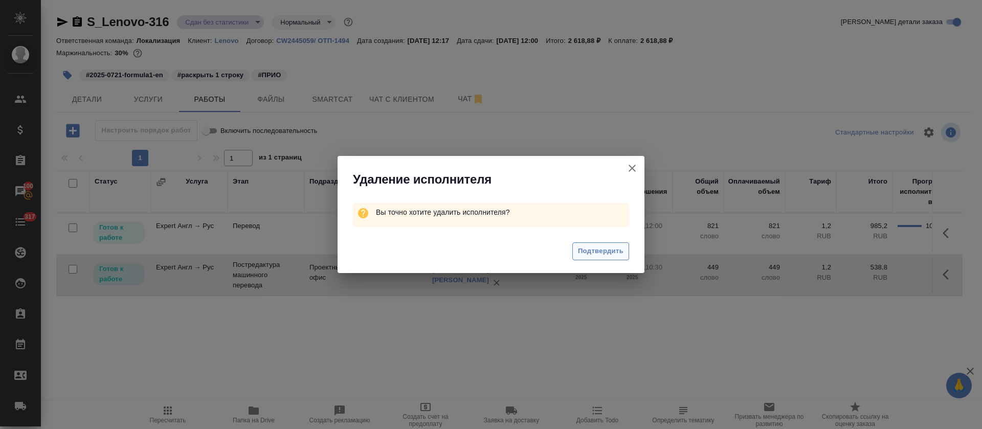
click at [581, 249] on span "Подтвердить" at bounding box center [601, 251] width 46 height 12
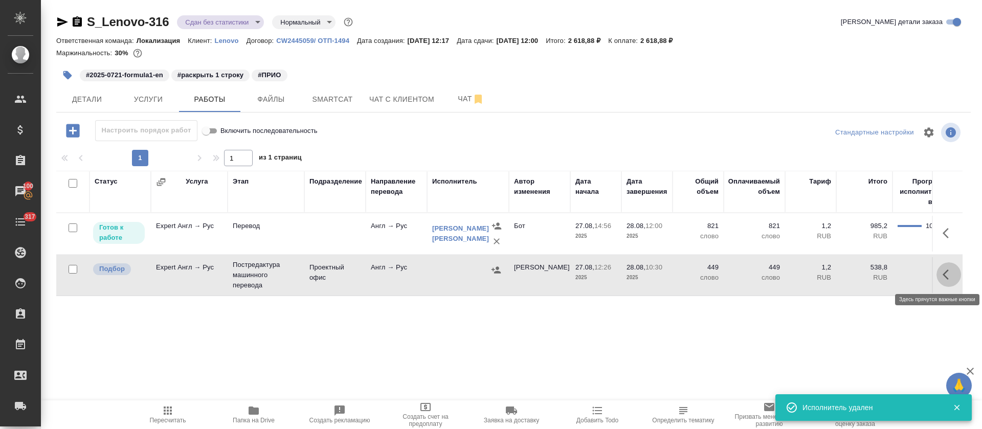
click at [950, 276] on icon "button" at bounding box center [949, 275] width 12 height 12
click at [910, 272] on icon "button" at bounding box center [910, 274] width 7 height 9
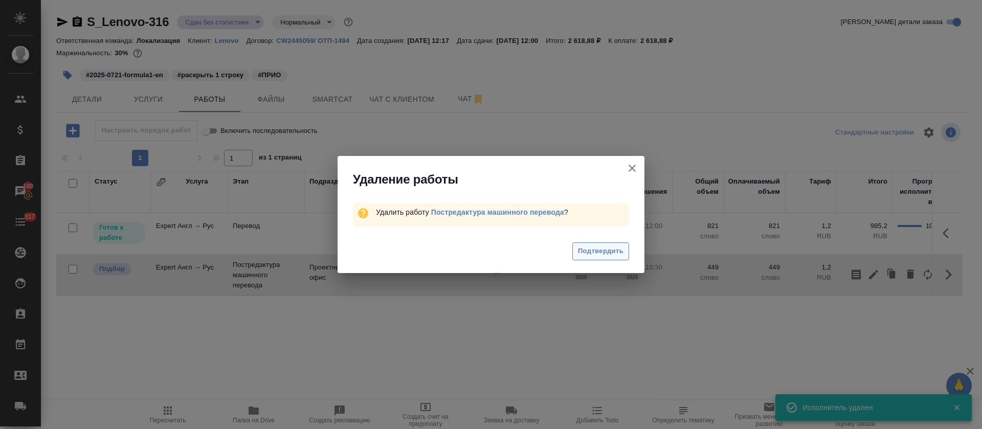
click at [596, 254] on span "Подтвердить" at bounding box center [601, 251] width 46 height 12
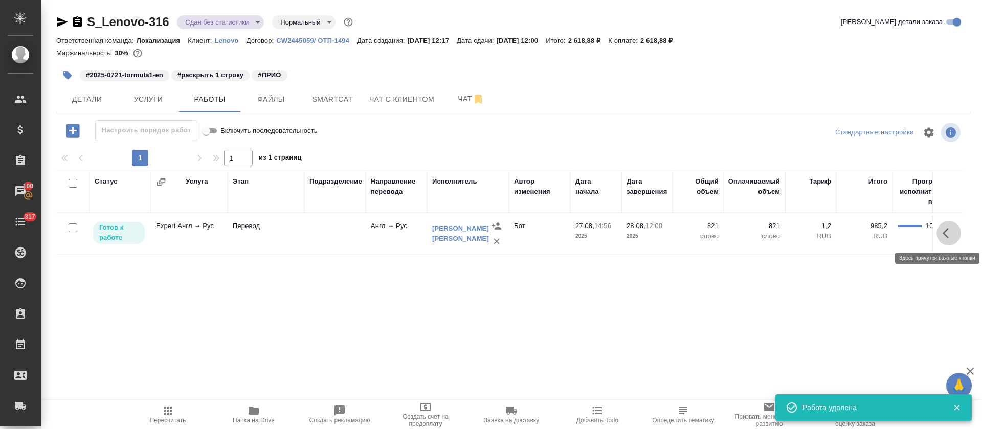
click at [941, 236] on button "button" at bounding box center [948, 233] width 25 height 25
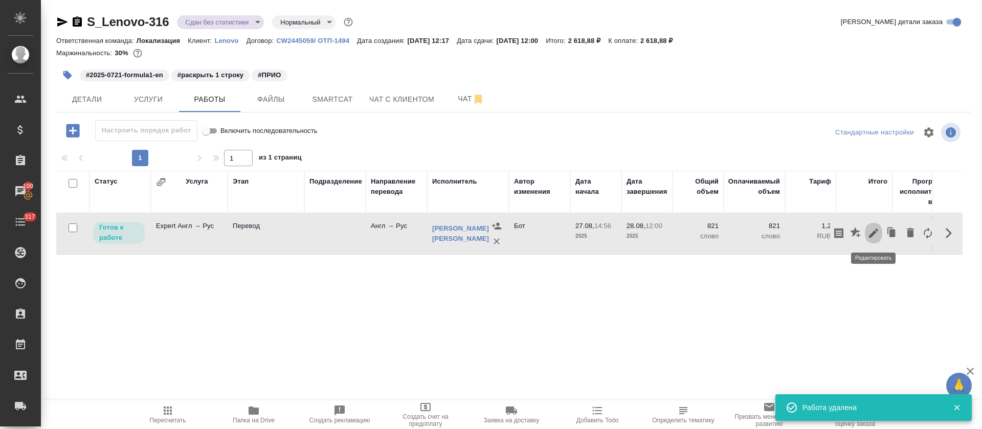
click at [869, 236] on icon "button" at bounding box center [873, 233] width 9 height 9
click at [316, 221] on body "🙏 .cls-1 fill:#fff; AWATERA Tretyakova Olga Клиенты Спецификации Заказы 100 Чат…" at bounding box center [491, 214] width 982 height 429
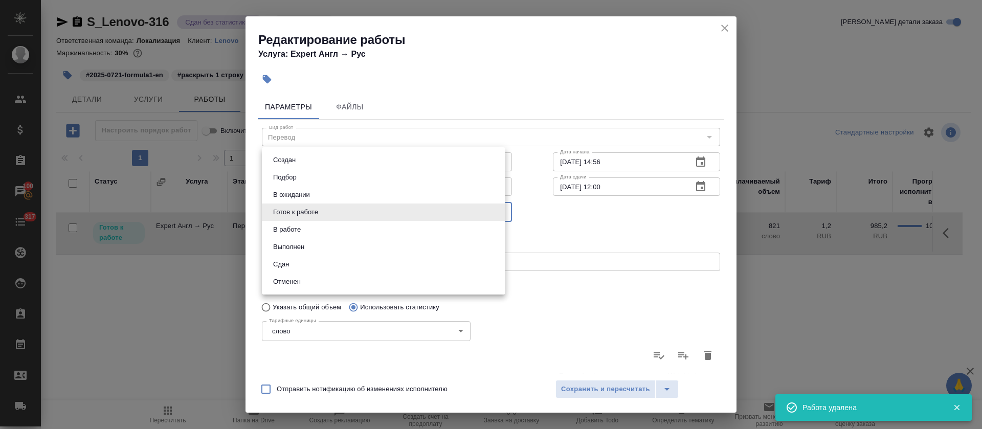
click at [312, 261] on li "Сдан" at bounding box center [383, 264] width 243 height 17
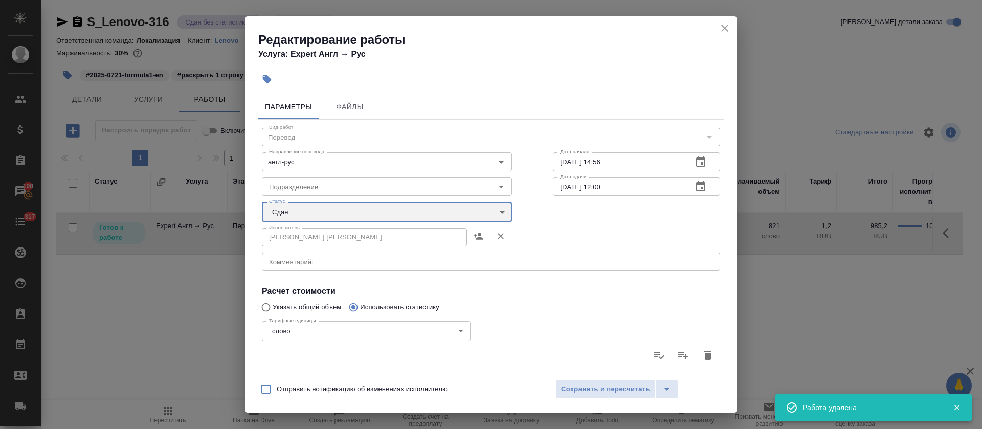
type input "closed"
click at [609, 386] on div "Создан Подбор В ожидании Готов к работе В работе Выполнен Сдан Отменен" at bounding box center [491, 214] width 982 height 429
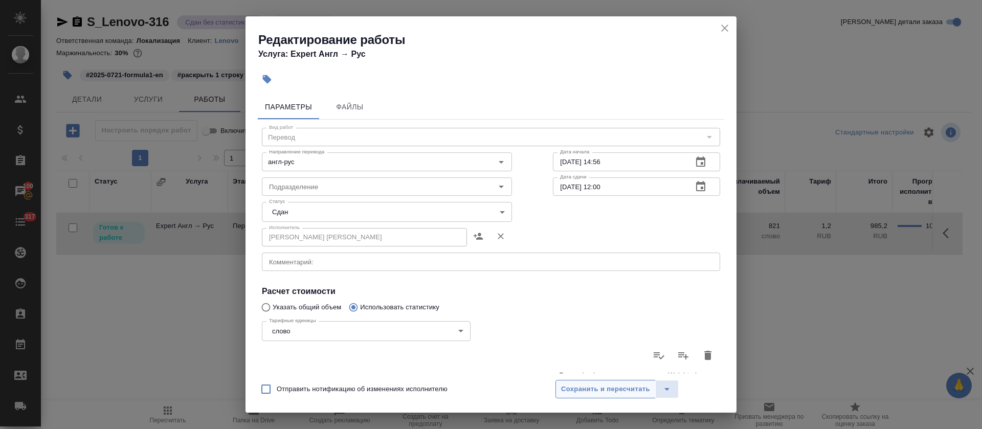
click at [605, 387] on span "Сохранить и пересчитать" at bounding box center [605, 390] width 89 height 12
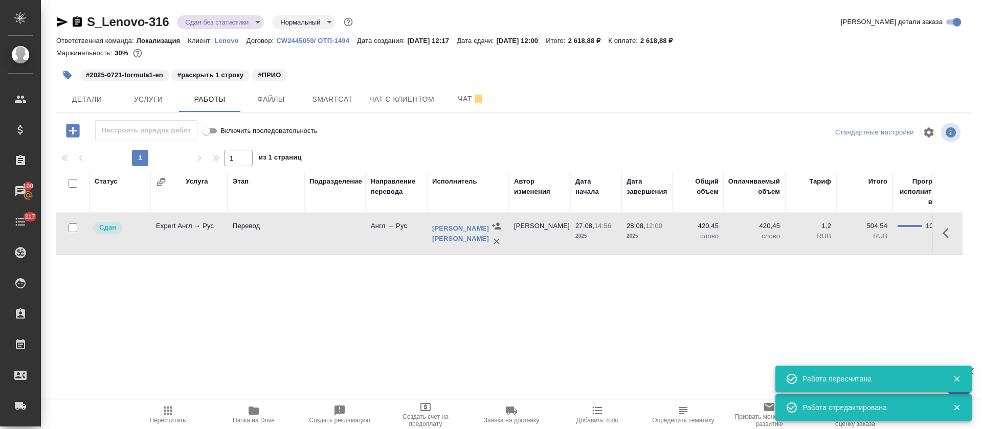
click at [167, 412] on icon "button" at bounding box center [168, 411] width 12 height 12
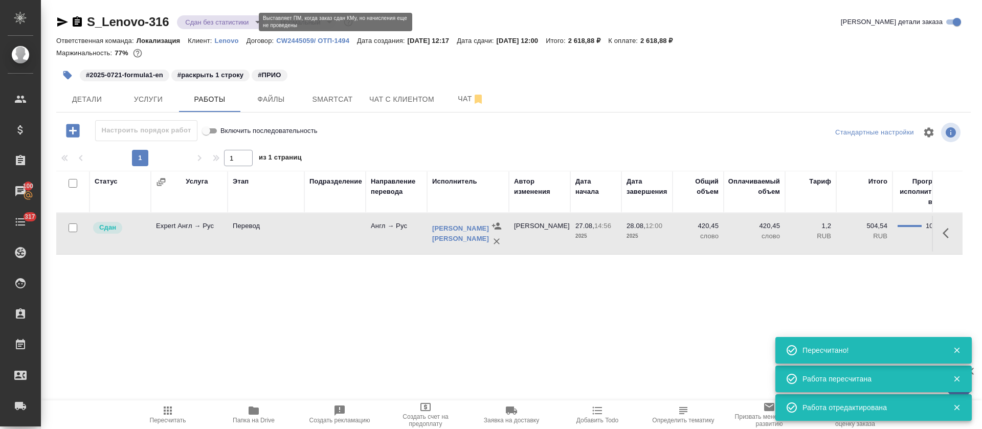
click at [223, 23] on body "🙏 .cls-1 fill:#fff; AWATERA Tretyakova Olga Клиенты Спецификации Заказы 100 Чат…" at bounding box center [491, 214] width 982 height 429
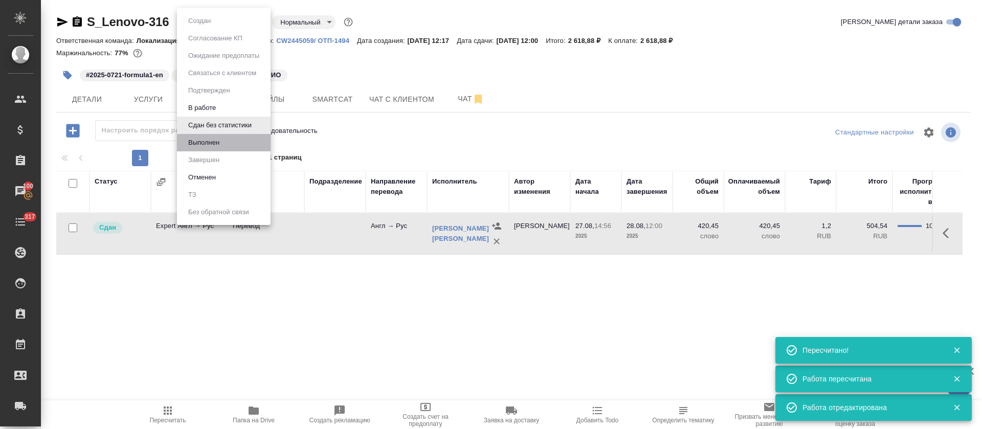
click at [225, 144] on li "Выполнен" at bounding box center [224, 142] width 94 height 17
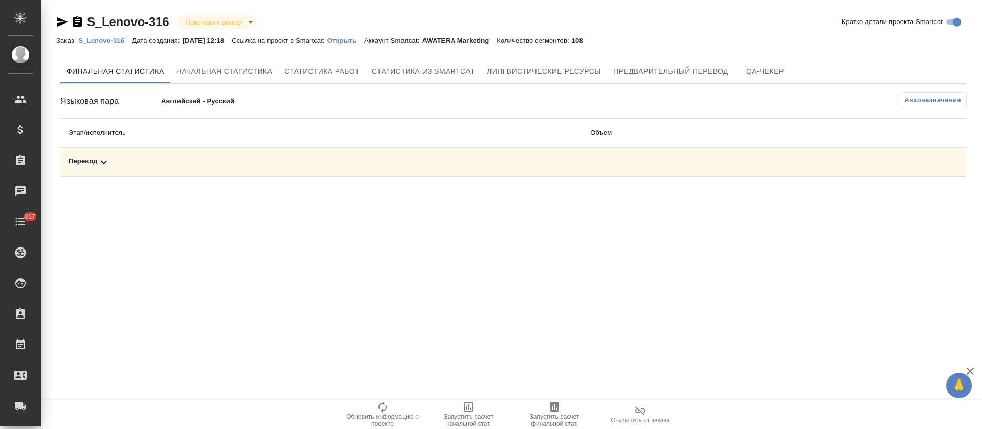
click at [360, 164] on div "Перевод" at bounding box center [321, 162] width 505 height 12
click at [891, 197] on icon "button" at bounding box center [897, 197] width 12 height 12
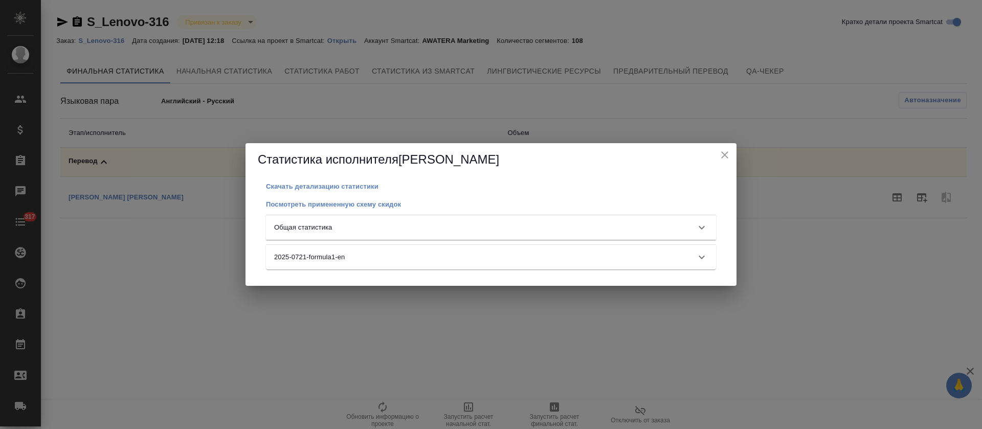
click at [530, 225] on div "Общая статистика" at bounding box center [481, 227] width 415 height 10
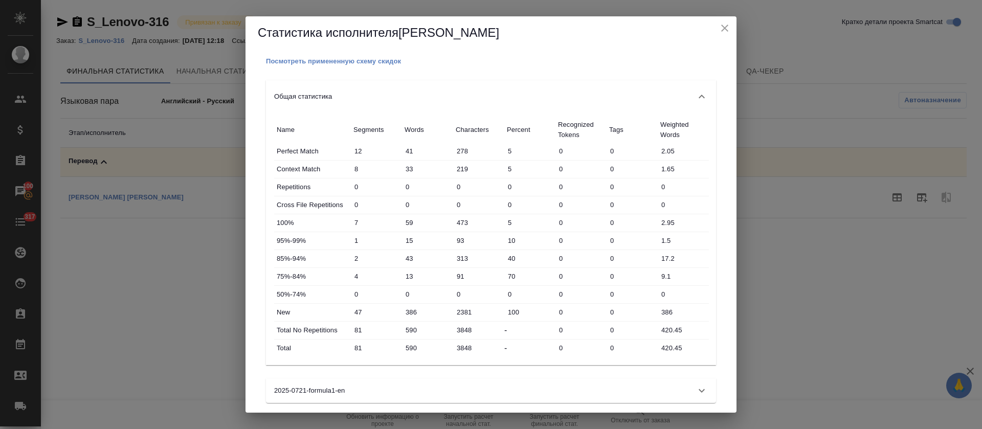
scroll to position [23, 0]
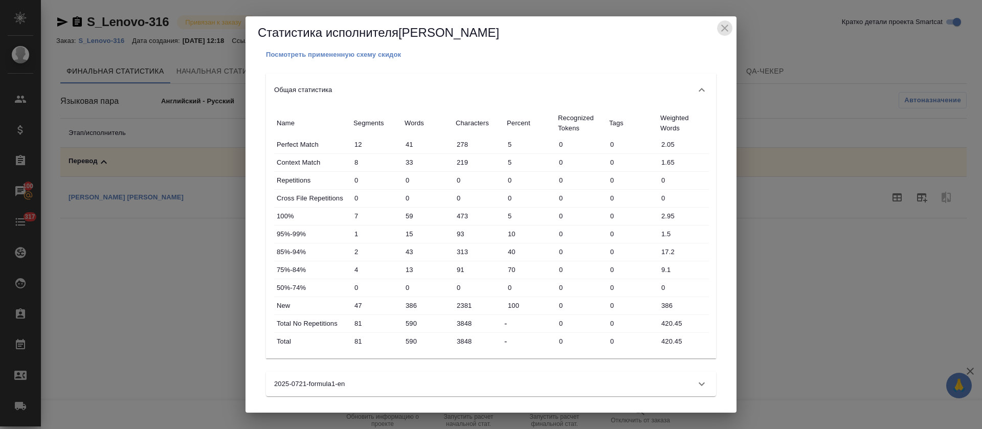
click at [726, 33] on icon "close" at bounding box center [725, 28] width 12 height 12
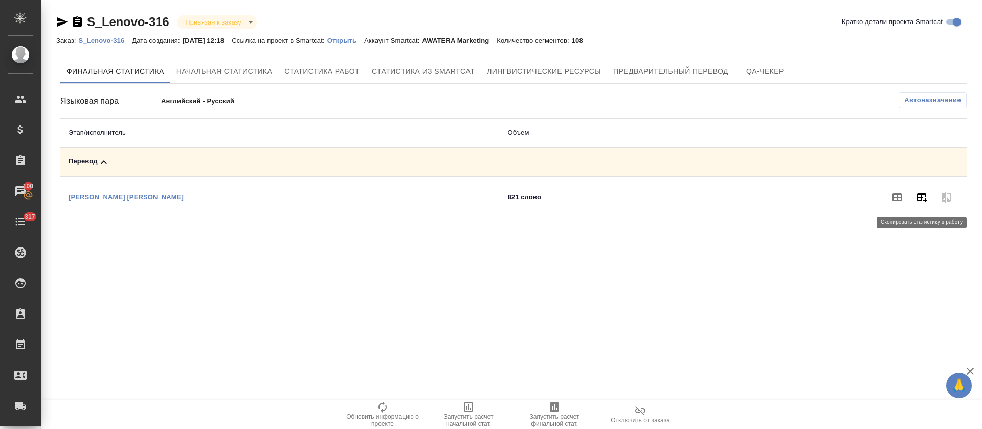
click at [915, 201] on button "button" at bounding box center [921, 197] width 25 height 25
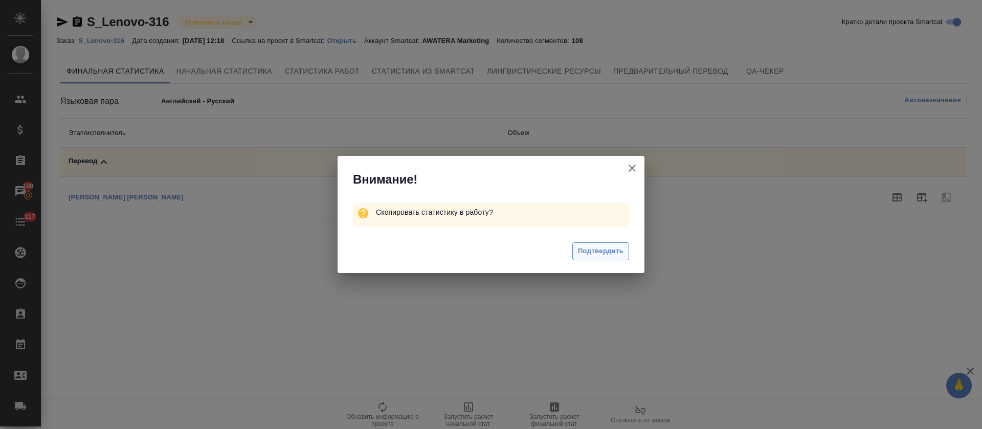
click at [612, 254] on span "Подтвердить" at bounding box center [601, 251] width 46 height 12
